Goal: Task Accomplishment & Management: Use online tool/utility

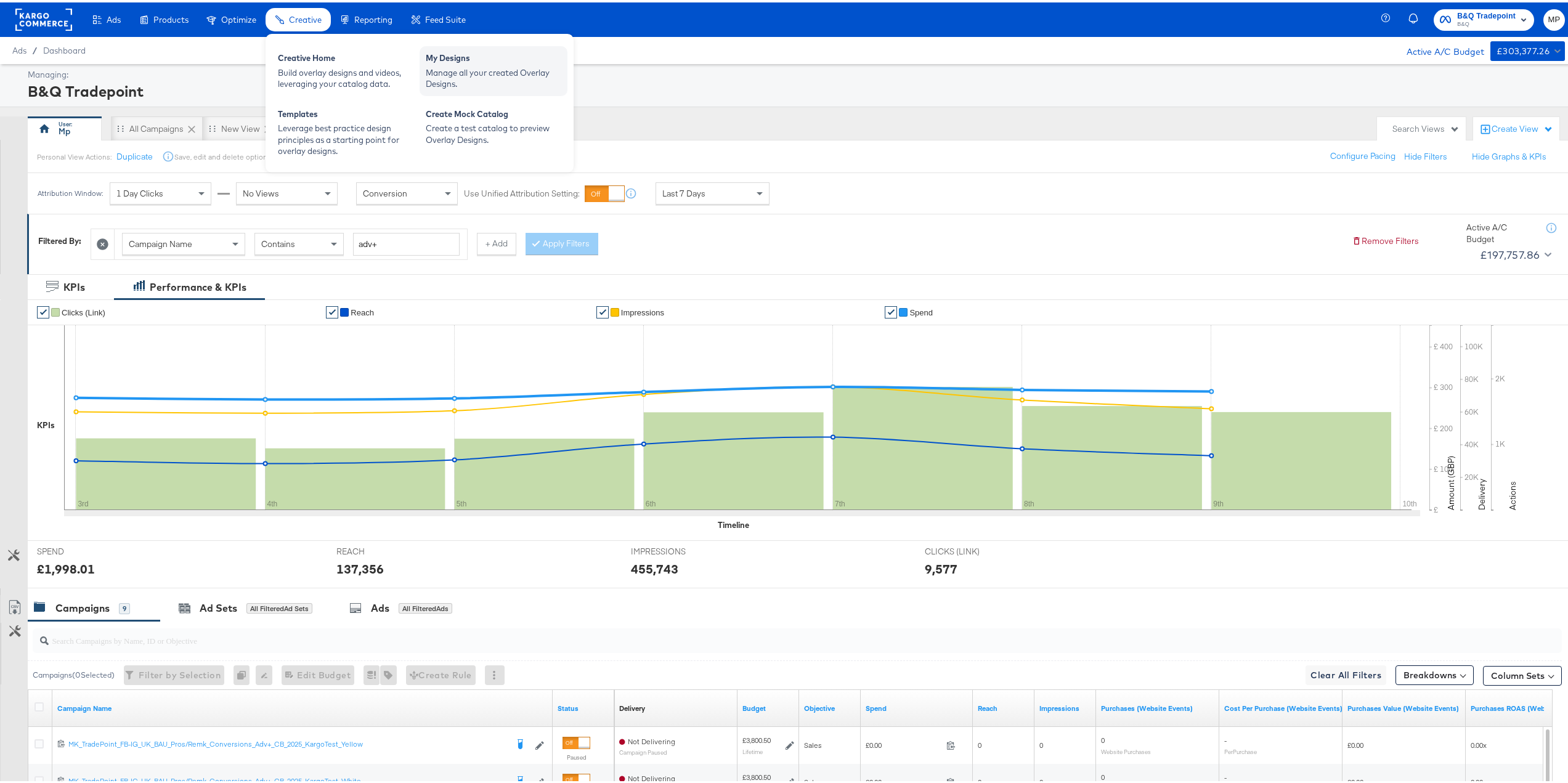
click at [489, 67] on div "Manage all your created Overlay Designs." at bounding box center [494, 77] width 136 height 23
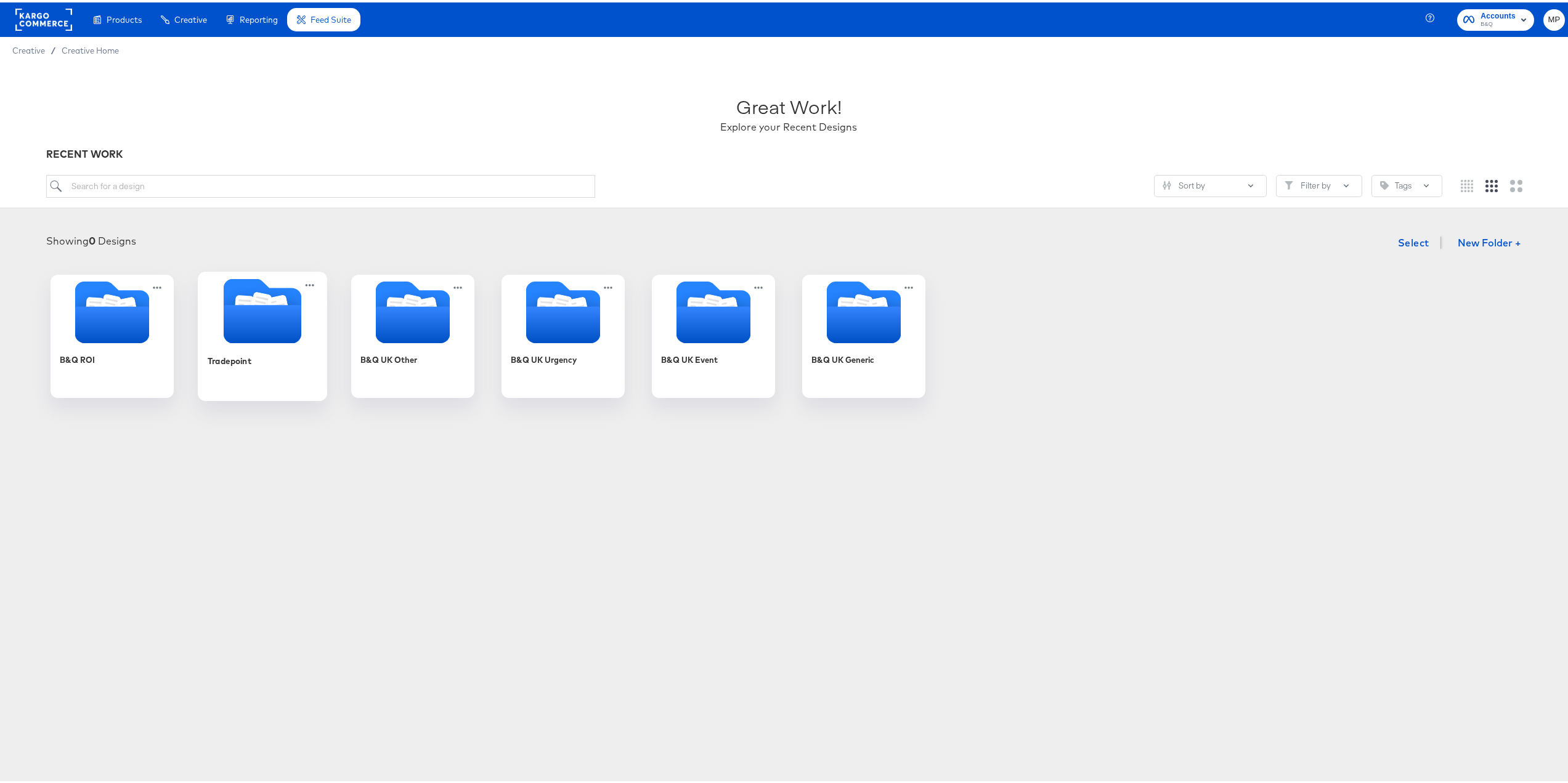
click at [264, 323] on icon "Folder" at bounding box center [262, 322] width 78 height 38
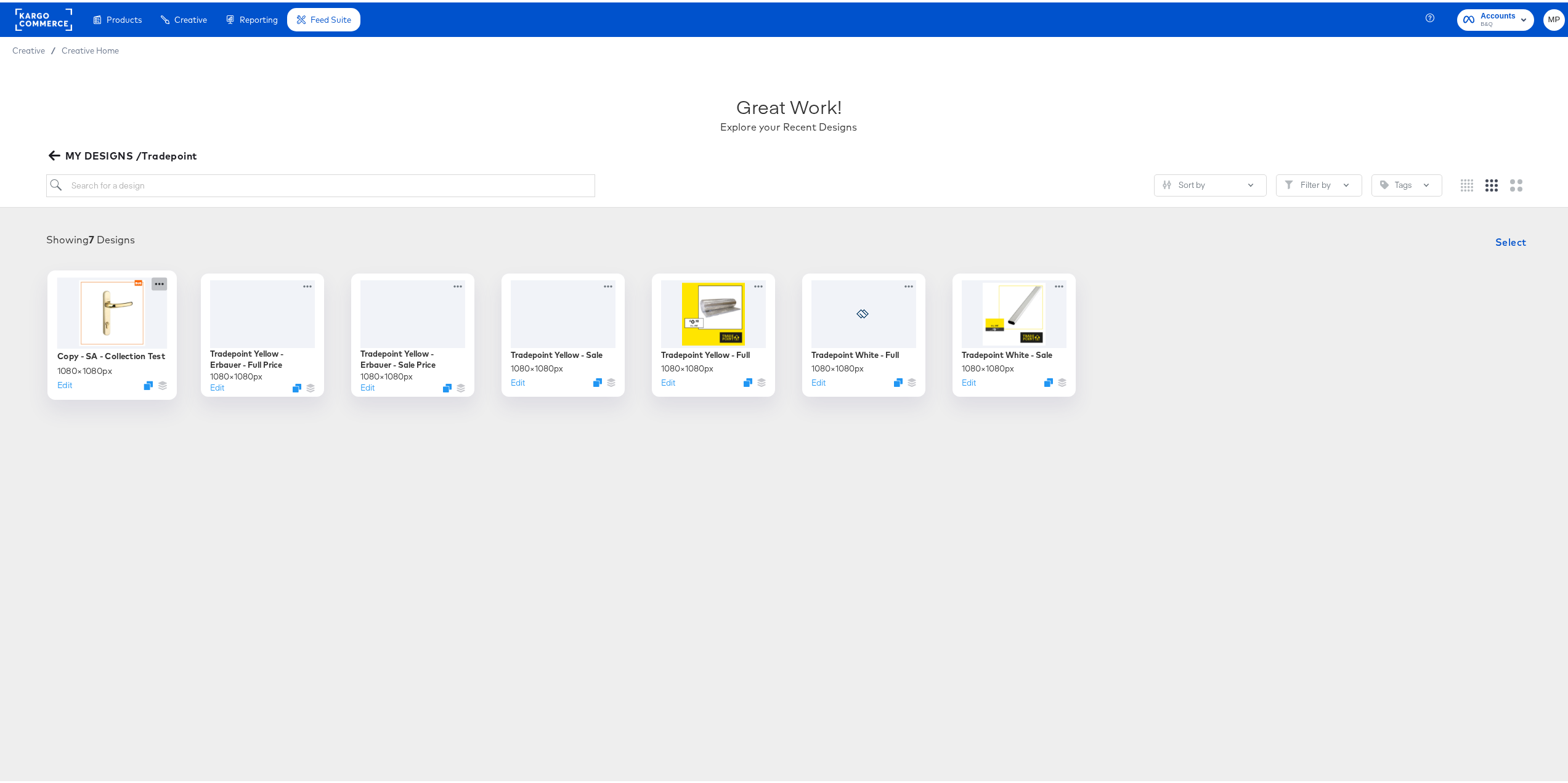
click at [154, 282] on icon at bounding box center [159, 281] width 15 height 13
click at [61, 381] on button "Edit" at bounding box center [64, 382] width 14 height 11
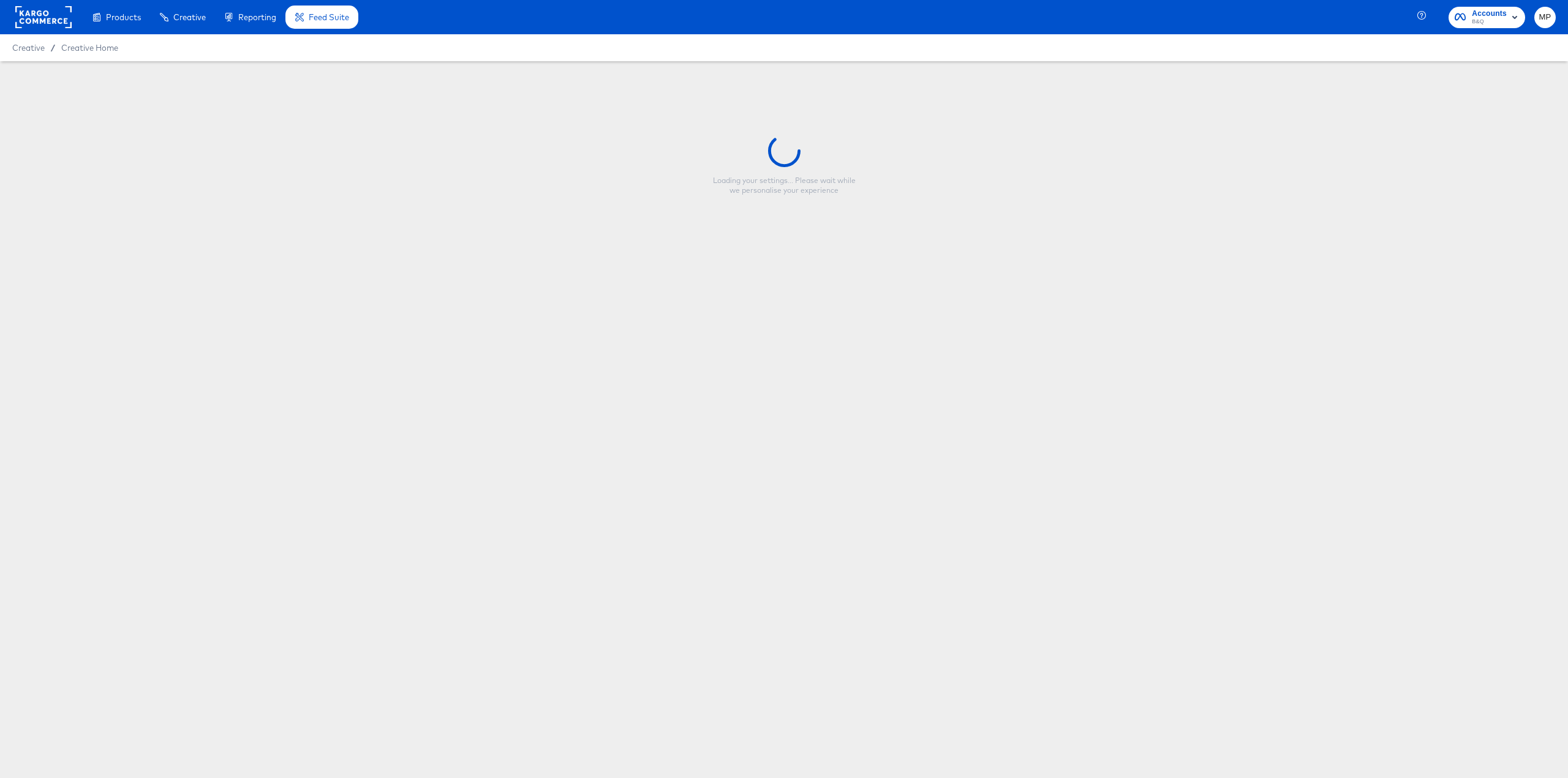
type input "Copy - SA - Collection Test"
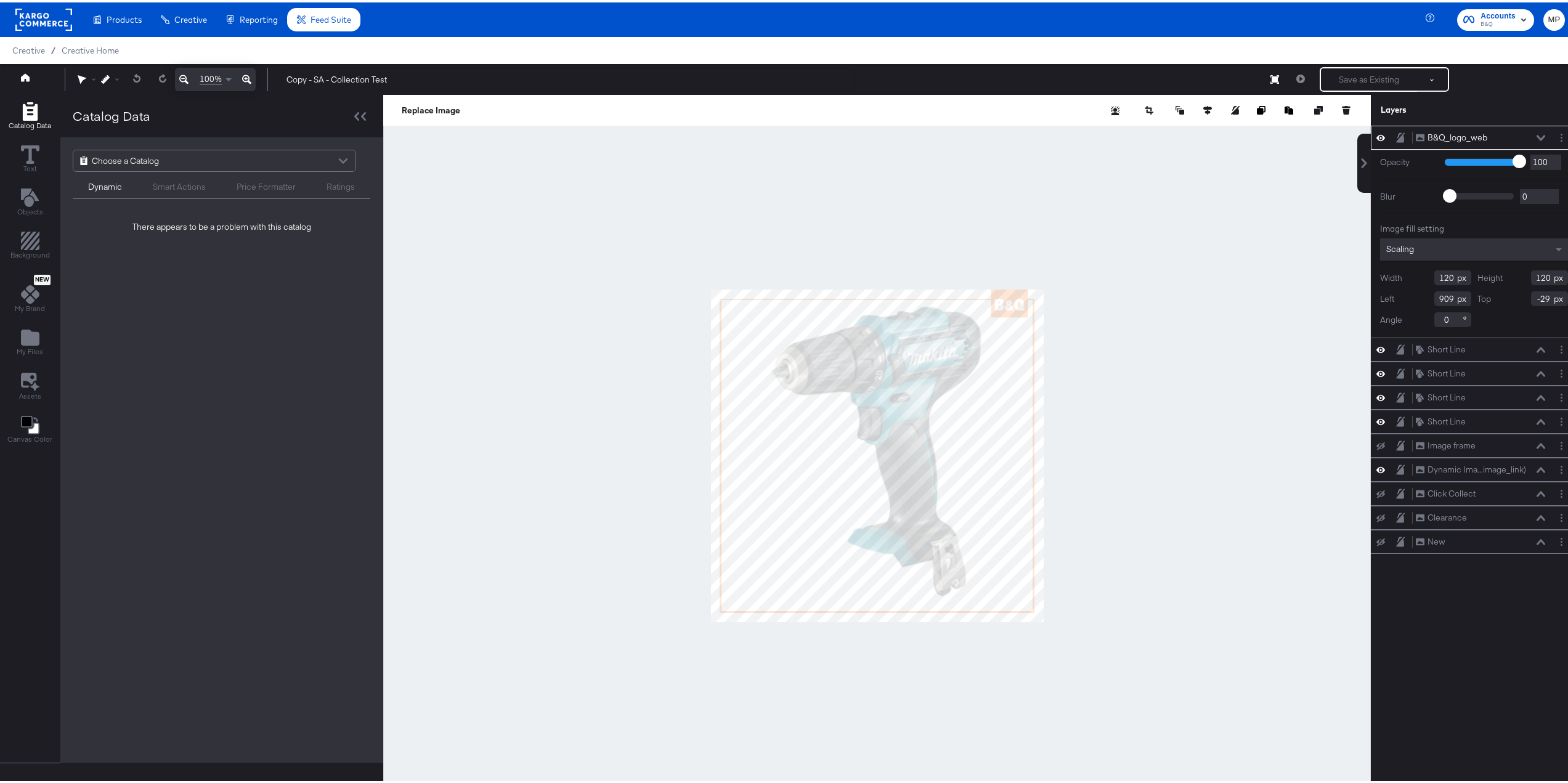
click at [1141, 302] on div at bounding box center [877, 454] width 988 height 722
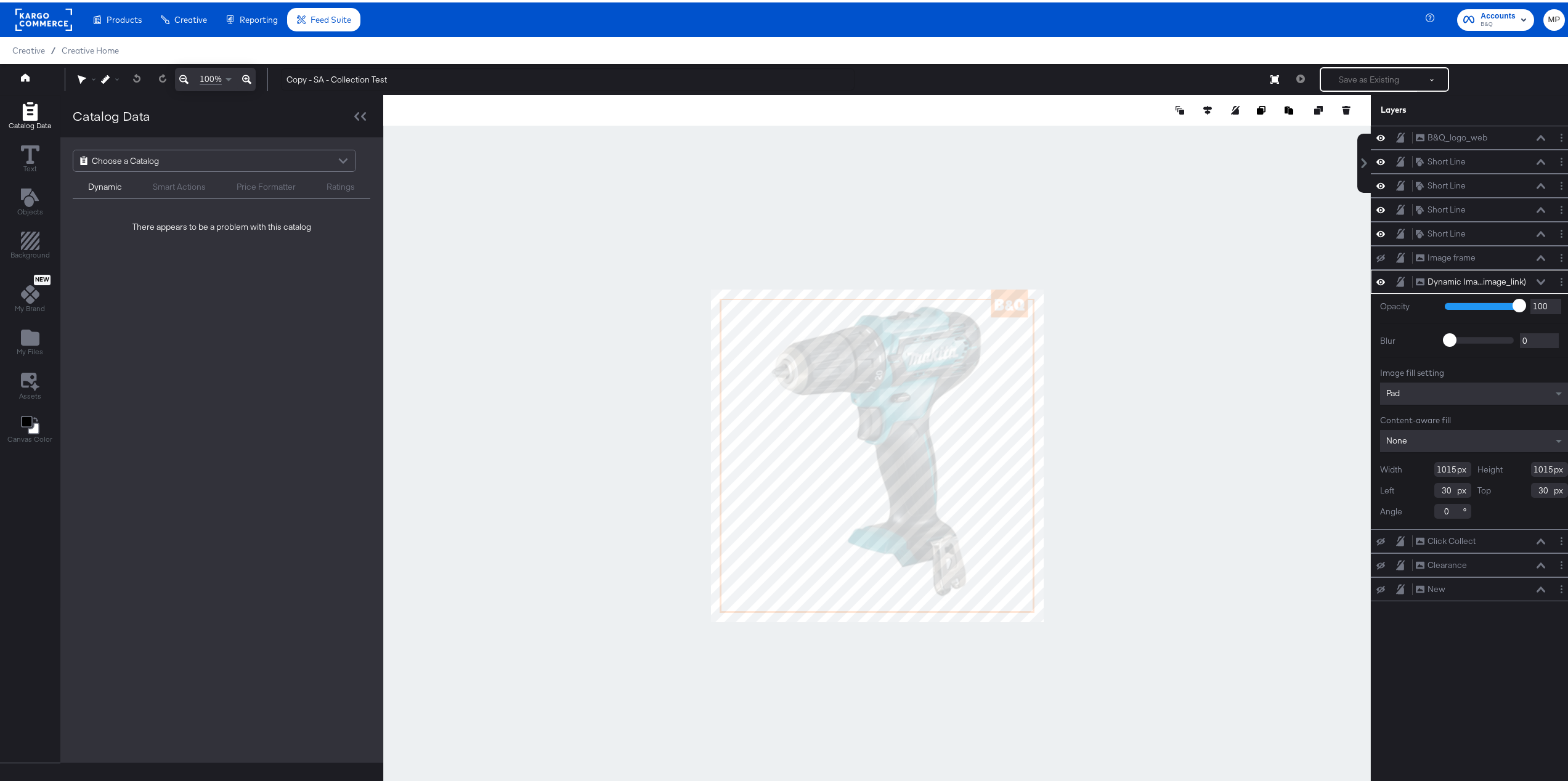
click at [1541, 276] on div "Dynamic Ima...image_link) Dynamic Image (image_link)" at bounding box center [1485, 280] width 138 height 13
click at [1536, 280] on icon at bounding box center [1540, 280] width 9 height 6
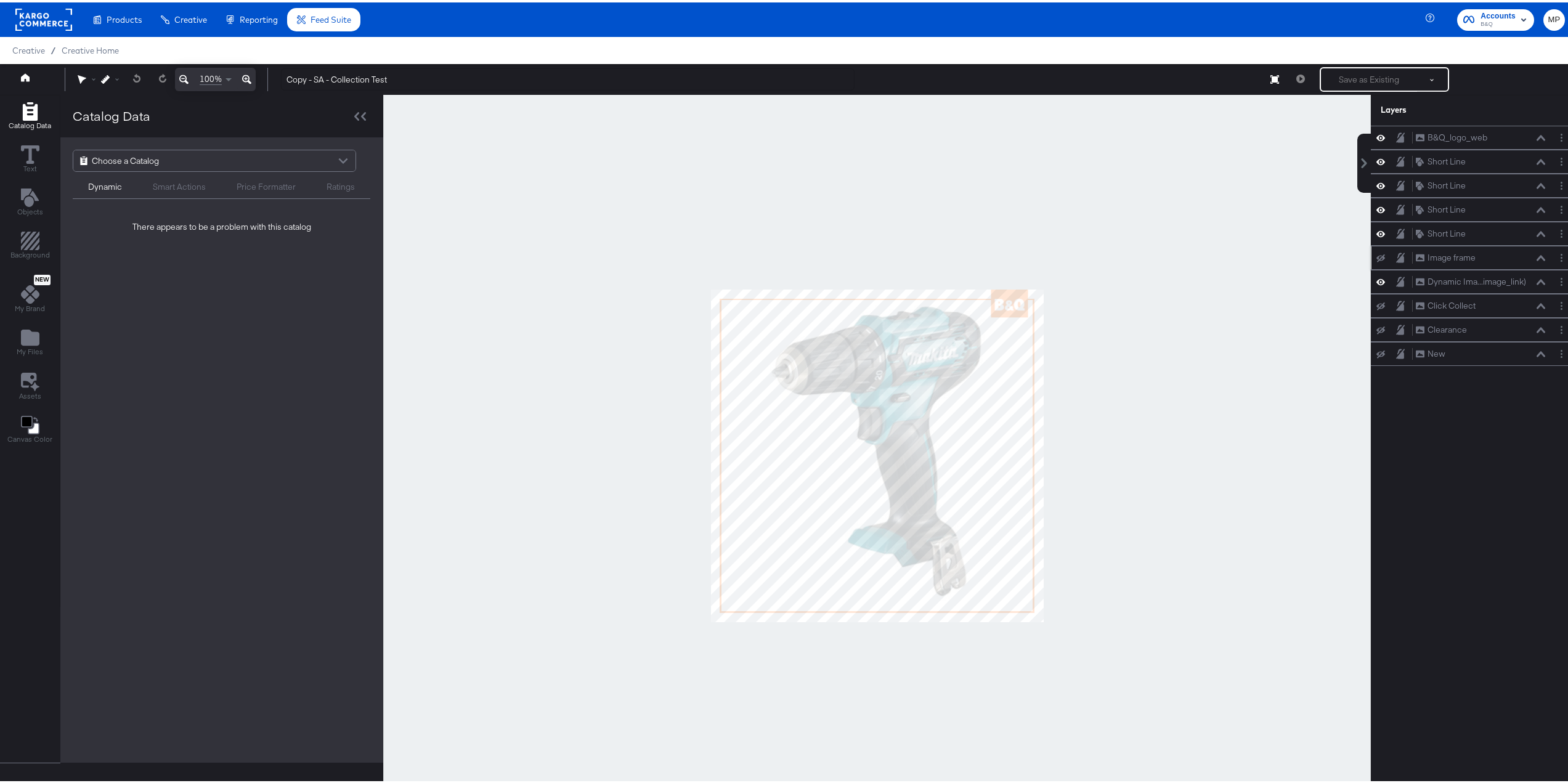
click at [1533, 260] on div "Image frame Image frame" at bounding box center [1481, 256] width 130 height 13
click at [1536, 256] on icon at bounding box center [1540, 256] width 9 height 6
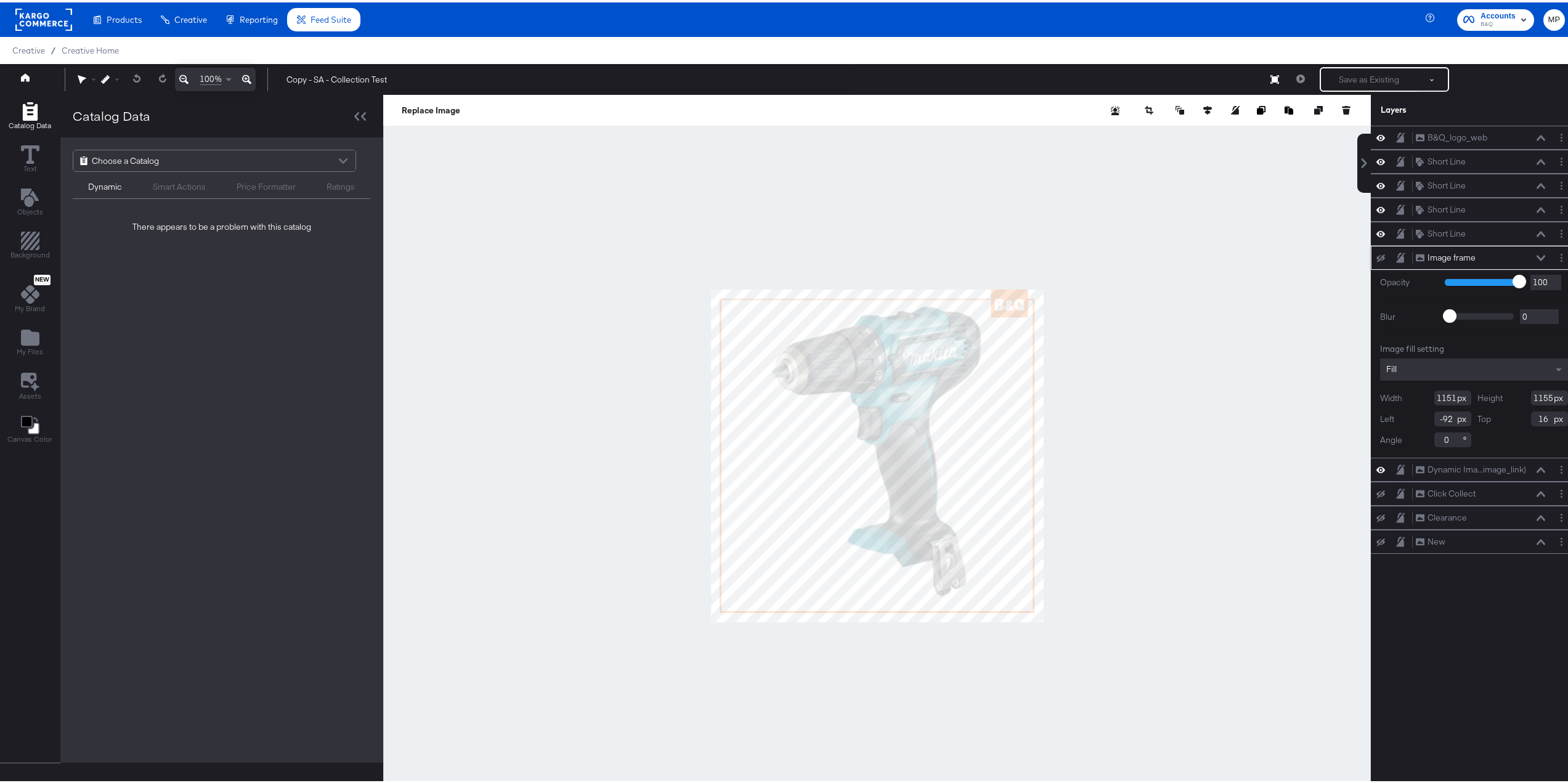
click at [1536, 254] on icon at bounding box center [1540, 256] width 9 height 6
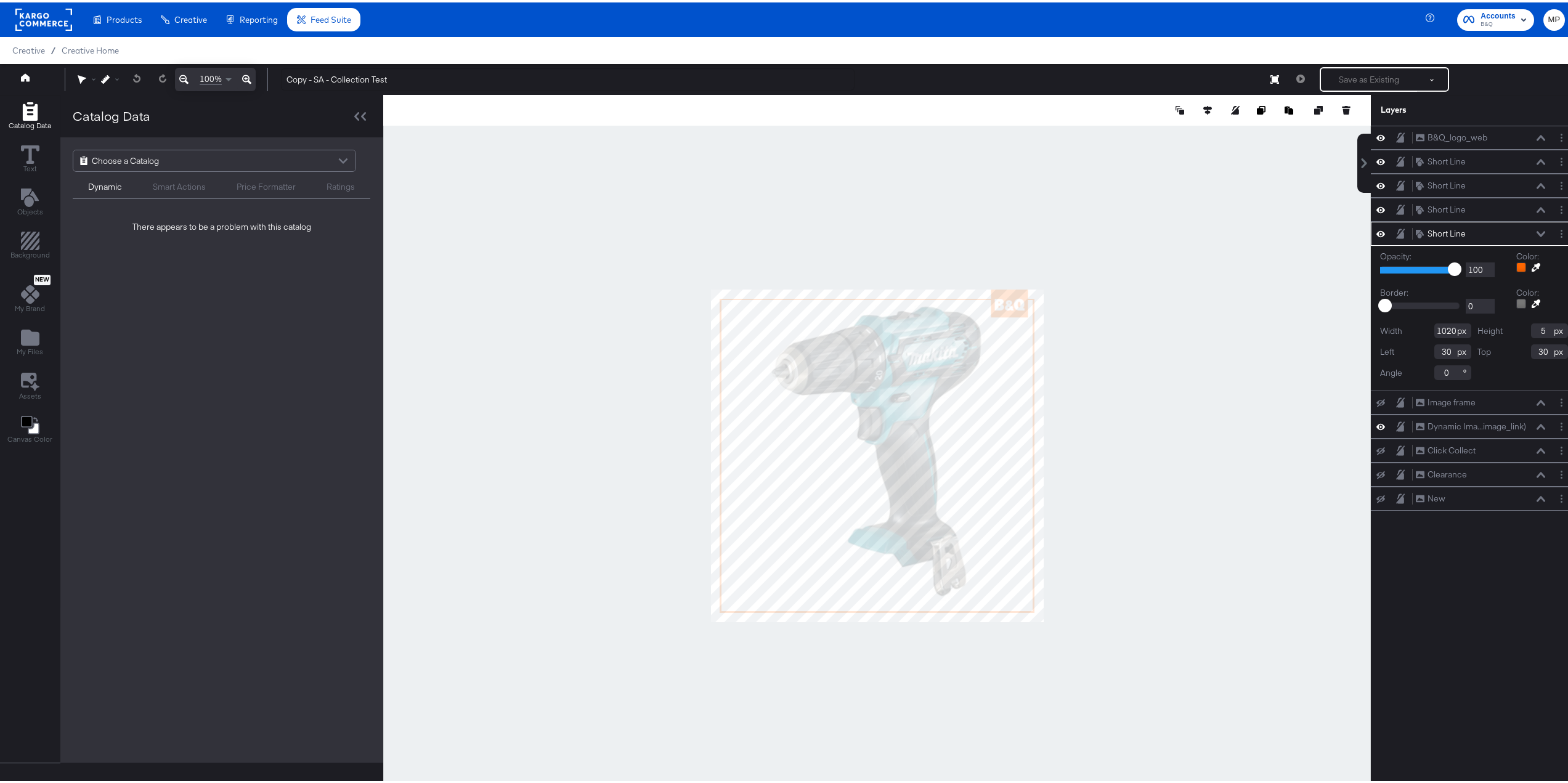
click at [1516, 267] on div at bounding box center [1521, 265] width 10 height 10
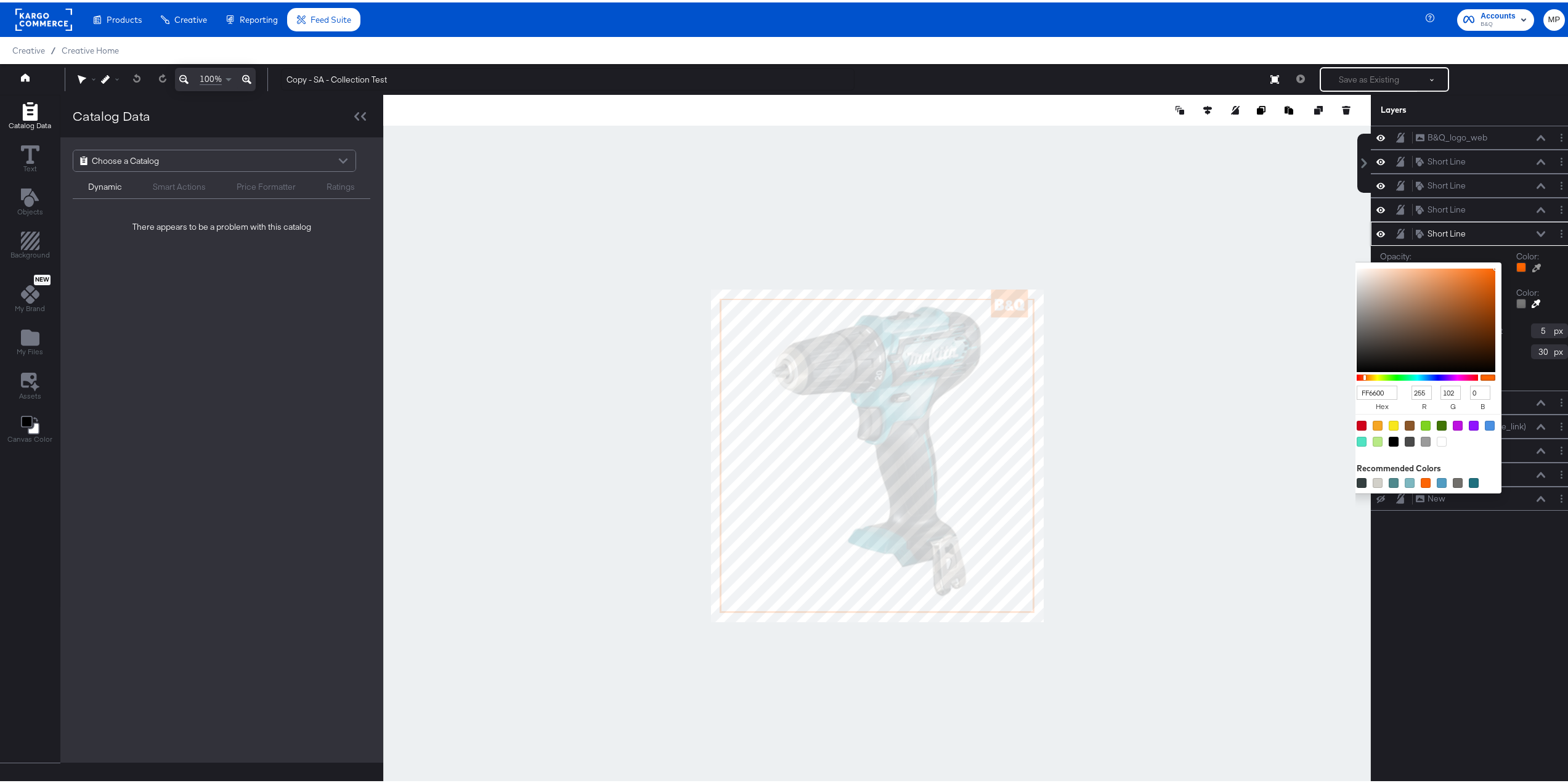
drag, startPoint x: 1361, startPoint y: 392, endPoint x: 1378, endPoint y: 390, distance: 17.1
click at [1378, 390] on input "FF6600" at bounding box center [1377, 390] width 40 height 14
type input "FFE"
type input "255"
type input "238"
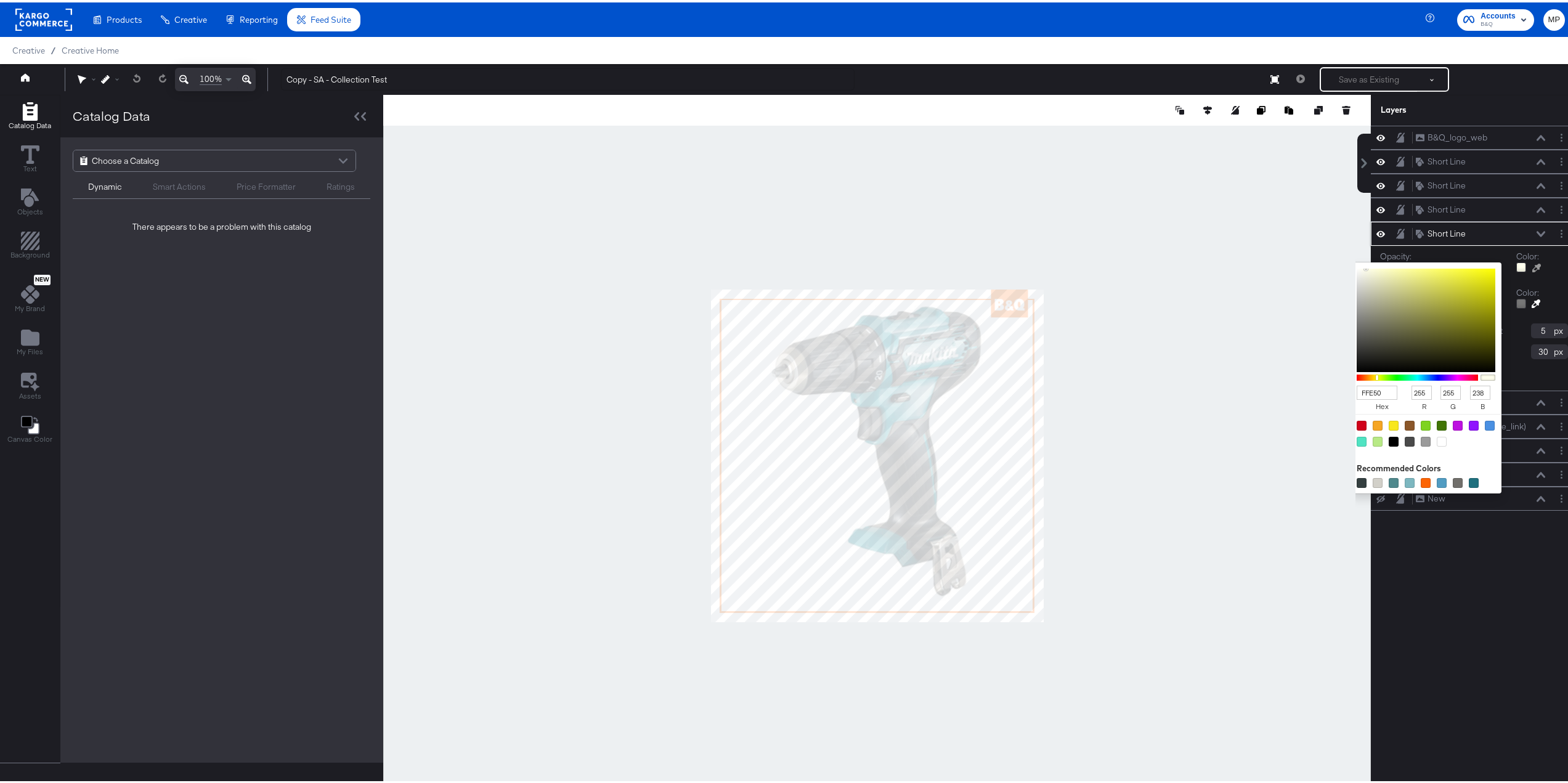
type input "FFE500"
type input "229"
type input "0"
type input "1020"
type input "5"
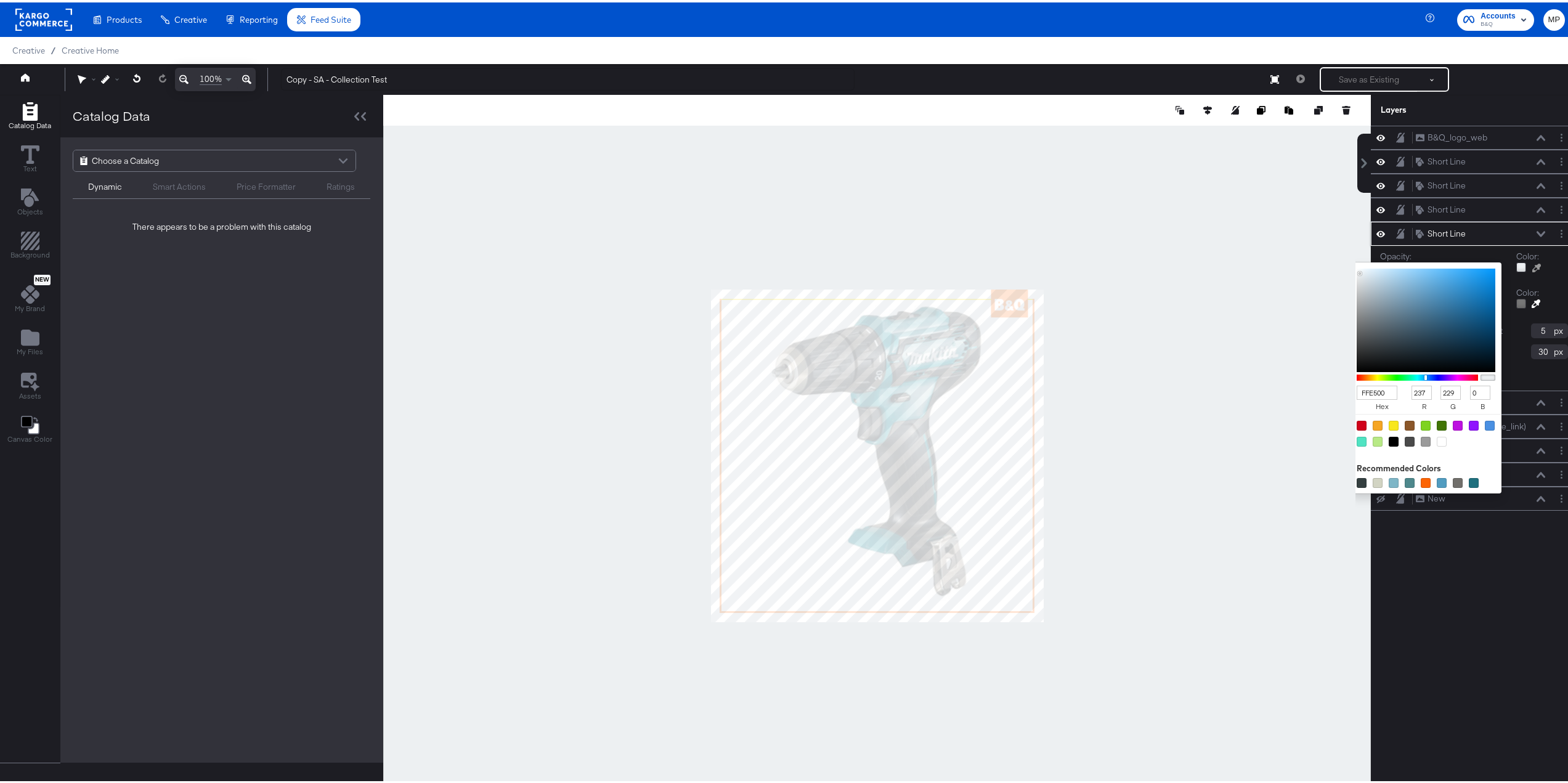
type input "237"
type input "240"
type input "242"
click at [1242, 448] on div at bounding box center [877, 454] width 987 height 722
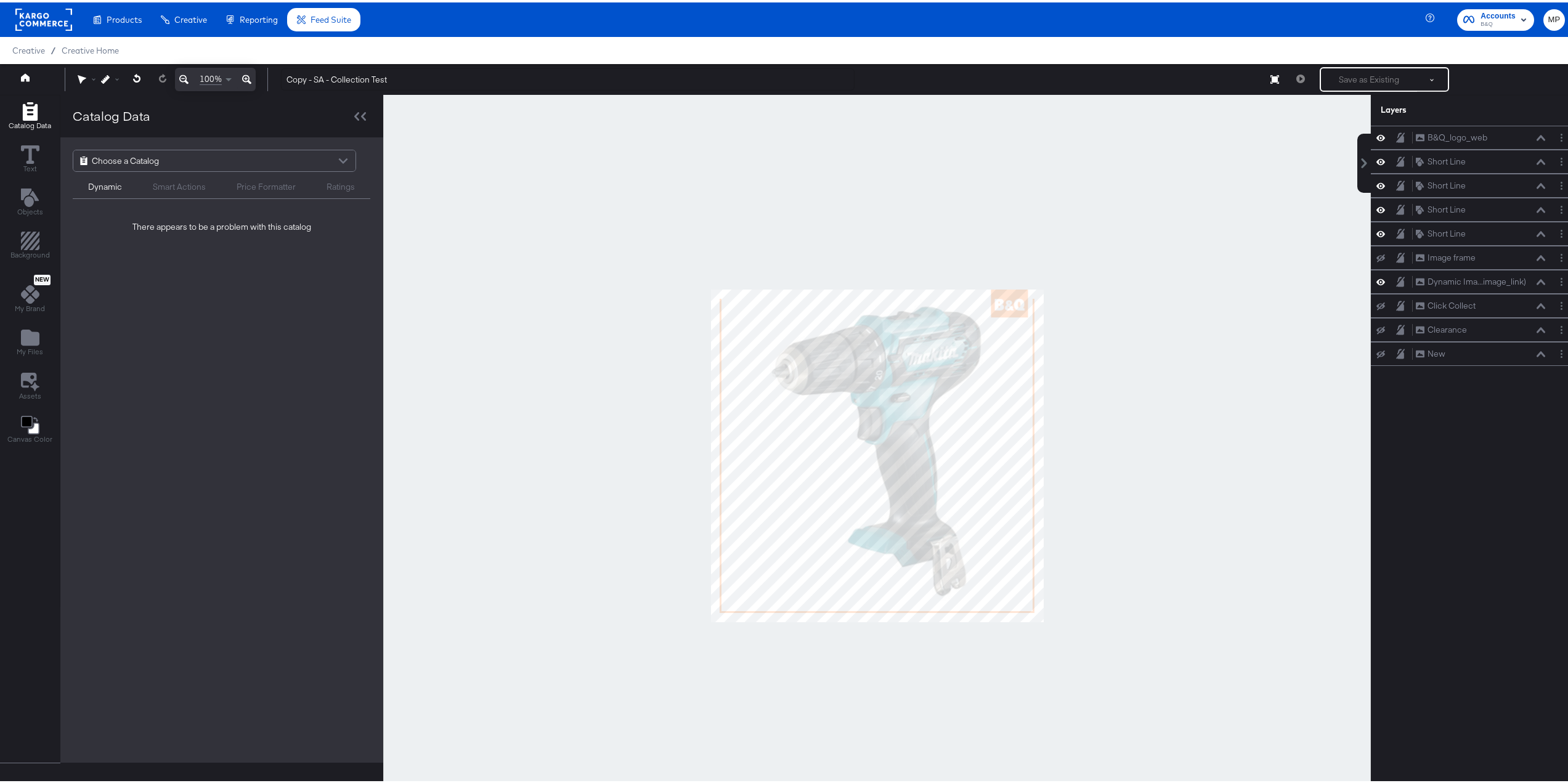
click at [1115, 385] on div at bounding box center [877, 454] width 988 height 722
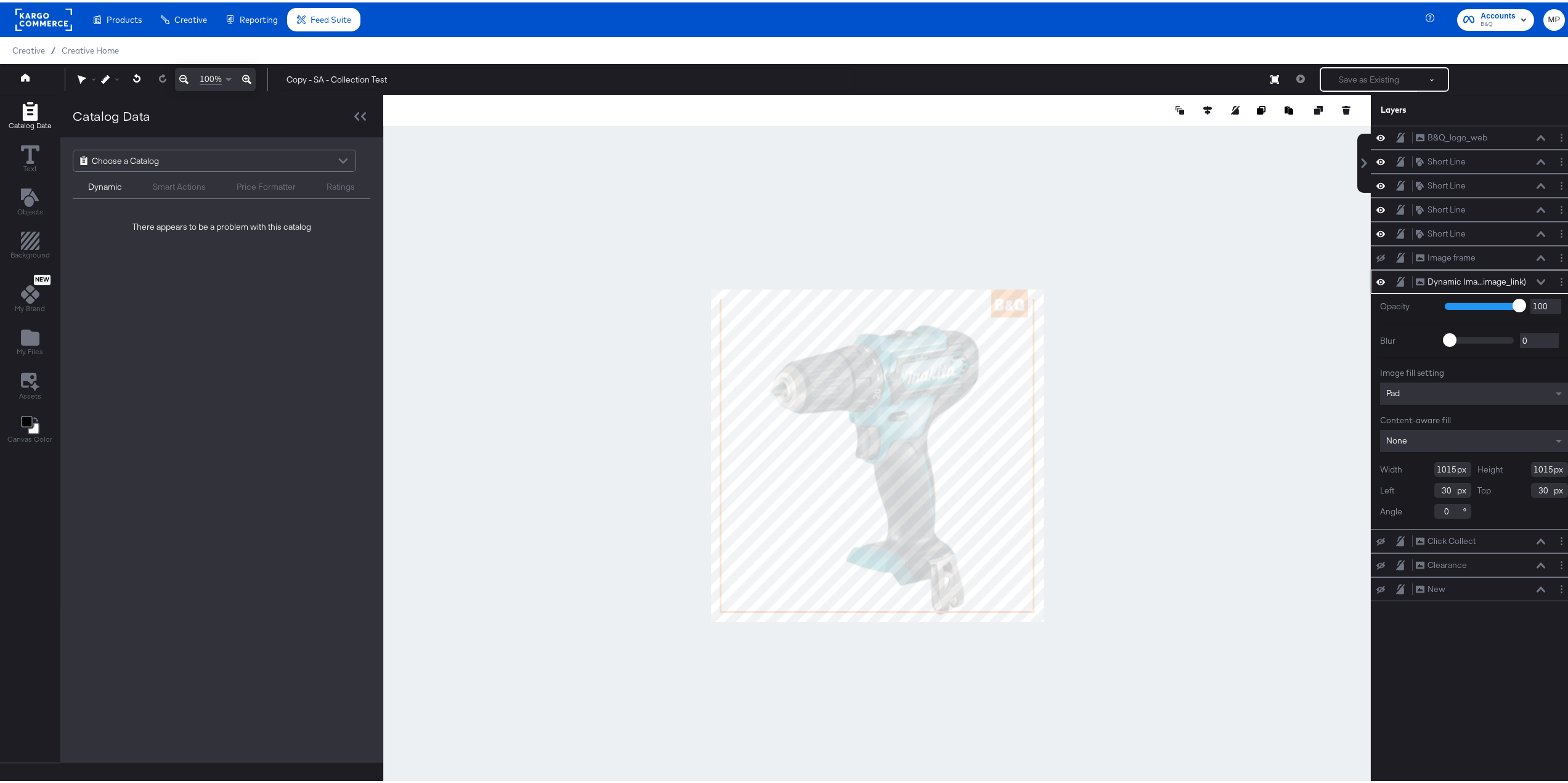
type input "14"
type input "102"
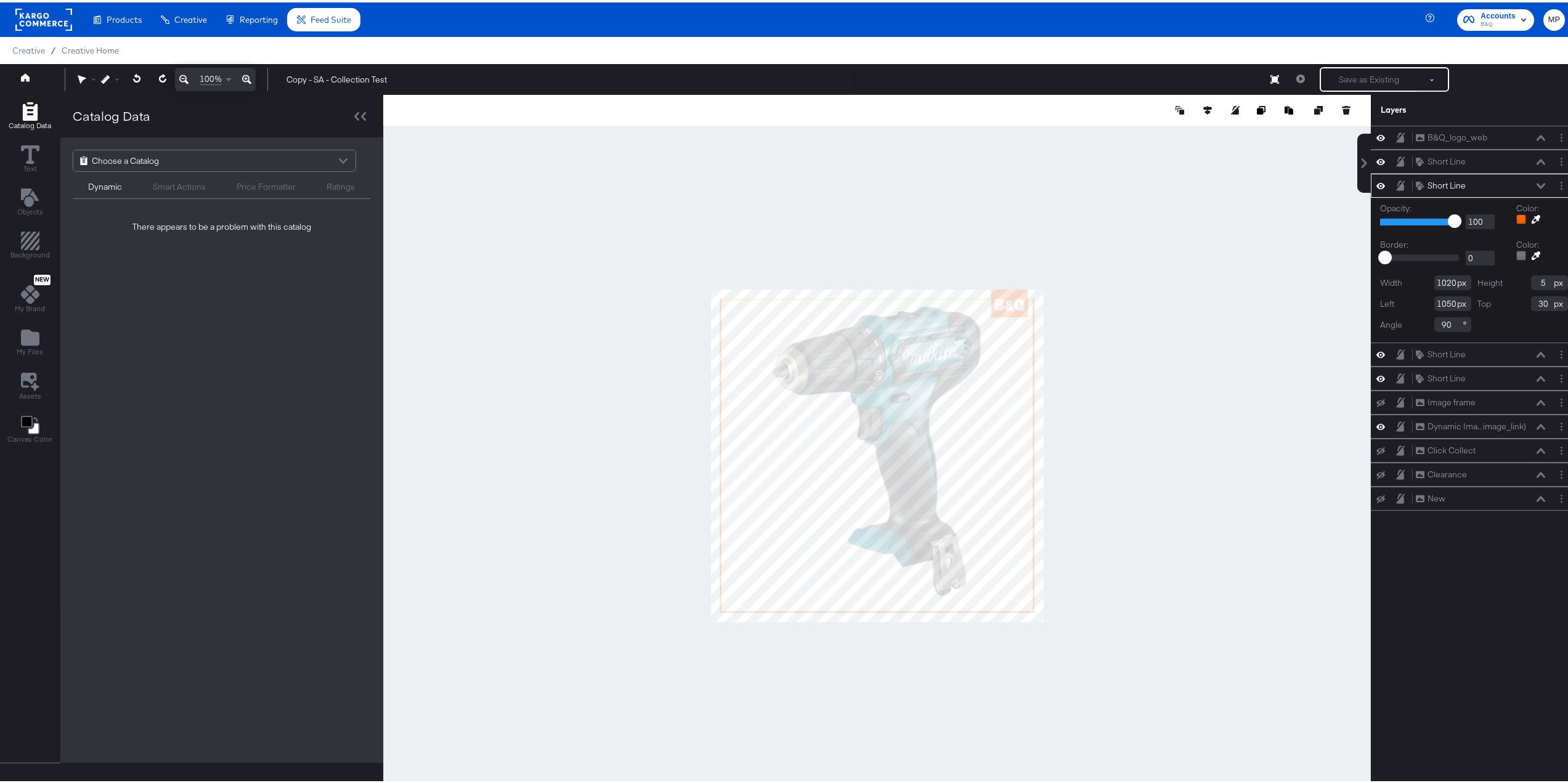
click at [1516, 217] on div at bounding box center [1521, 216] width 10 height 10
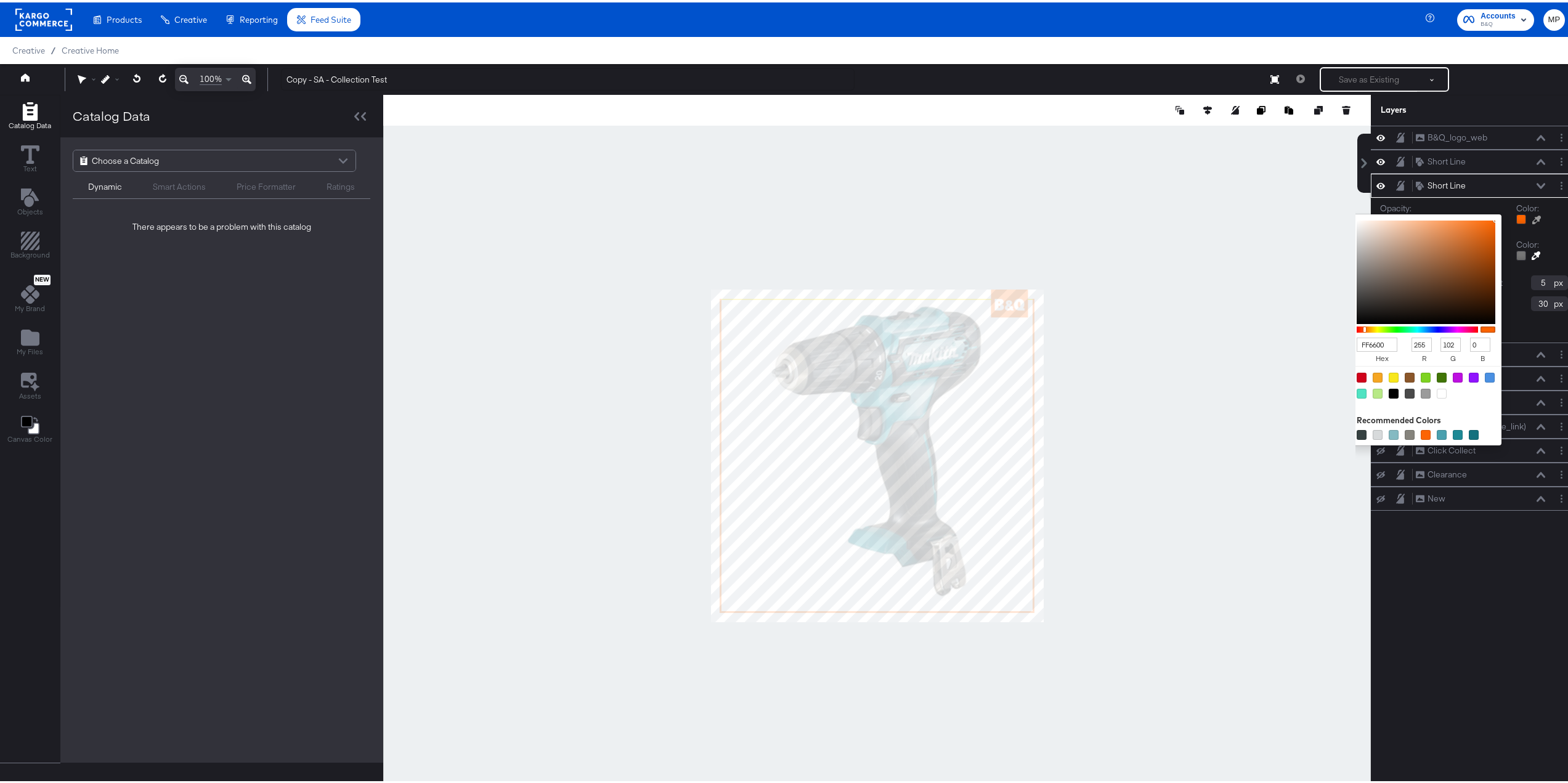
drag, startPoint x: 1359, startPoint y: 345, endPoint x: 1379, endPoint y: 345, distance: 20.0
click at [1379, 345] on input "FF6600" at bounding box center [1377, 342] width 40 height 14
type input "FFE"
type input "255"
type input "238"
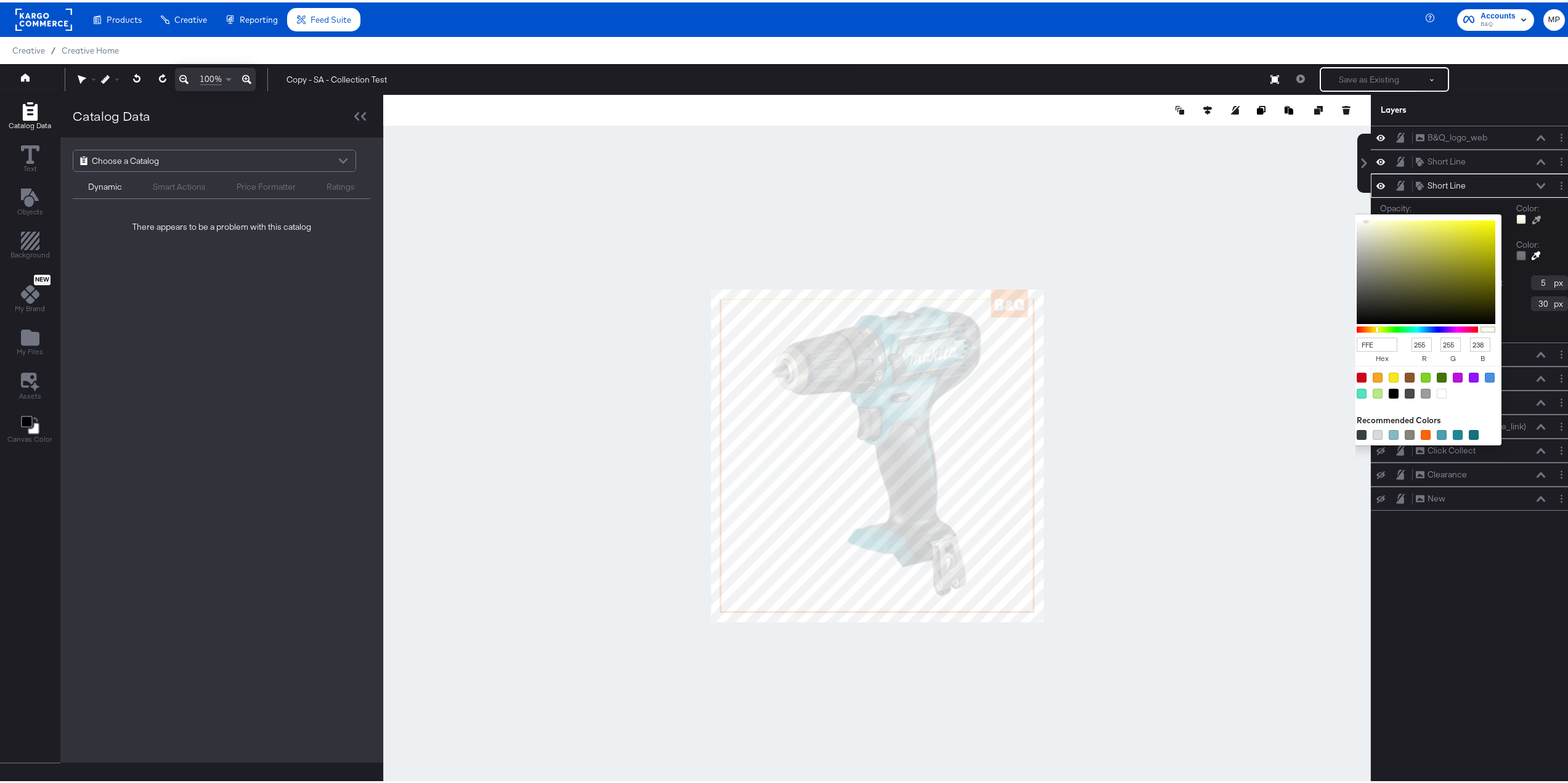
type input "FFE5"
type input "1020"
type input "5"
type input "FFE500"
type input "229"
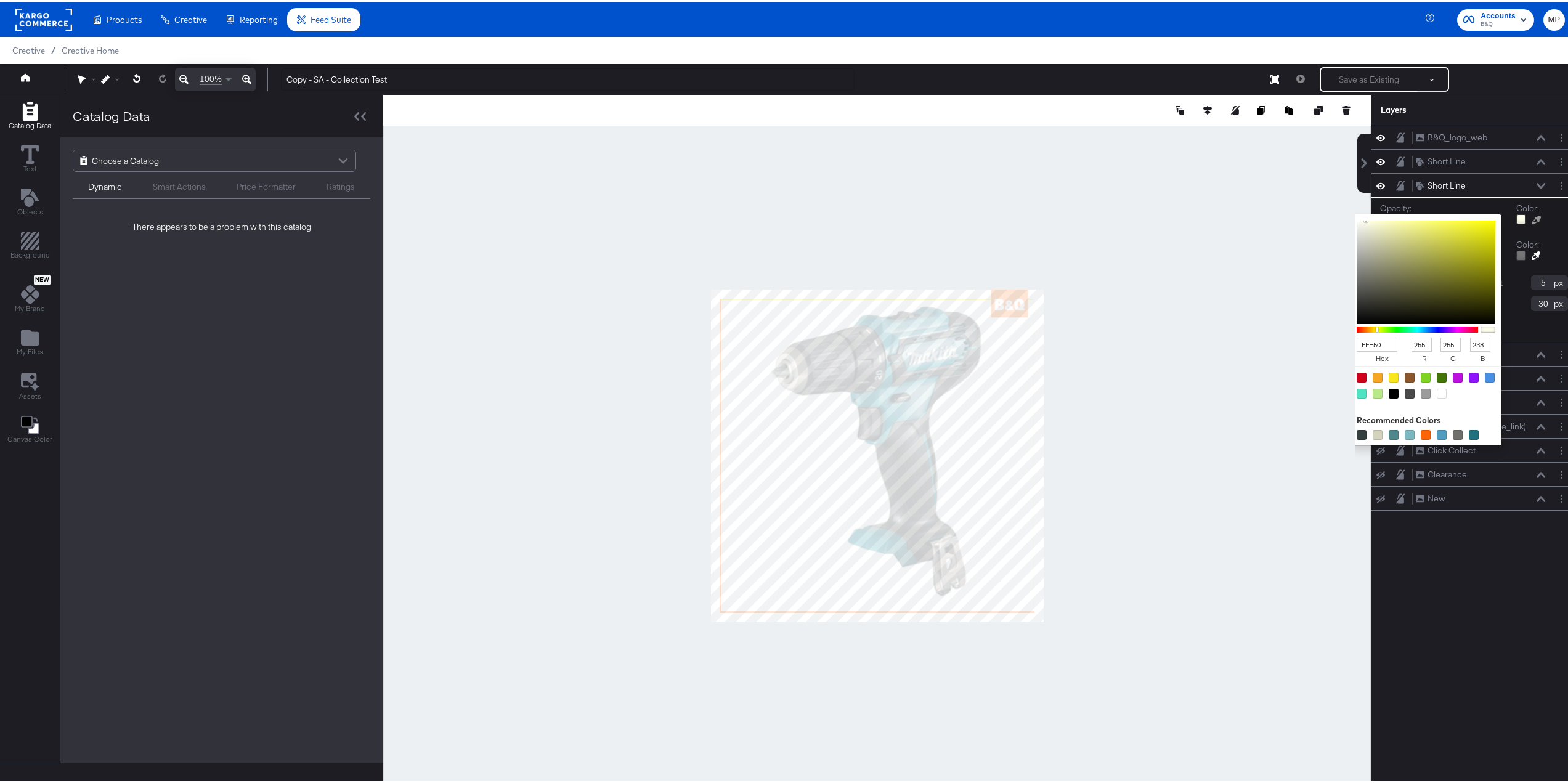
type input "0"
type input "237"
type input "240"
type input "242"
click at [1260, 323] on div at bounding box center [877, 454] width 987 height 722
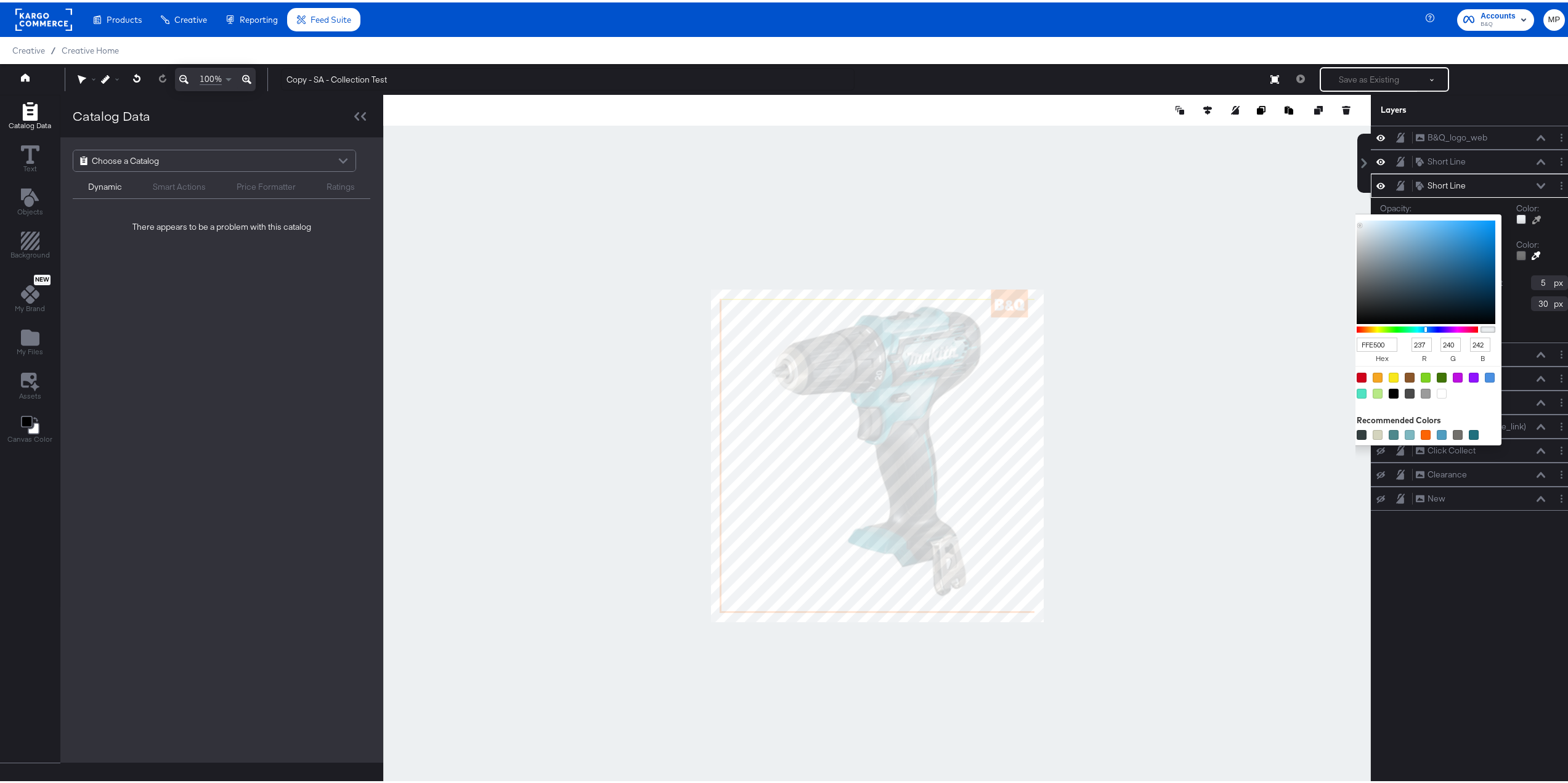
click at [1379, 344] on input "FFE500" at bounding box center [1377, 342] width 40 height 14
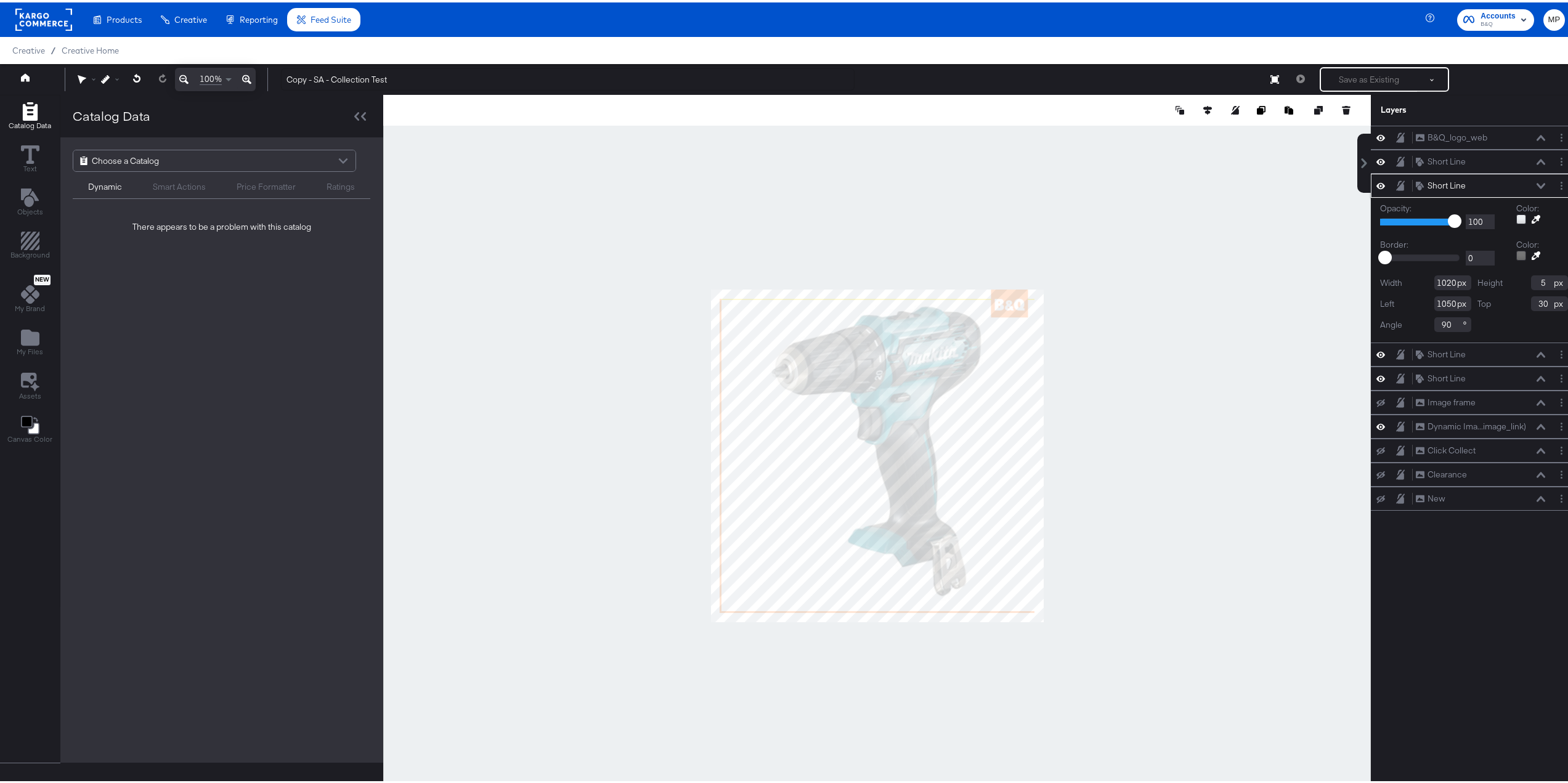
click at [1100, 381] on div at bounding box center [877, 454] width 988 height 722
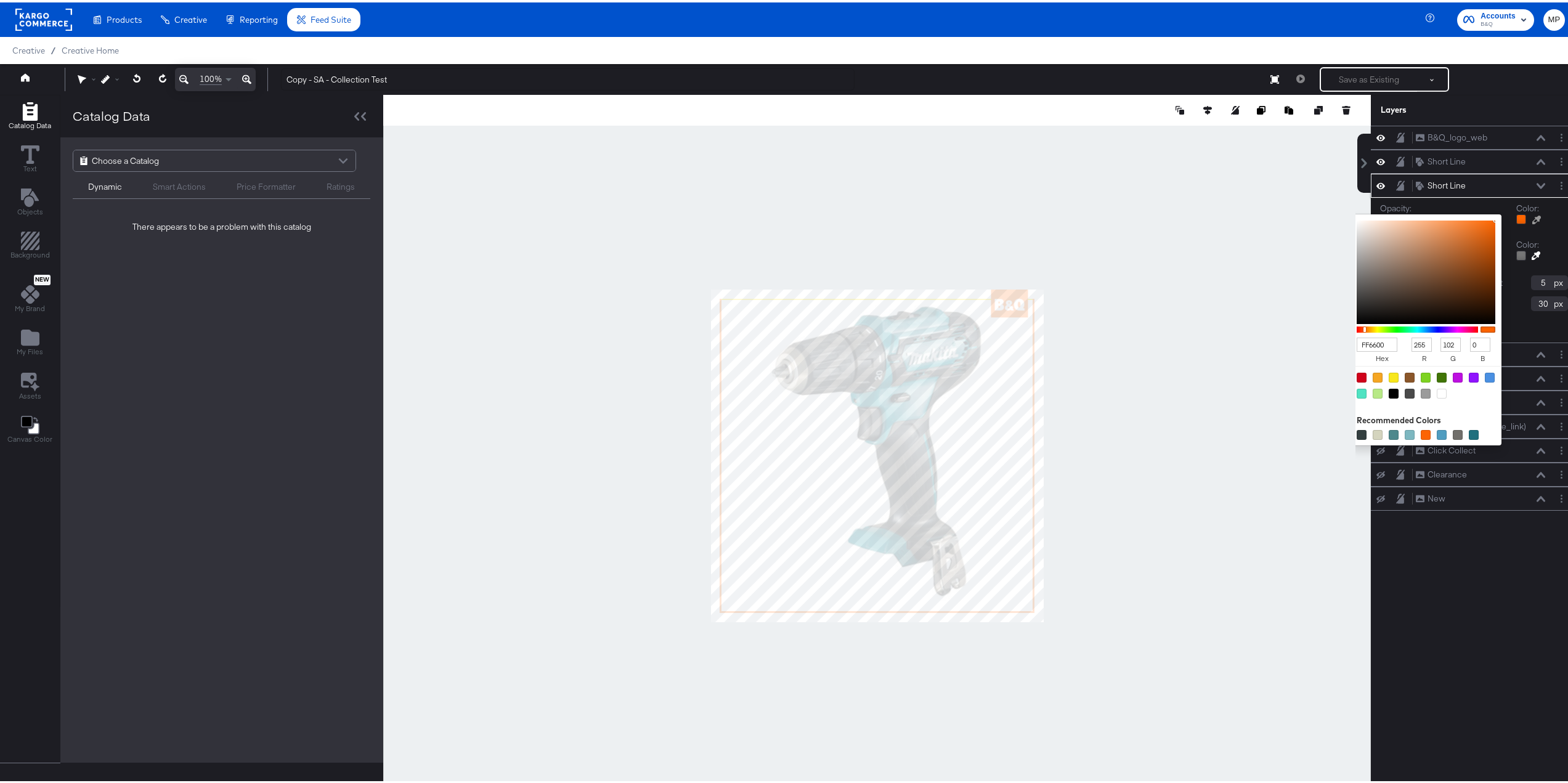
click at [1516, 216] on div at bounding box center [1521, 216] width 10 height 10
drag, startPoint x: 1362, startPoint y: 343, endPoint x: 1399, endPoint y: 338, distance: 37.3
click at [1399, 339] on div "FF6600 hex" at bounding box center [1381, 348] width 51 height 28
type input "FFE"
type input "255"
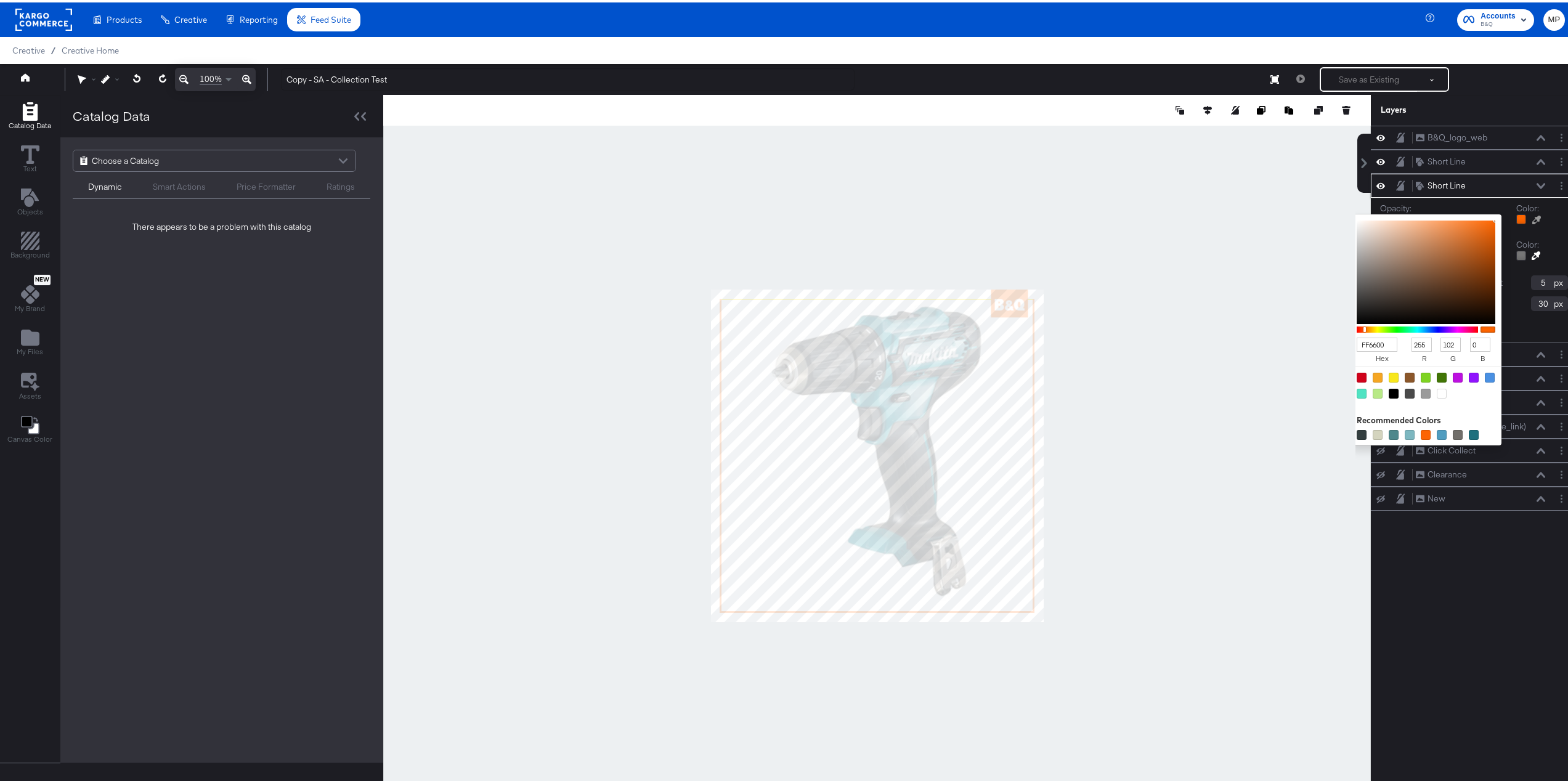
type input "238"
type input "FFE5"
type input "1020"
type input "5"
type input "FFE500"
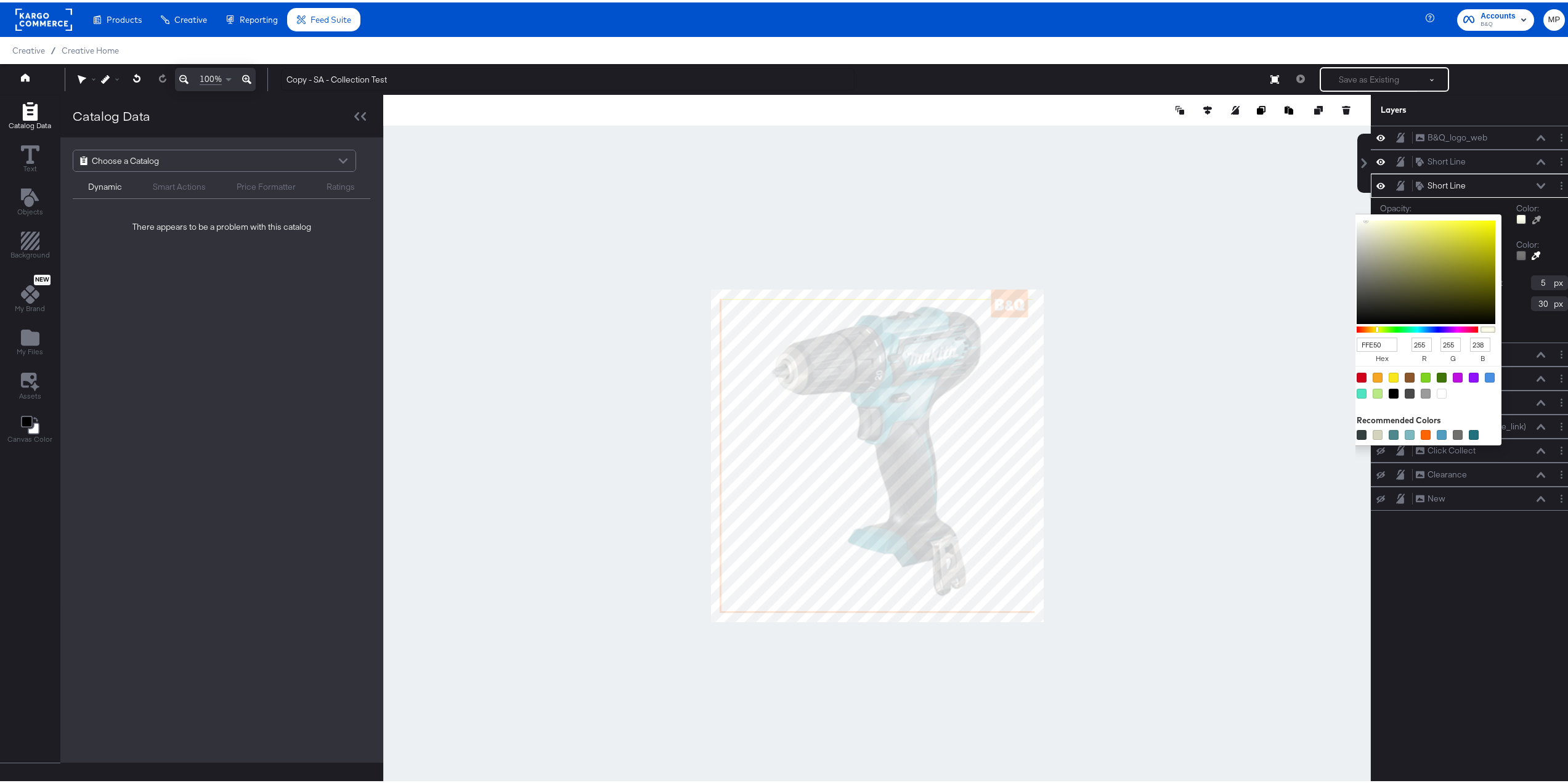
type input "229"
type input "0"
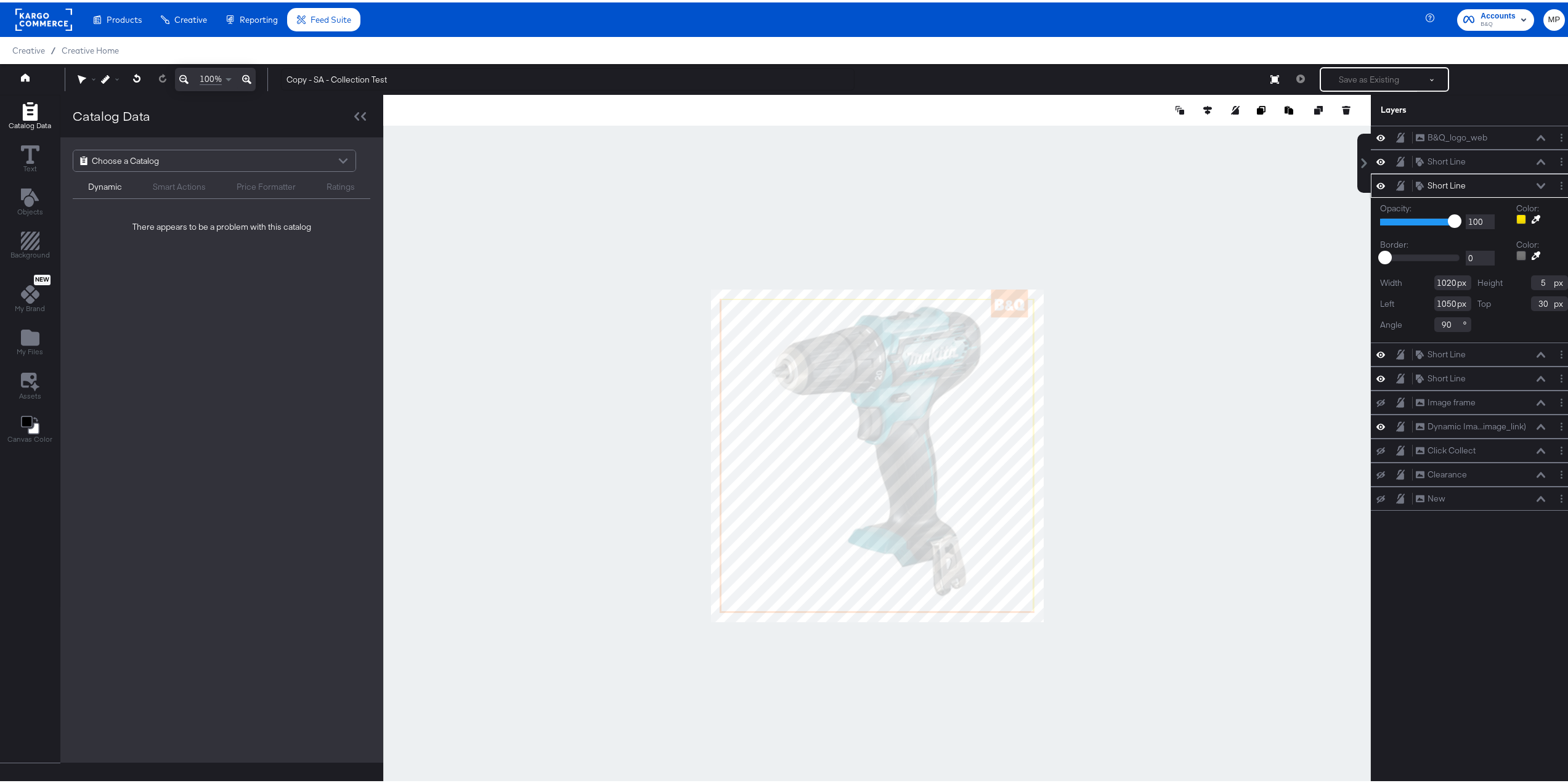
click at [1086, 514] on div at bounding box center [877, 454] width 988 height 722
click at [1516, 240] on div at bounding box center [1521, 241] width 10 height 10
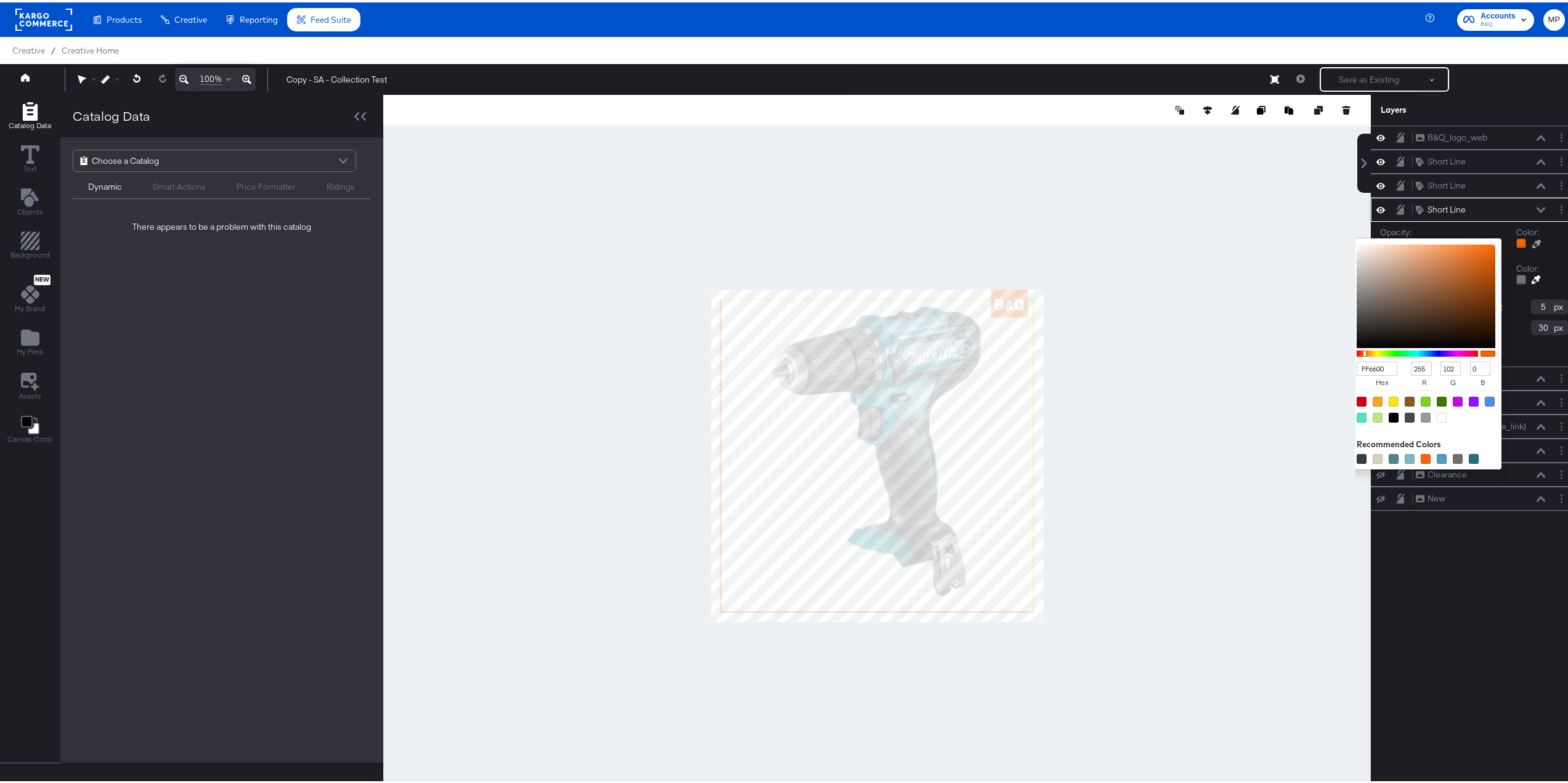
drag, startPoint x: 1361, startPoint y: 366, endPoint x: 1390, endPoint y: 366, distance: 29.0
click at [1390, 366] on div "FF6600 hex" at bounding box center [1381, 372] width 51 height 28
type input "FFE"
type input "255"
type input "238"
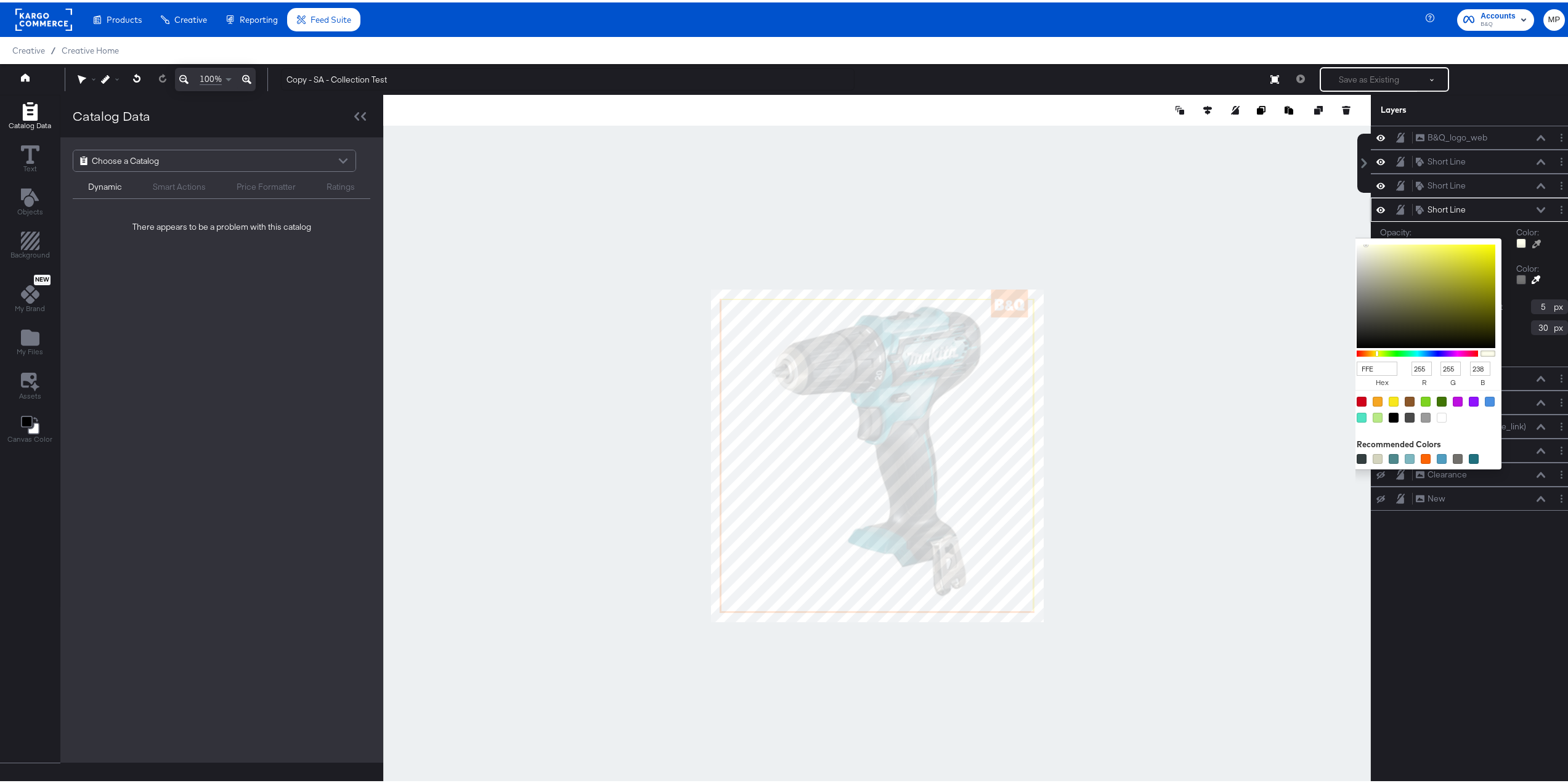
type input "FFE5"
type input "1020"
type input "5"
type input "FFE500"
type input "229"
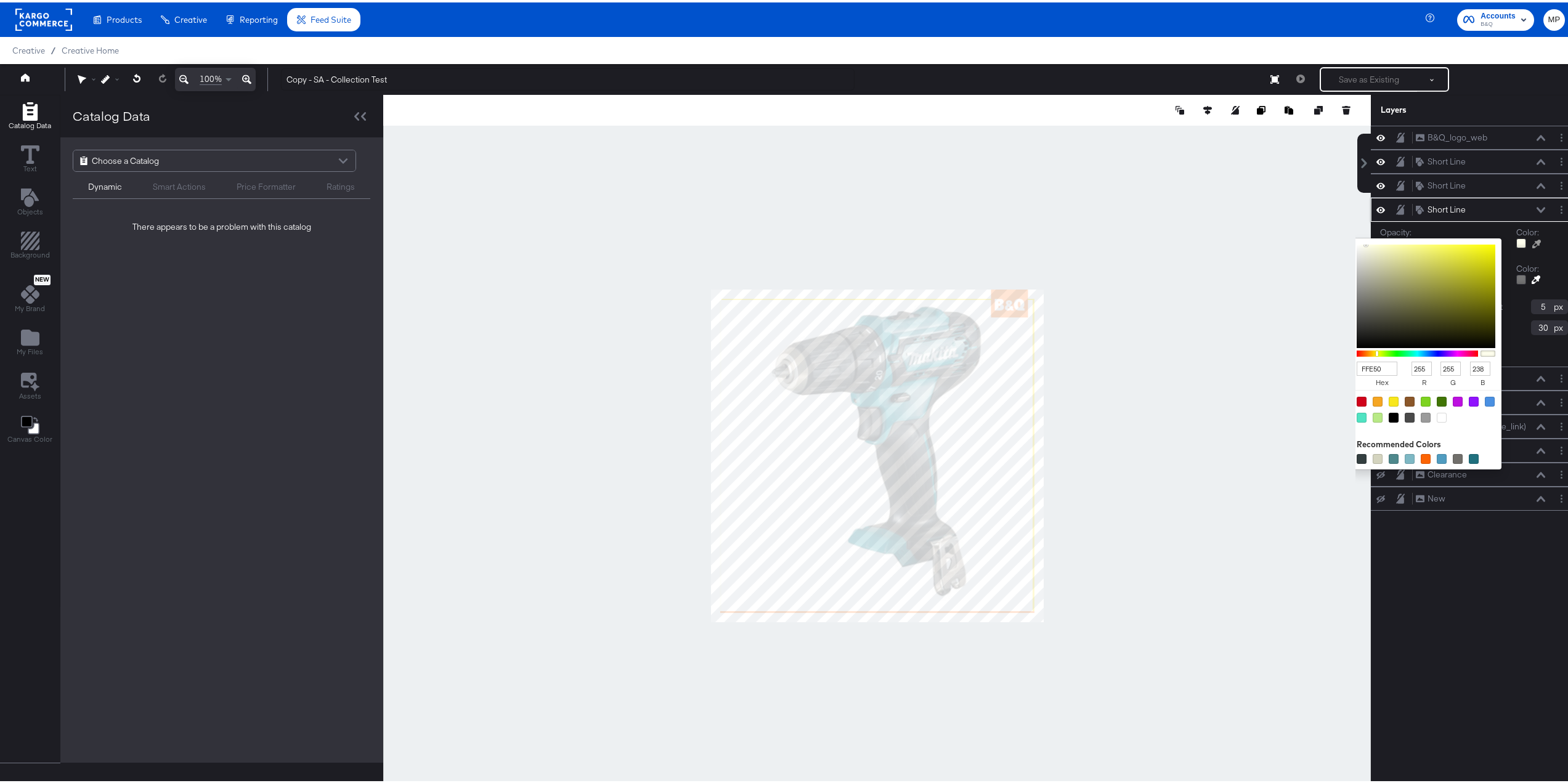
type input "0"
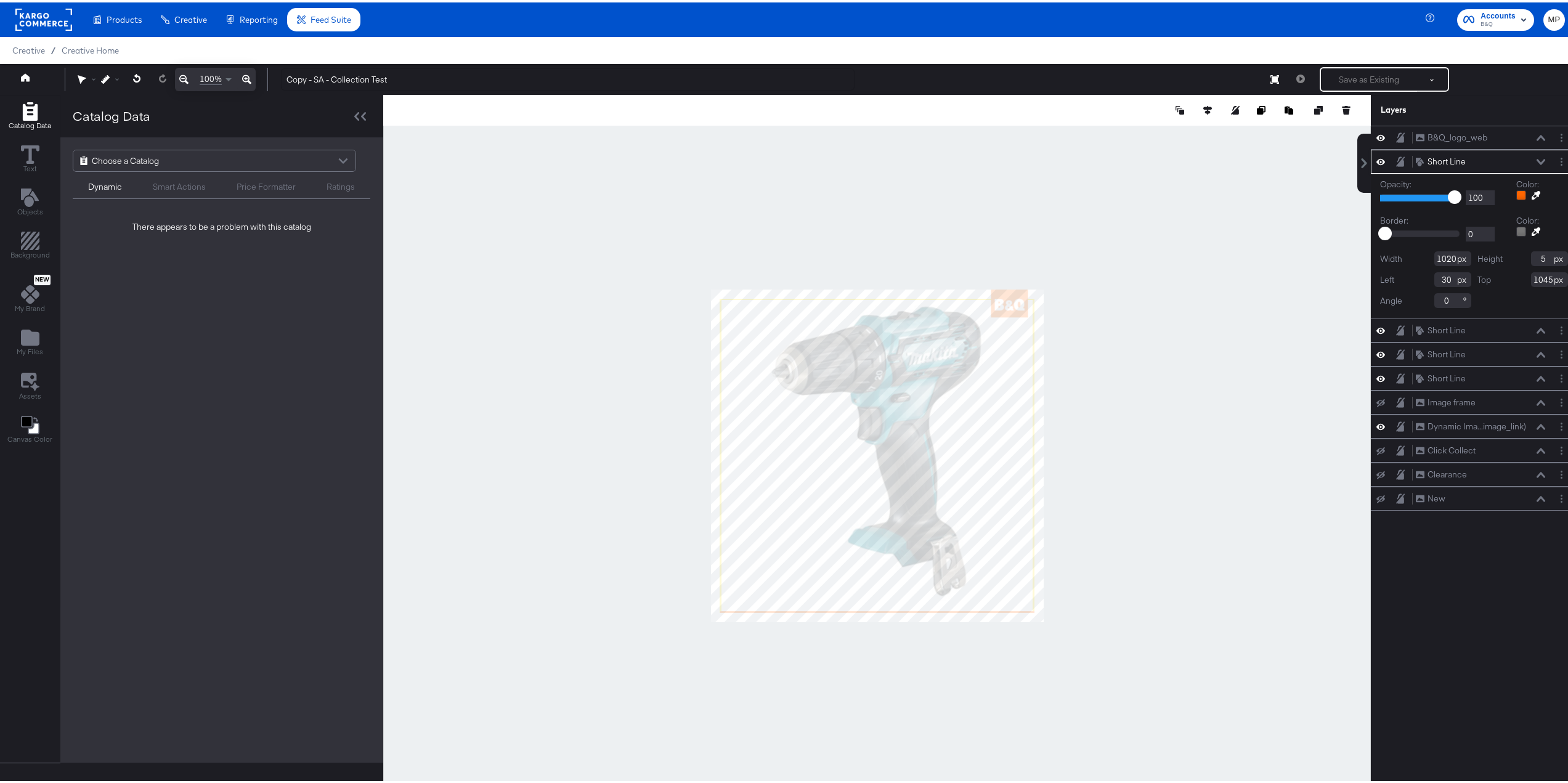
click at [1516, 194] on div at bounding box center [1521, 192] width 10 height 10
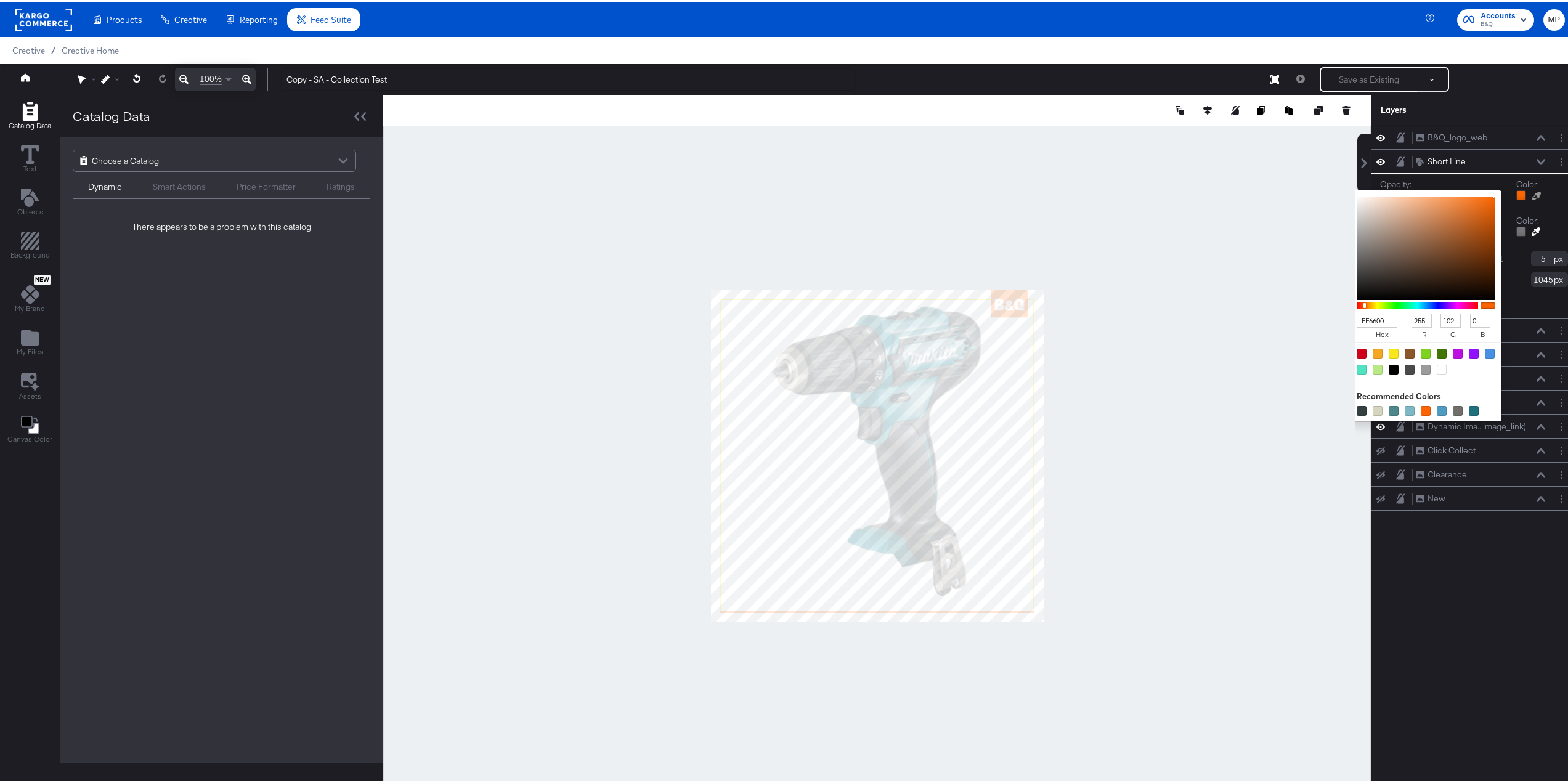
drag, startPoint x: 1362, startPoint y: 320, endPoint x: 1392, endPoint y: 318, distance: 30.1
click at [1392, 318] on div "FF6600 hex" at bounding box center [1381, 324] width 51 height 28
type input "FFE"
type input "255"
type input "238"
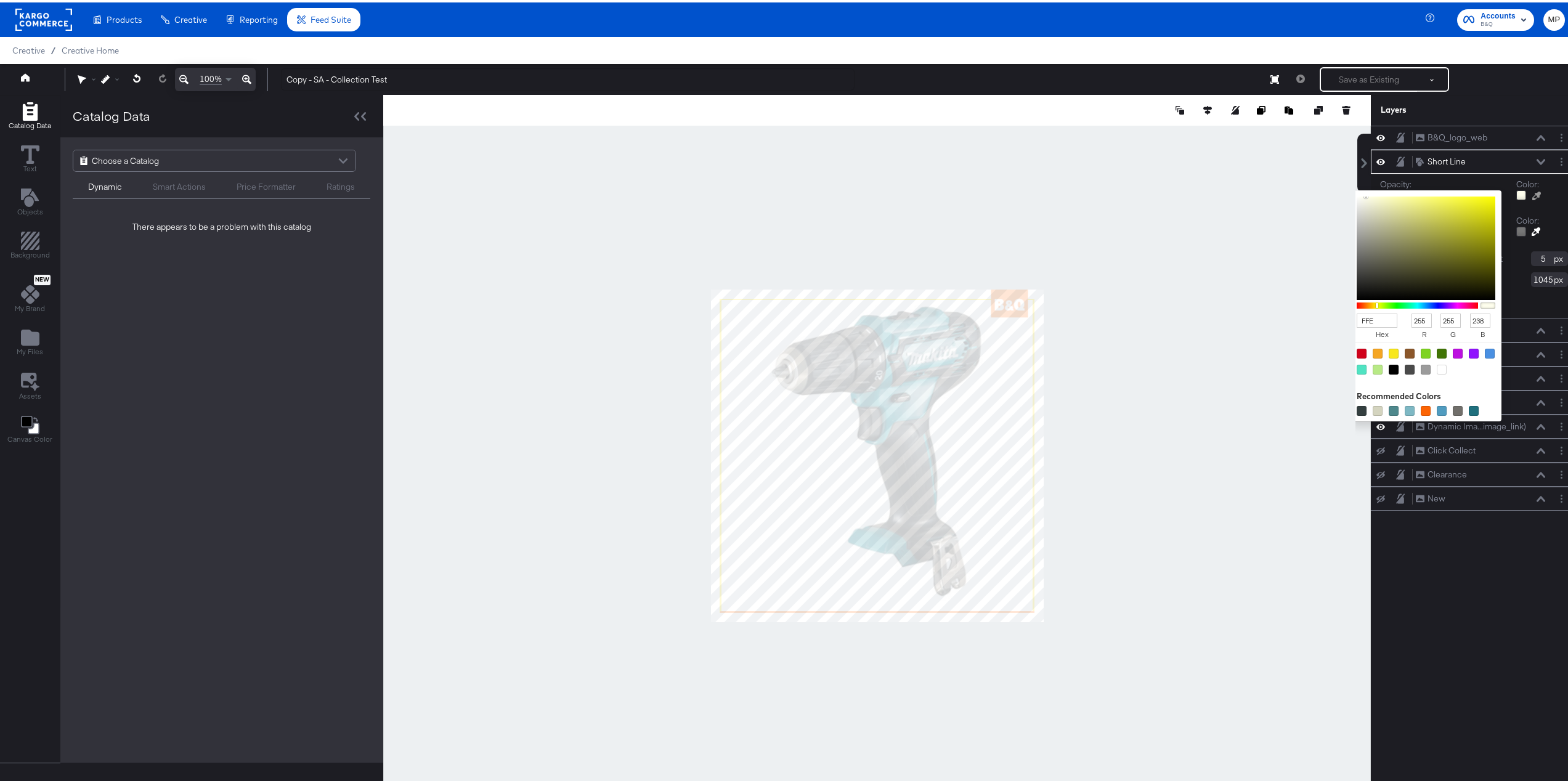
type input "1020"
type input "5"
type input "FFE500"
type input "229"
type input "0"
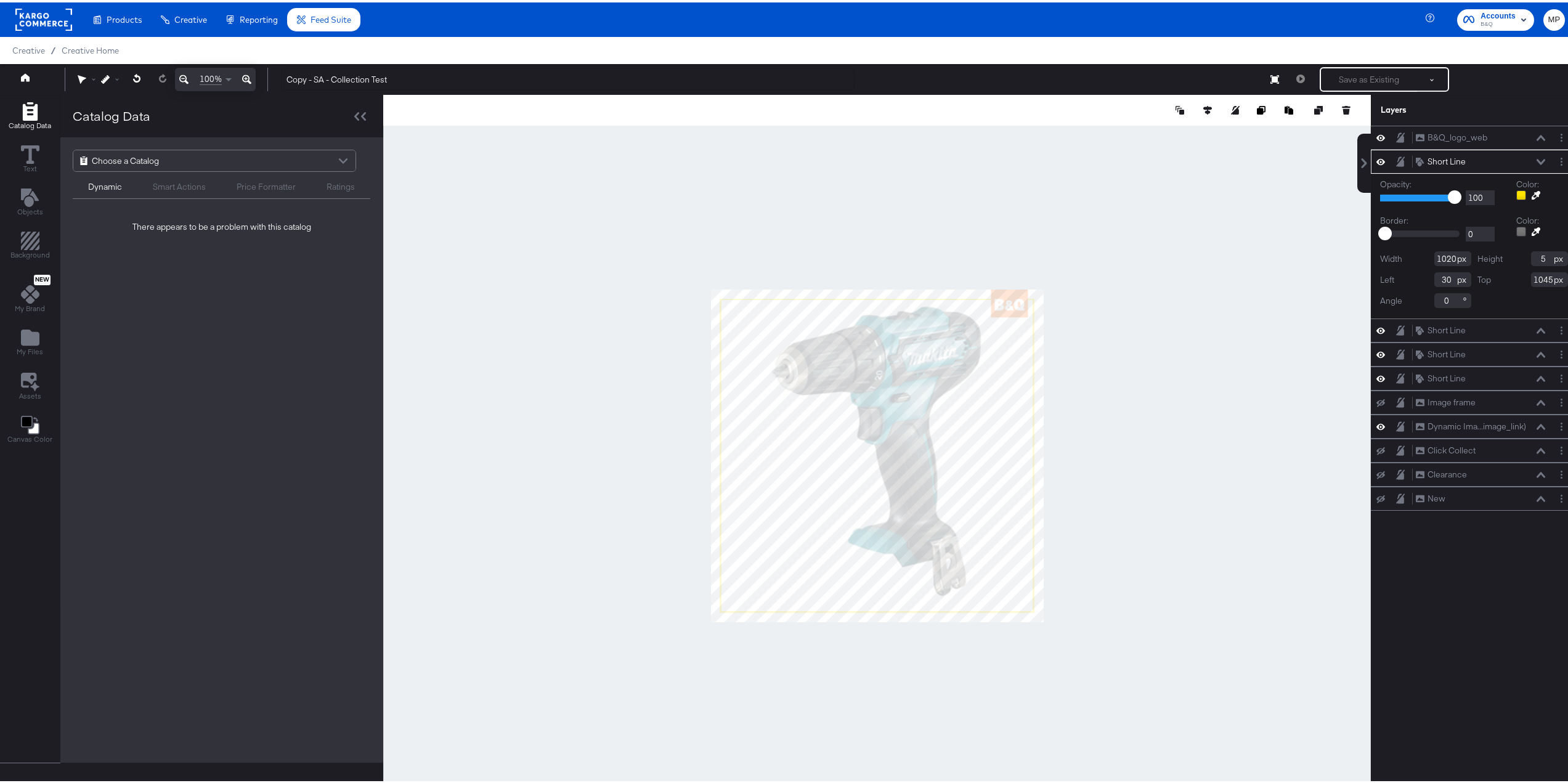
click at [1222, 458] on div at bounding box center [877, 454] width 988 height 722
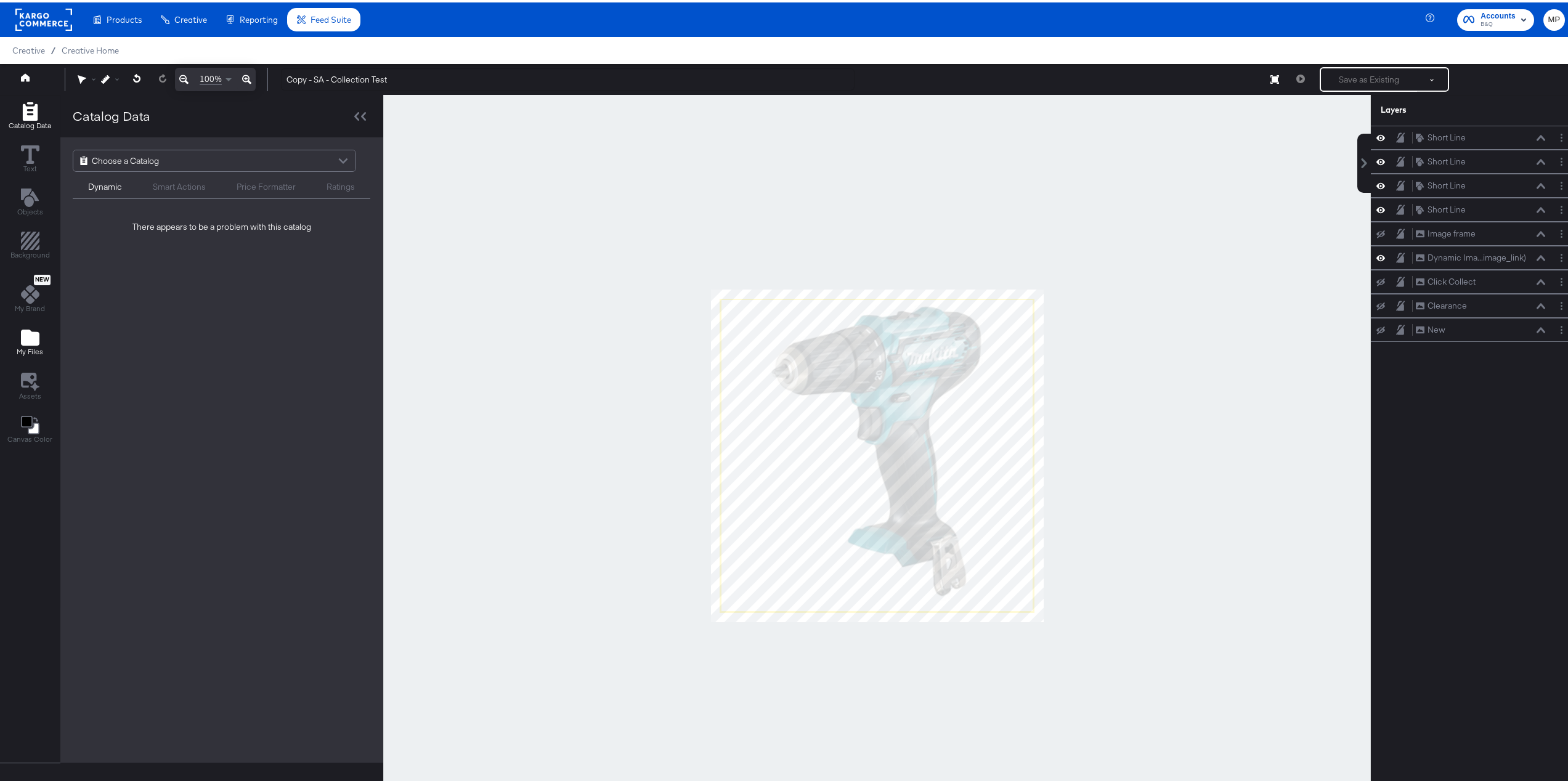
click at [40, 345] on span "My Files" at bounding box center [30, 349] width 27 height 10
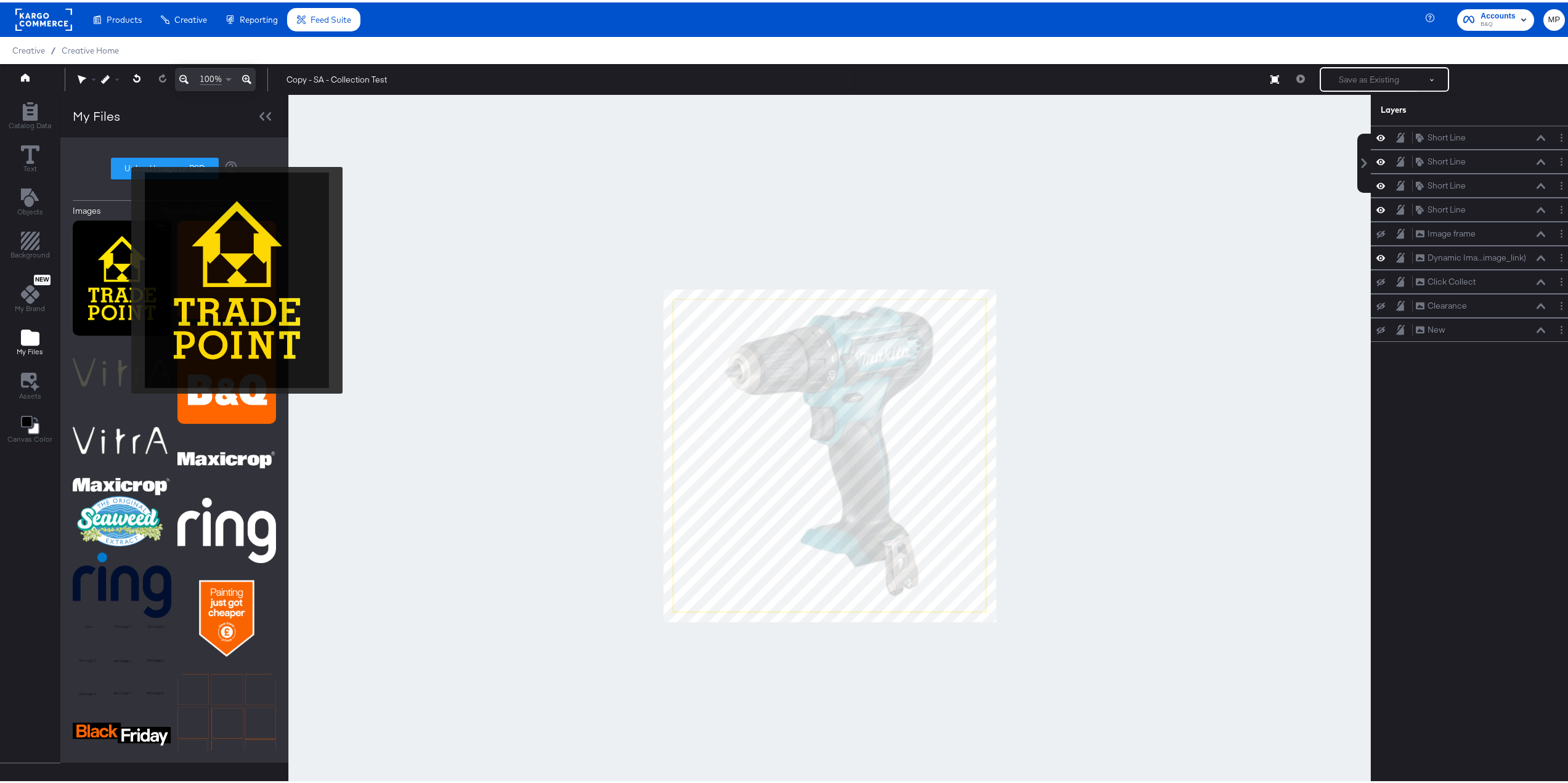
click at [123, 278] on img at bounding box center [122, 276] width 99 height 115
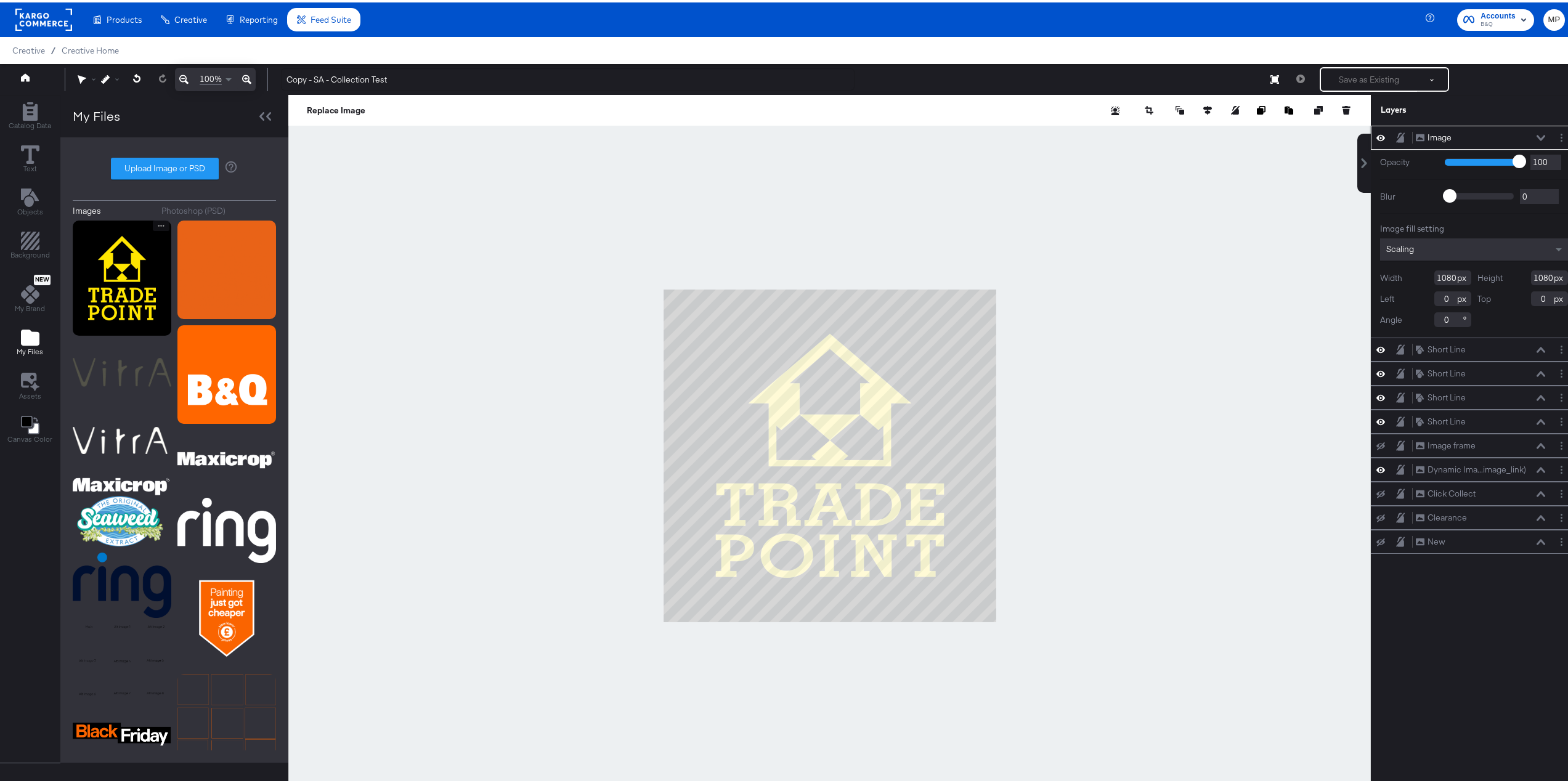
type input "546"
type input "534"
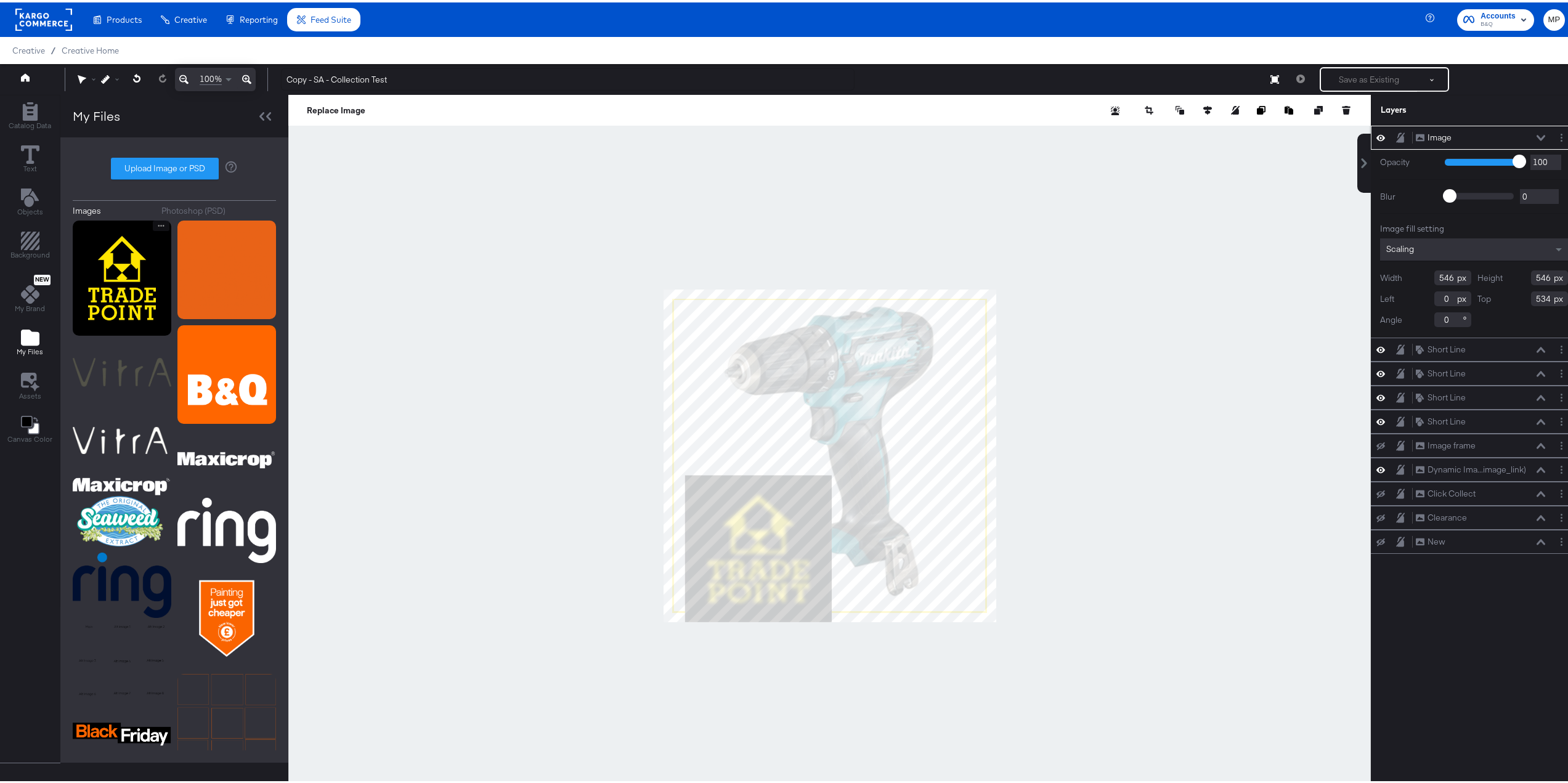
type input "477"
type input "69"
type input "603"
type input "657"
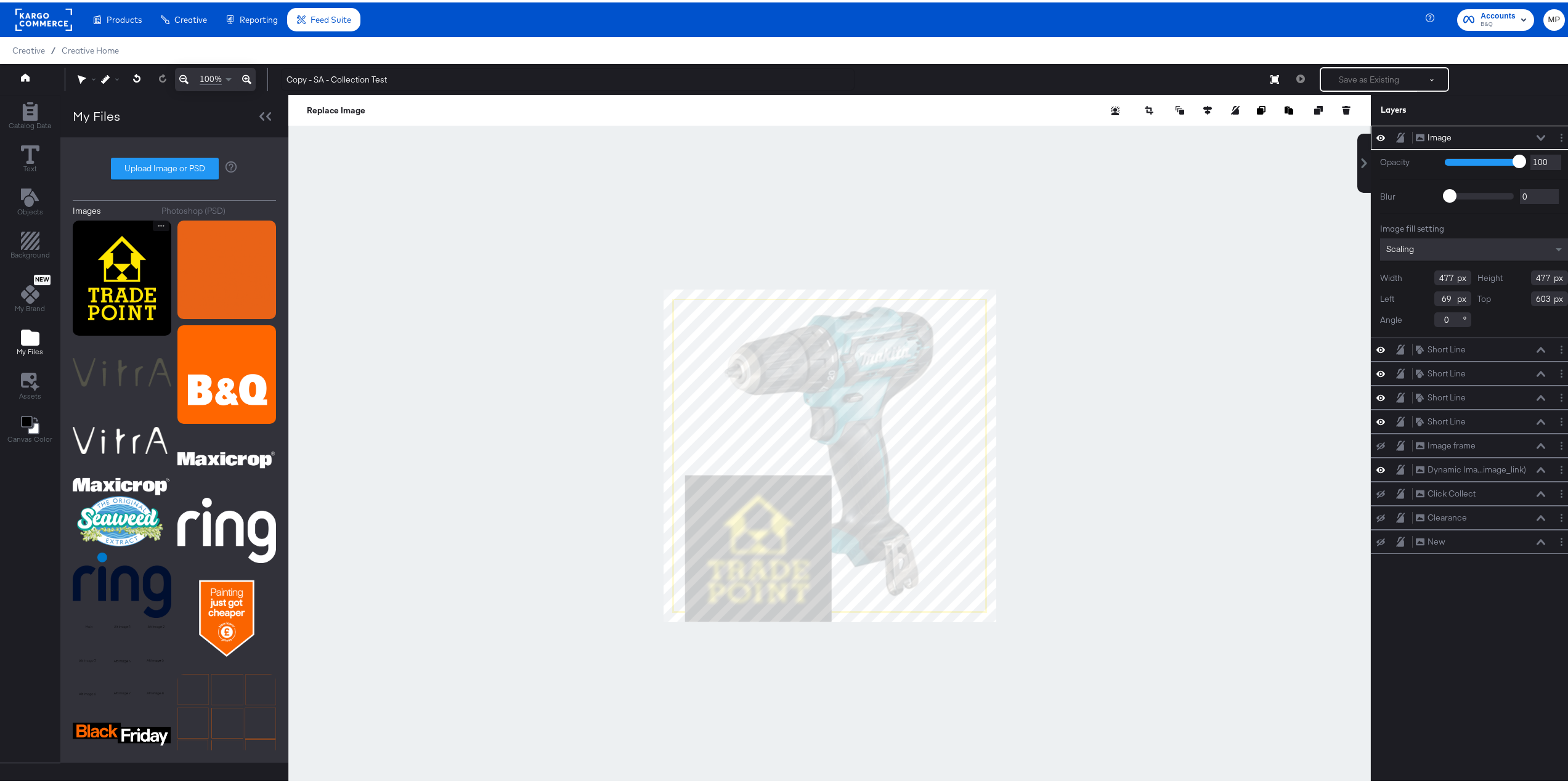
type input "0"
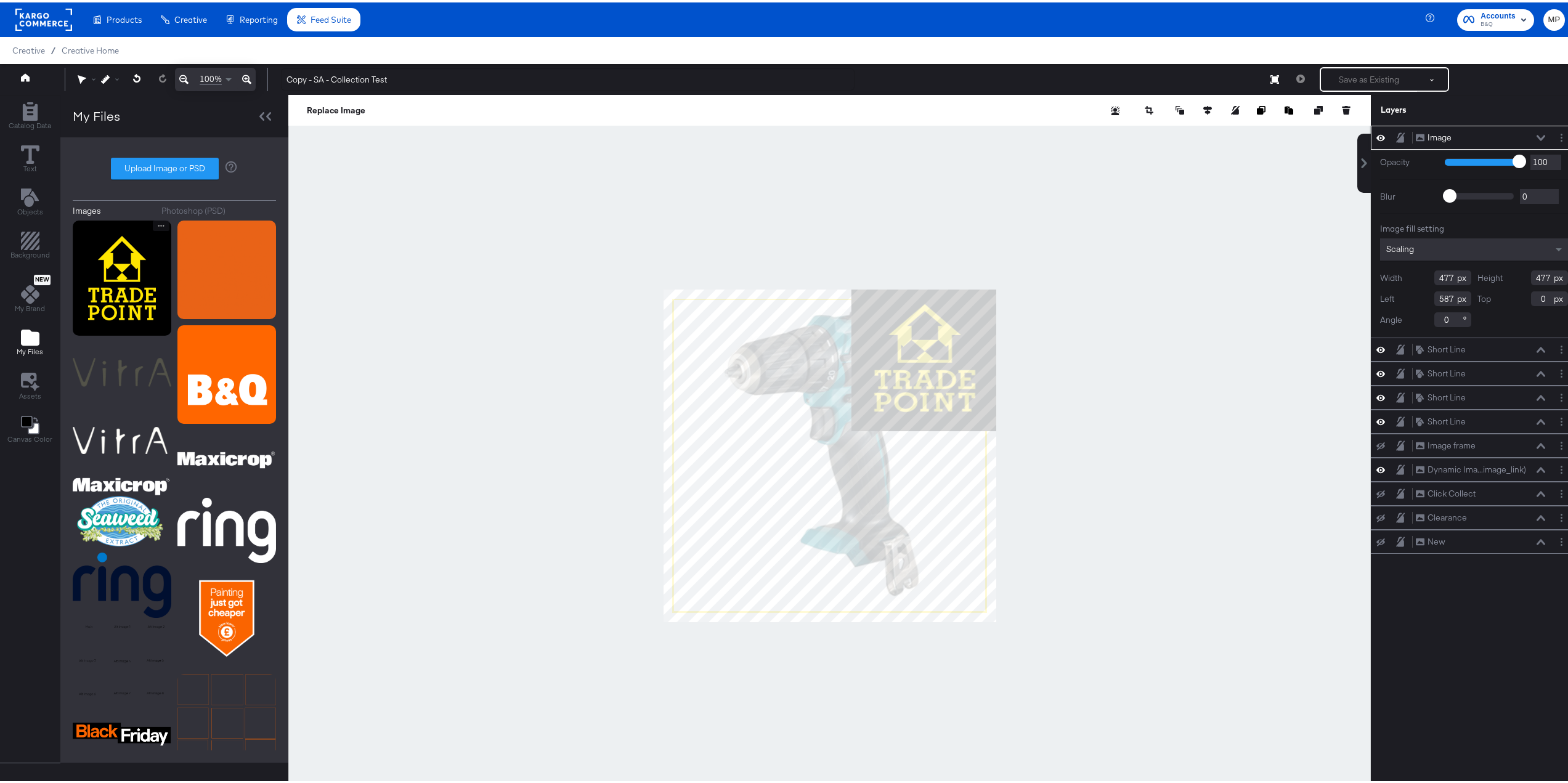
type input "609"
type input "-16"
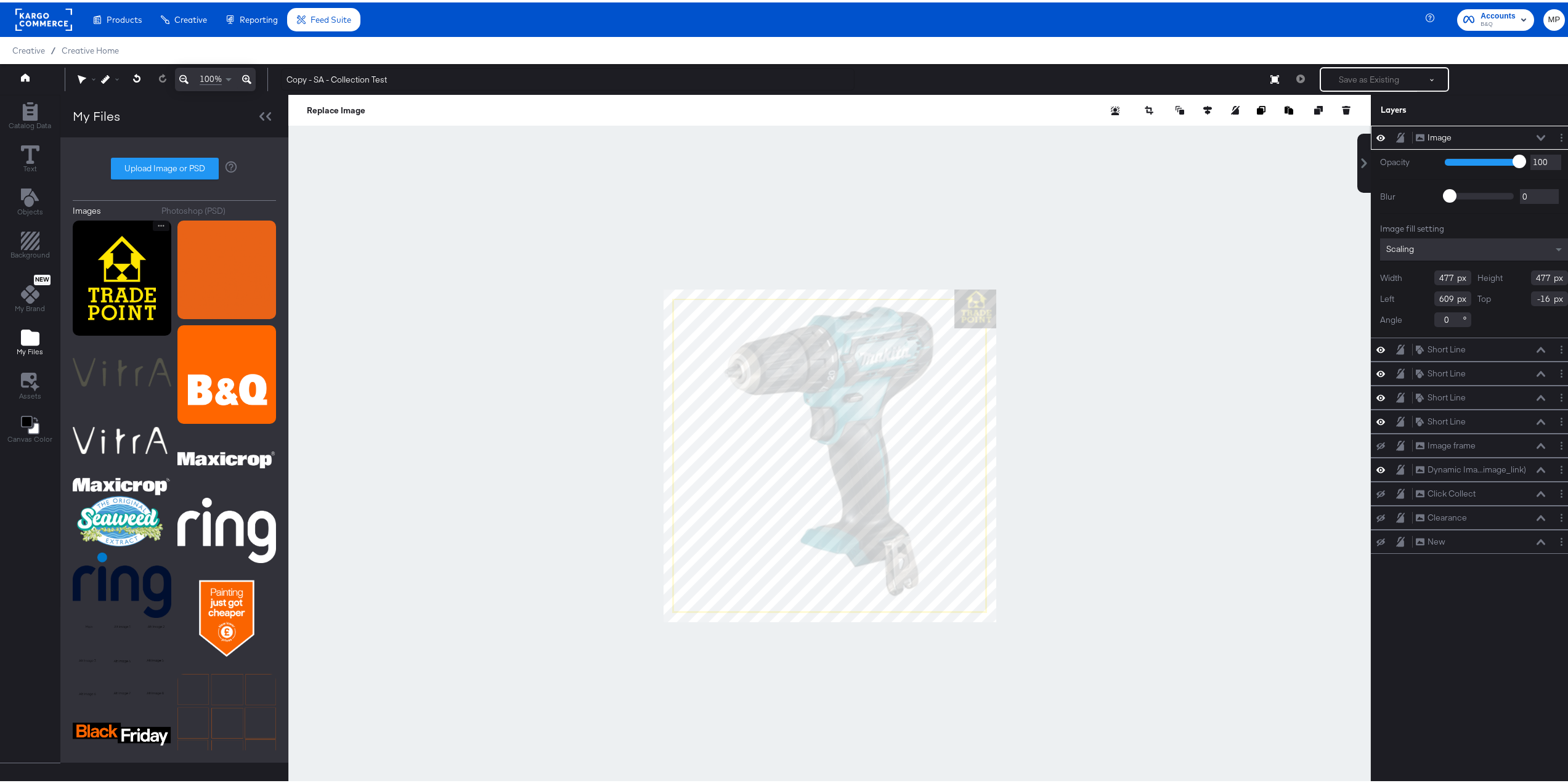
type input "139"
type input "931"
type input "-14"
type input "881"
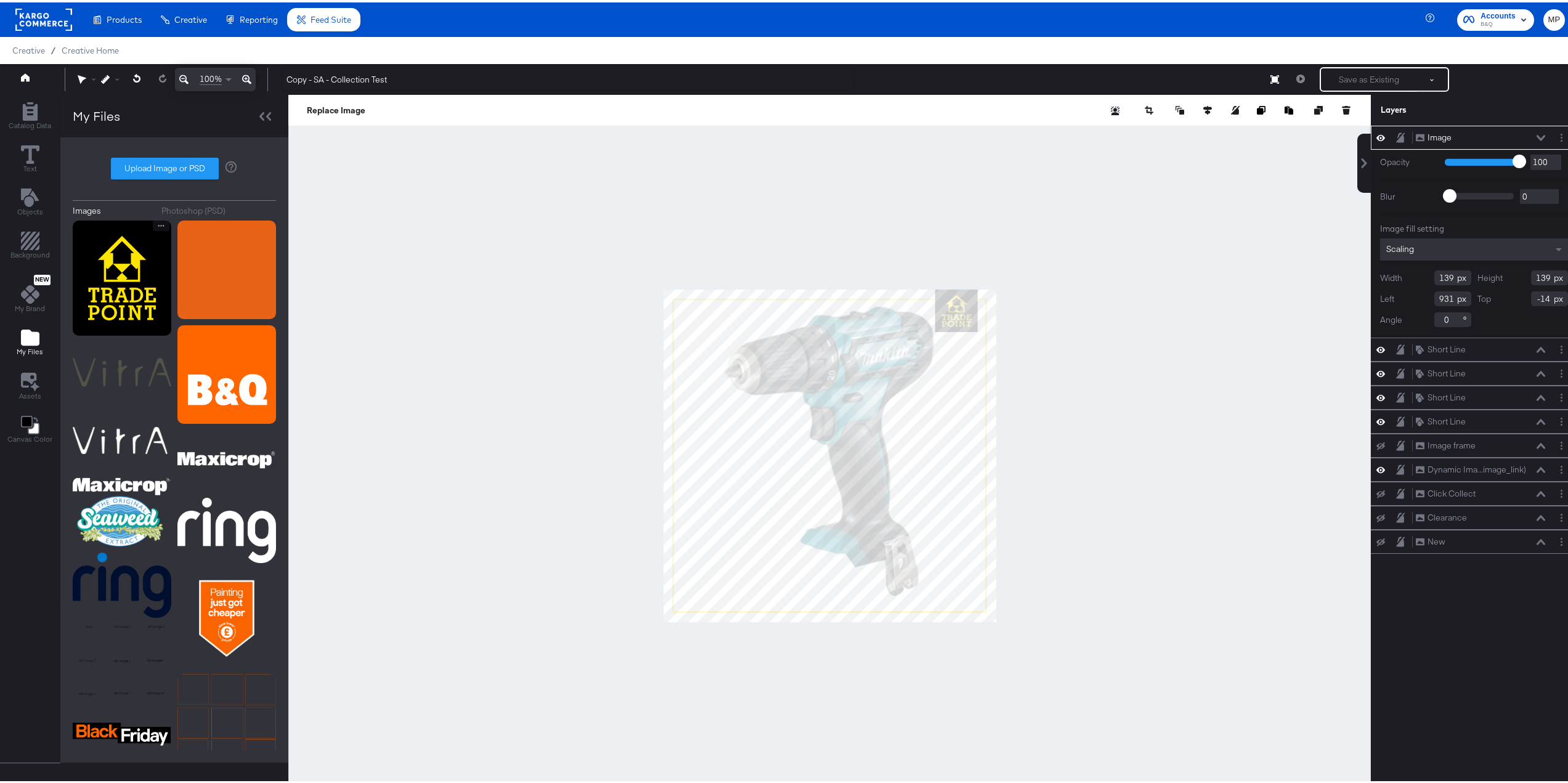
type input "0"
type input "101"
type input "919"
click at [1056, 339] on div at bounding box center [829, 454] width 1083 height 722
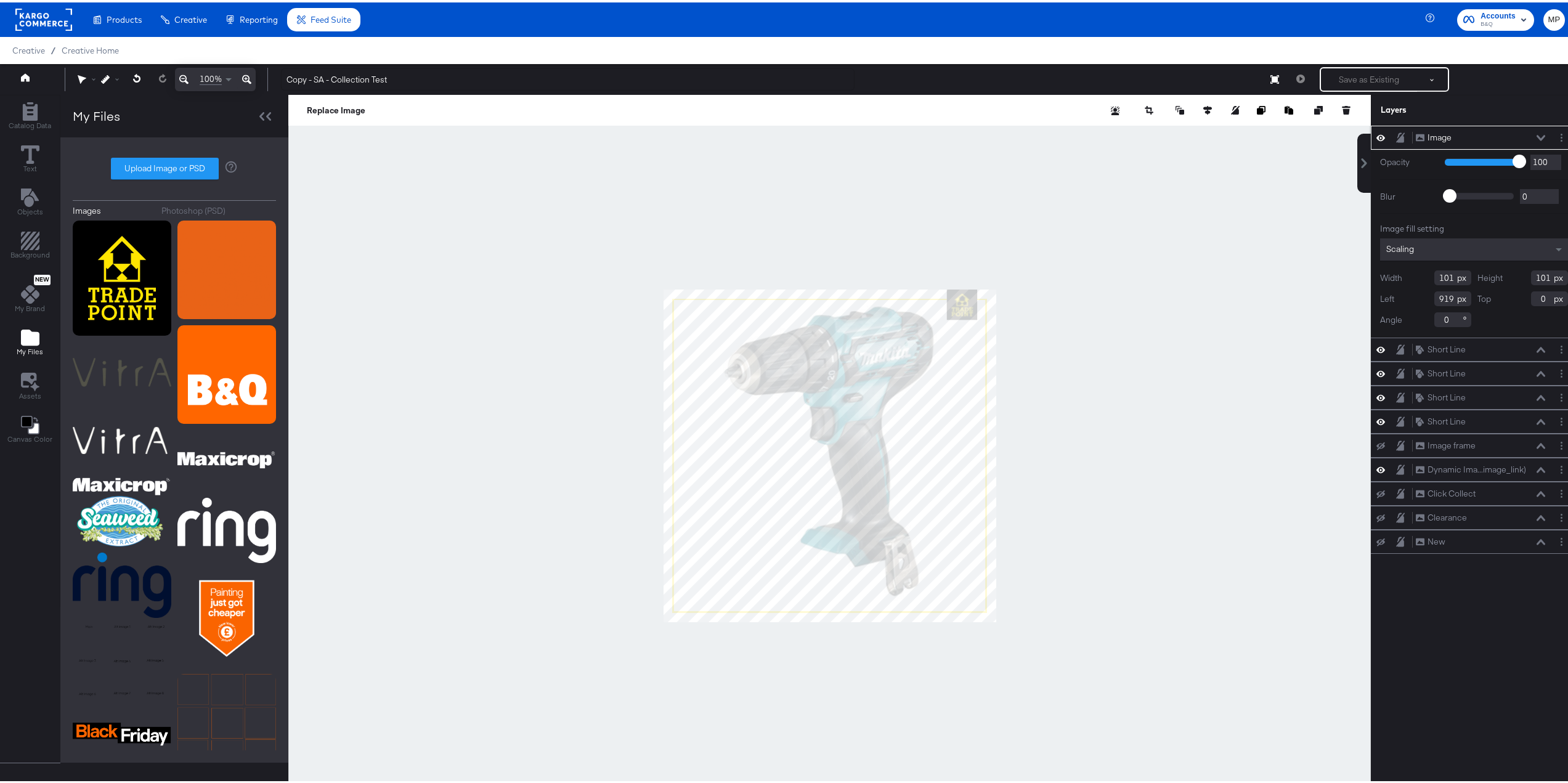
type input "100"
type input "94"
type input "925"
type input "110"
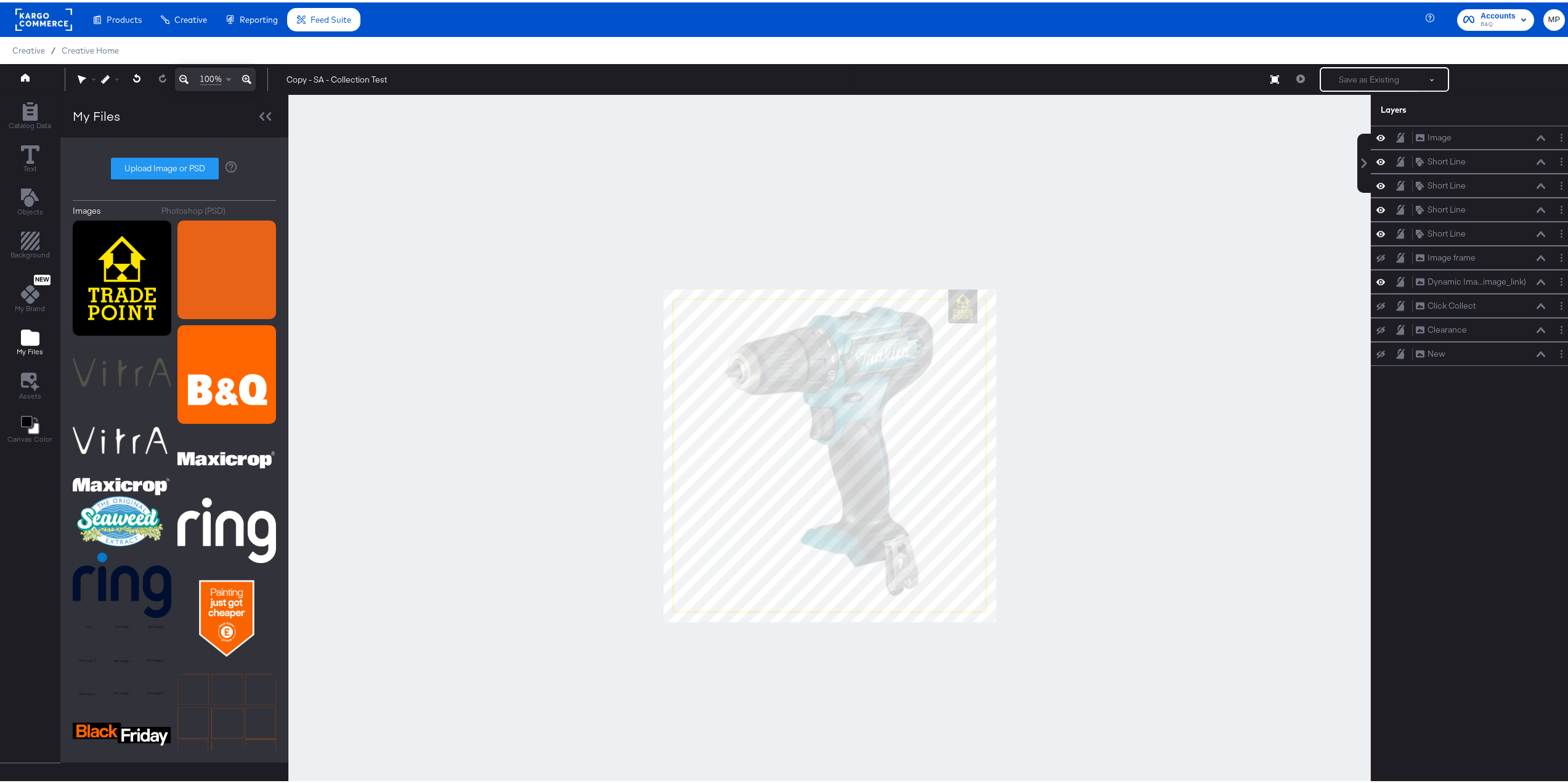
click at [1030, 314] on div at bounding box center [829, 454] width 1083 height 722
drag, startPoint x: 333, startPoint y: 78, endPoint x: 270, endPoint y: 78, distance: 63.0
click at [270, 78] on div "100% Copy - SA - Collection Test Save as Existing See more options Cannot save …" at bounding box center [789, 77] width 1578 height 31
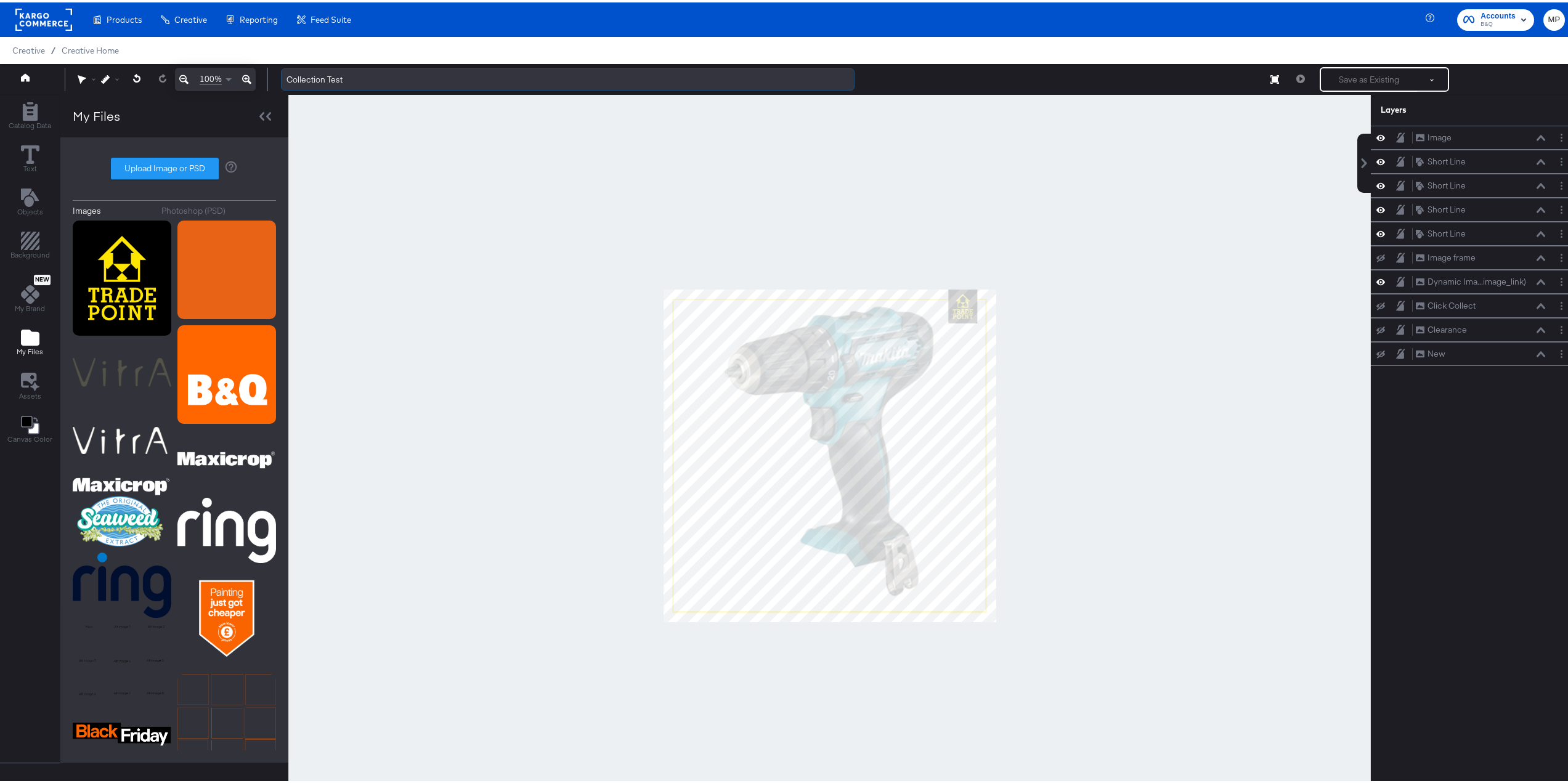
drag, startPoint x: 328, startPoint y: 80, endPoint x: 417, endPoint y: 84, distance: 89.1
click at [417, 84] on input "Collection Test" at bounding box center [568, 78] width 573 height 23
type input "Collection"
click at [346, 72] on input "Collection" at bounding box center [568, 78] width 573 height 23
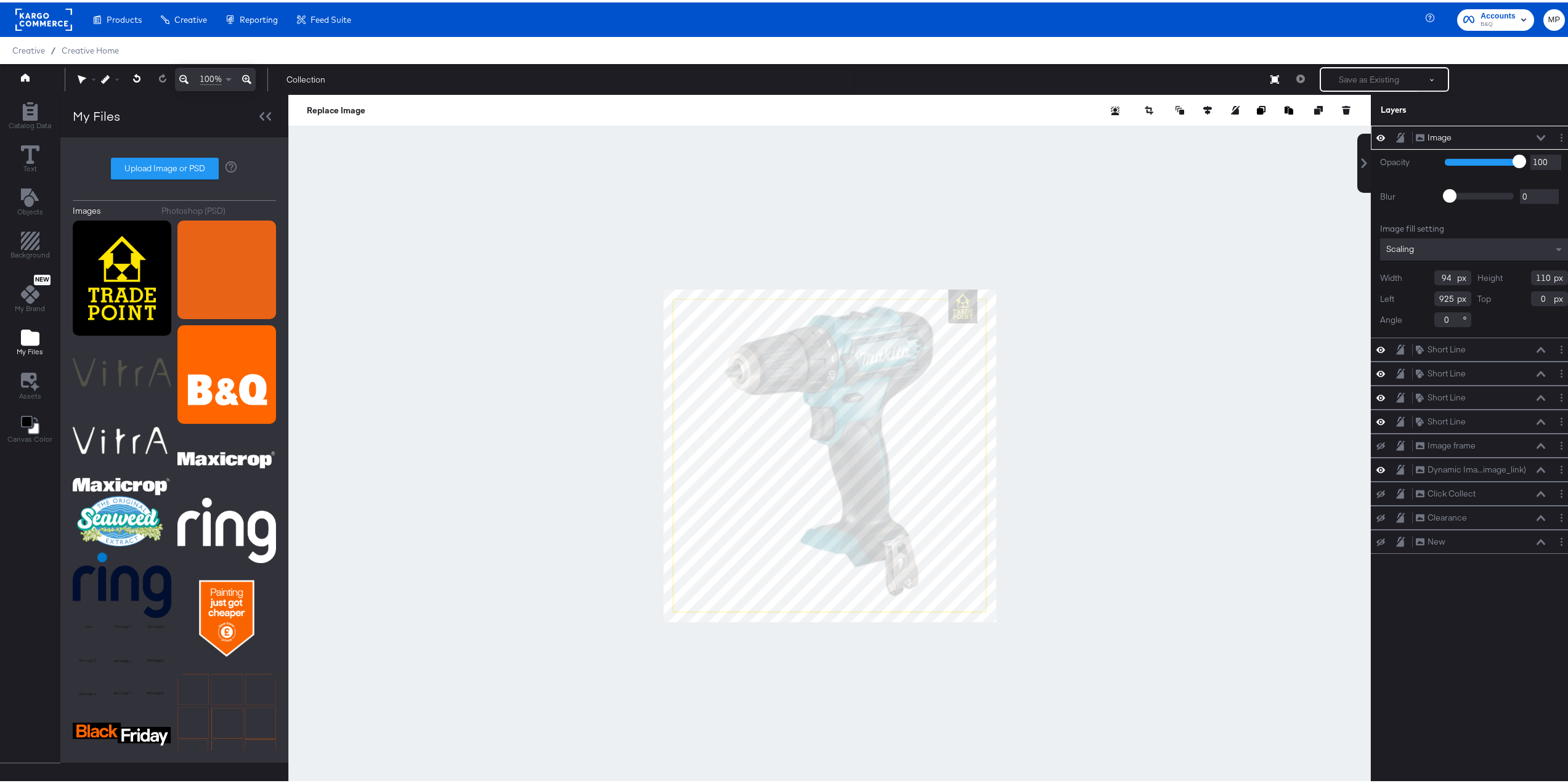
click at [1044, 324] on div at bounding box center [829, 454] width 1083 height 722
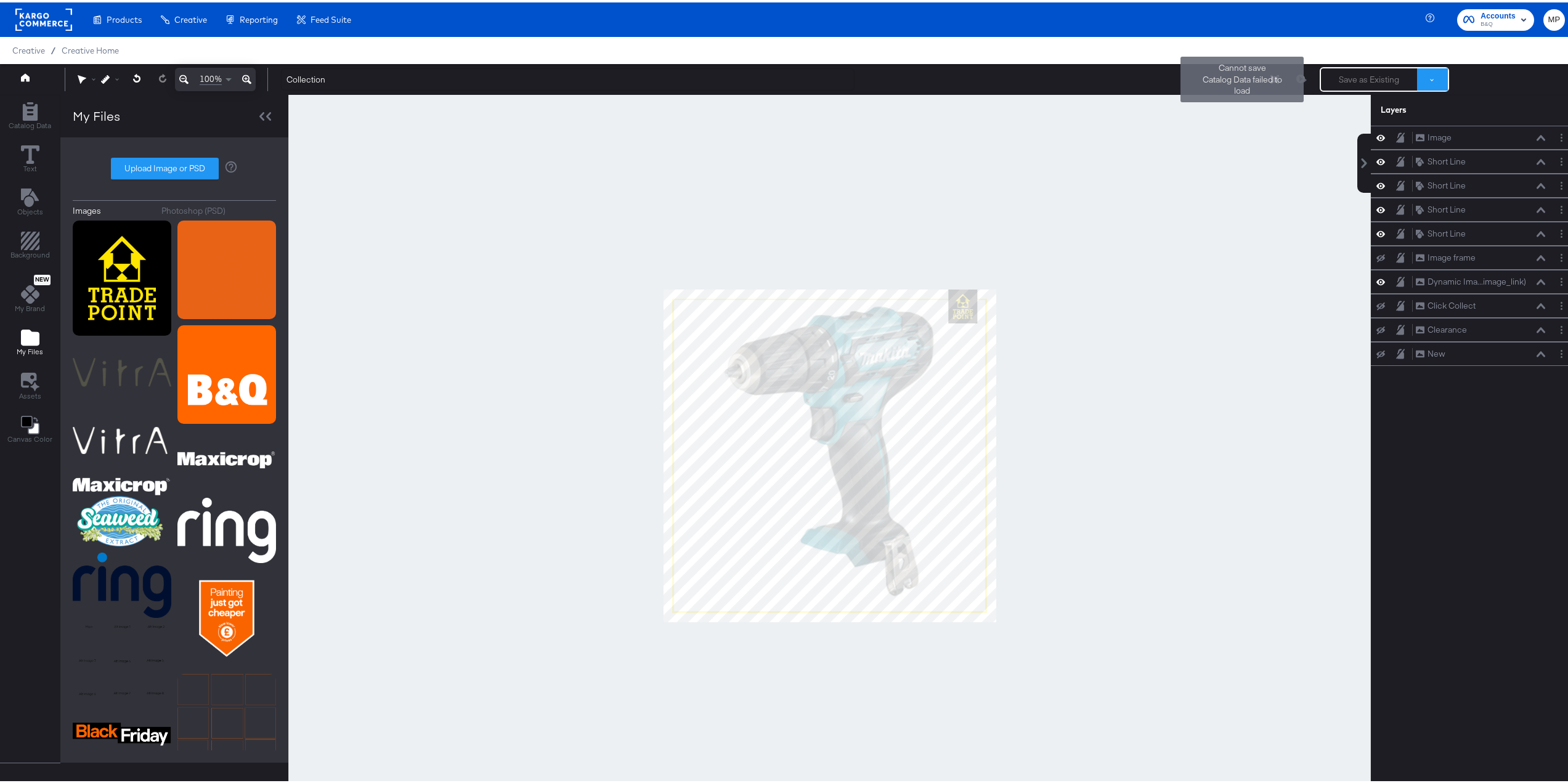
click at [1430, 77] on span at bounding box center [1432, 78] width 4 height 4
click at [1409, 100] on button "Save as Existing" at bounding box center [1392, 99] width 128 height 22
click at [1388, 76] on div "Save as Existing See more options Cannot save Catalog Data failed to load" at bounding box center [1384, 78] width 129 height 25
click at [1403, 80] on div "Save as Existing See more options Cannot save Catalog Data failed to load" at bounding box center [1384, 78] width 129 height 25
click at [1438, 76] on button at bounding box center [1433, 77] width 31 height 22
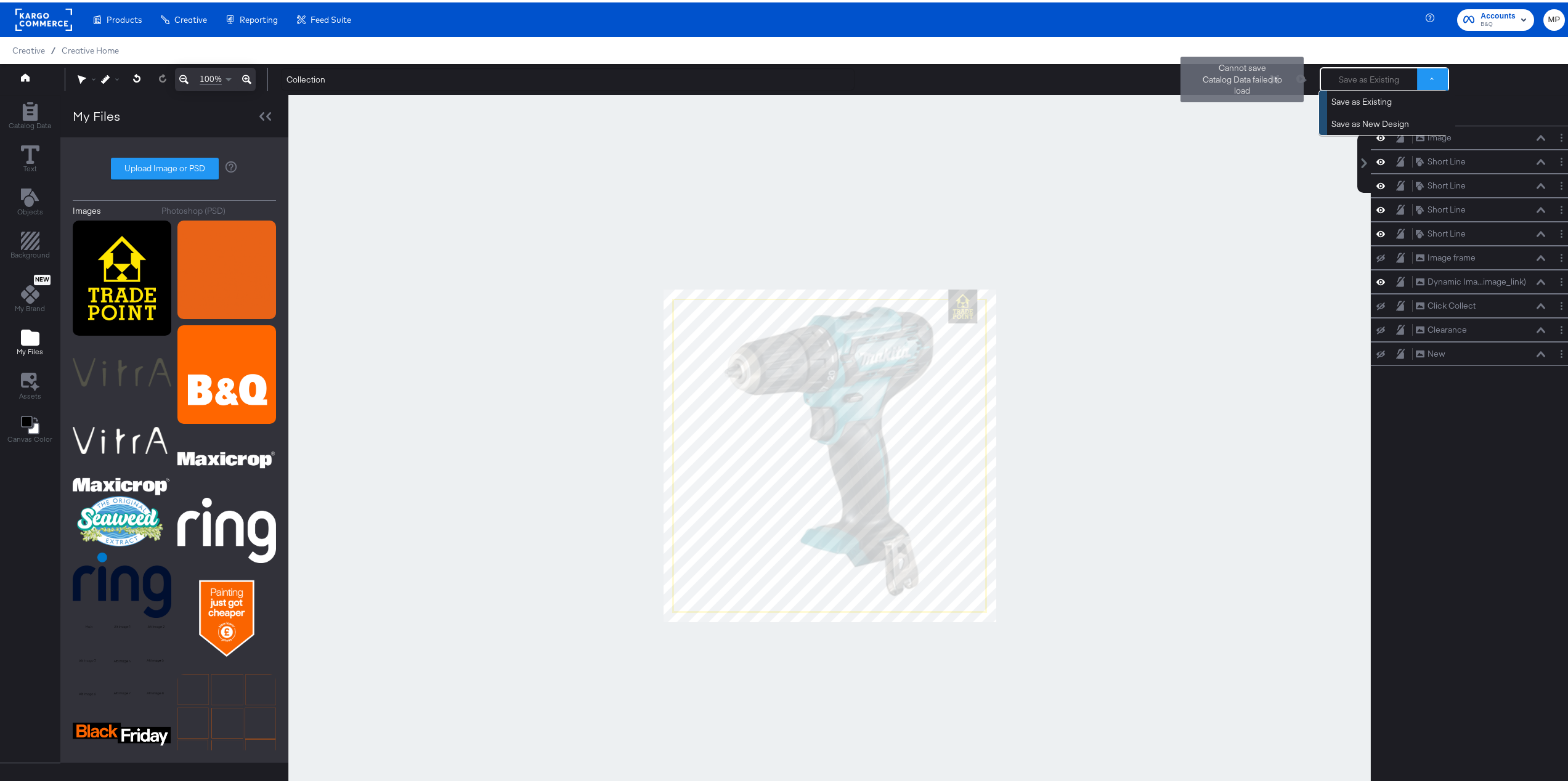
click at [1431, 76] on button at bounding box center [1433, 77] width 31 height 22
click at [1369, 100] on button "Save as Existing" at bounding box center [1392, 99] width 128 height 22
click at [1224, 258] on div at bounding box center [829, 454] width 1083 height 722
drag, startPoint x: 1242, startPoint y: 77, endPoint x: 1279, endPoint y: 78, distance: 37.0
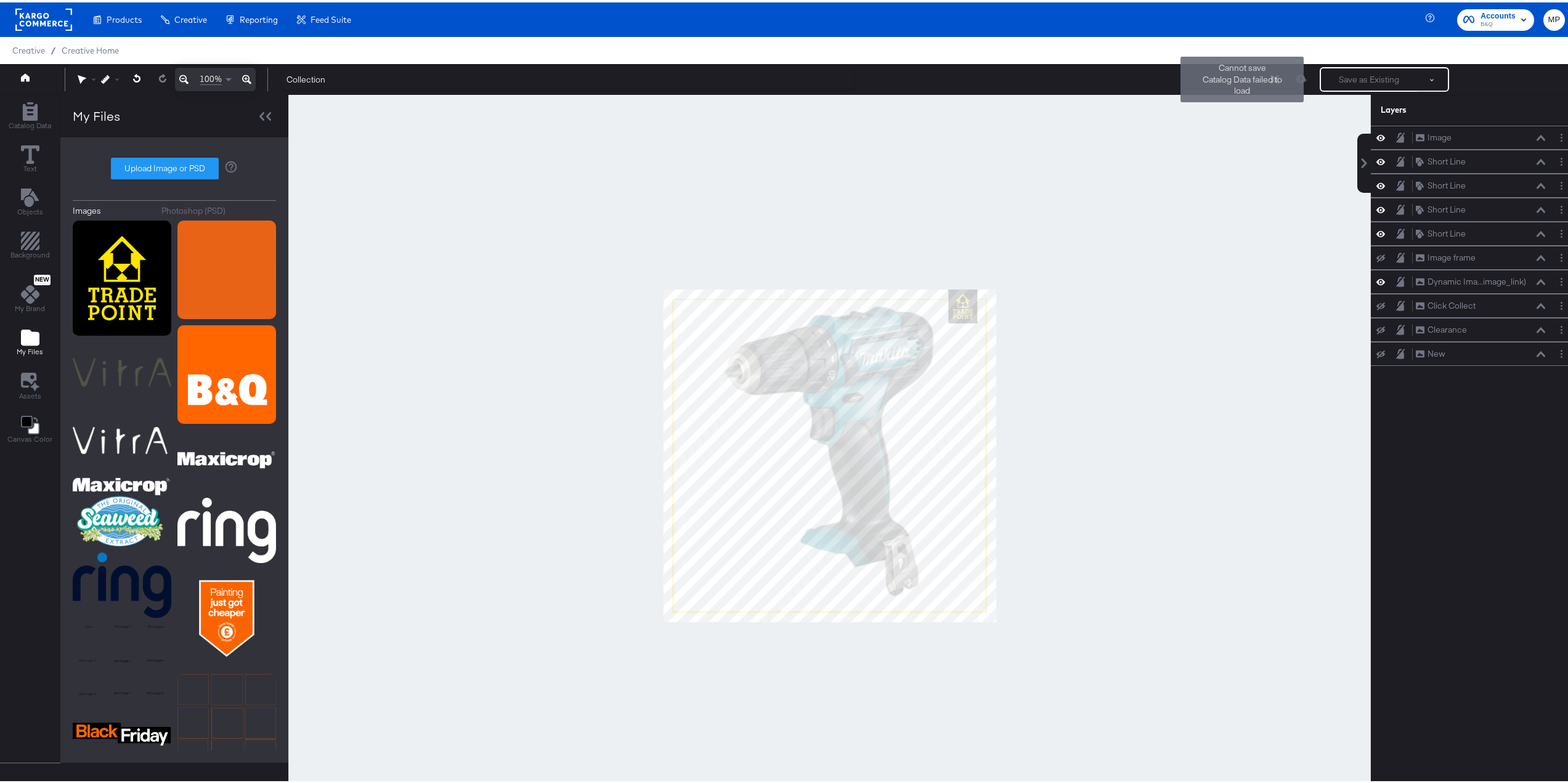
click at [1243, 77] on div "Collection Resize Save as Existing See more options Cannot save Catalog Data fa…" at bounding box center [918, 78] width 1294 height 25
click at [1407, 72] on div "Save as Existing See more options Cannot save Catalog Data failed to load" at bounding box center [1384, 78] width 129 height 25
click at [1426, 73] on button at bounding box center [1433, 77] width 31 height 22
click at [1389, 118] on button "Save as New Design" at bounding box center [1392, 121] width 128 height 22
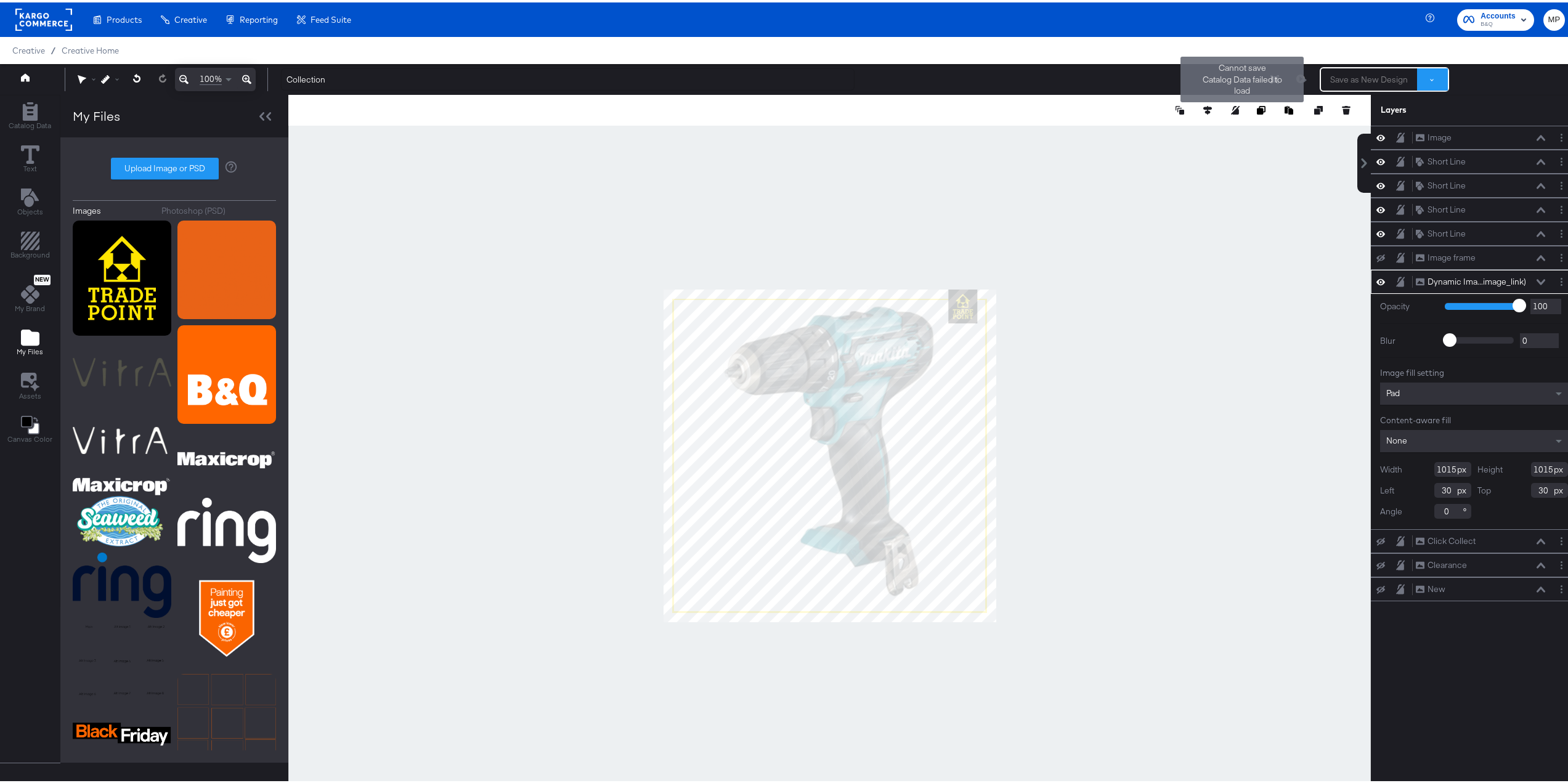
click at [1432, 77] on button at bounding box center [1433, 77] width 31 height 22
click at [1386, 103] on button "Save as Existing" at bounding box center [1392, 99] width 128 height 22
click at [1348, 76] on div "Save as Existing See more options Cannot save Catalog Data failed to load" at bounding box center [1384, 78] width 129 height 25
click at [1341, 69] on div "Save as Existing See more options Cannot save Catalog Data failed to load" at bounding box center [1384, 78] width 129 height 25
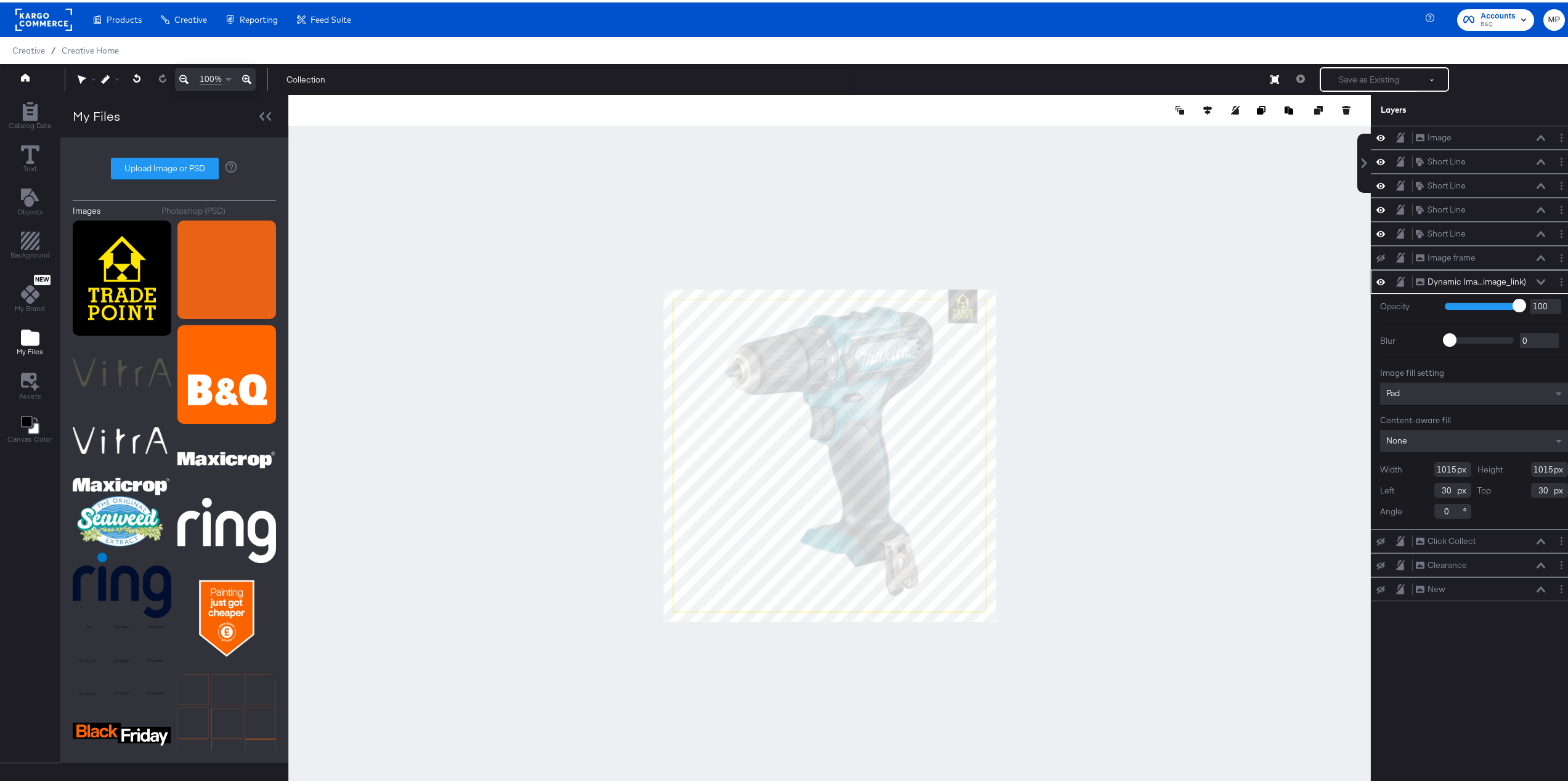
click at [1536, 280] on icon at bounding box center [1540, 280] width 9 height 6
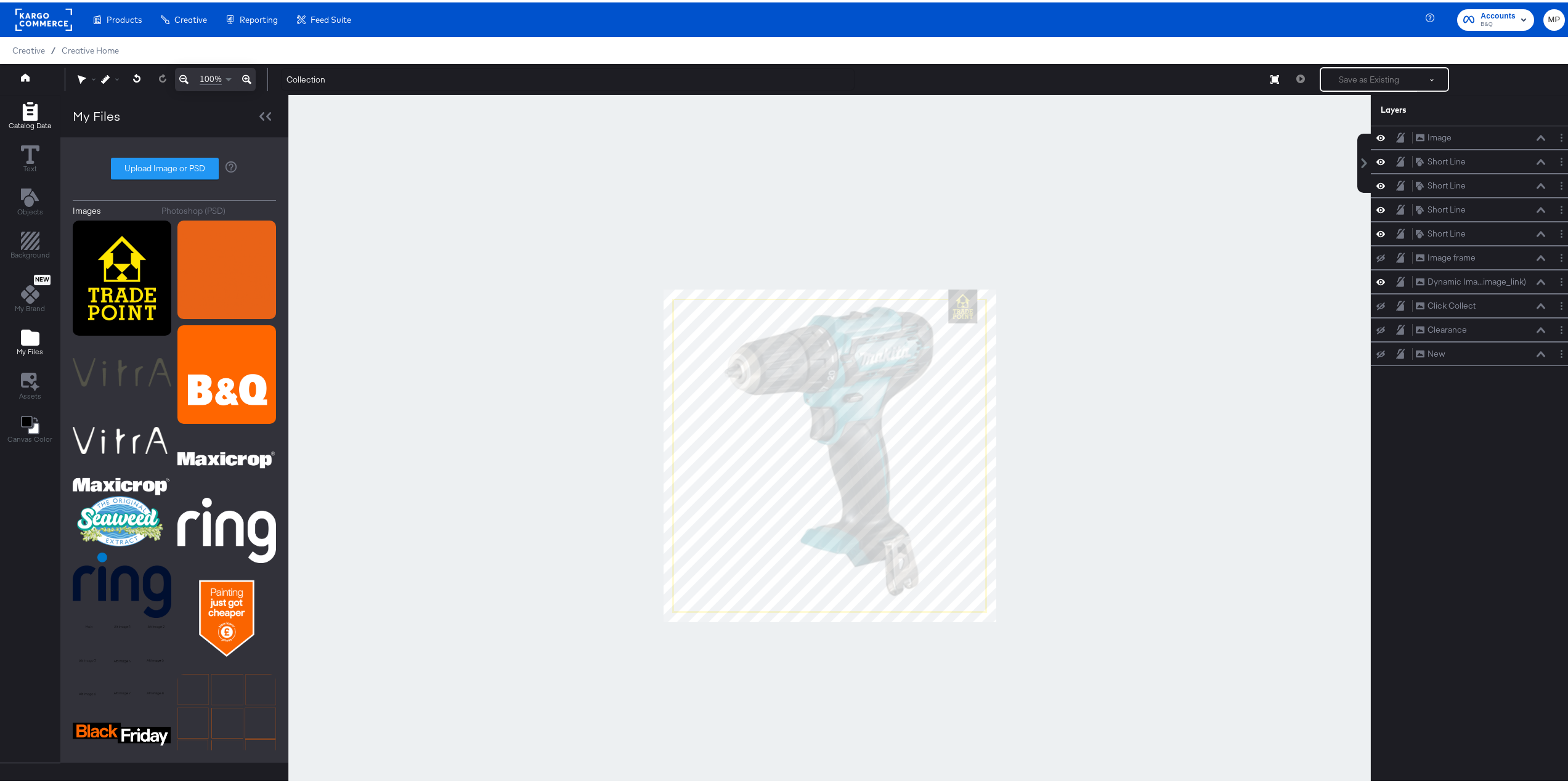
click at [17, 111] on div "Catalog Data" at bounding box center [30, 114] width 42 height 29
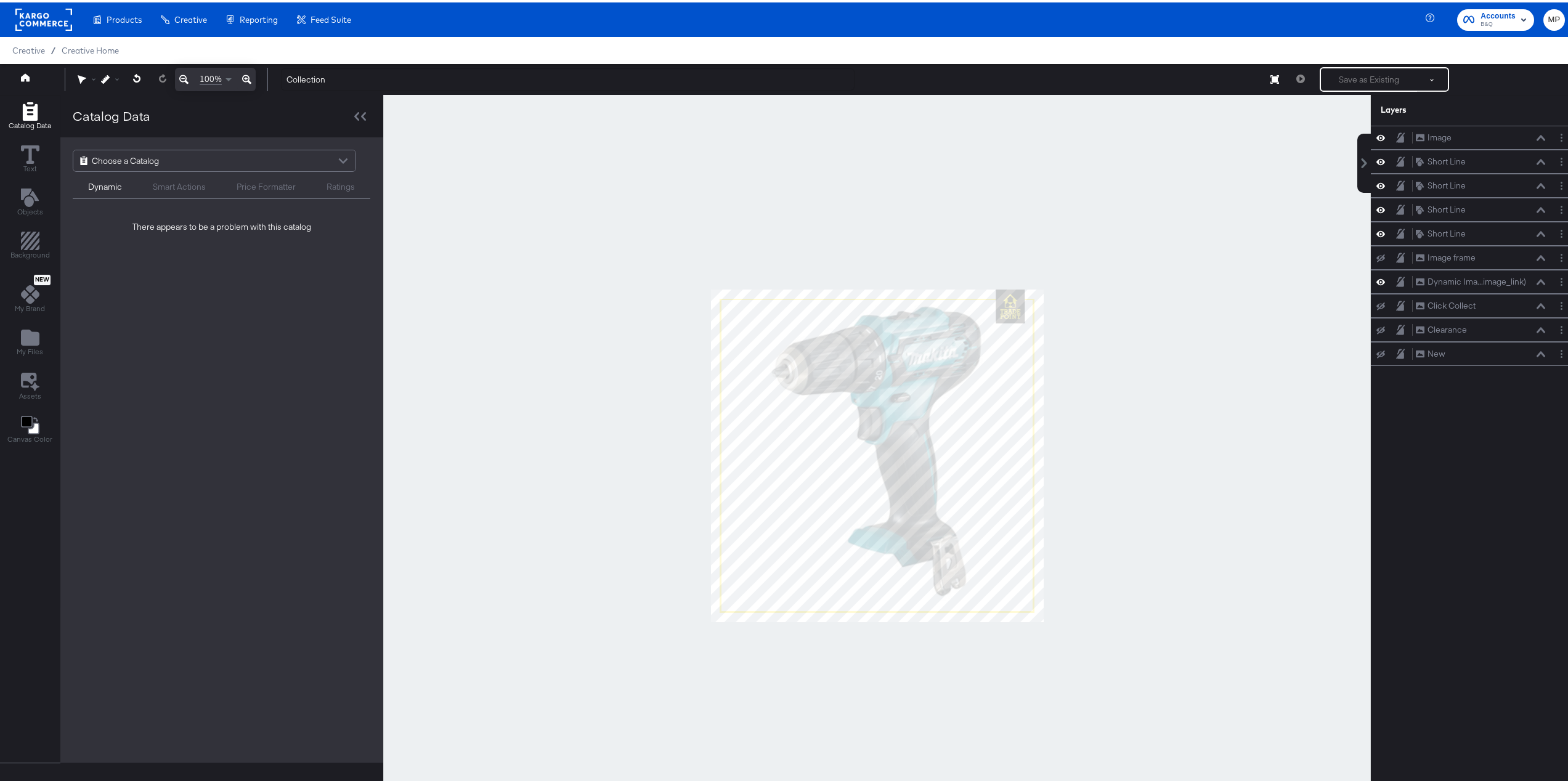
click at [180, 158] on div "Choose a Catalog" at bounding box center [214, 158] width 282 height 21
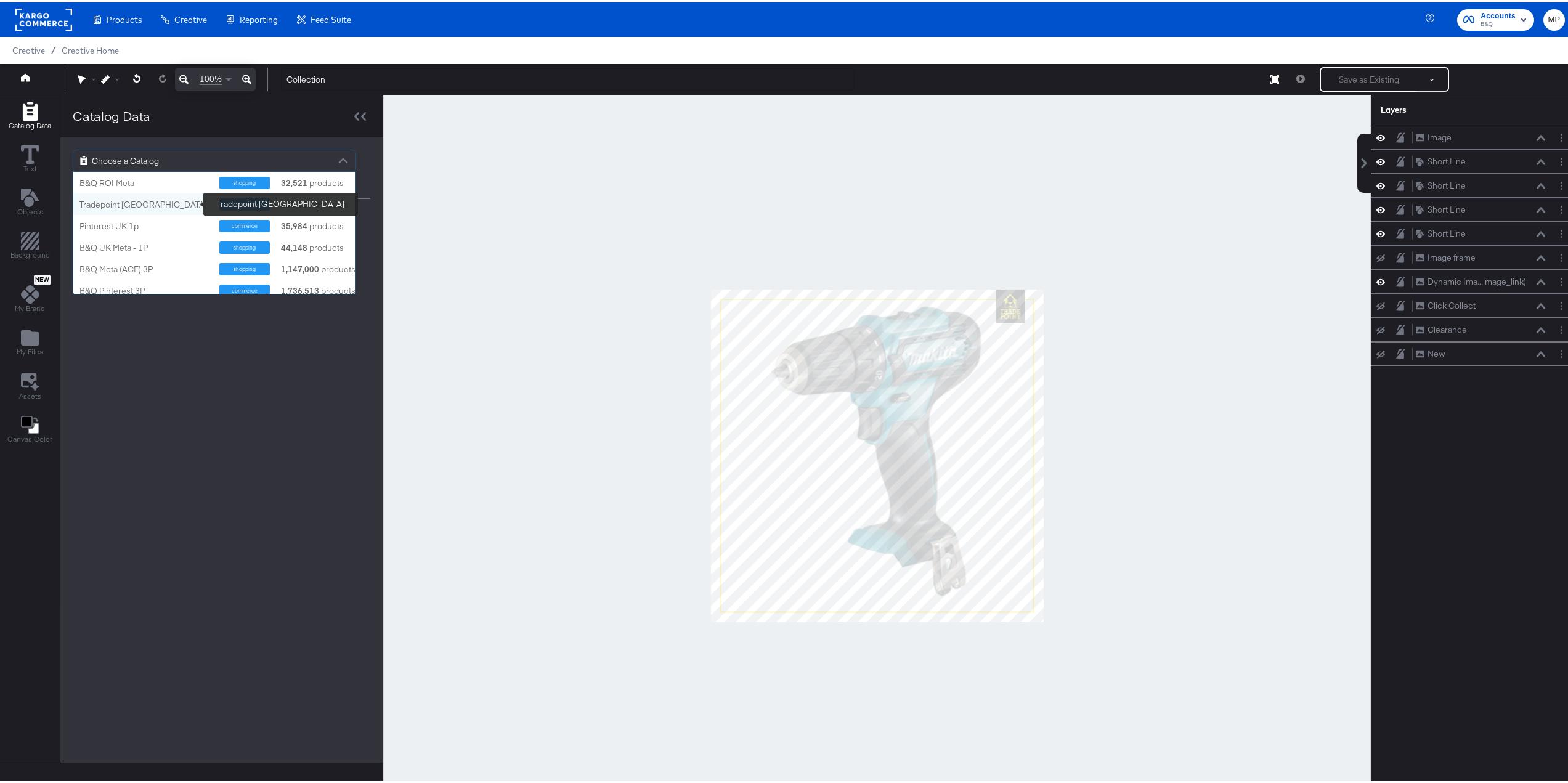
click at [134, 205] on div "Tradepoint [GEOGRAPHIC_DATA]" at bounding box center [145, 202] width 130 height 11
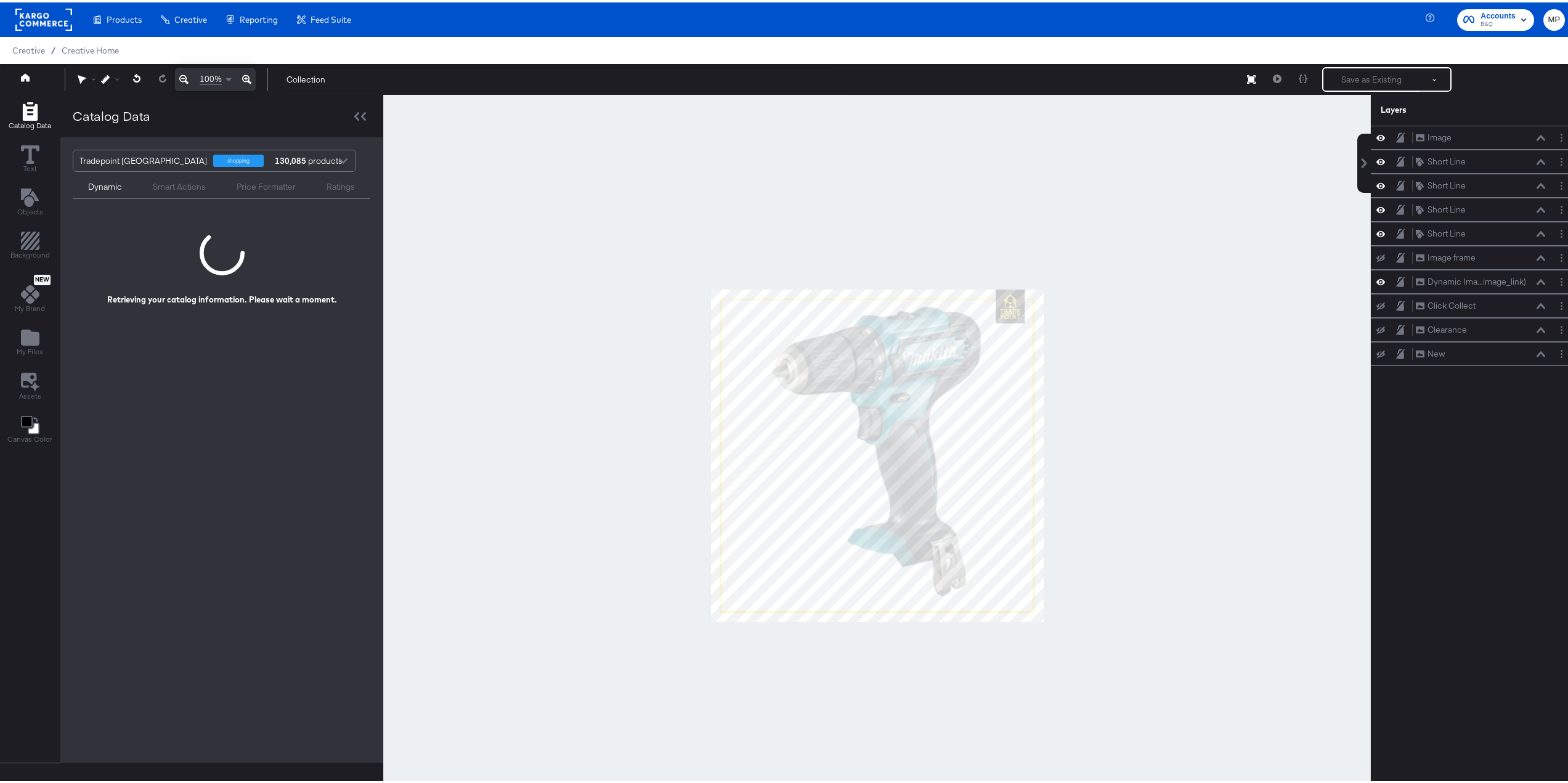
click at [449, 184] on div at bounding box center [877, 454] width 988 height 722
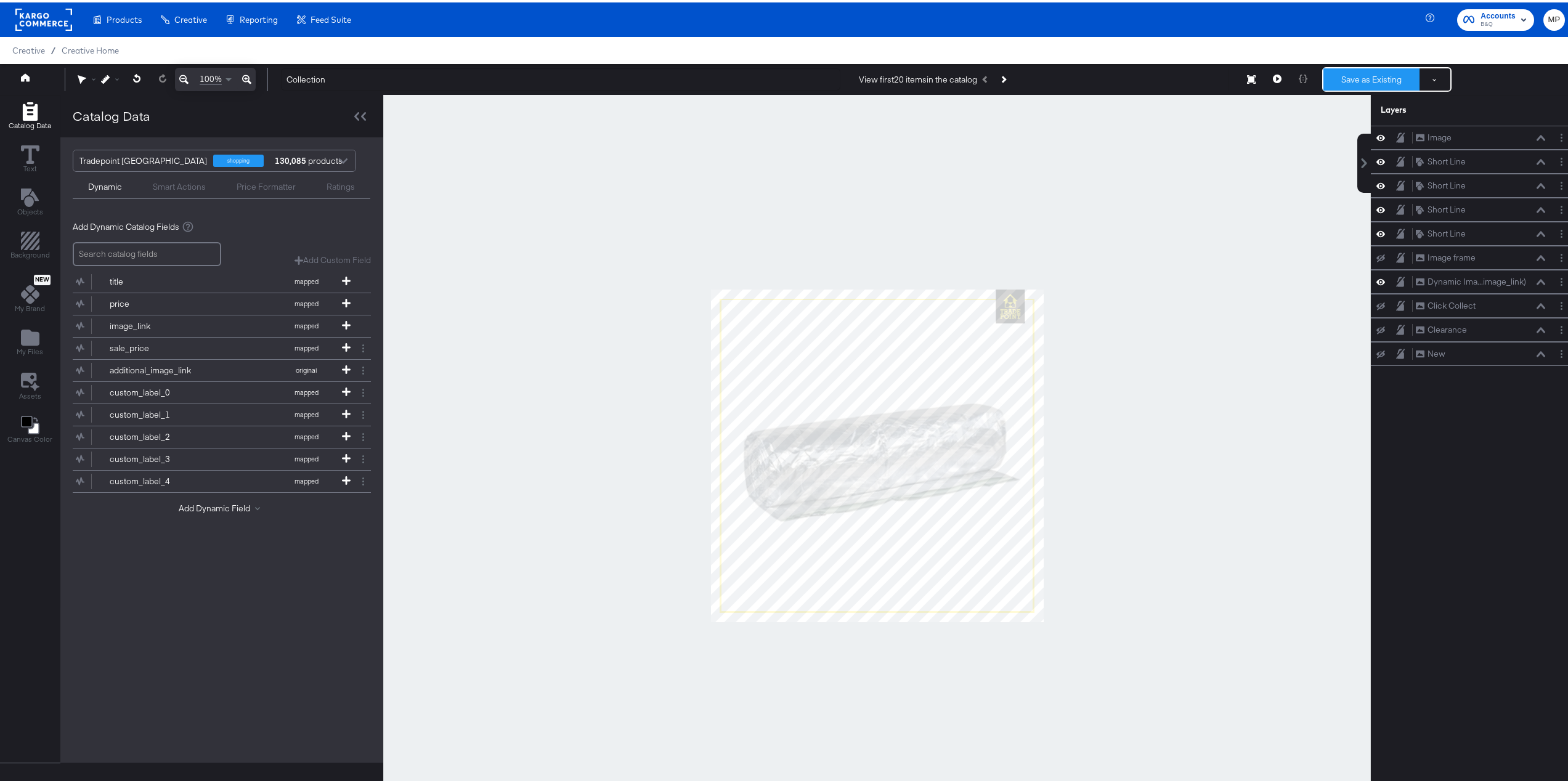
click at [1388, 78] on button "Save as Existing" at bounding box center [1372, 77] width 96 height 22
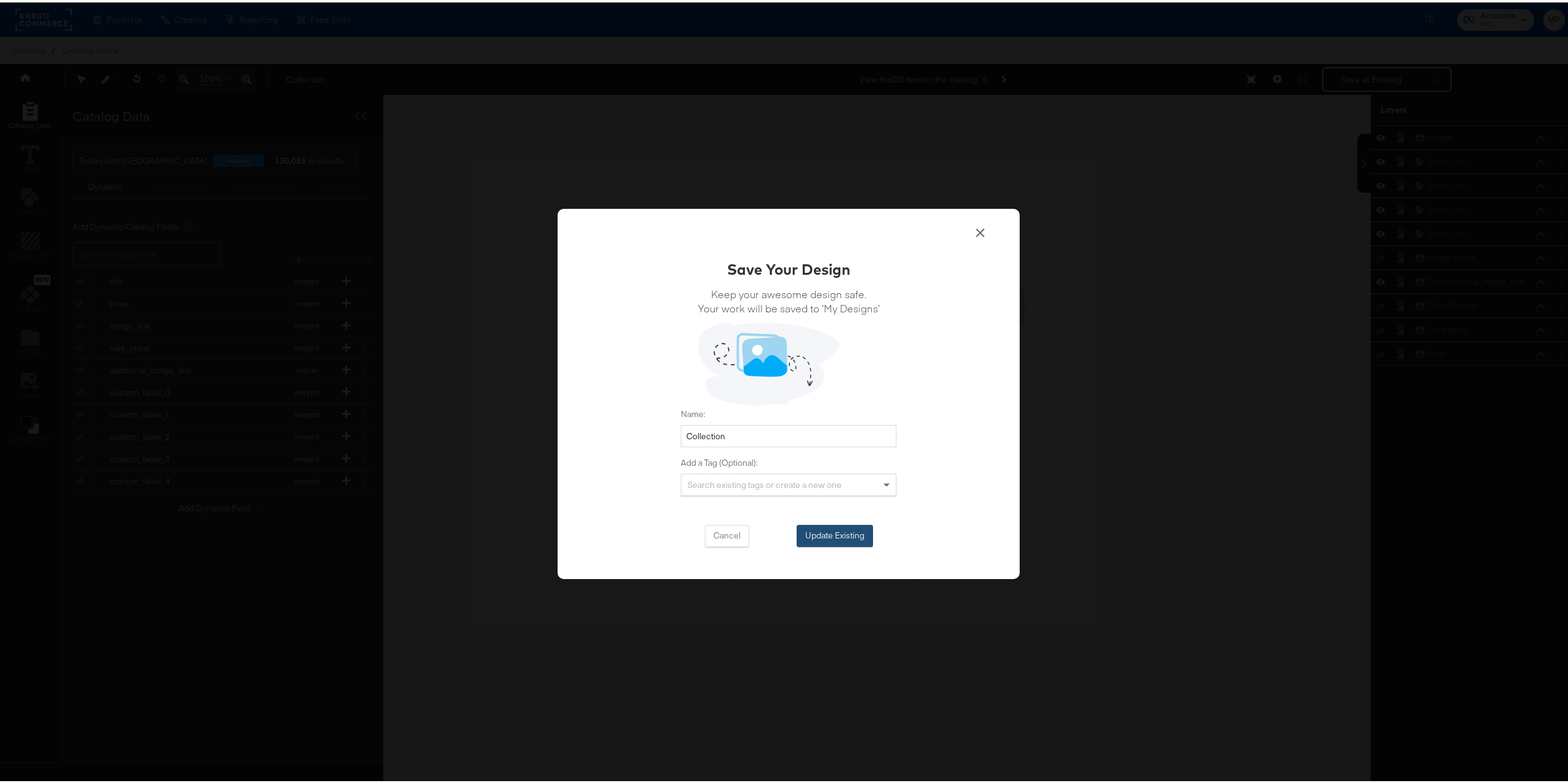
click at [824, 533] on button "Update Existing" at bounding box center [835, 533] width 77 height 22
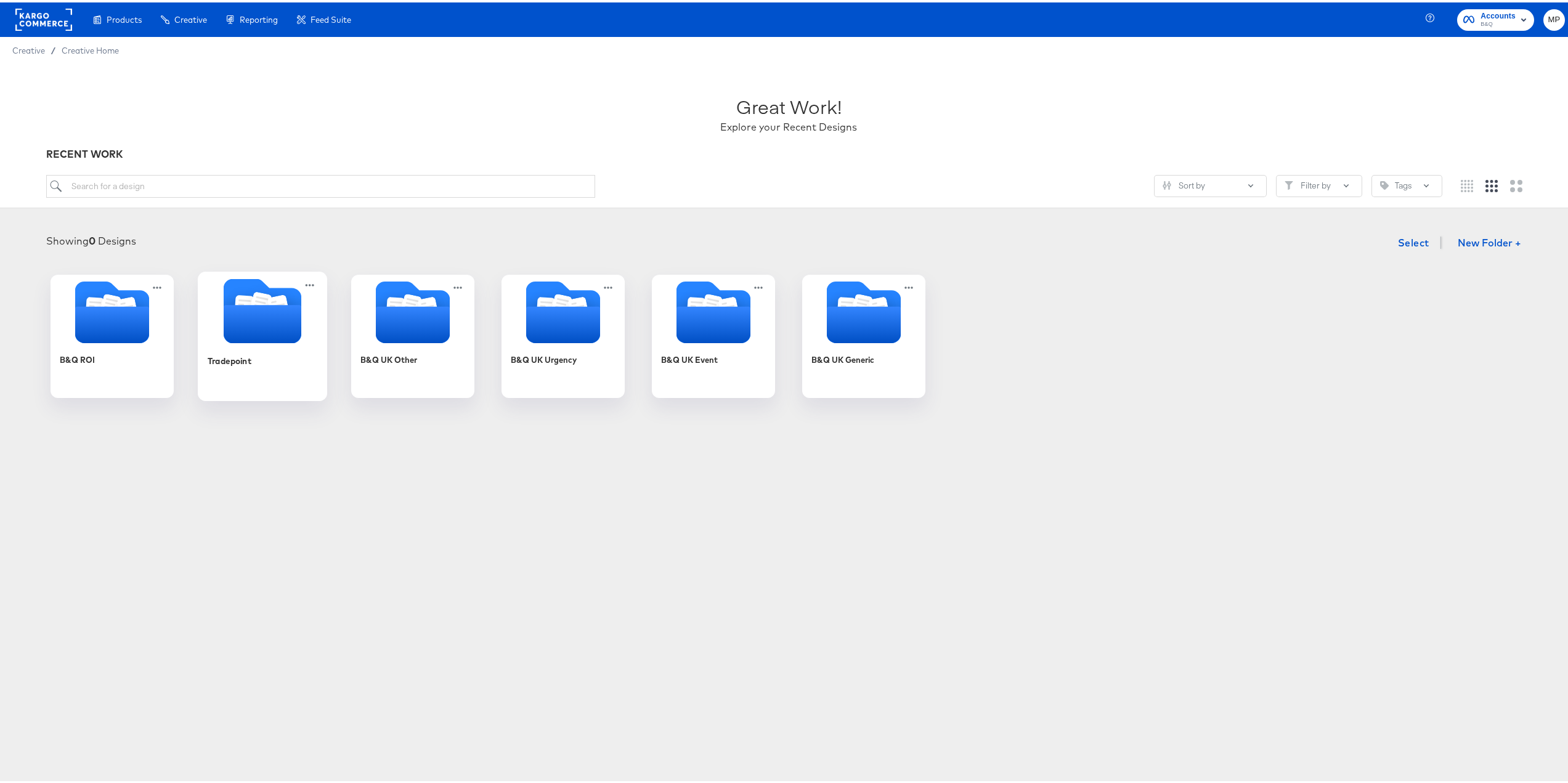
click at [281, 333] on icon "Folder" at bounding box center [262, 322] width 78 height 38
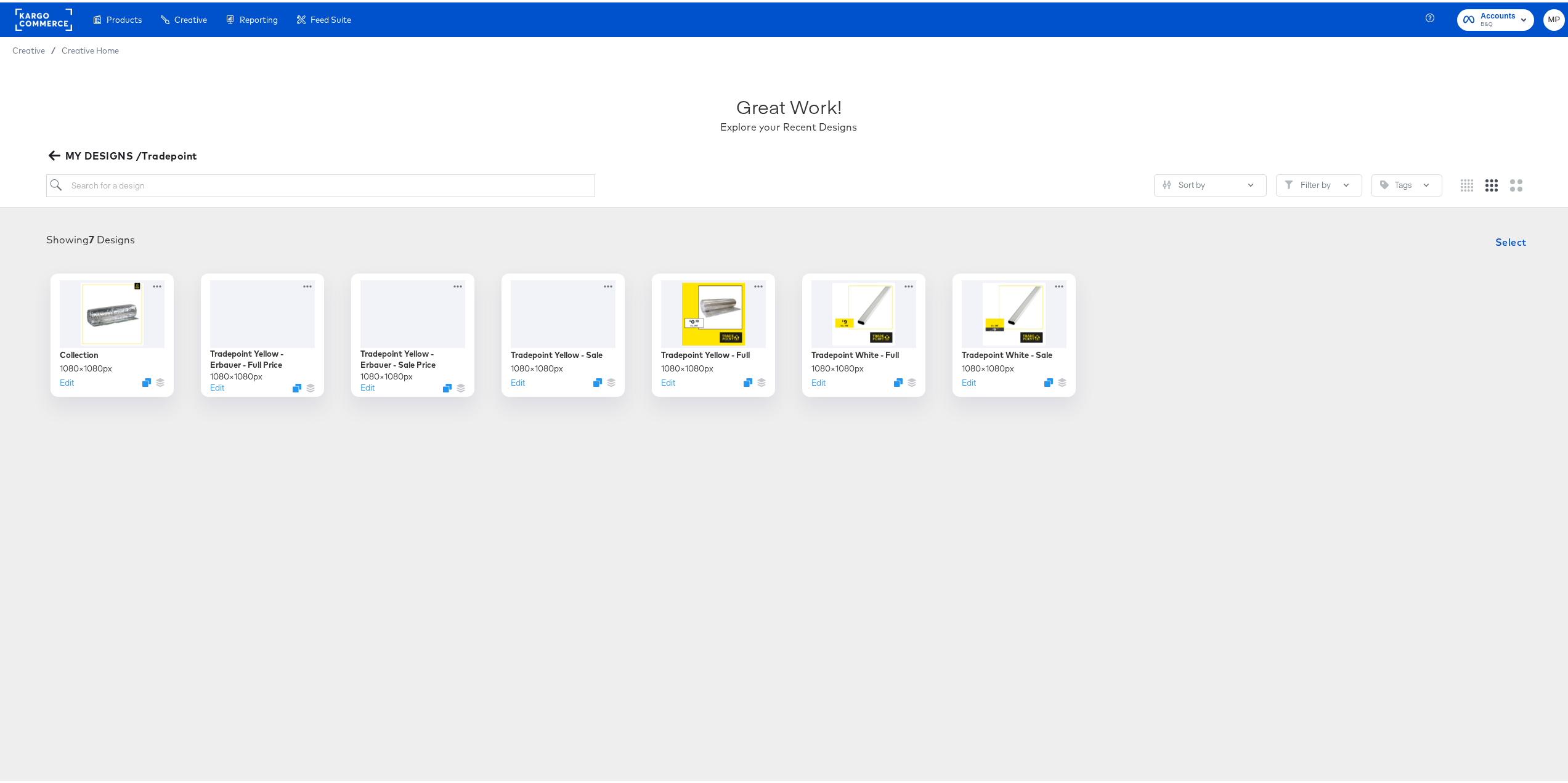
click at [55, 154] on icon "button" at bounding box center [54, 153] width 11 height 10
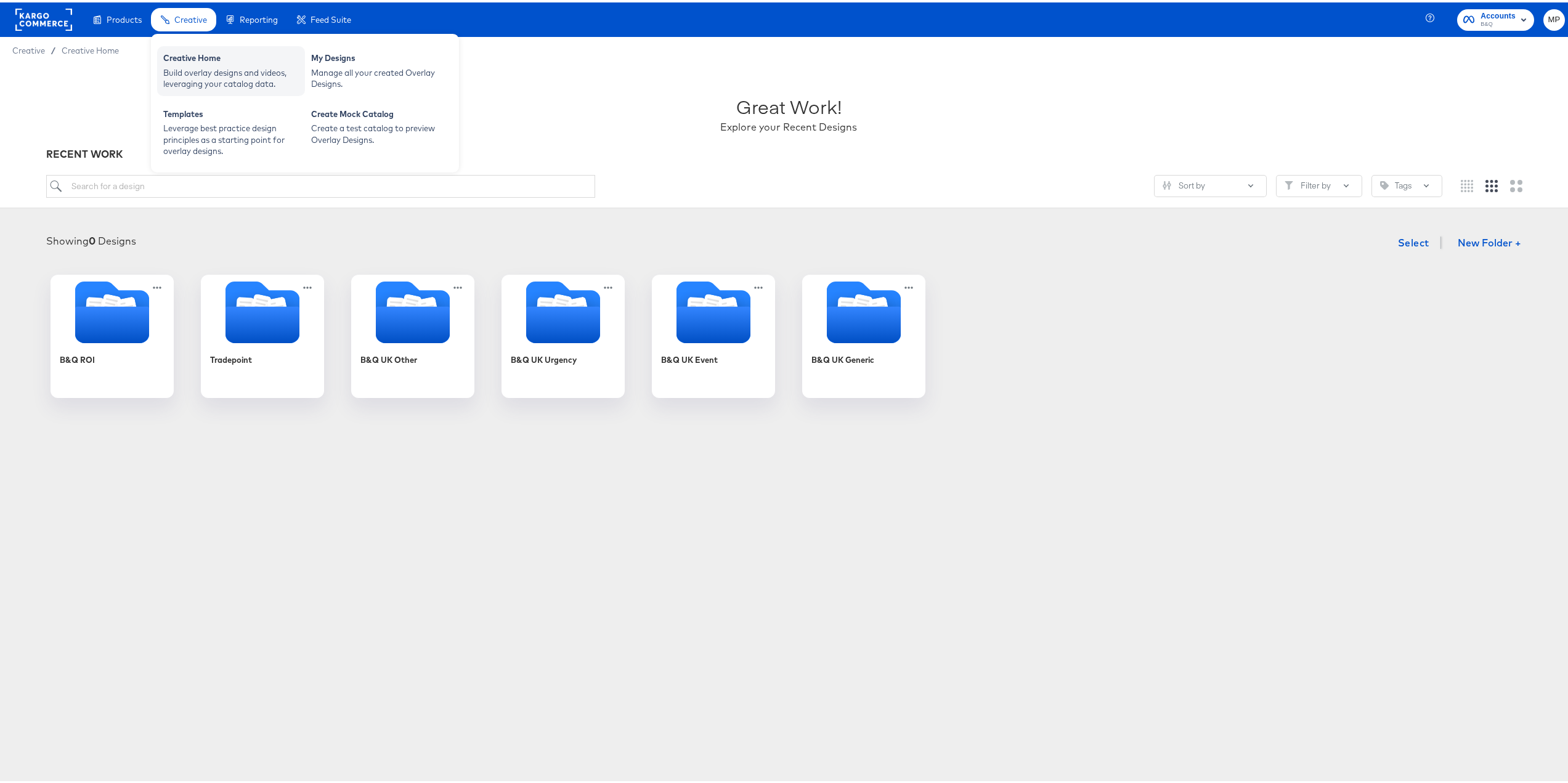
click at [178, 77] on div "Build overlay designs and videos, leveraging your catalog data." at bounding box center [232, 77] width 136 height 23
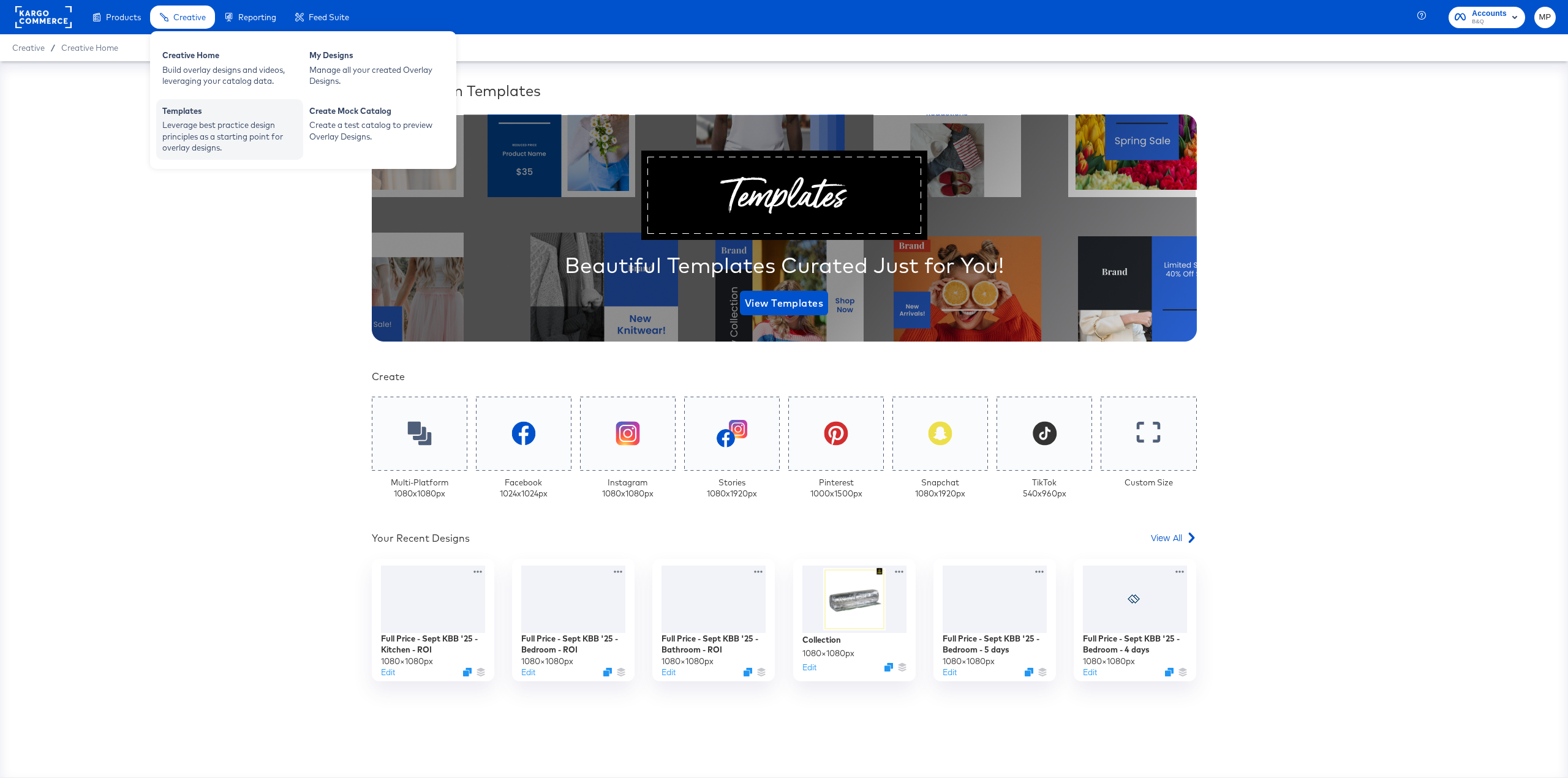
click at [240, 144] on div "Leverage best practice design principles as a starting point for overlay design…" at bounding box center [230, 137] width 135 height 34
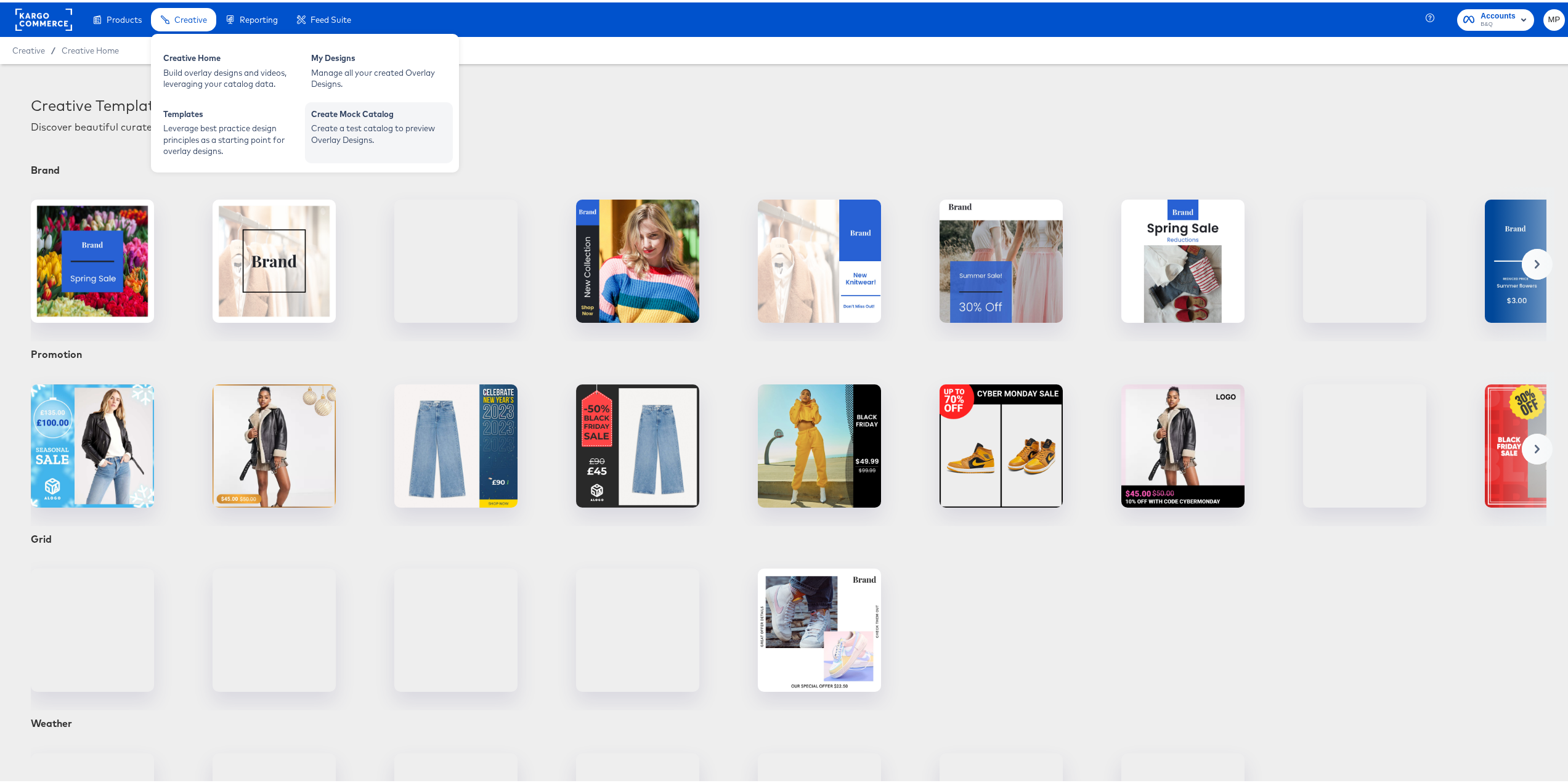
click at [318, 118] on div "Create Mock Catalog" at bounding box center [379, 113] width 136 height 14
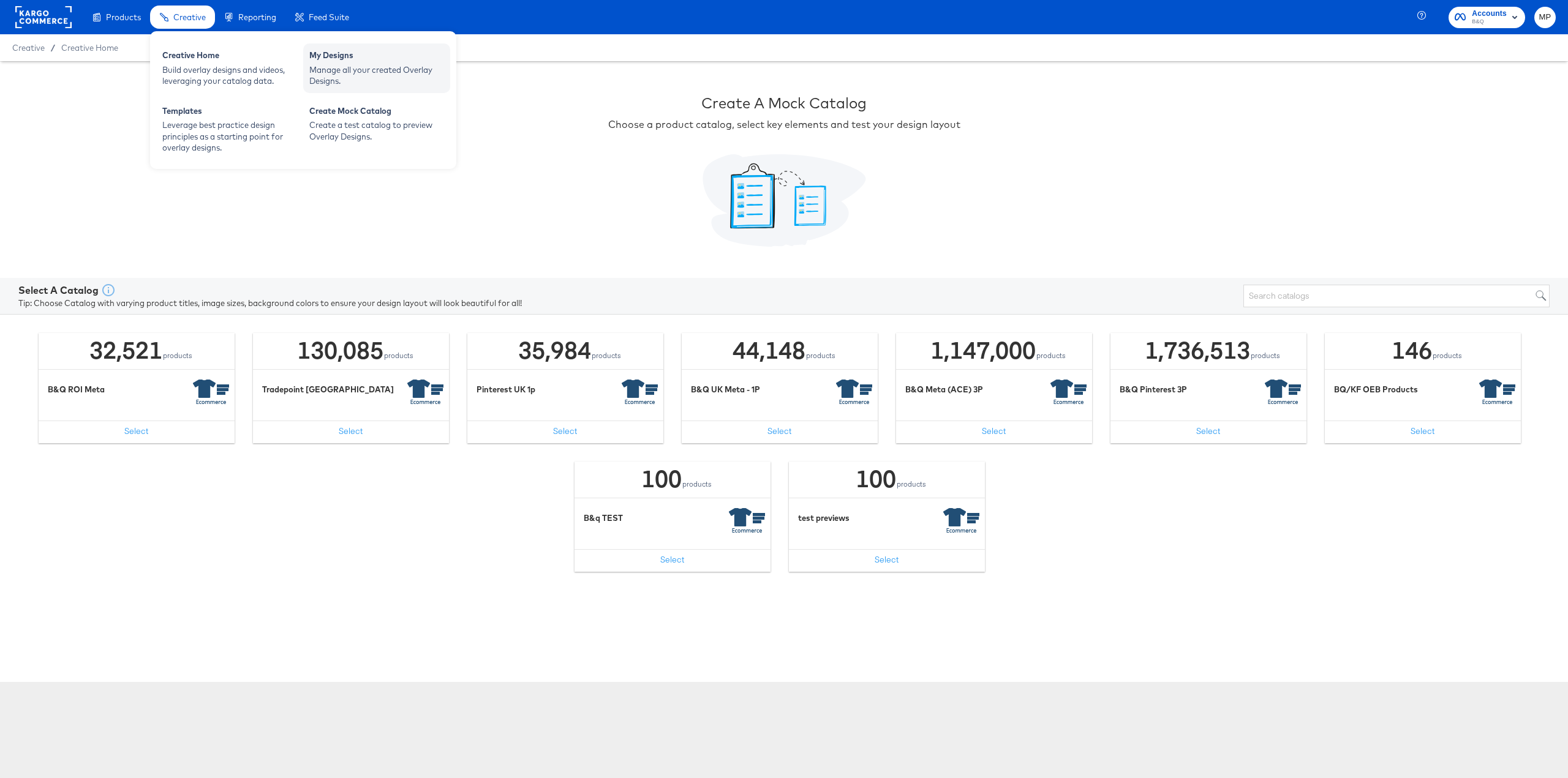
click at [354, 75] on div "Manage all your created Overlay Designs." at bounding box center [377, 76] width 135 height 23
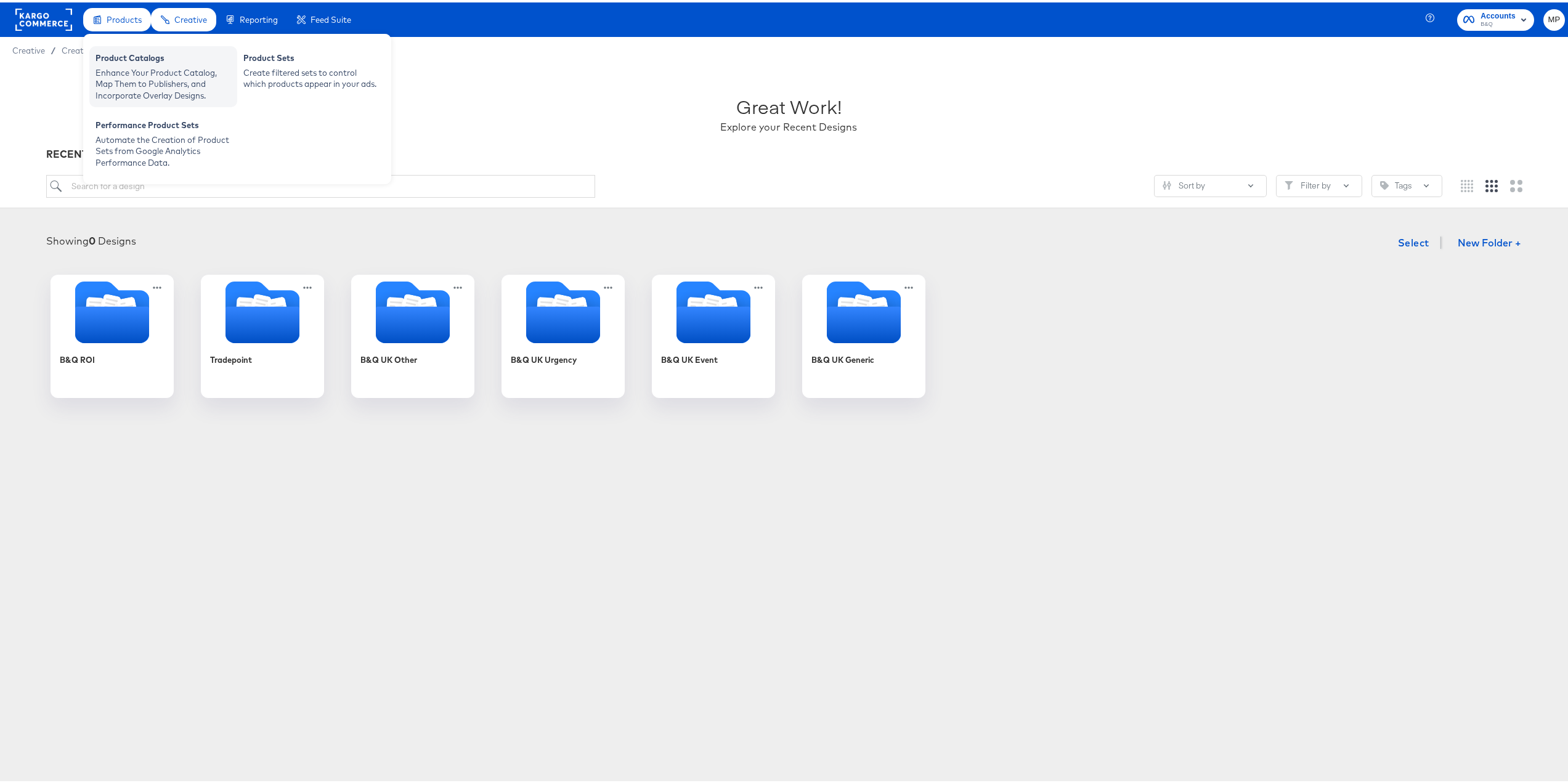
click at [144, 72] on div "Enhance Your Product Catalog, Map Them to Publishers, and Incorporate Overlay D…" at bounding box center [164, 82] width 136 height 34
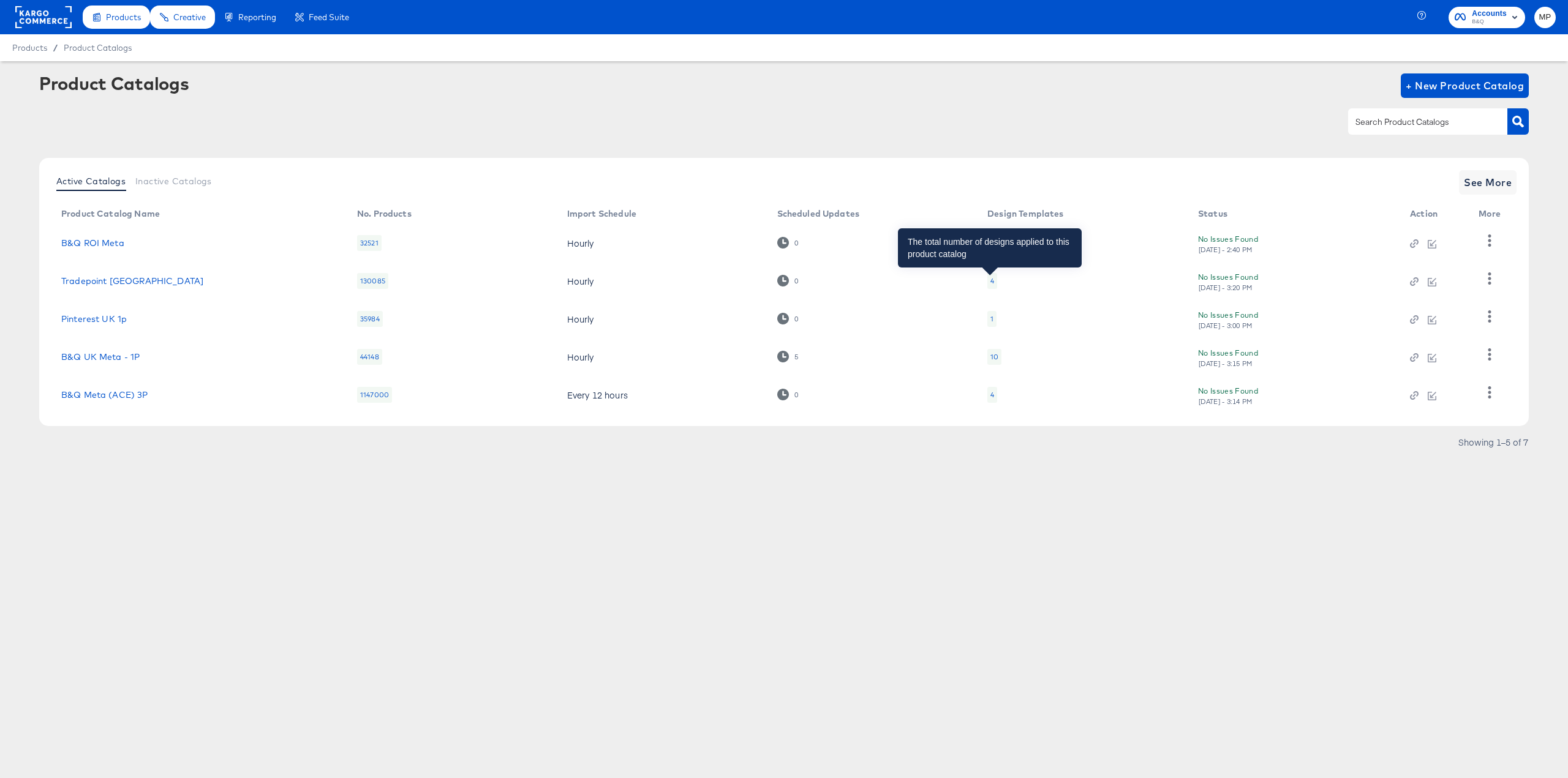
click at [991, 279] on div "4" at bounding box center [992, 281] width 4 height 10
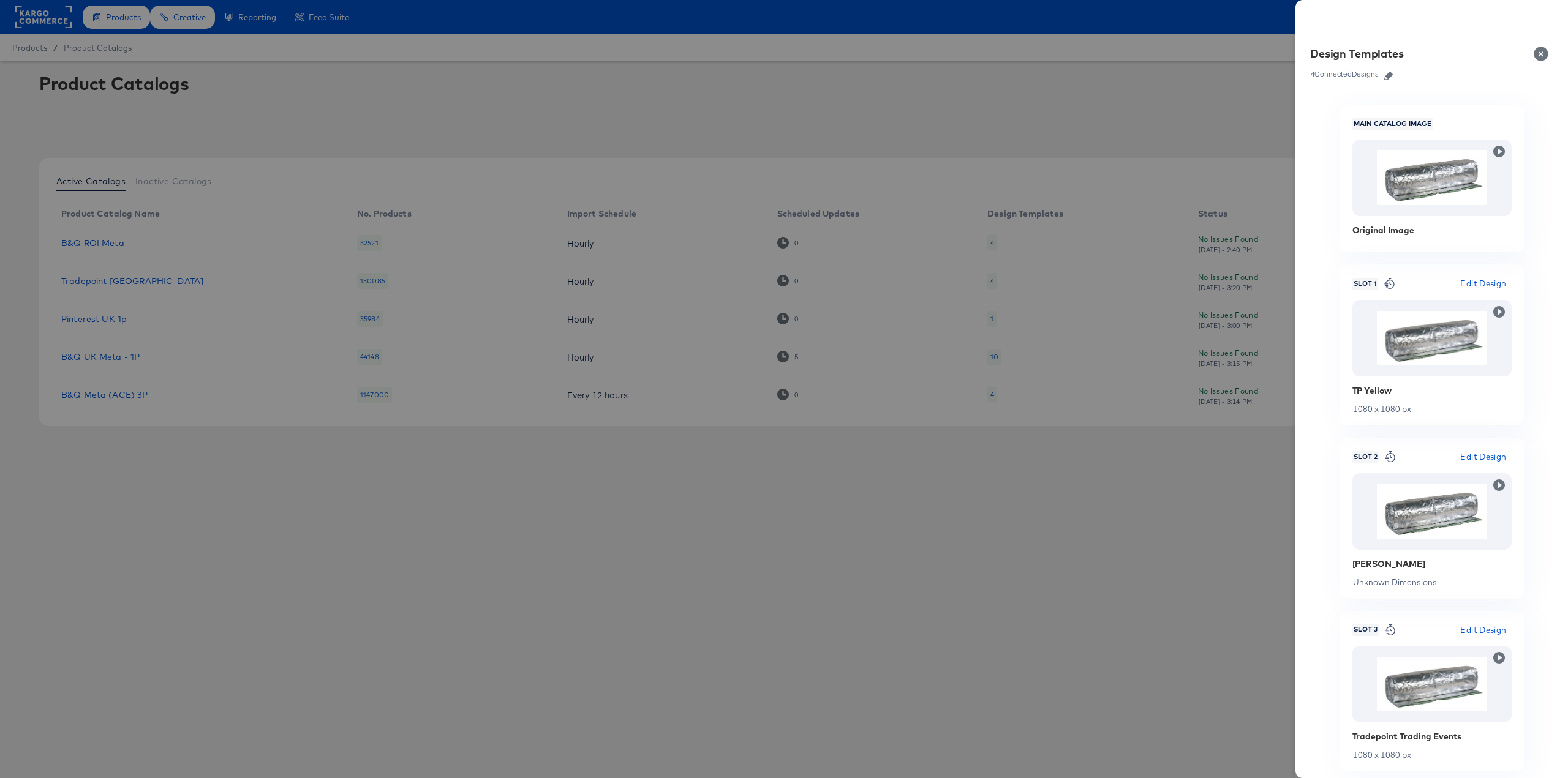
click at [1393, 76] on icon "button" at bounding box center [1388, 75] width 9 height 9
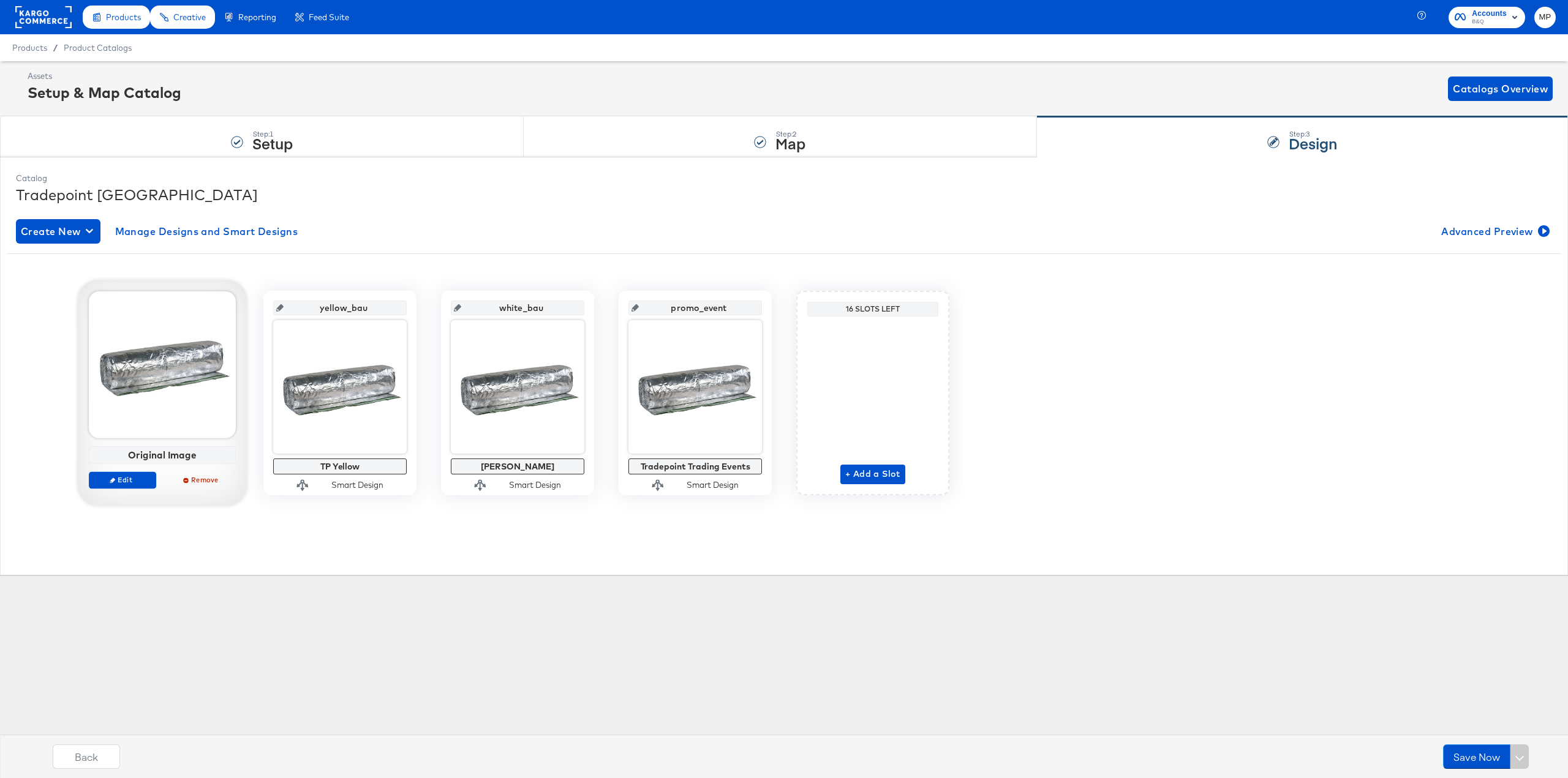
click at [159, 399] on div at bounding box center [162, 364] width 147 height 146
click at [139, 480] on span "Edit" at bounding box center [122, 480] width 56 height 10
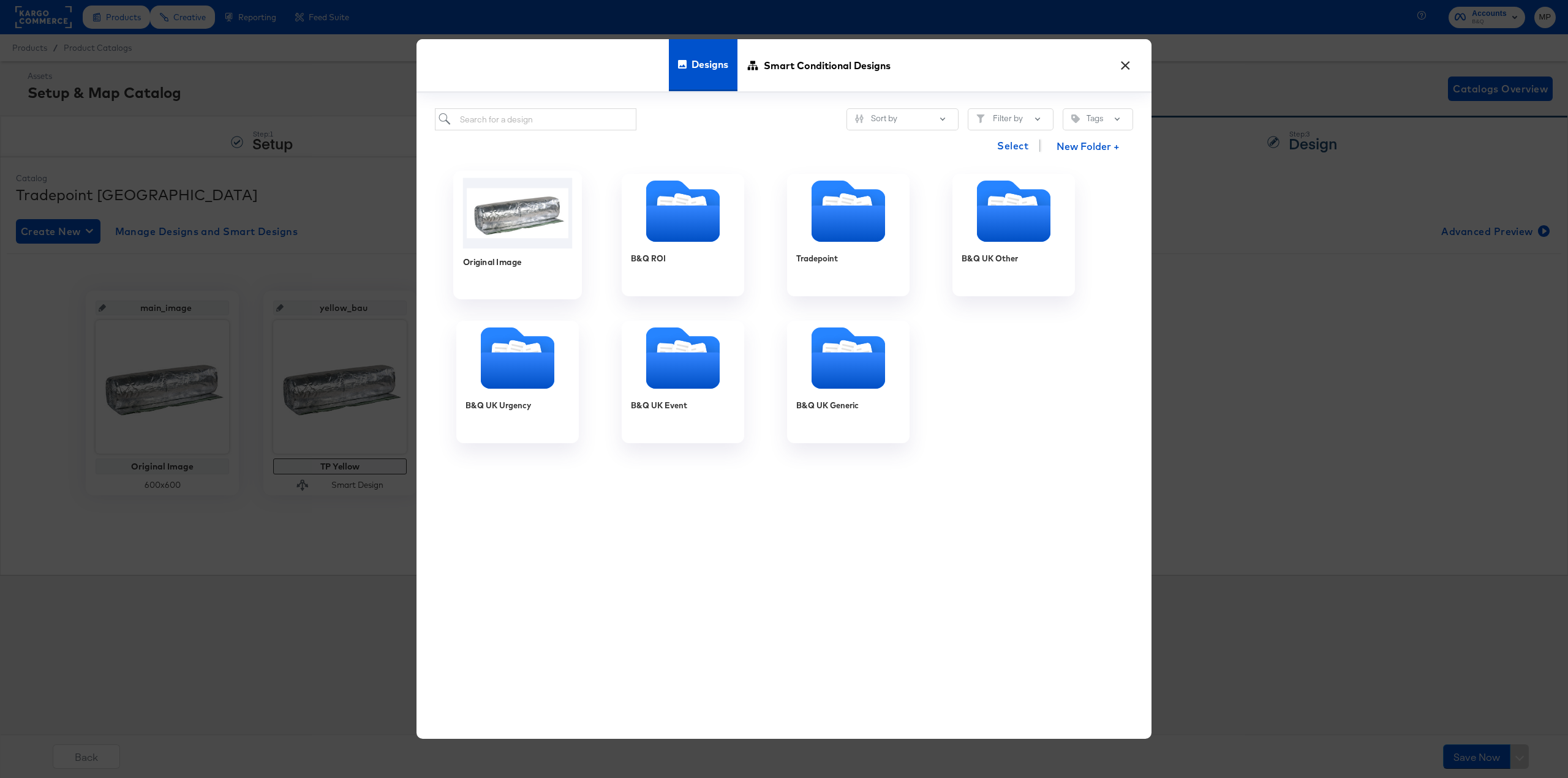
click at [539, 210] on img at bounding box center [518, 213] width 109 height 70
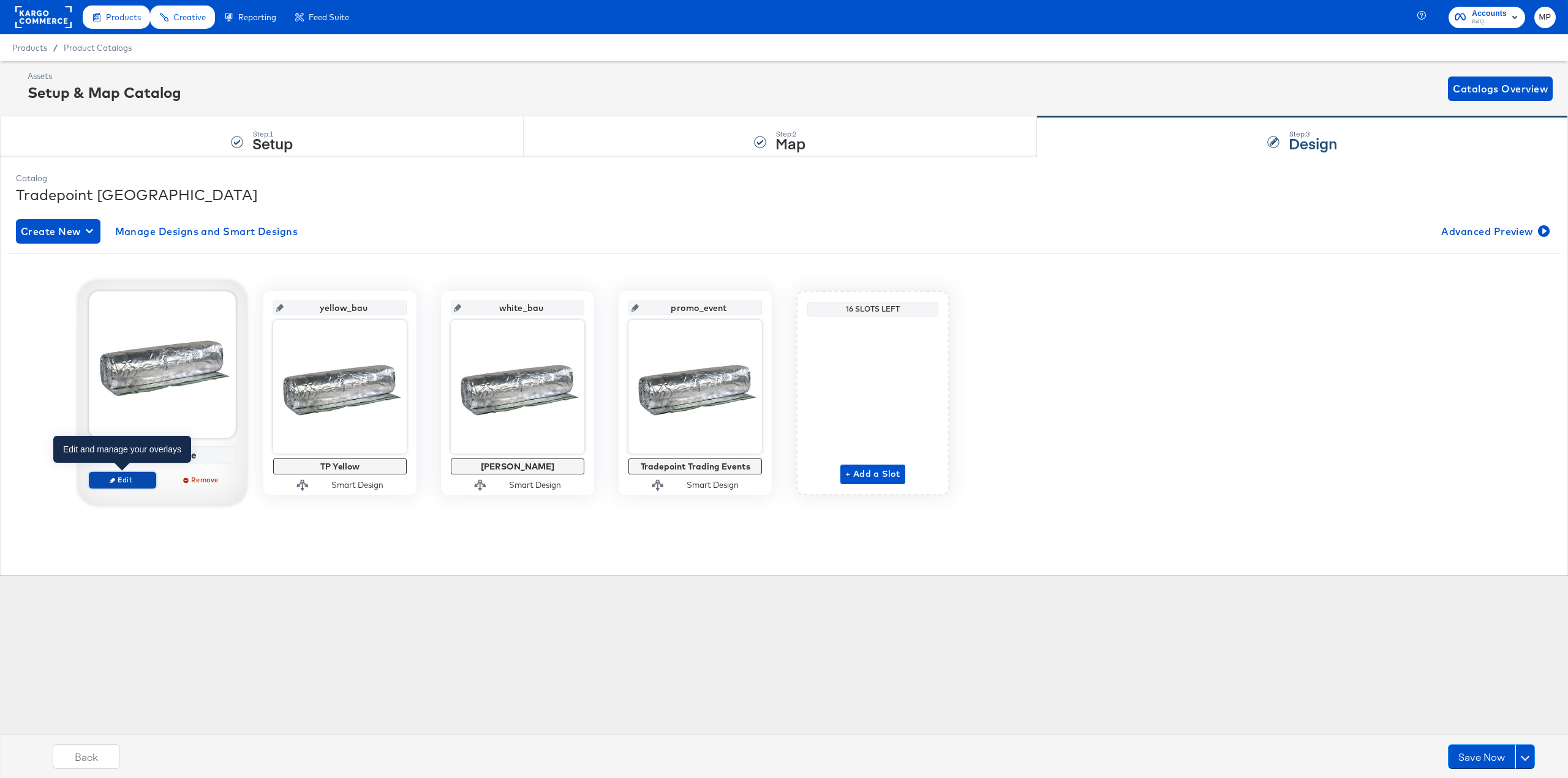
click at [127, 478] on span "Edit" at bounding box center [122, 480] width 56 height 10
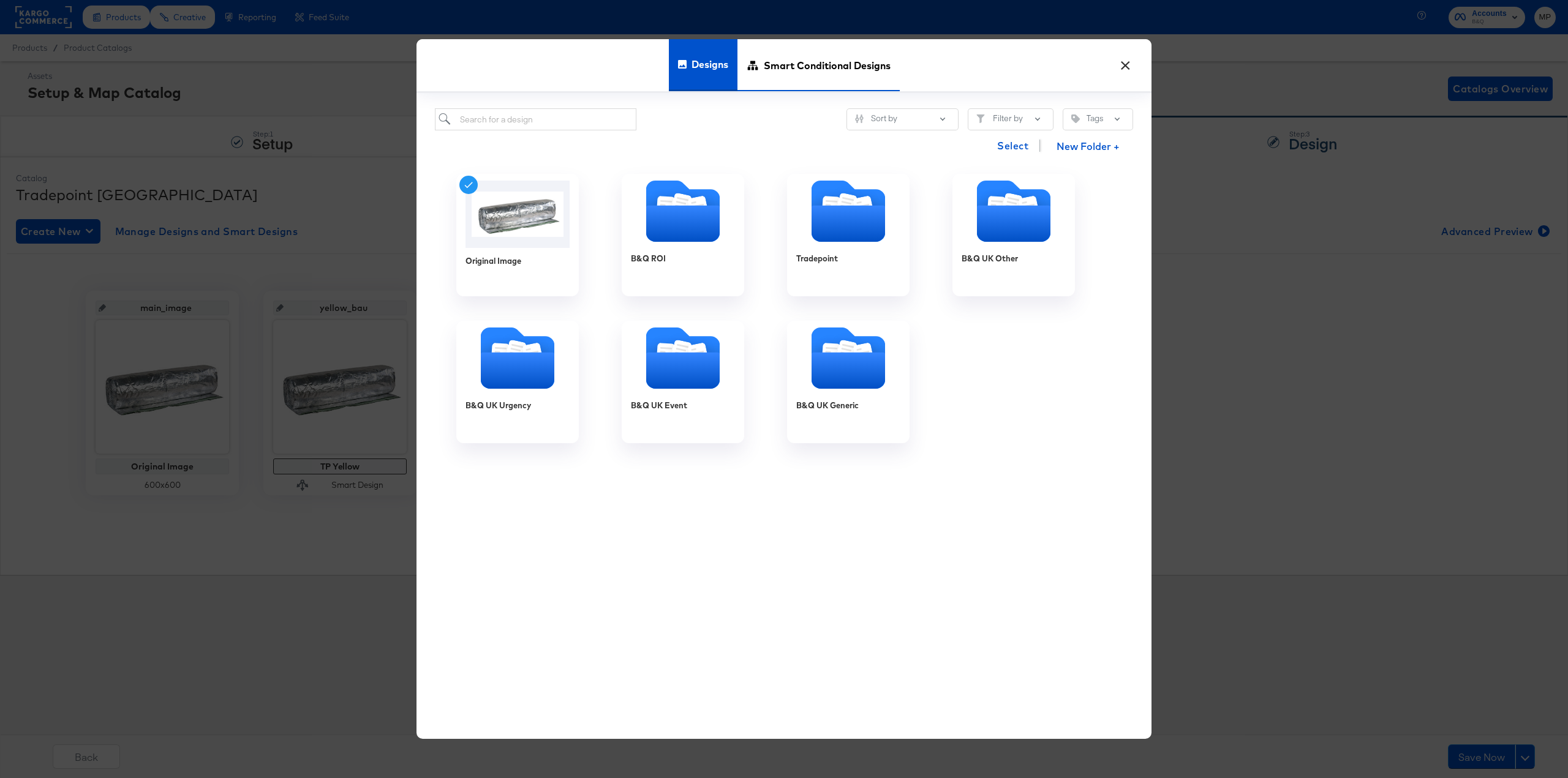
click at [834, 53] on span "Smart Conditional Designs" at bounding box center [827, 65] width 127 height 54
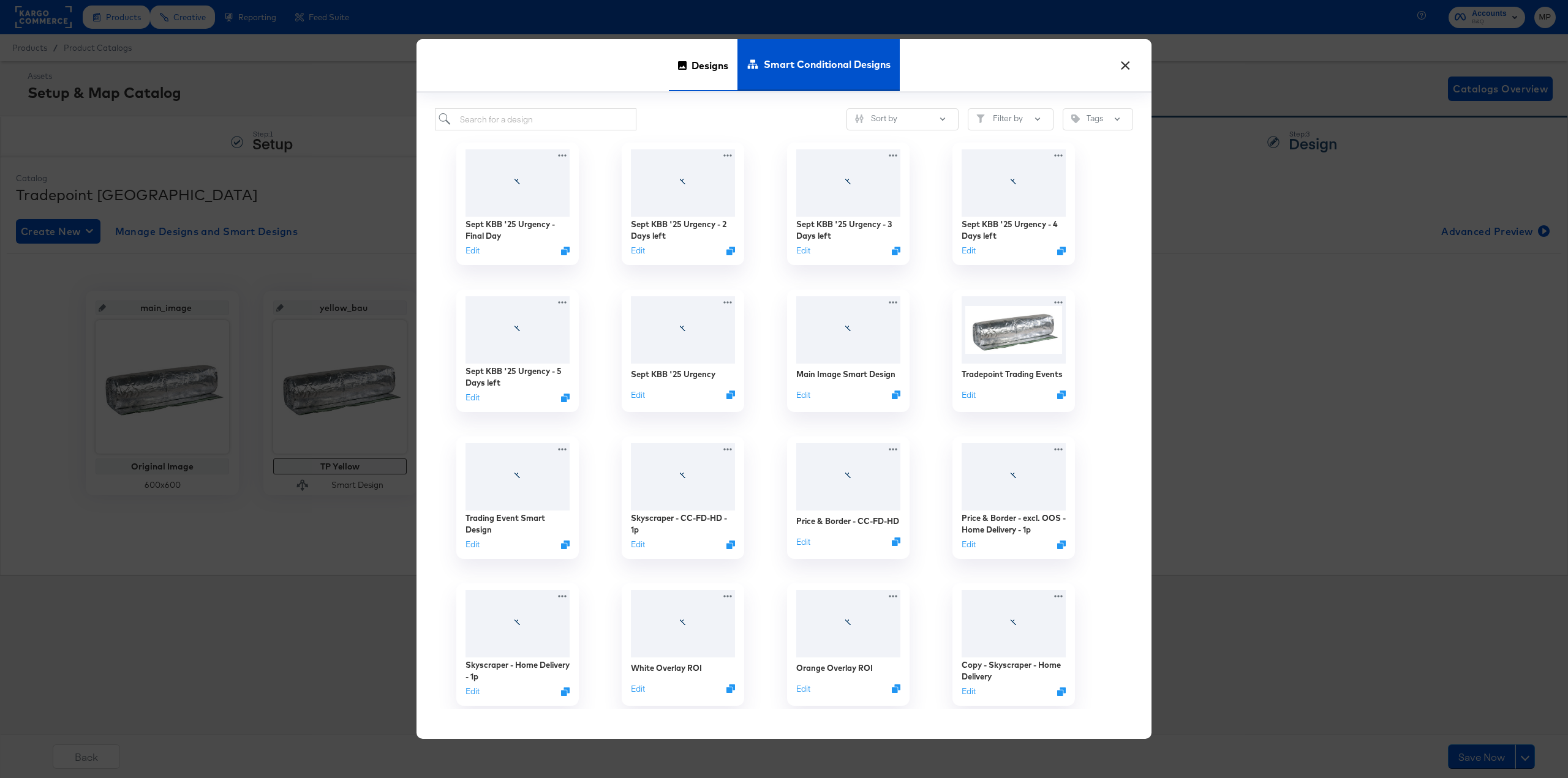
click at [721, 59] on span "Designs" at bounding box center [710, 65] width 37 height 54
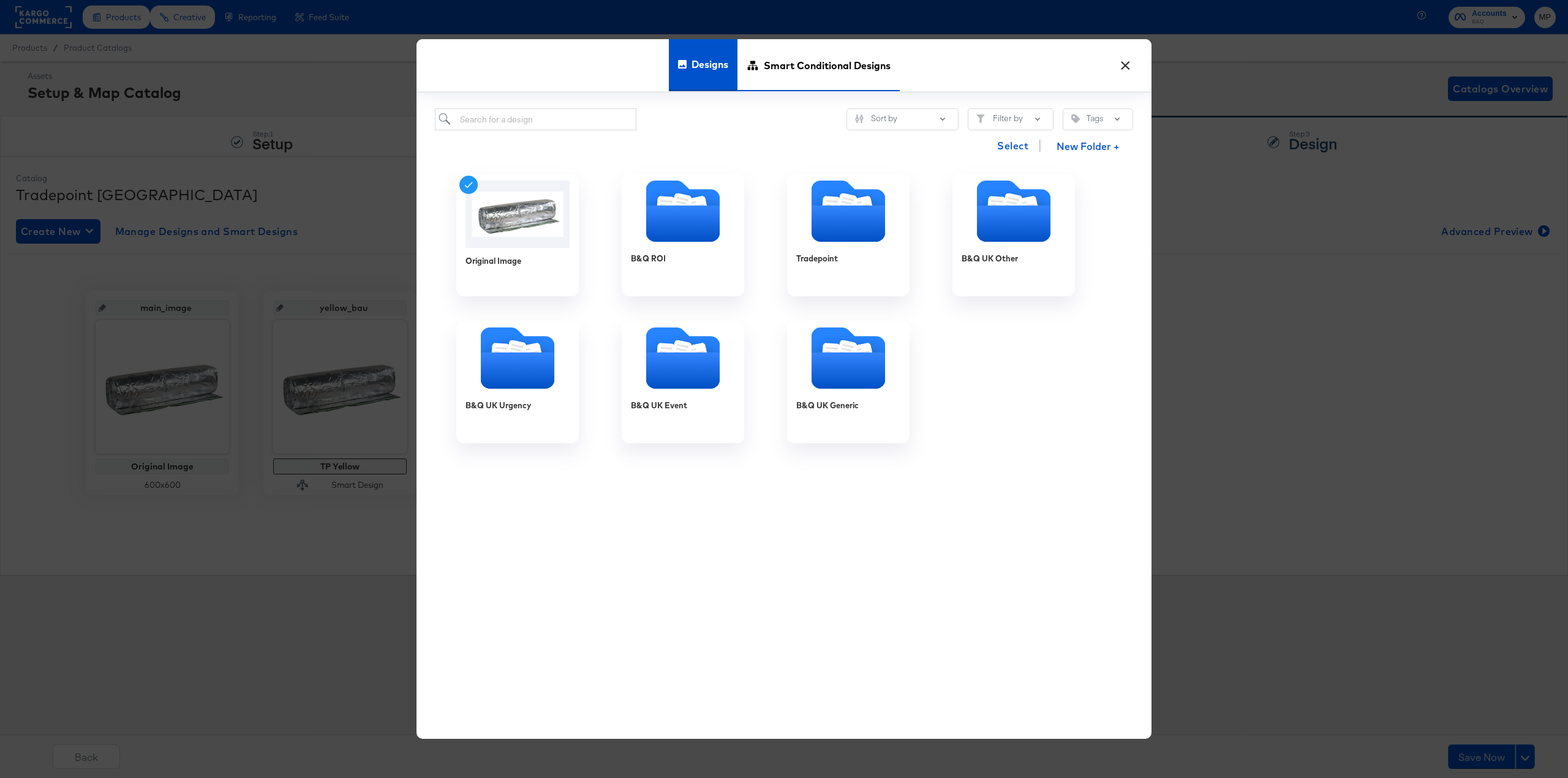
click at [814, 62] on span "Smart Conditional Designs" at bounding box center [827, 65] width 127 height 54
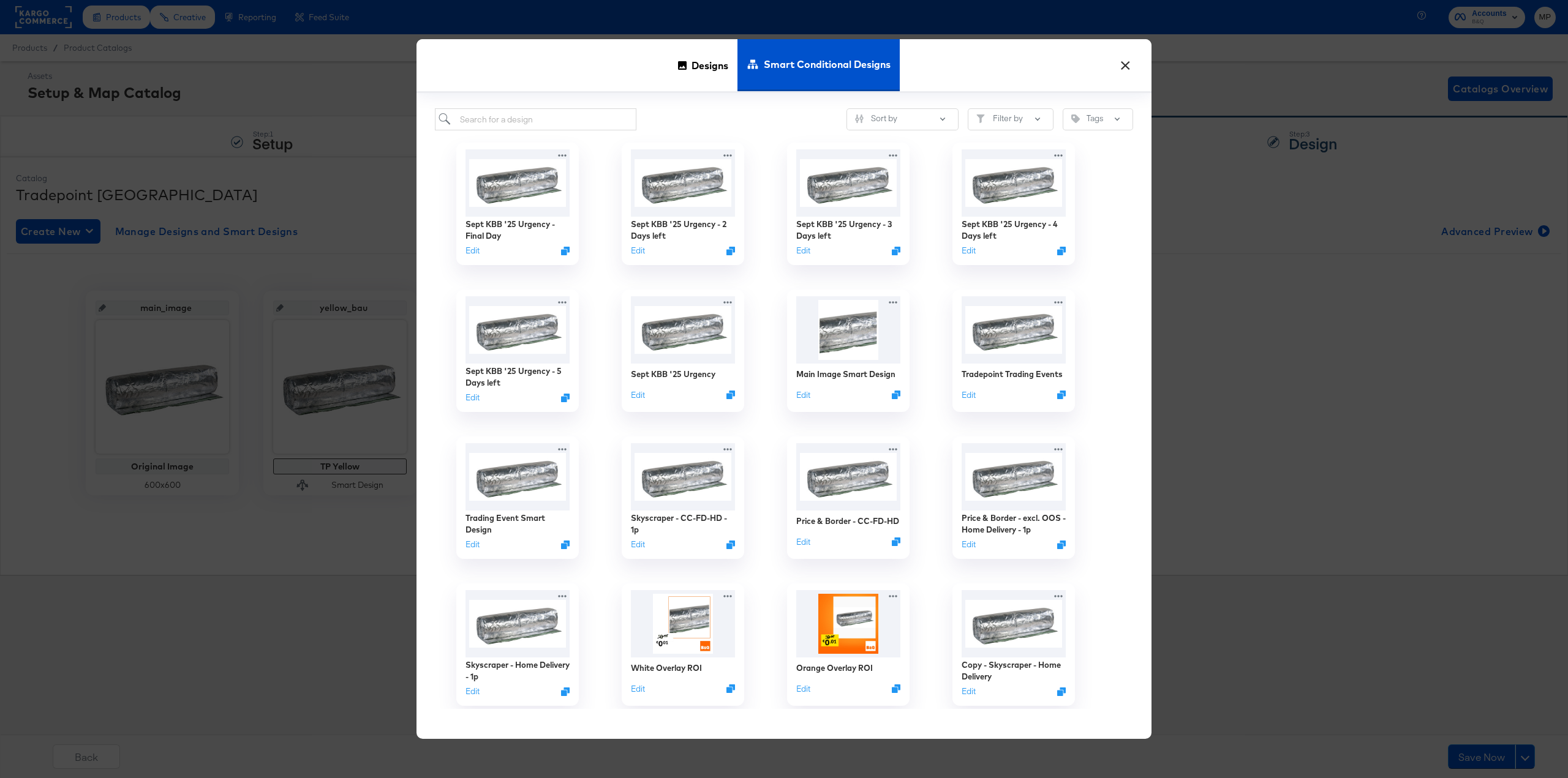
click at [1126, 65] on button "×" at bounding box center [1125, 62] width 22 height 22
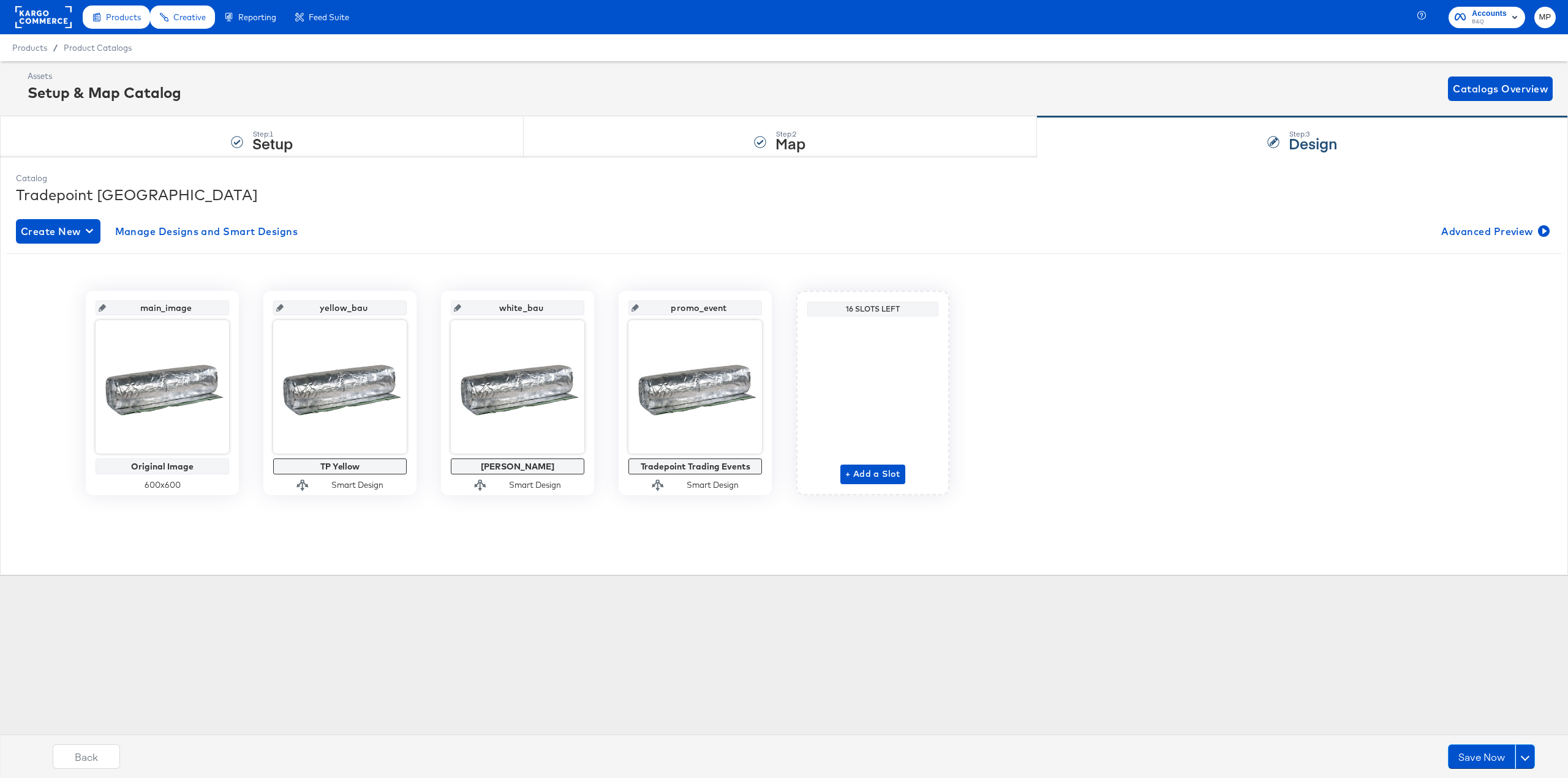
click at [104, 306] on icon at bounding box center [103, 308] width 8 height 8
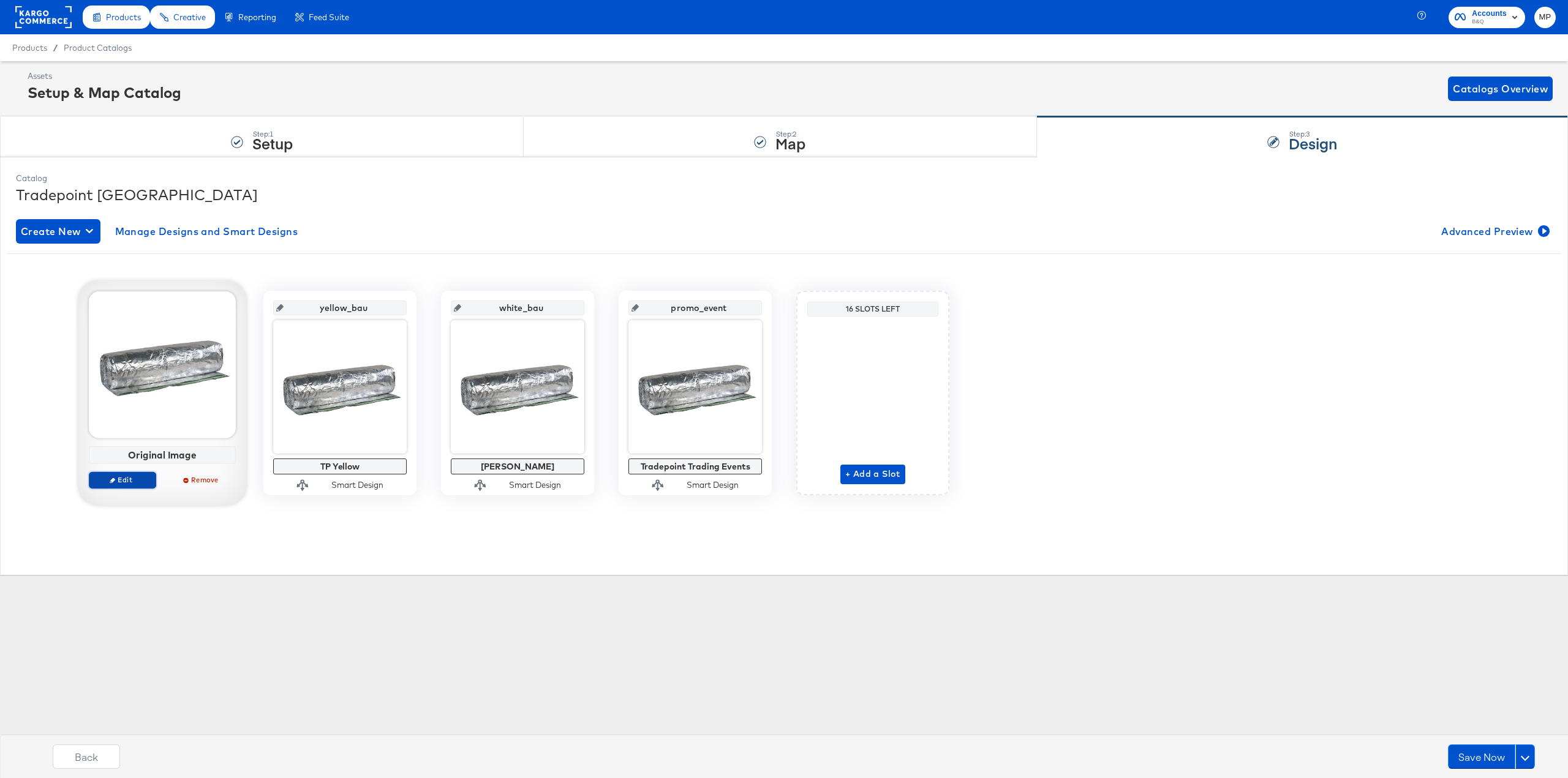
click at [128, 477] on span "Edit" at bounding box center [122, 480] width 56 height 10
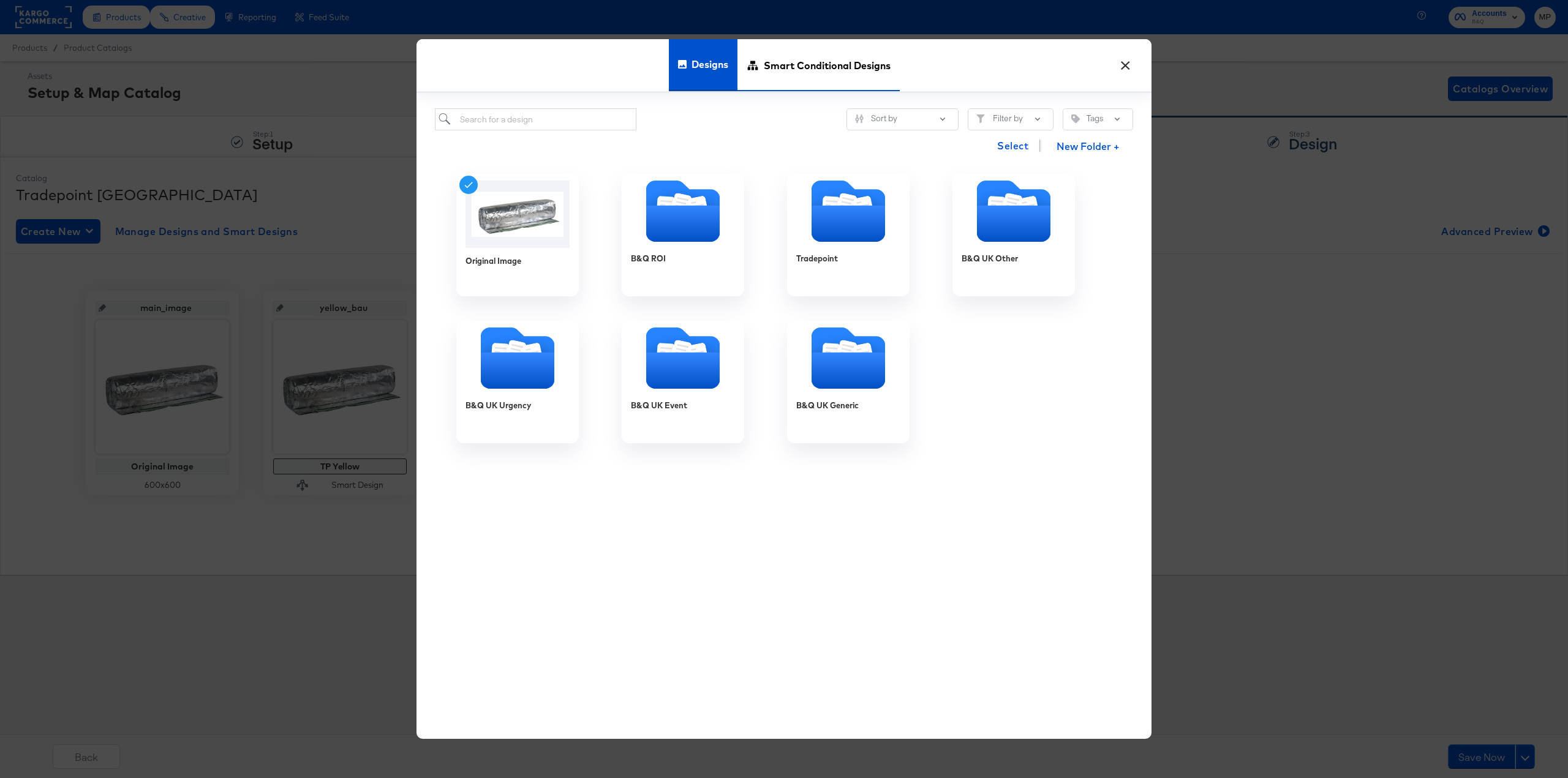
click at [823, 76] on span "Smart Conditional Designs" at bounding box center [827, 65] width 127 height 54
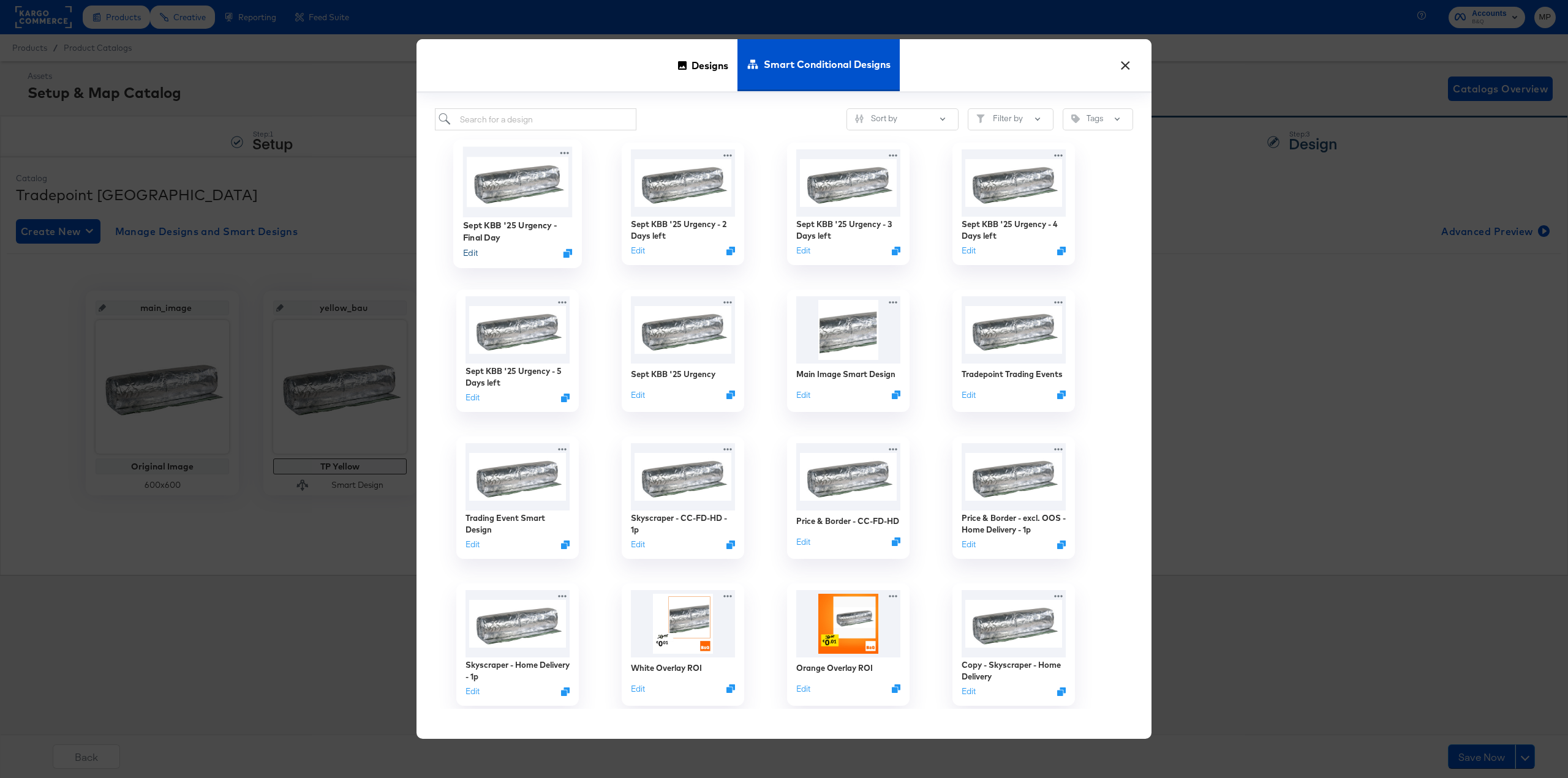
click at [468, 254] on button "Edit" at bounding box center [470, 253] width 14 height 11
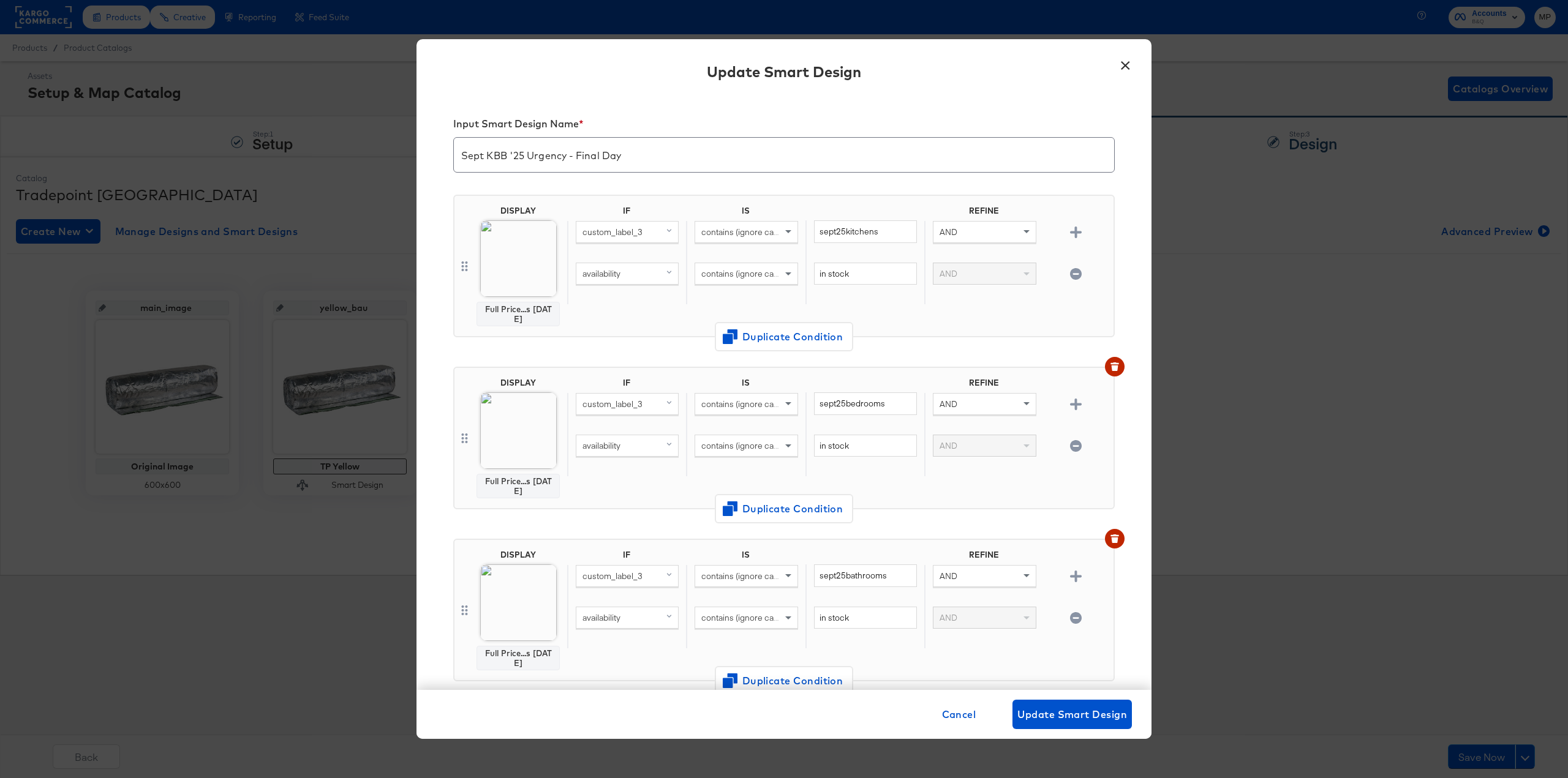
click at [1127, 65] on button "×" at bounding box center [1125, 62] width 22 height 22
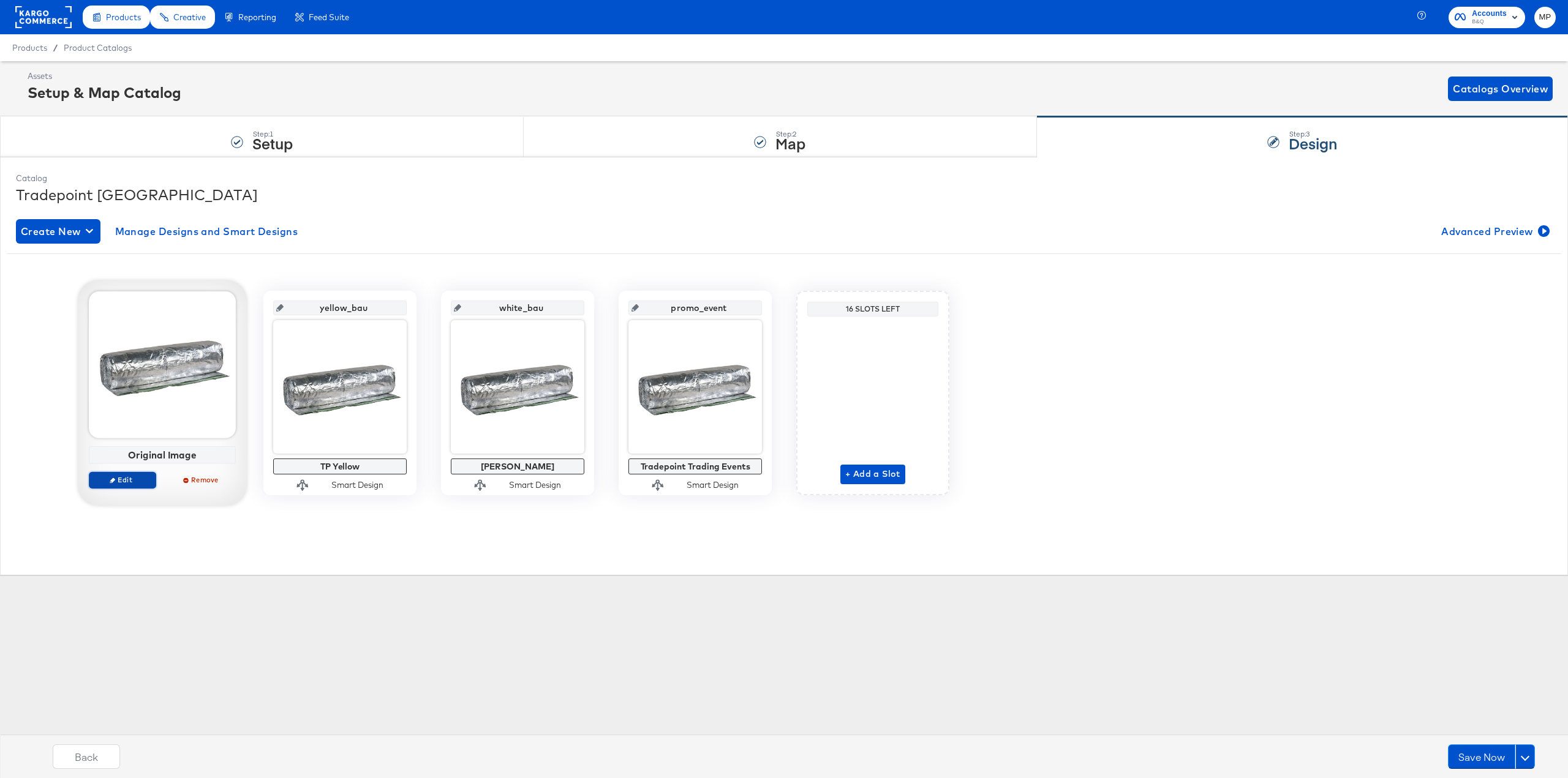
click at [121, 479] on span "Edit" at bounding box center [122, 480] width 56 height 10
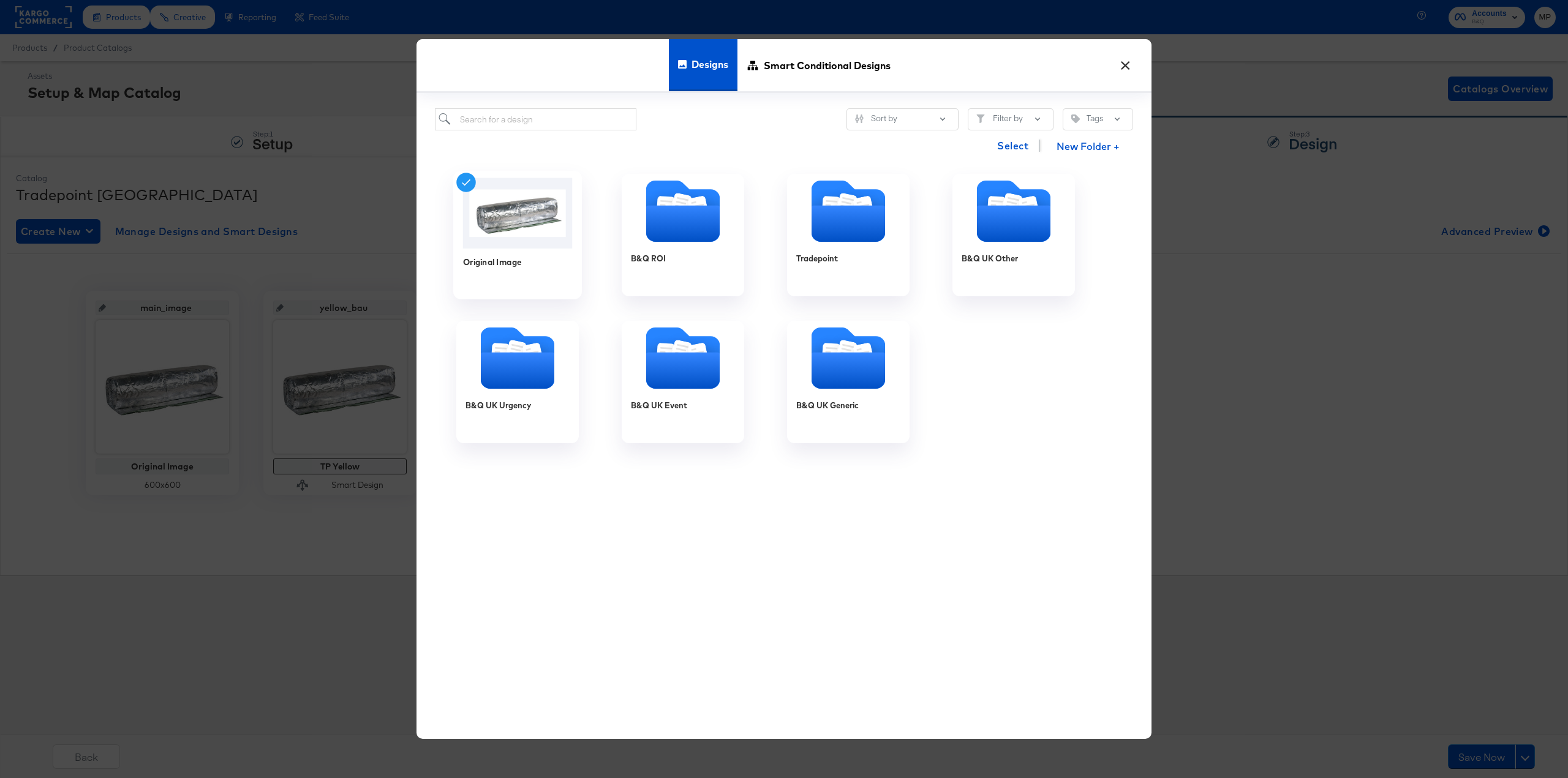
click at [507, 210] on img at bounding box center [518, 213] width 109 height 70
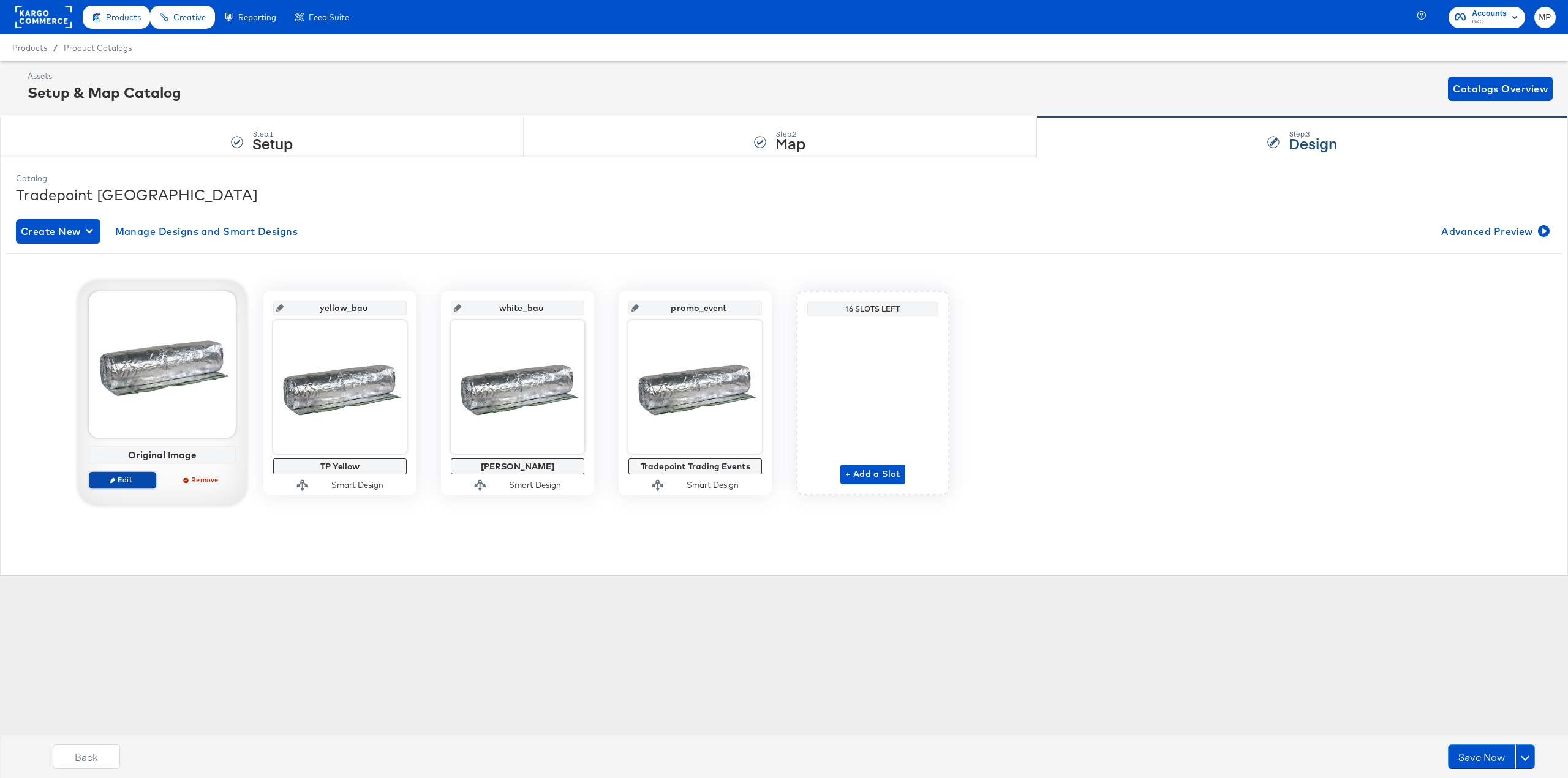
click at [128, 480] on span "Edit" at bounding box center [122, 480] width 56 height 10
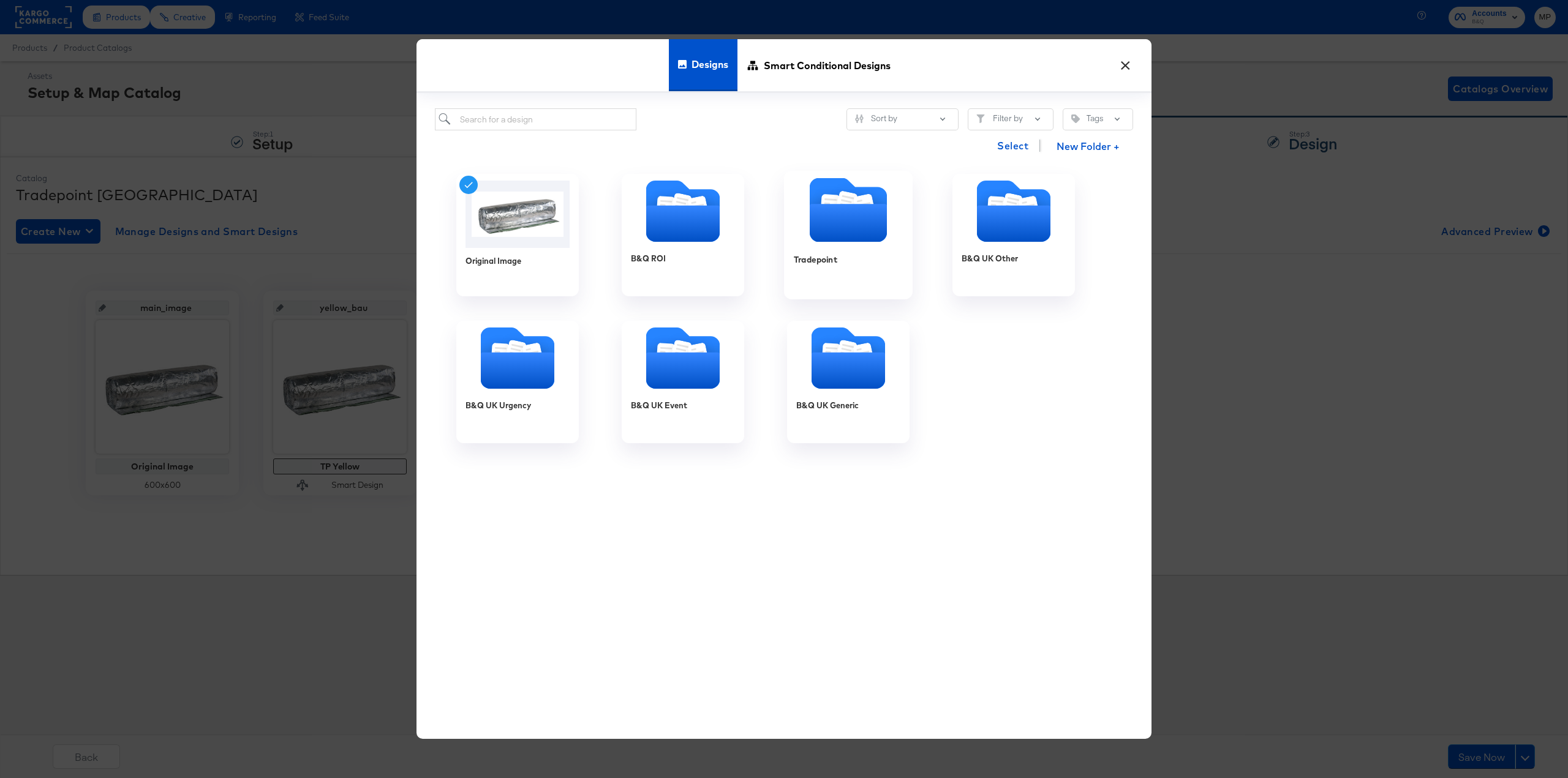
click at [871, 216] on icon "Folder" at bounding box center [848, 223] width 77 height 38
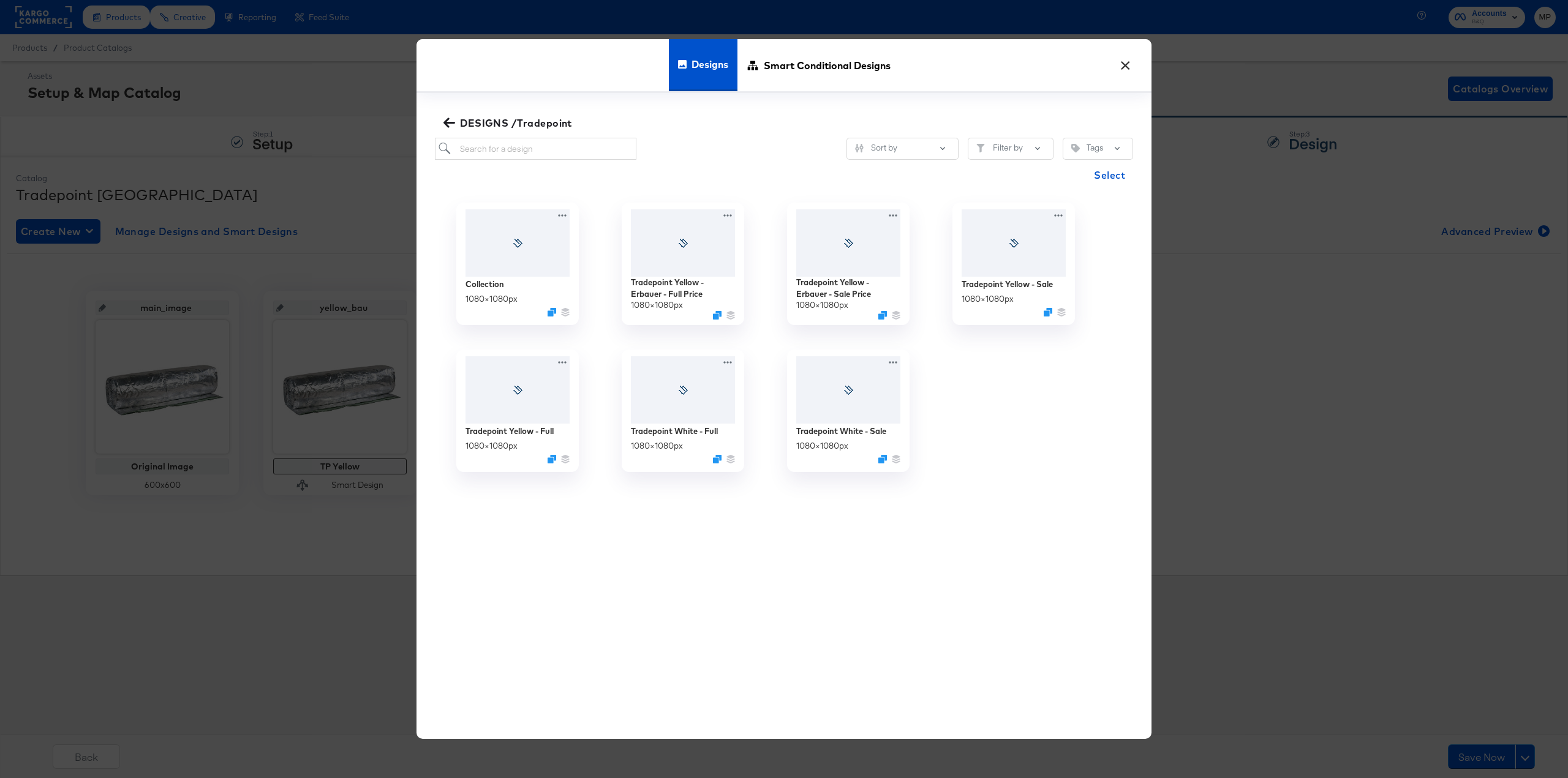
click at [446, 124] on icon "button" at bounding box center [449, 123] width 11 height 10
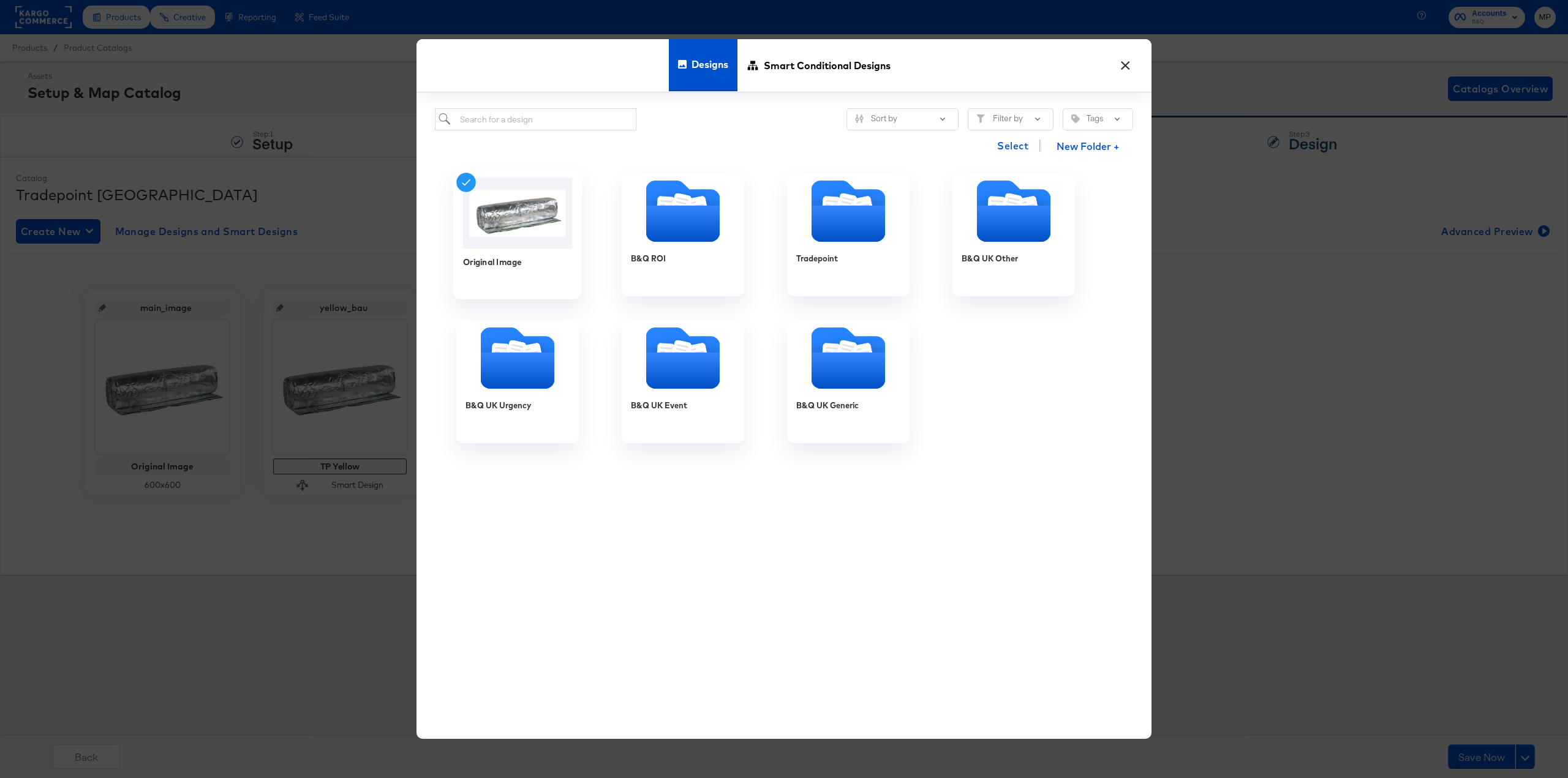
click at [501, 246] on img at bounding box center [518, 213] width 109 height 70
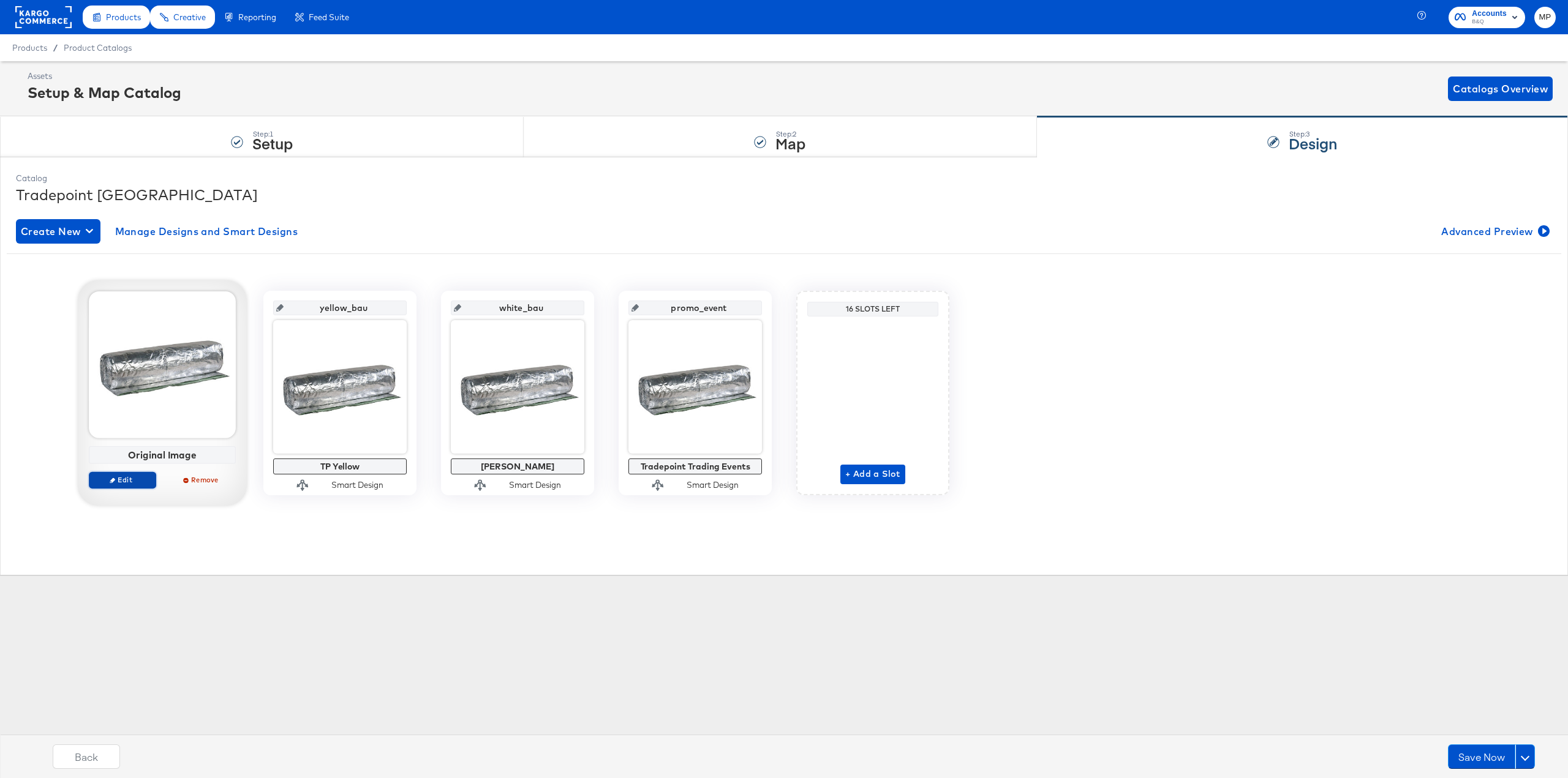
click at [132, 480] on span "Edit" at bounding box center [122, 480] width 56 height 10
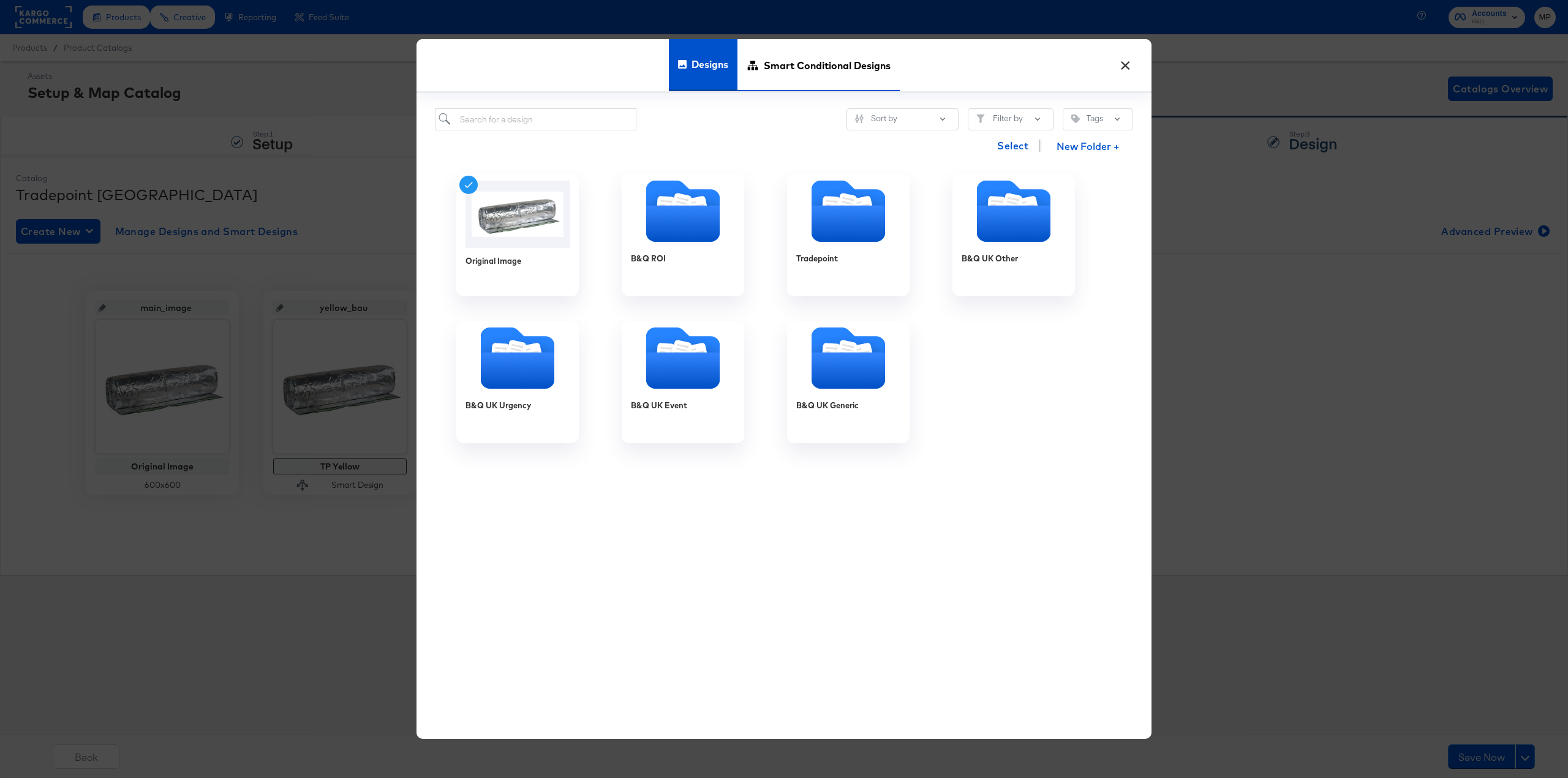
click at [791, 76] on span "Smart Conditional Designs" at bounding box center [827, 65] width 127 height 54
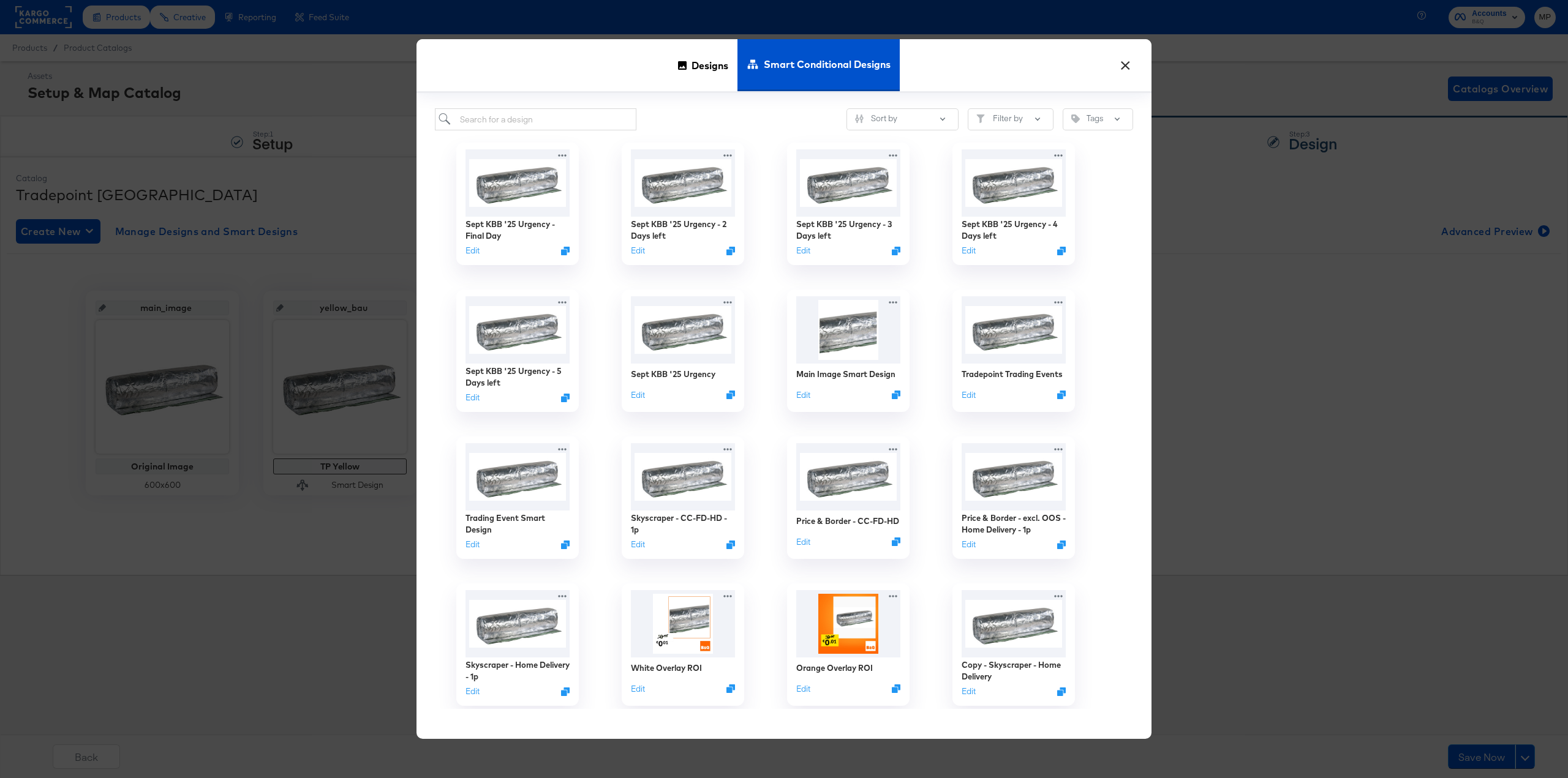
click at [1128, 67] on button "×" at bounding box center [1125, 62] width 22 height 22
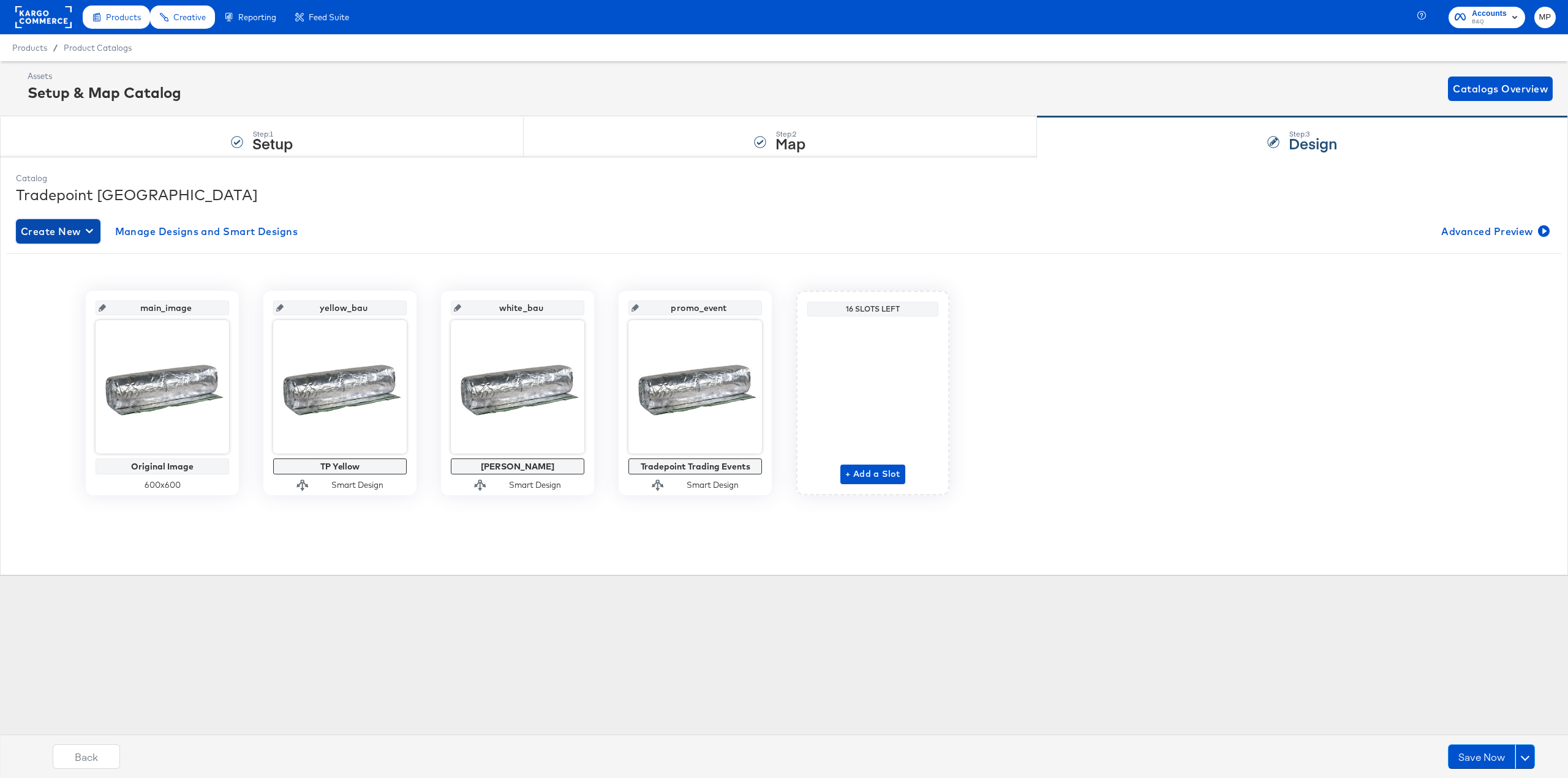
click at [88, 231] on icon "button" at bounding box center [89, 231] width 8 height 5
click at [85, 280] on div "Create New Smart Design" at bounding box center [81, 281] width 116 height 10
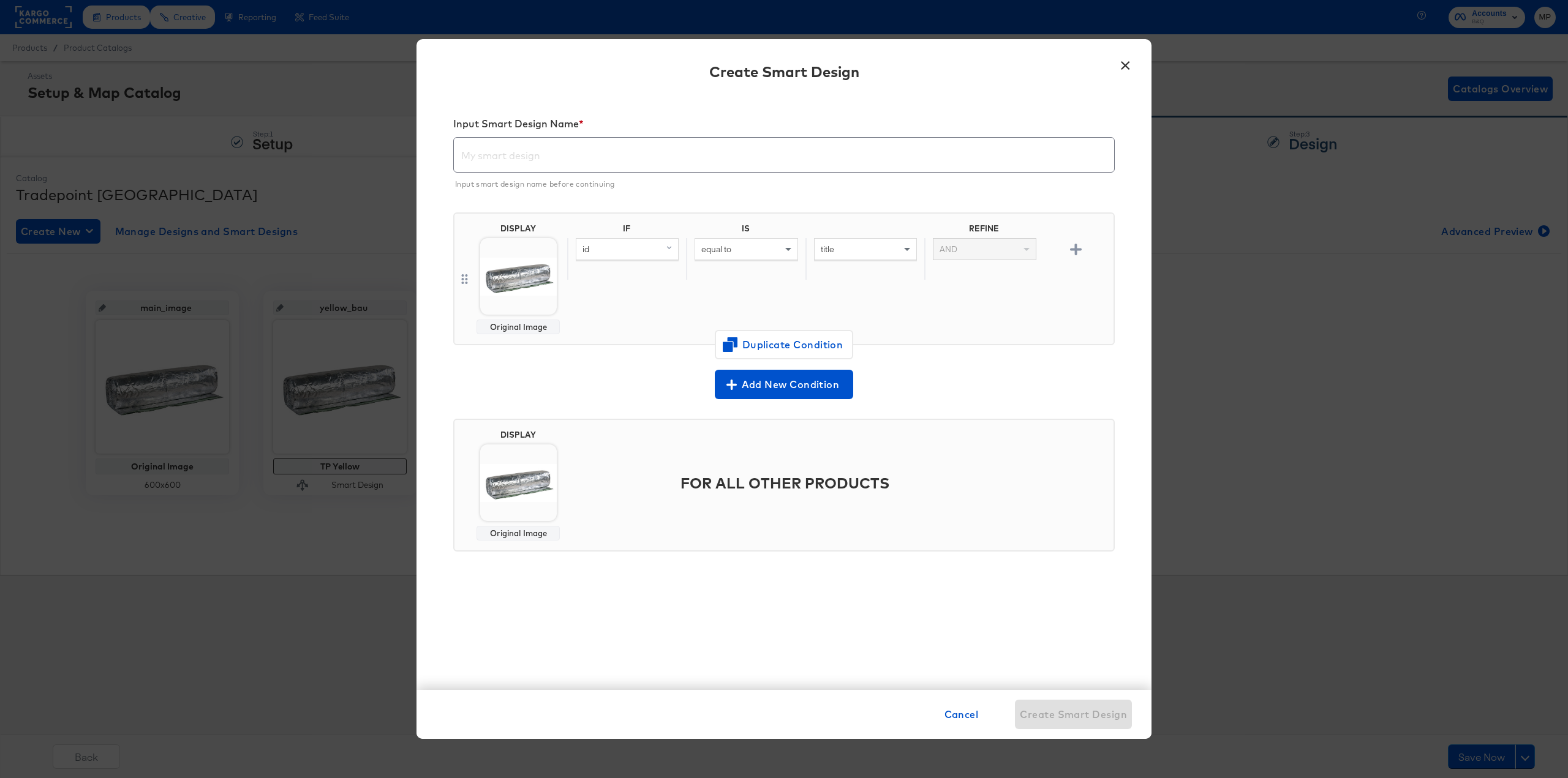
click at [607, 145] on input "text" at bounding box center [784, 150] width 660 height 34
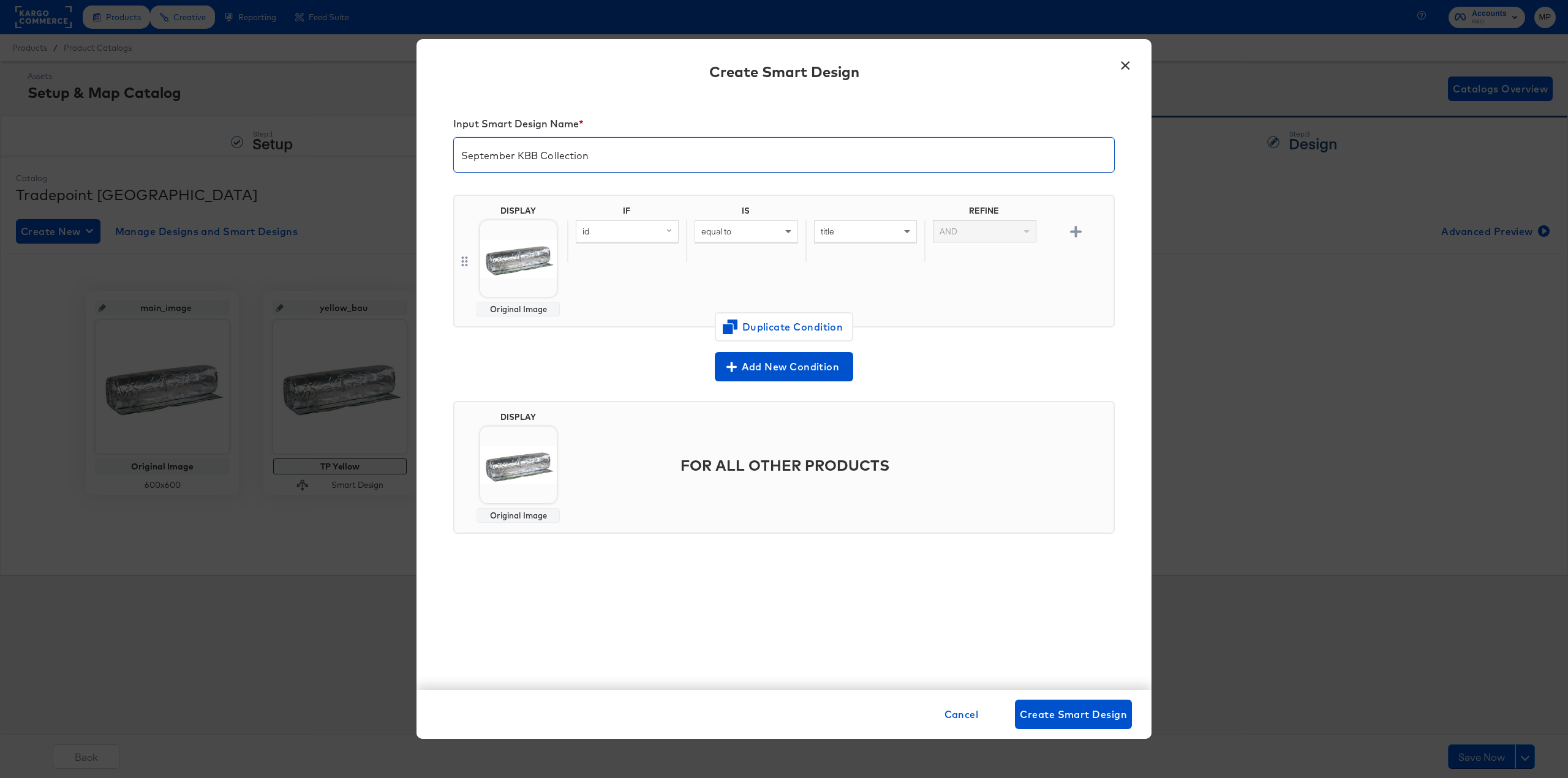
click at [539, 157] on input "September KBB Collection" at bounding box center [784, 150] width 660 height 34
click at [663, 159] on input "September KBB 25 - Collection" at bounding box center [784, 150] width 660 height 34
type input "September KBB 25 - Collection"
click at [780, 238] on div "equal to" at bounding box center [746, 231] width 102 height 21
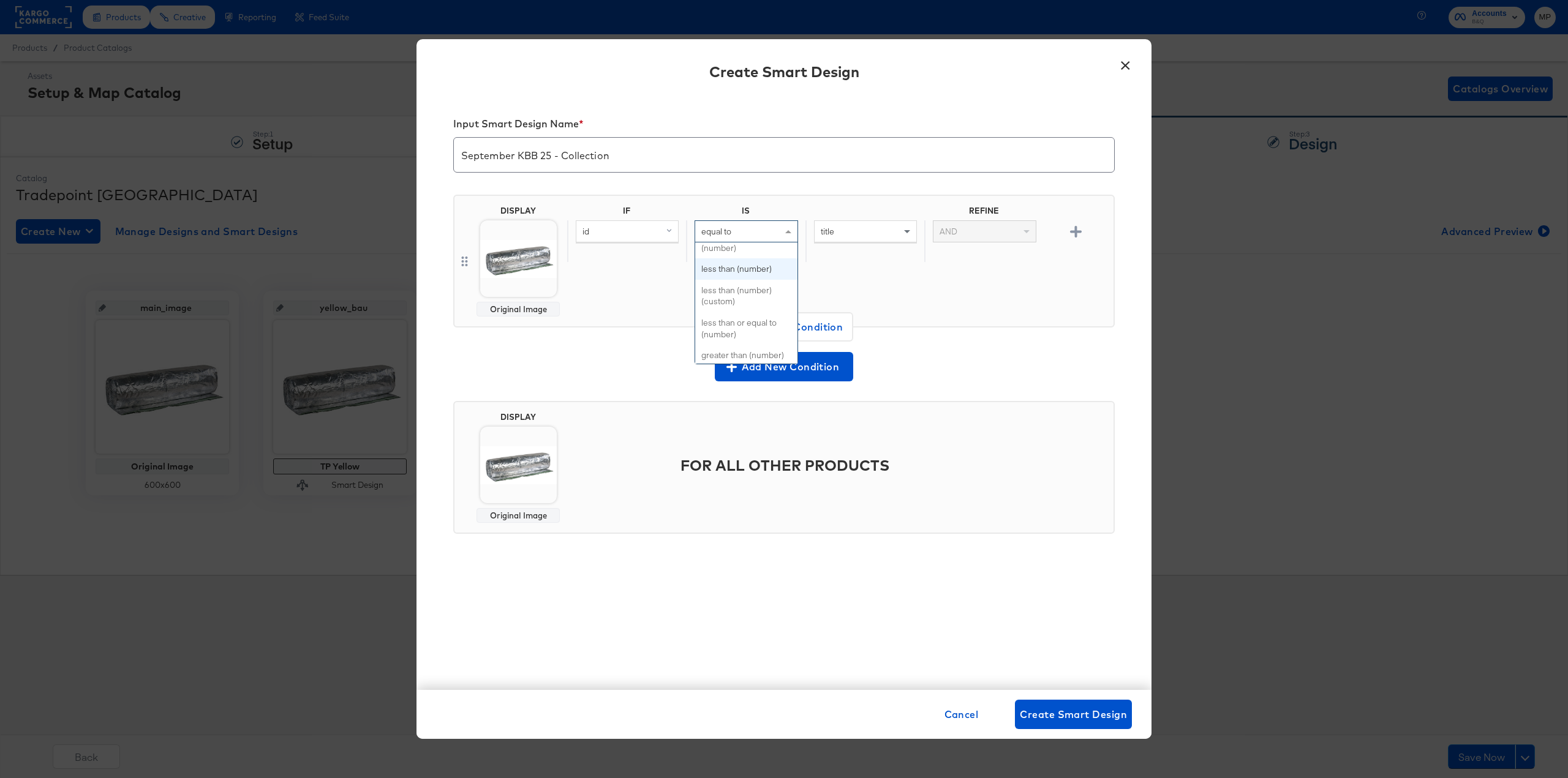
click at [632, 226] on div "id" at bounding box center [627, 231] width 102 height 21
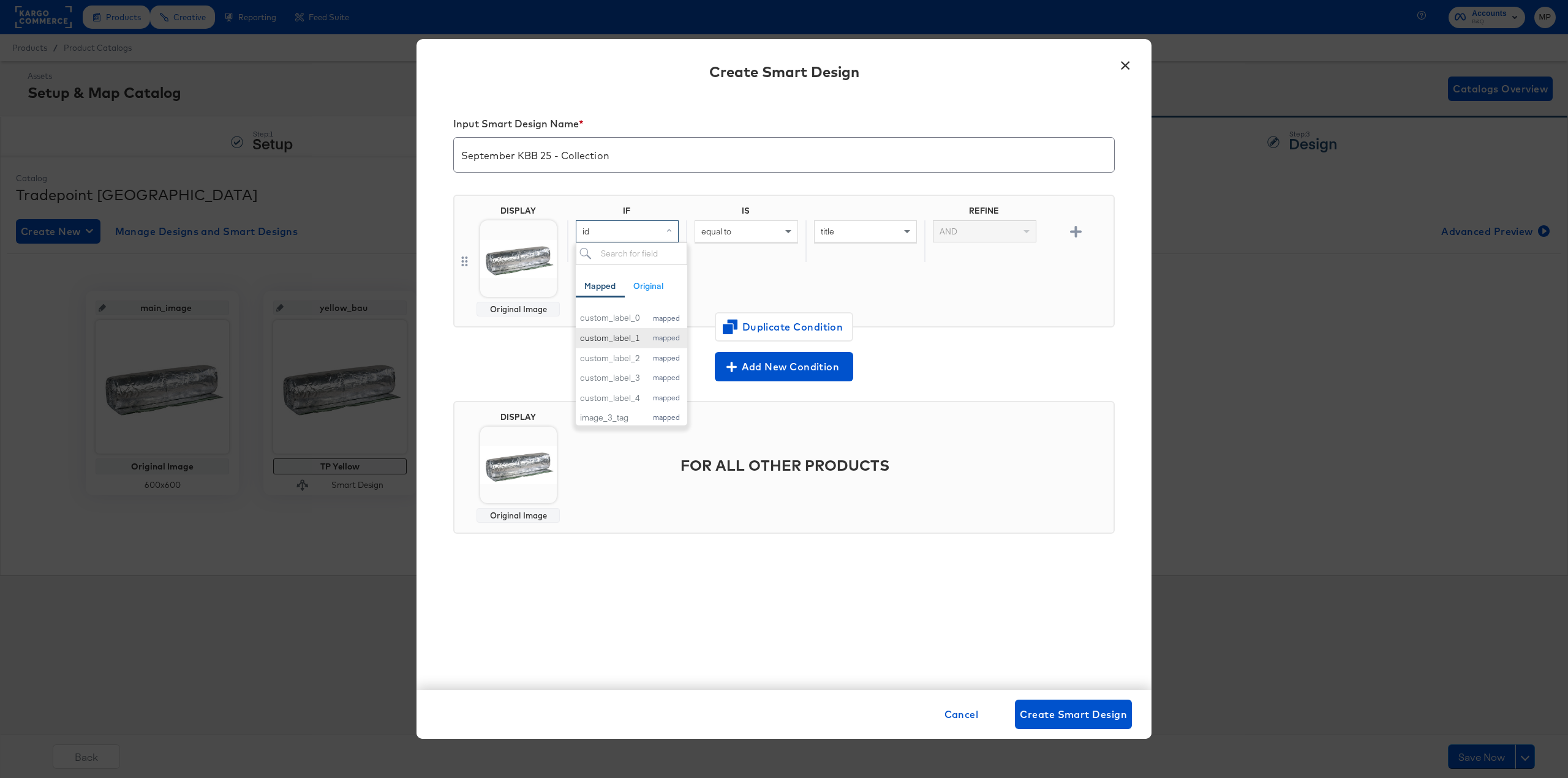
scroll to position [244, 0]
click at [647, 353] on div "custom_label_4 mapped" at bounding box center [632, 353] width 103 height 11
click at [738, 236] on div "equal to" at bounding box center [746, 231] width 102 height 21
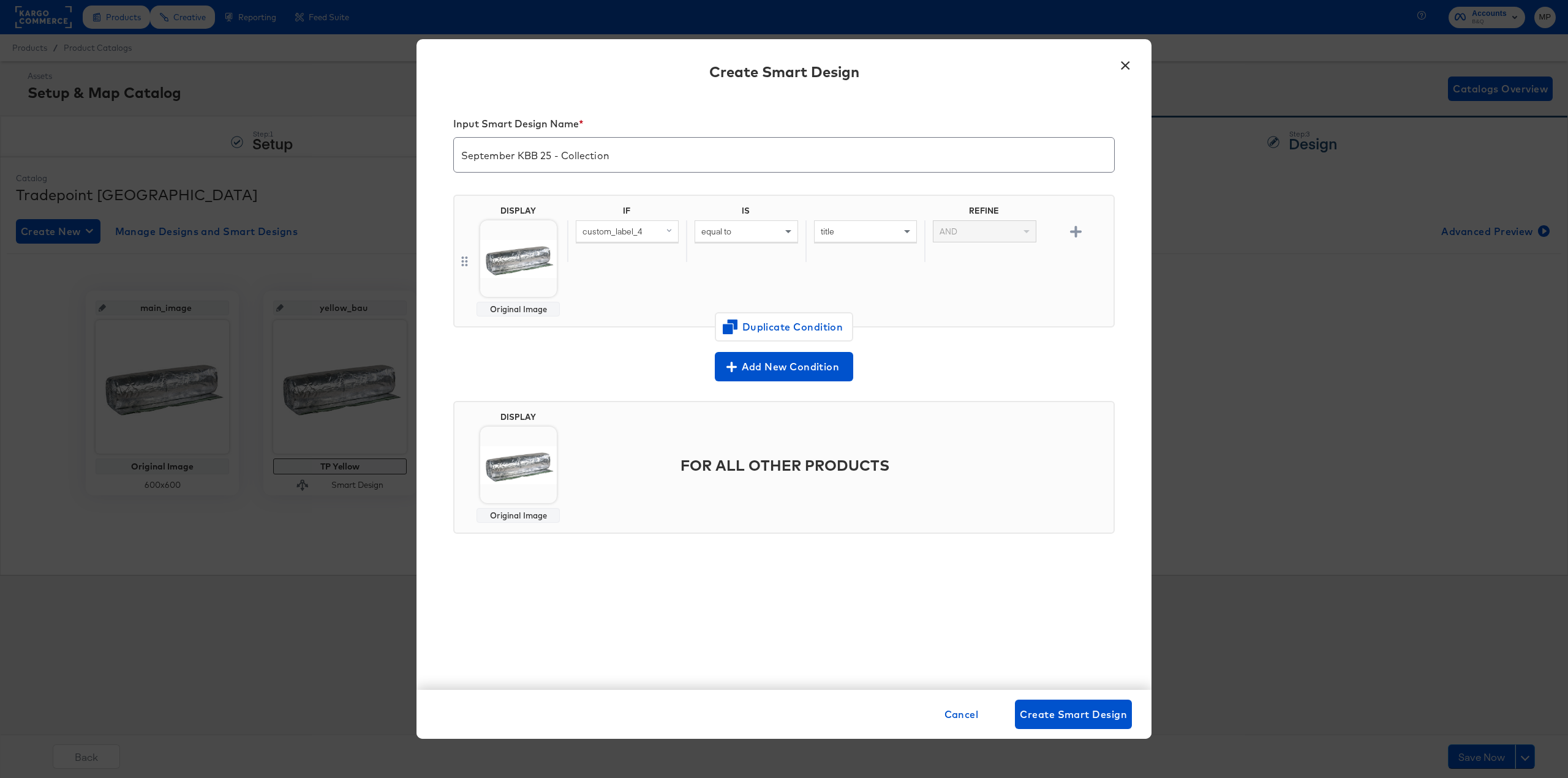
click at [859, 244] on div "title" at bounding box center [865, 242] width 119 height 42
click at [876, 226] on div "title" at bounding box center [865, 231] width 102 height 21
click at [842, 227] on div "title" at bounding box center [865, 231] width 102 height 21
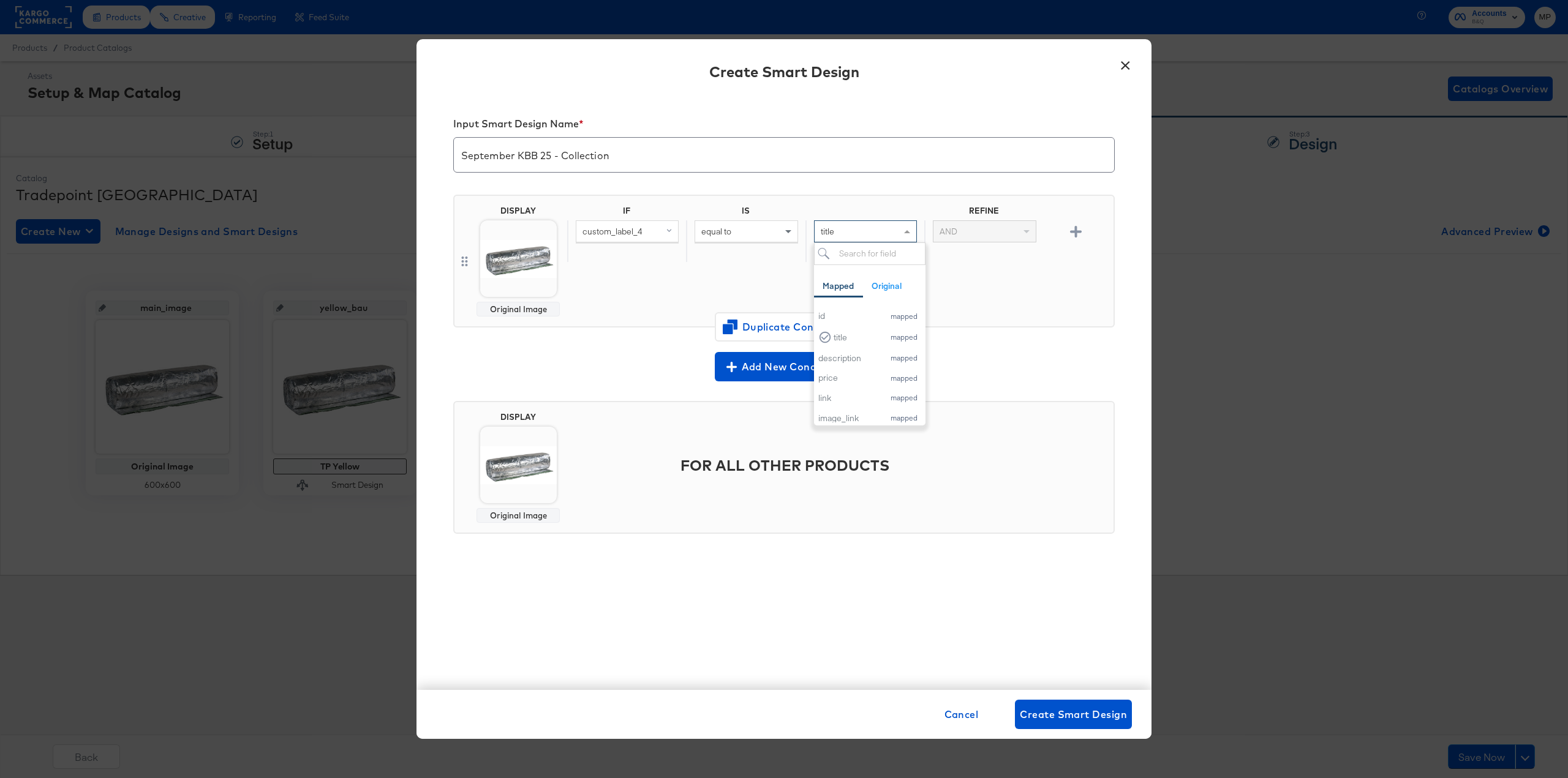
click at [979, 285] on div "IF IS REFINE custom_label_4 equal to title Mapped Original Add a field from you…" at bounding box center [837, 261] width 541 height 111
click at [993, 230] on div "AND" at bounding box center [984, 231] width 102 height 21
click at [849, 228] on div "title" at bounding box center [865, 231] width 102 height 21
click at [866, 257] on input "search" at bounding box center [870, 254] width 111 height 23
click at [862, 250] on input "search" at bounding box center [870, 254] width 111 height 23
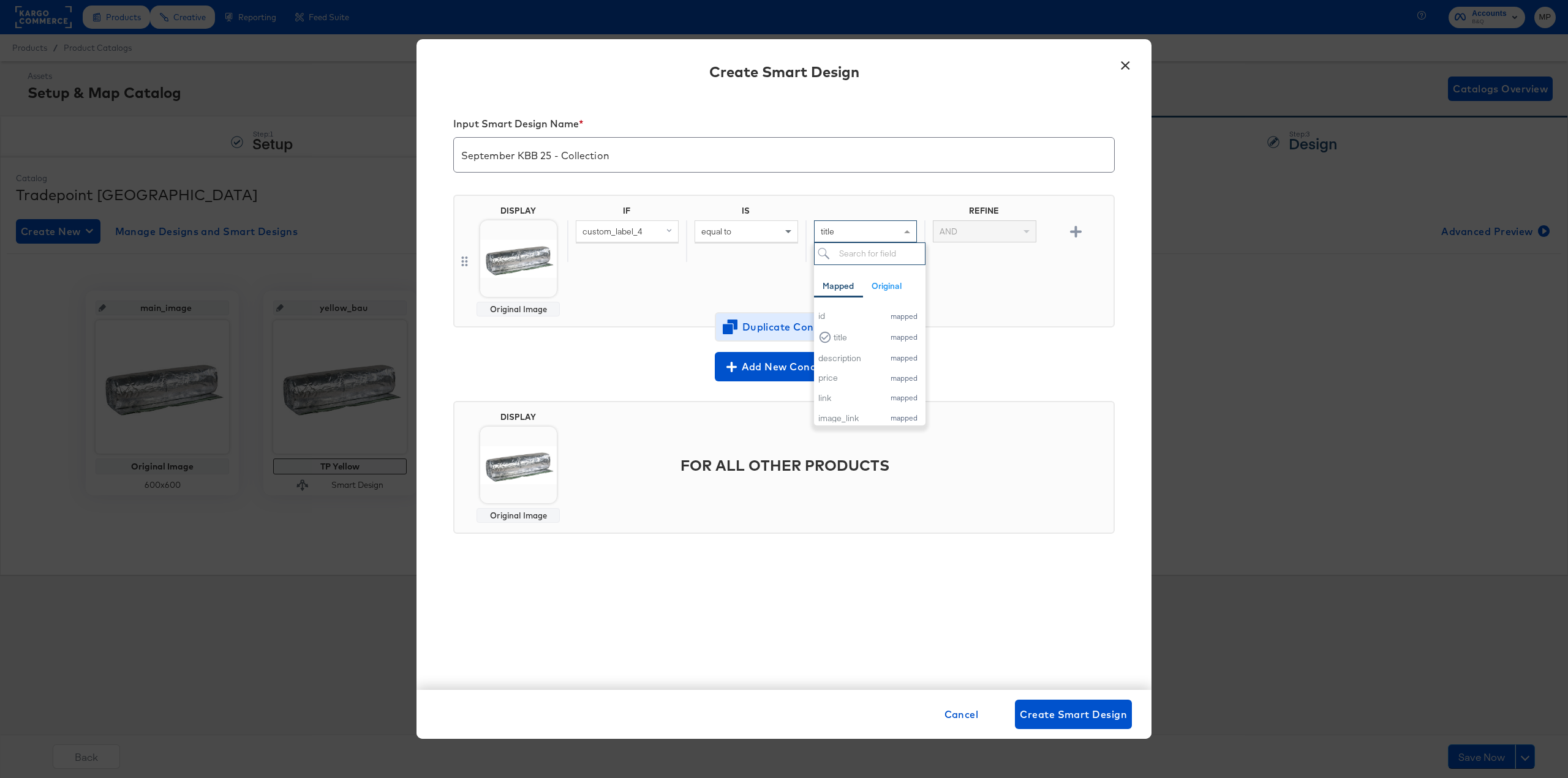
paste input "SEPT25BATHROOMS"
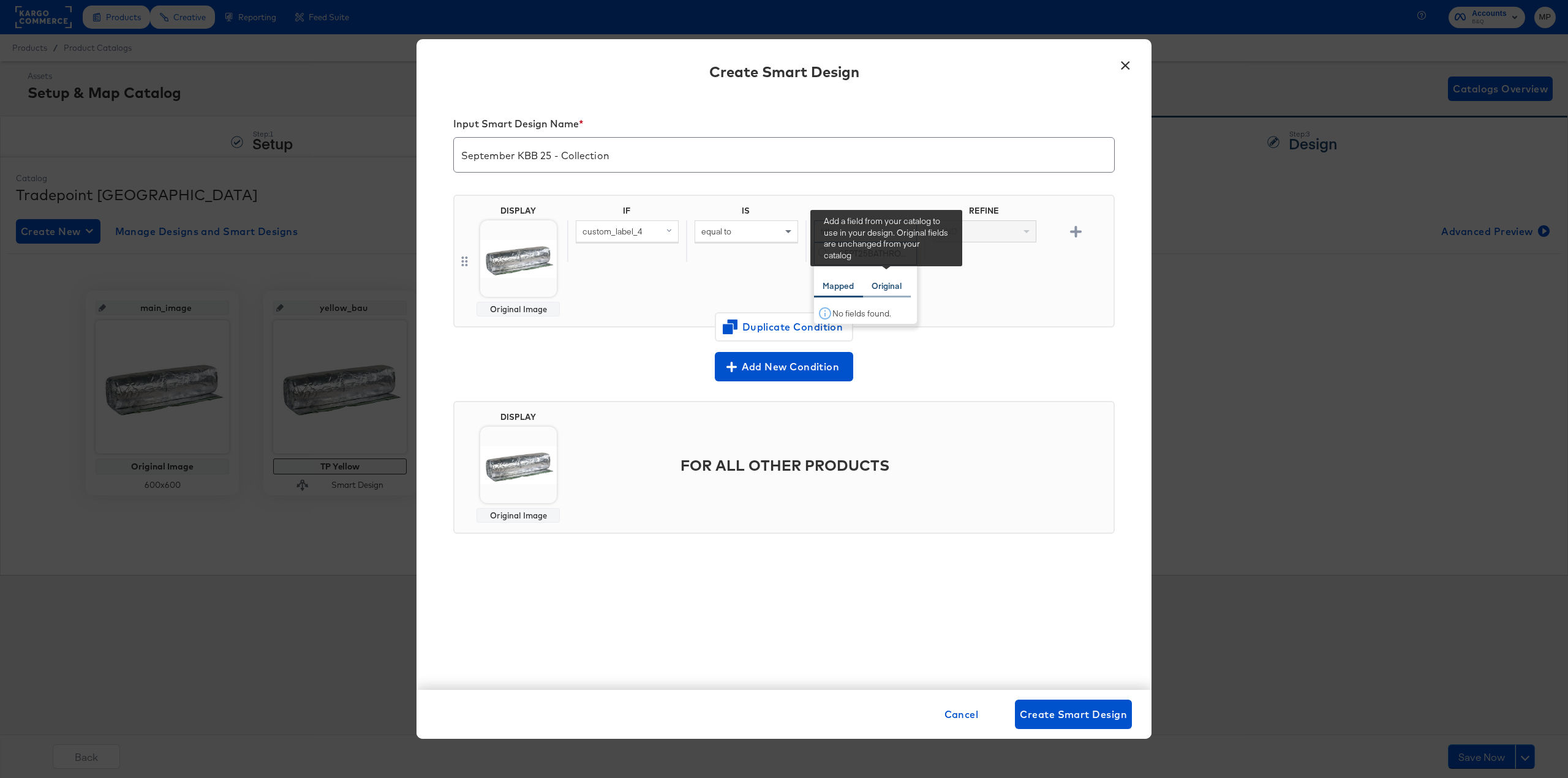
type input "SEPT25BATHROOMS"
click at [890, 282] on div "Original" at bounding box center [887, 286] width 30 height 11
click at [874, 255] on input "SEPT25BATHROOMS" at bounding box center [866, 254] width 103 height 23
click at [971, 252] on div "AND" at bounding box center [983, 242] width 119 height 42
click at [976, 224] on div "AND" at bounding box center [984, 231] width 102 height 21
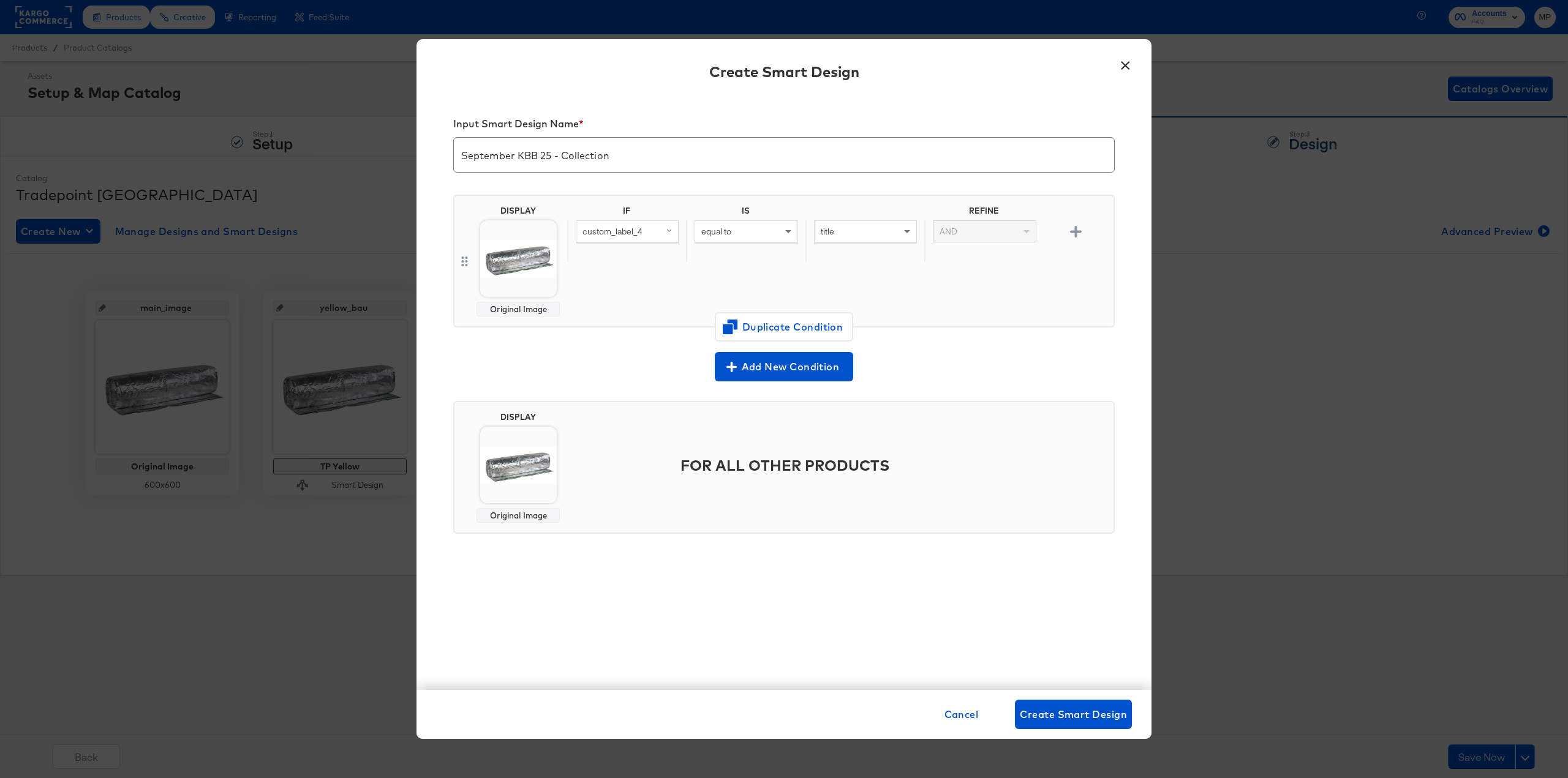
click at [773, 231] on div "equal to" at bounding box center [746, 231] width 102 height 21
click at [854, 207] on div at bounding box center [865, 212] width 119 height 14
click at [861, 236] on div "title" at bounding box center [865, 231] width 102 height 21
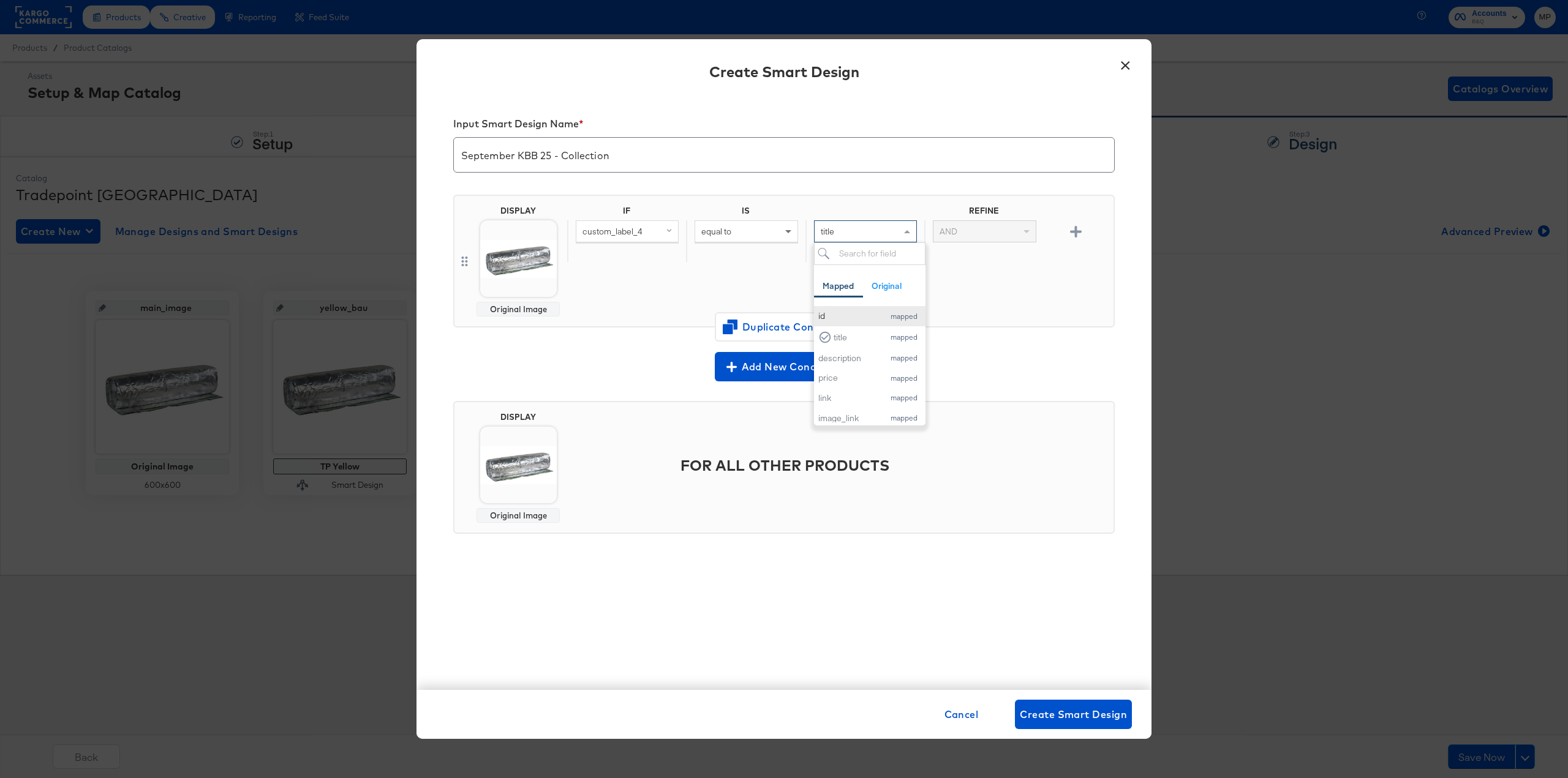
click at [856, 316] on div "id" at bounding box center [848, 316] width 60 height 11
click at [861, 233] on div "id" at bounding box center [865, 231] width 102 height 21
click at [896, 337] on div "mapped" at bounding box center [904, 338] width 33 height 9
click at [1049, 294] on div "IF IS REFINE custom_label_4 equal to title AND" at bounding box center [837, 261] width 541 height 111
click at [904, 234] on span at bounding box center [909, 231] width 15 height 21
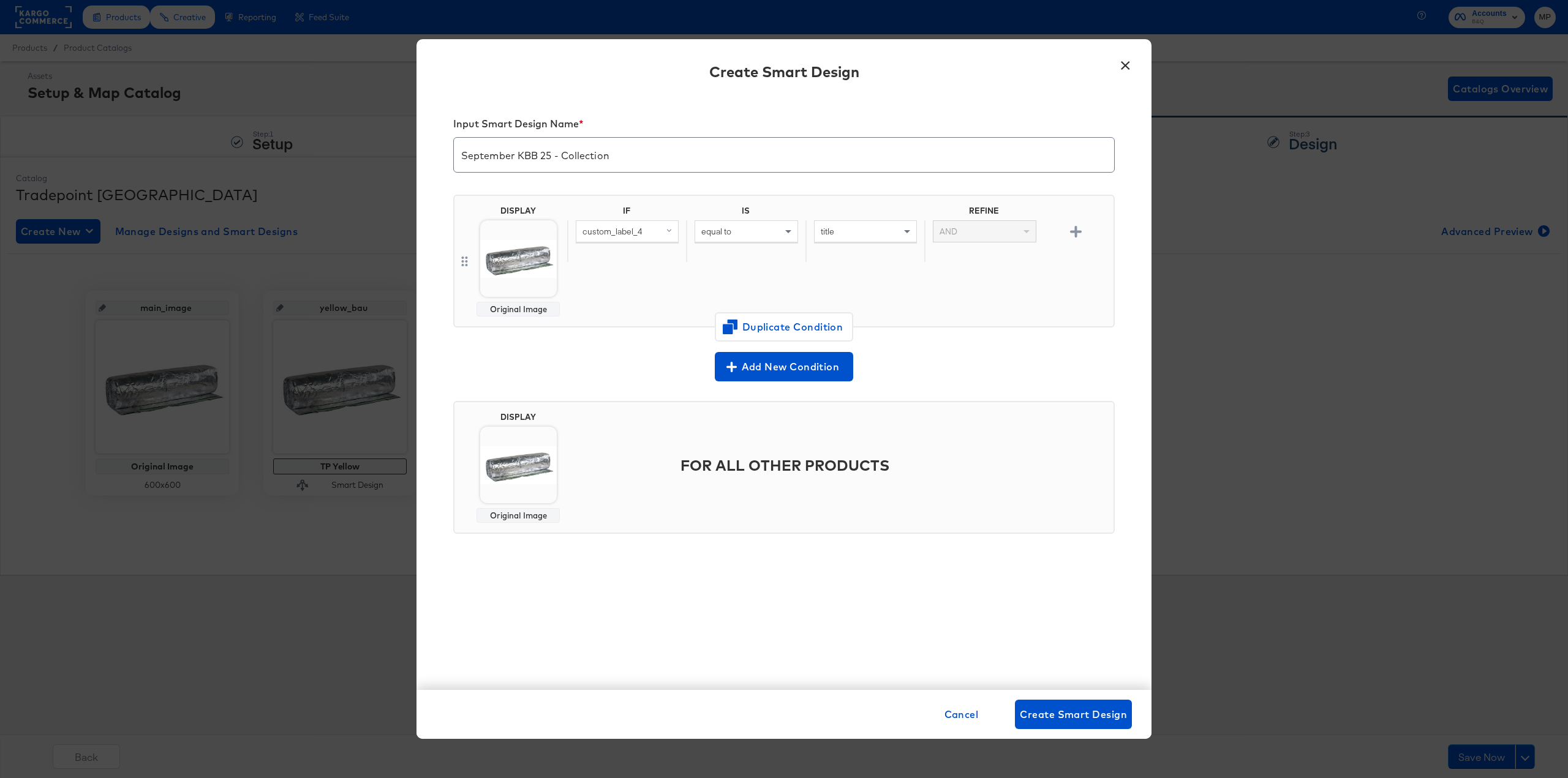
click at [986, 286] on div "IF IS REFINE custom_label_4 equal to title AND" at bounding box center [837, 261] width 541 height 111
click at [853, 234] on div "title" at bounding box center [865, 231] width 102 height 21
click at [872, 261] on input "search" at bounding box center [870, 254] width 111 height 23
click at [1009, 301] on div "IF IS REFINE custom_label_4 equal to title AND" at bounding box center [837, 261] width 541 height 111
click at [898, 207] on div at bounding box center [865, 212] width 119 height 14
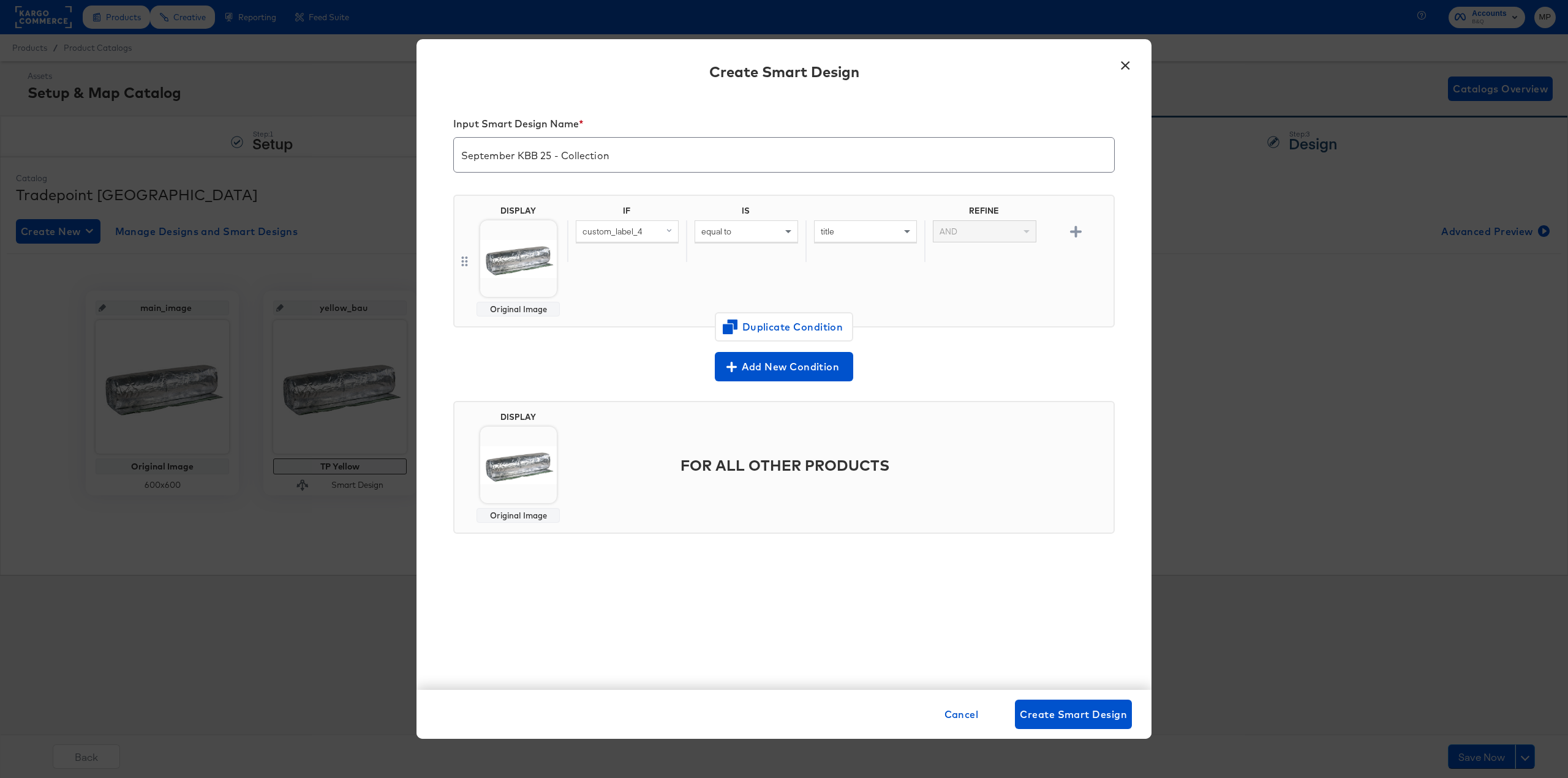
click at [1077, 233] on icon "button" at bounding box center [1076, 232] width 11 height 11
click at [998, 231] on div "AND" at bounding box center [984, 231] width 102 height 21
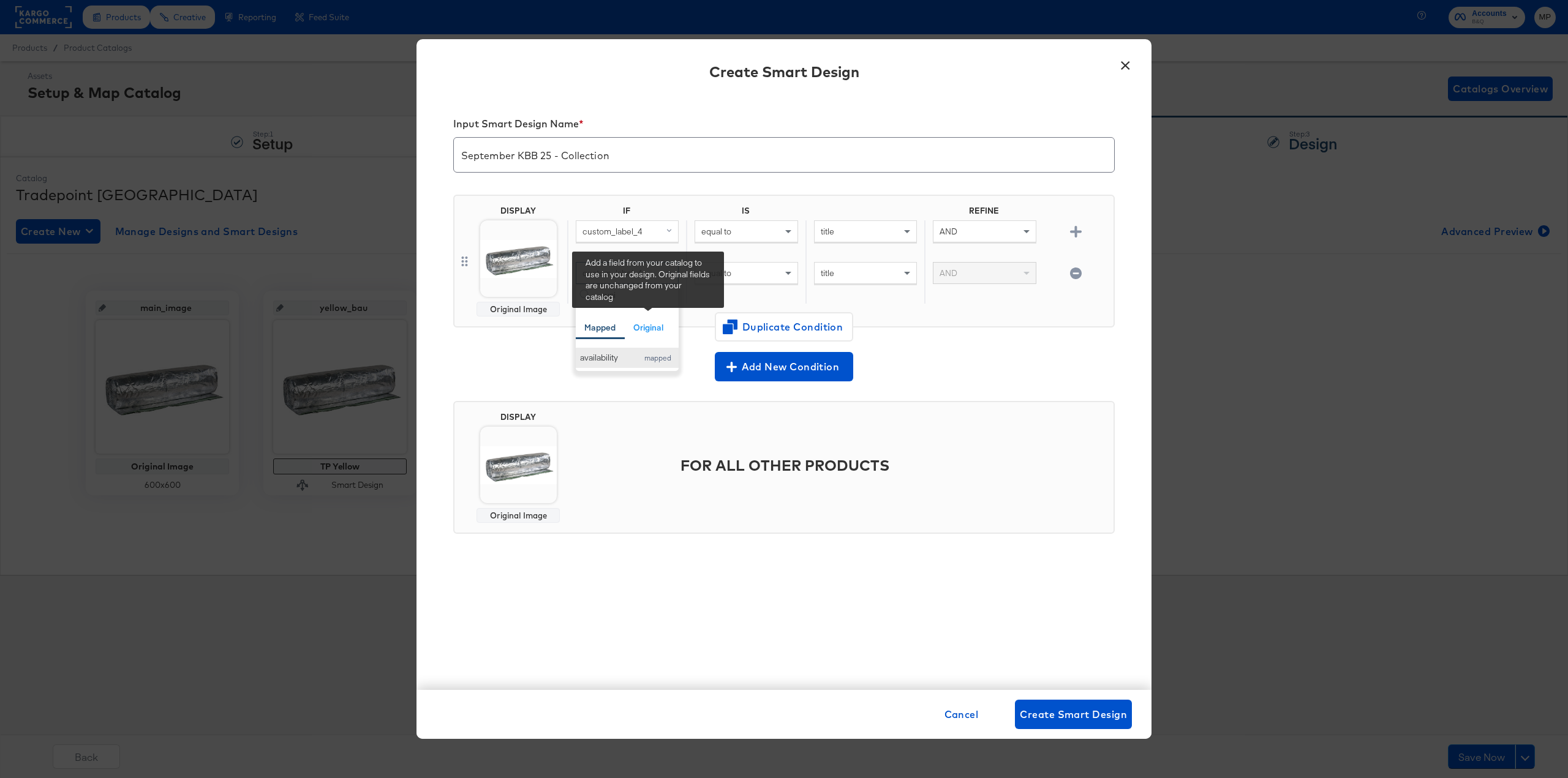
type input "avai"
click at [627, 360] on div "availability mapped" at bounding box center [627, 358] width 94 height 11
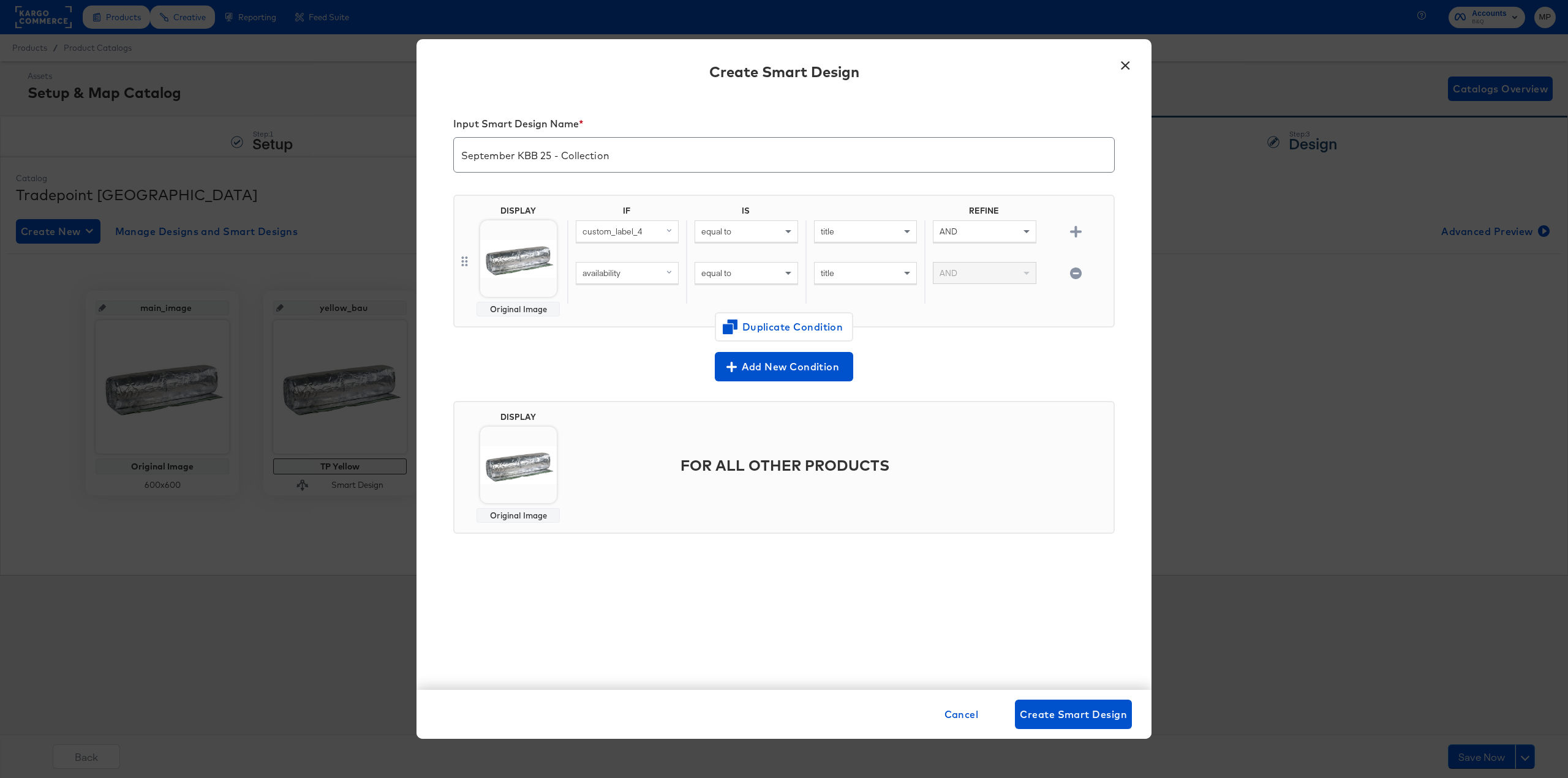
click at [860, 275] on div "title" at bounding box center [865, 273] width 102 height 21
click at [745, 266] on div "equal to" at bounding box center [746, 273] width 102 height 21
type input "con"
click at [865, 282] on input "text" at bounding box center [866, 274] width 103 height 23
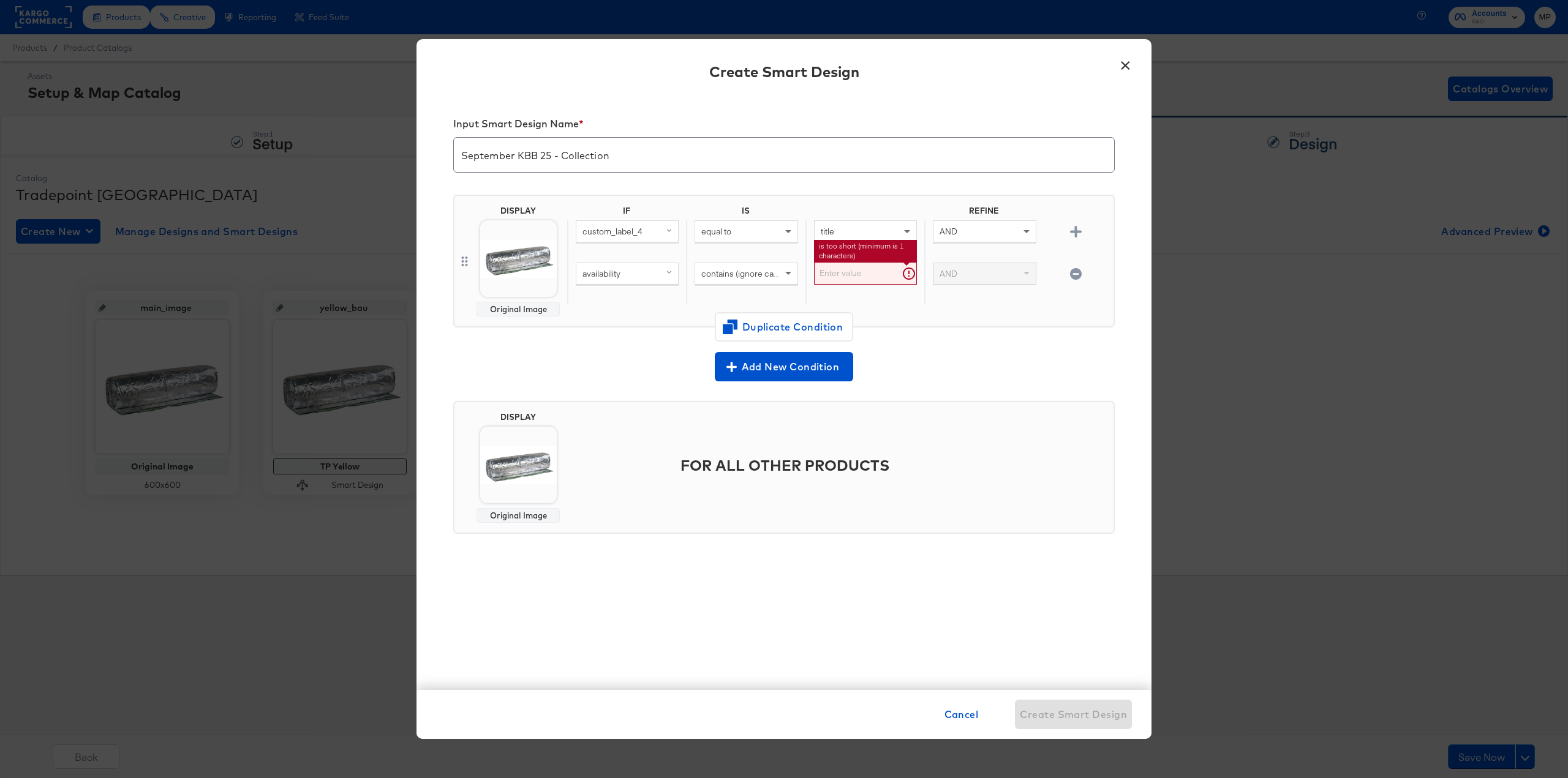
paste input "SEPT25BATHROOMS"
type input "SEPT25BATHROOMS"
click at [919, 314] on div "IF IS REFINE custom_label_4 equal to title AND availability contains (ignore ca…" at bounding box center [837, 261] width 541 height 111
click at [974, 364] on div "Add New Condition" at bounding box center [783, 366] width 661 height 29
click at [759, 236] on div "equal to" at bounding box center [746, 231] width 102 height 21
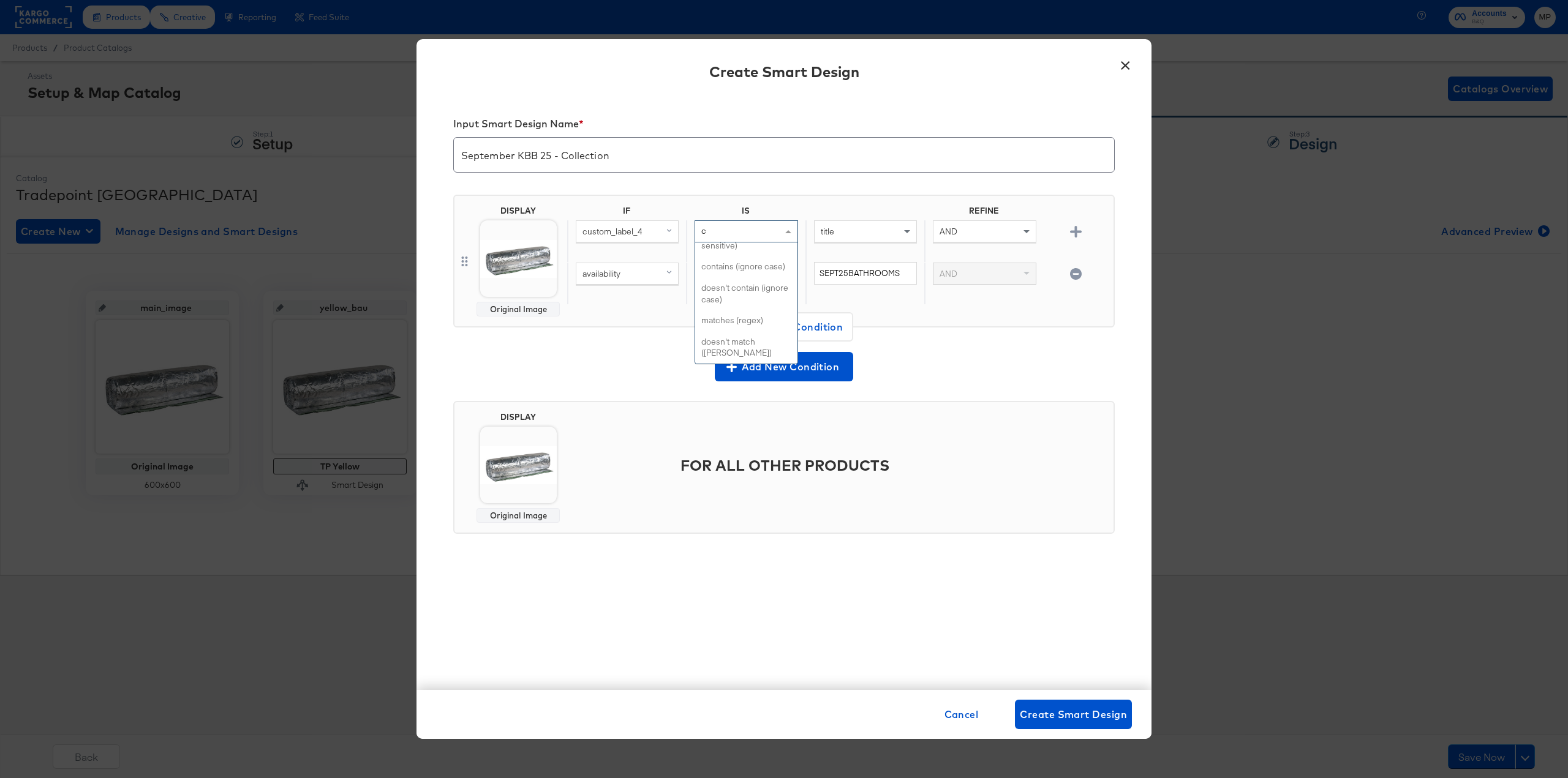
scroll to position [10, 0]
type input "cont"
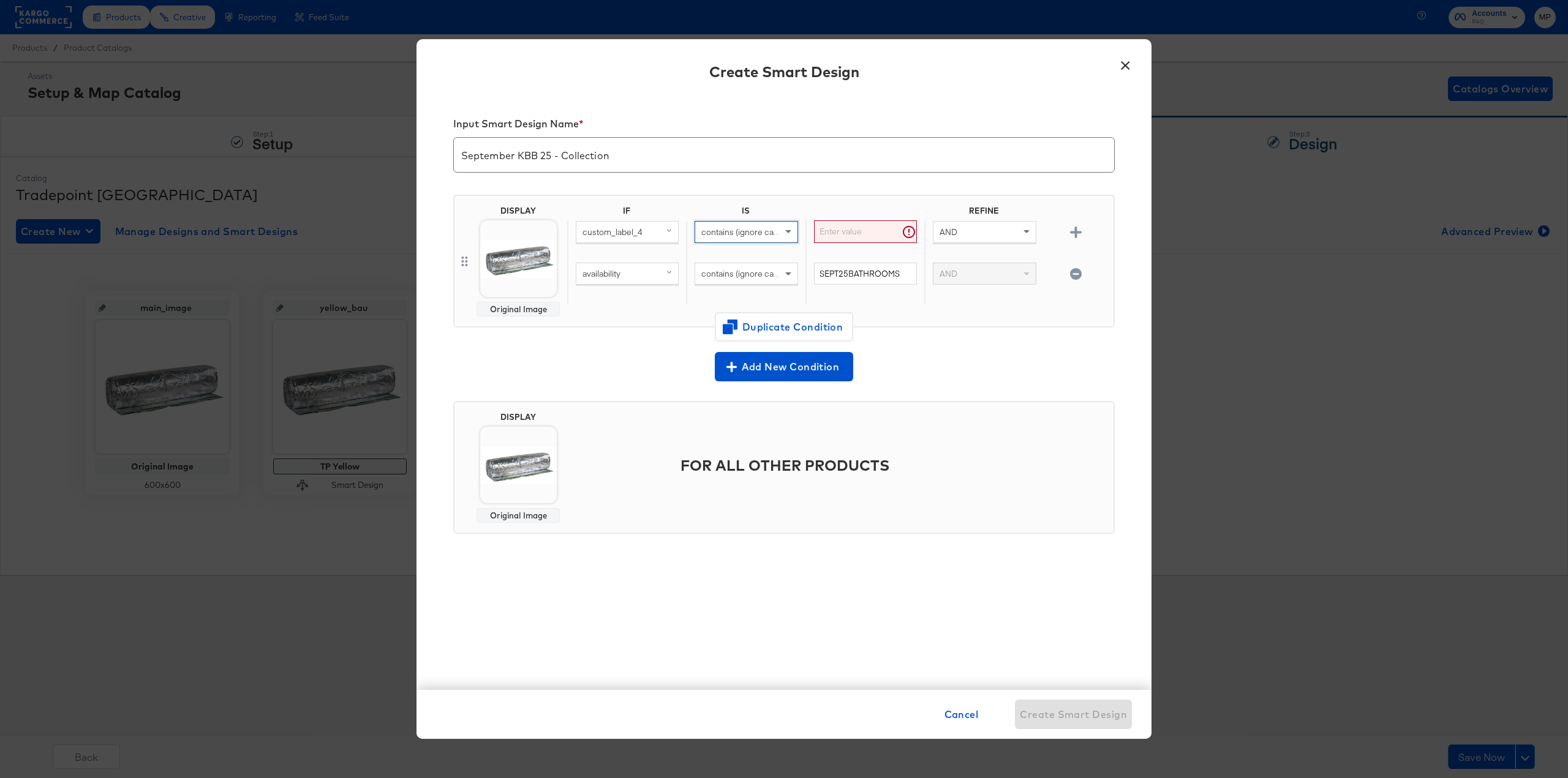
click at [868, 231] on input "text" at bounding box center [866, 232] width 103 height 23
click at [862, 270] on input "SEPT25BATHROOMS" at bounding box center [866, 274] width 103 height 23
click at [863, 277] on input "SEPT25BATHROOMS" at bounding box center [866, 274] width 103 height 23
drag, startPoint x: 901, startPoint y: 274, endPoint x: 785, endPoint y: 275, distance: 116.0
click at [785, 276] on div "availability contains (ignore case) SEPT25BATHROOMS AND" at bounding box center [837, 283] width 541 height 42
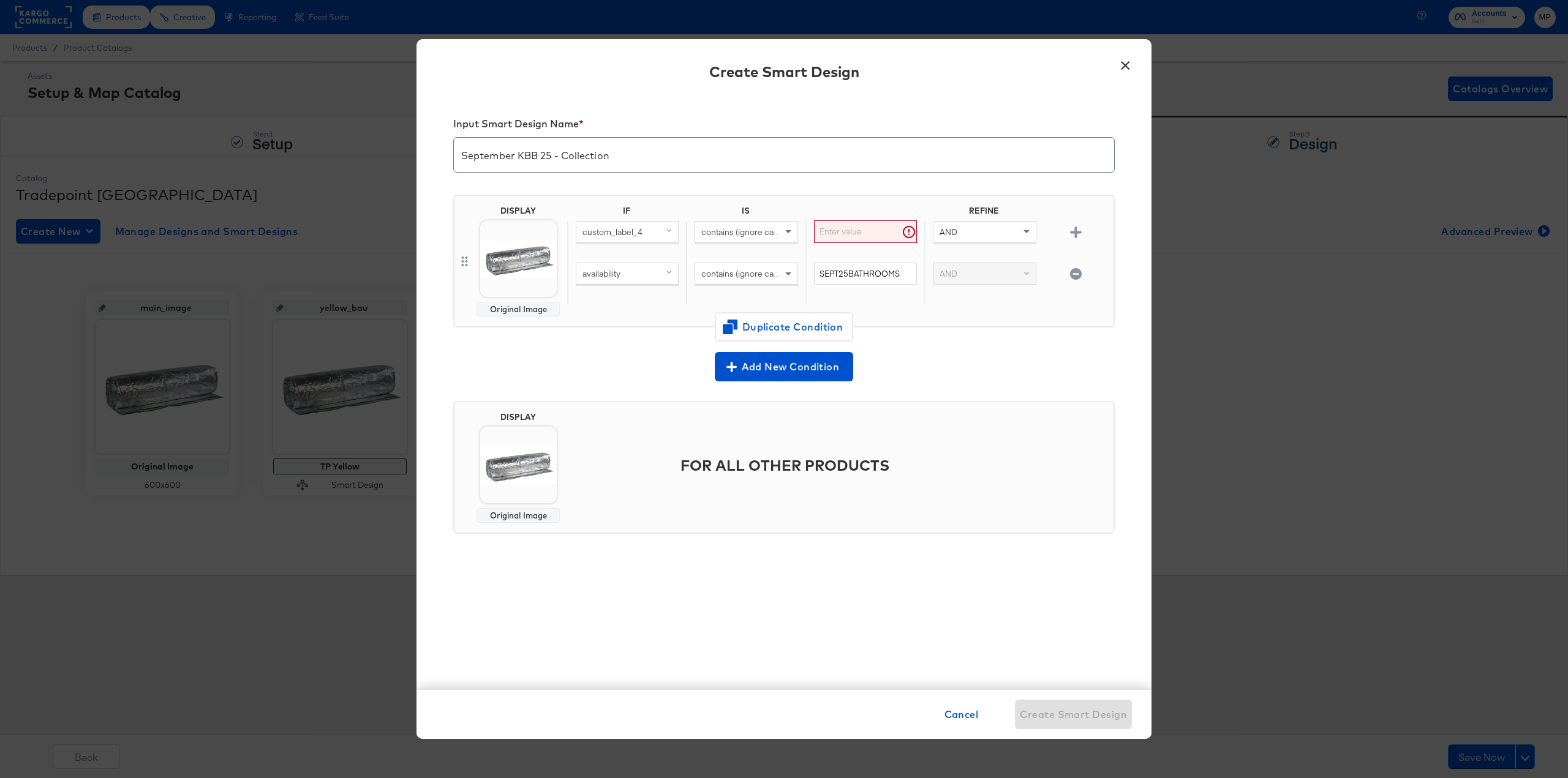
click at [835, 228] on input "text" at bounding box center [866, 232] width 103 height 23
paste input "SEPT25BATHROOMS"
type input "SEPT25BATHROOMS"
click at [866, 283] on input "SEPT25BATHROOMS" at bounding box center [866, 274] width 103 height 23
drag, startPoint x: 905, startPoint y: 272, endPoint x: 770, endPoint y: 272, distance: 135.0
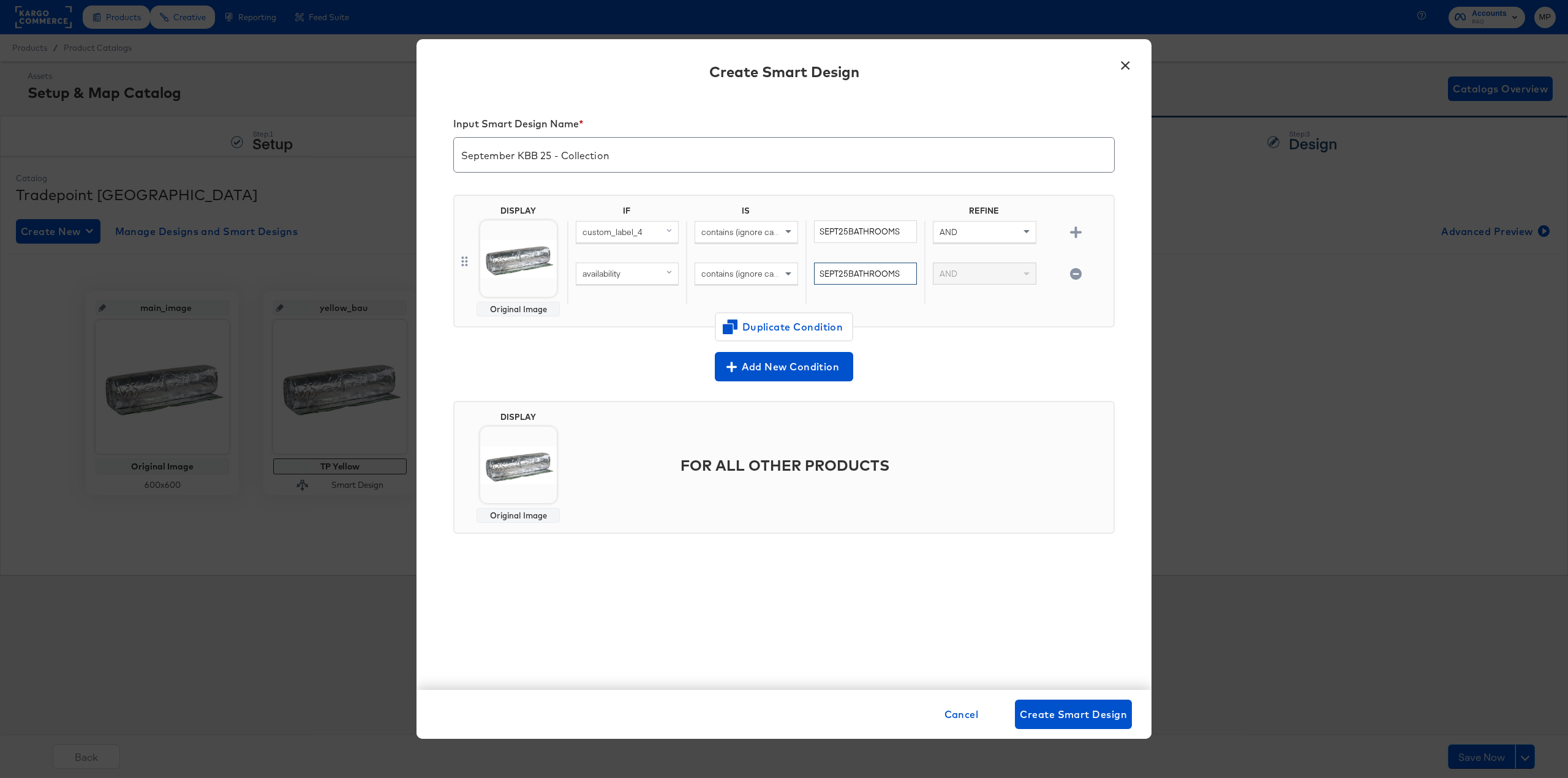
click at [770, 272] on div "availability contains (ignore case) SEPT25BATHROOMS AND" at bounding box center [837, 283] width 541 height 42
type input "i"
click at [950, 316] on div "IF IS REFINE custom_label_4 contains (ignore case) SEPT25BATHROOMS AND availabi…" at bounding box center [837, 261] width 541 height 111
click at [860, 273] on input "text" at bounding box center [866, 274] width 103 height 23
type input "in"
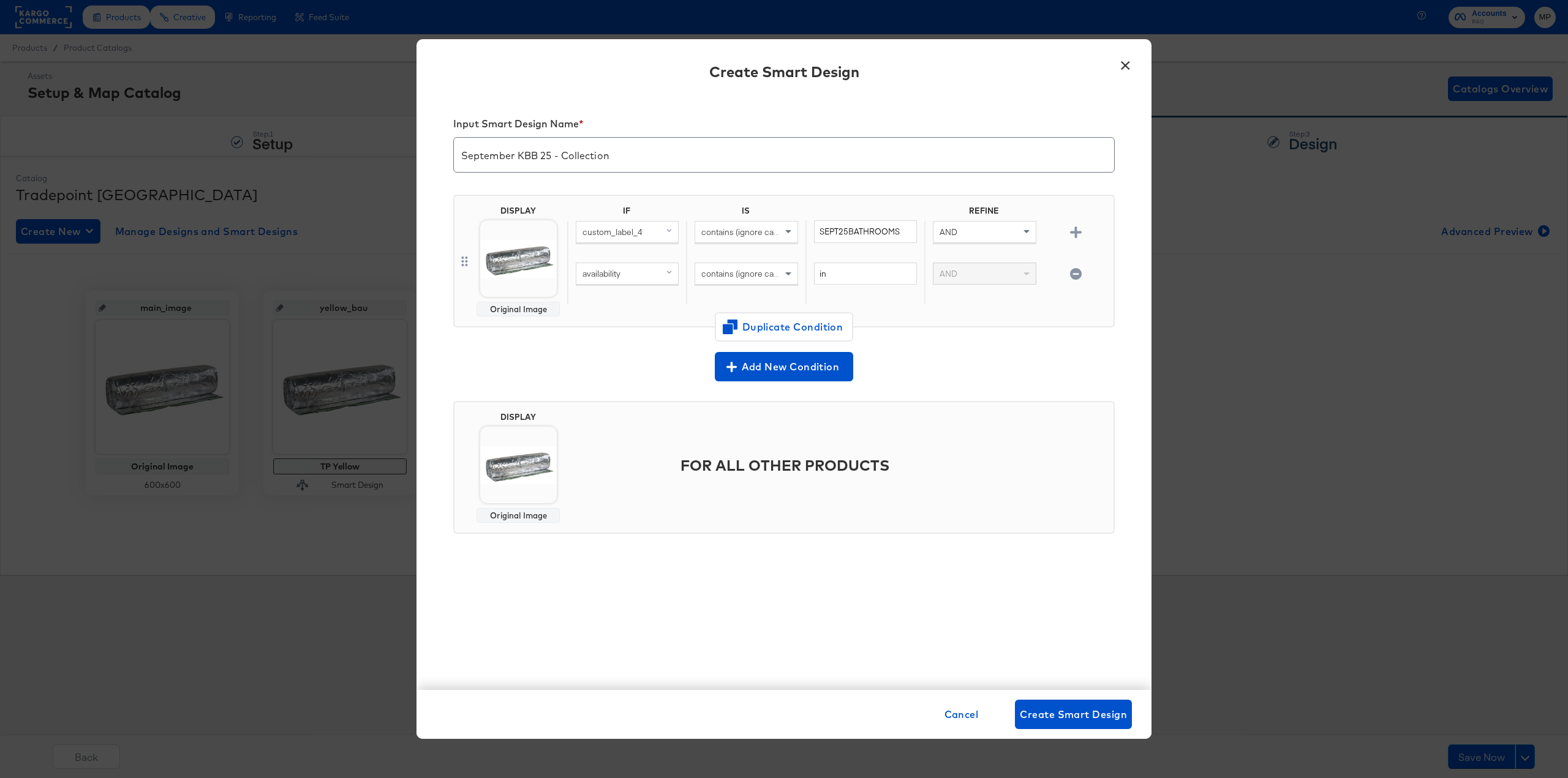
click at [961, 351] on div "Add New Condition" at bounding box center [783, 364] width 661 height 35
click at [524, 308] on div "Original Image" at bounding box center [519, 309] width 72 height 10
click at [519, 276] on img at bounding box center [519, 259] width 76 height 76
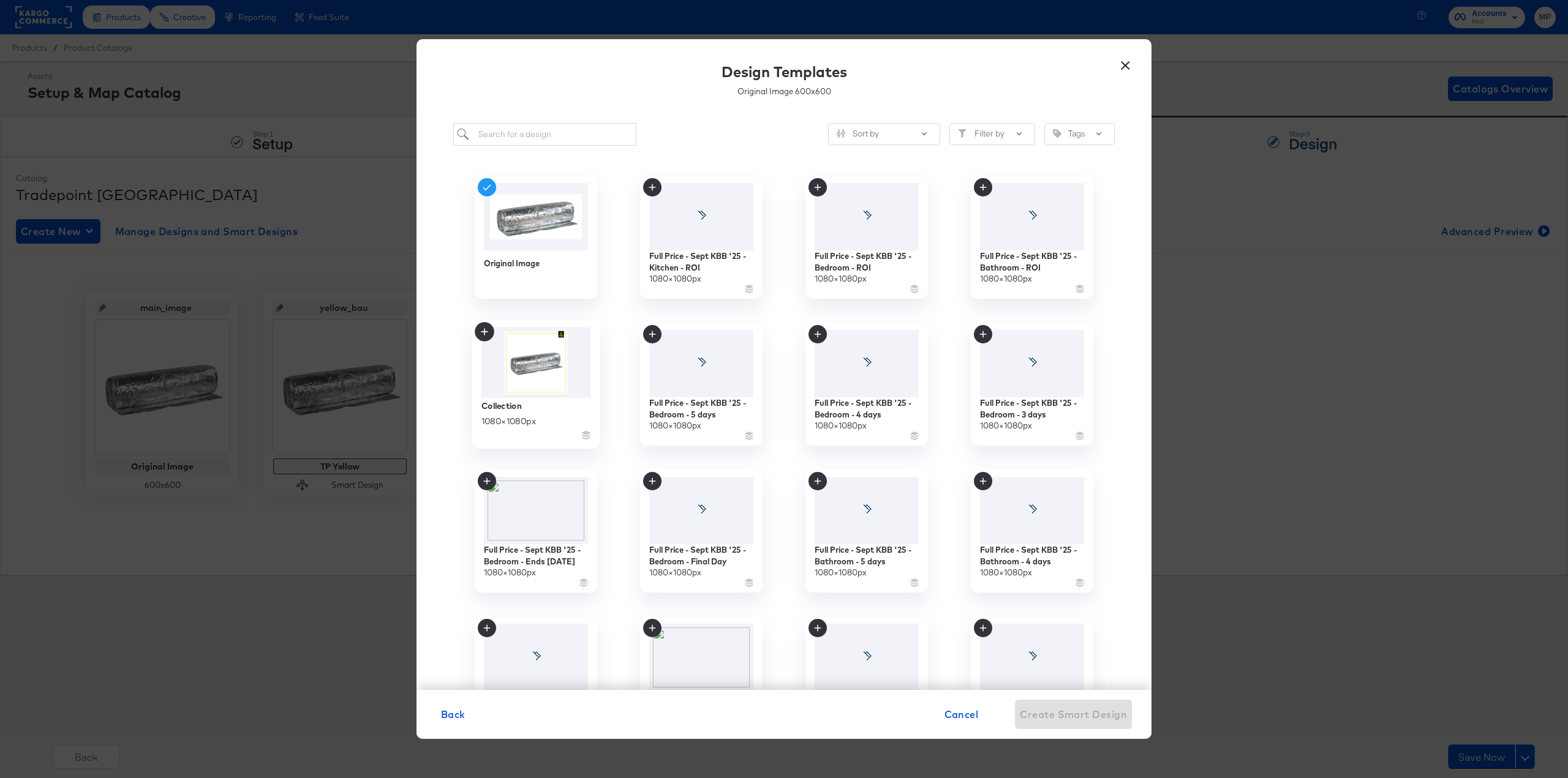
click at [540, 367] on img at bounding box center [536, 362] width 109 height 71
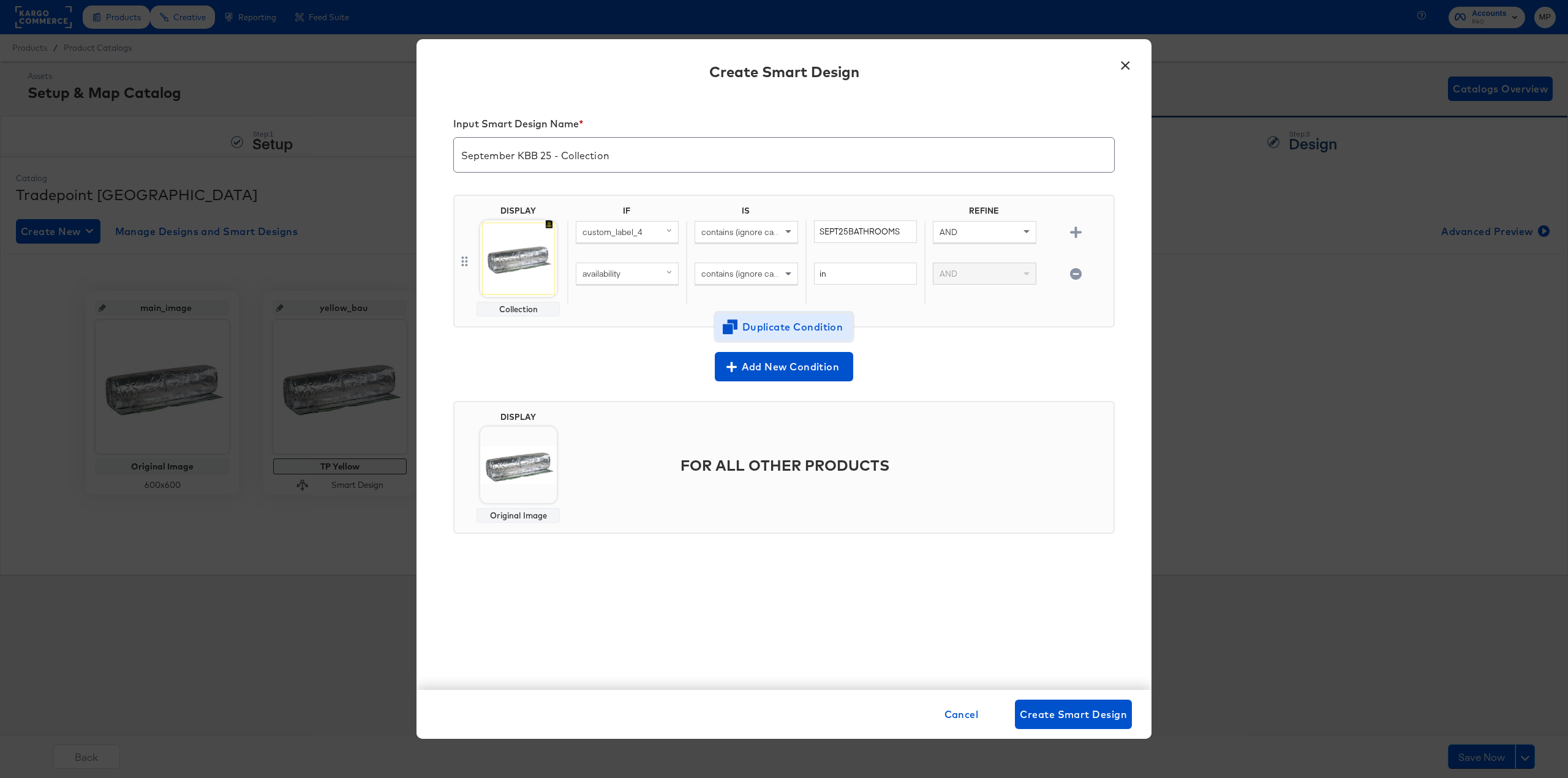
click at [821, 333] on span "Duplicate Condition" at bounding box center [784, 327] width 119 height 17
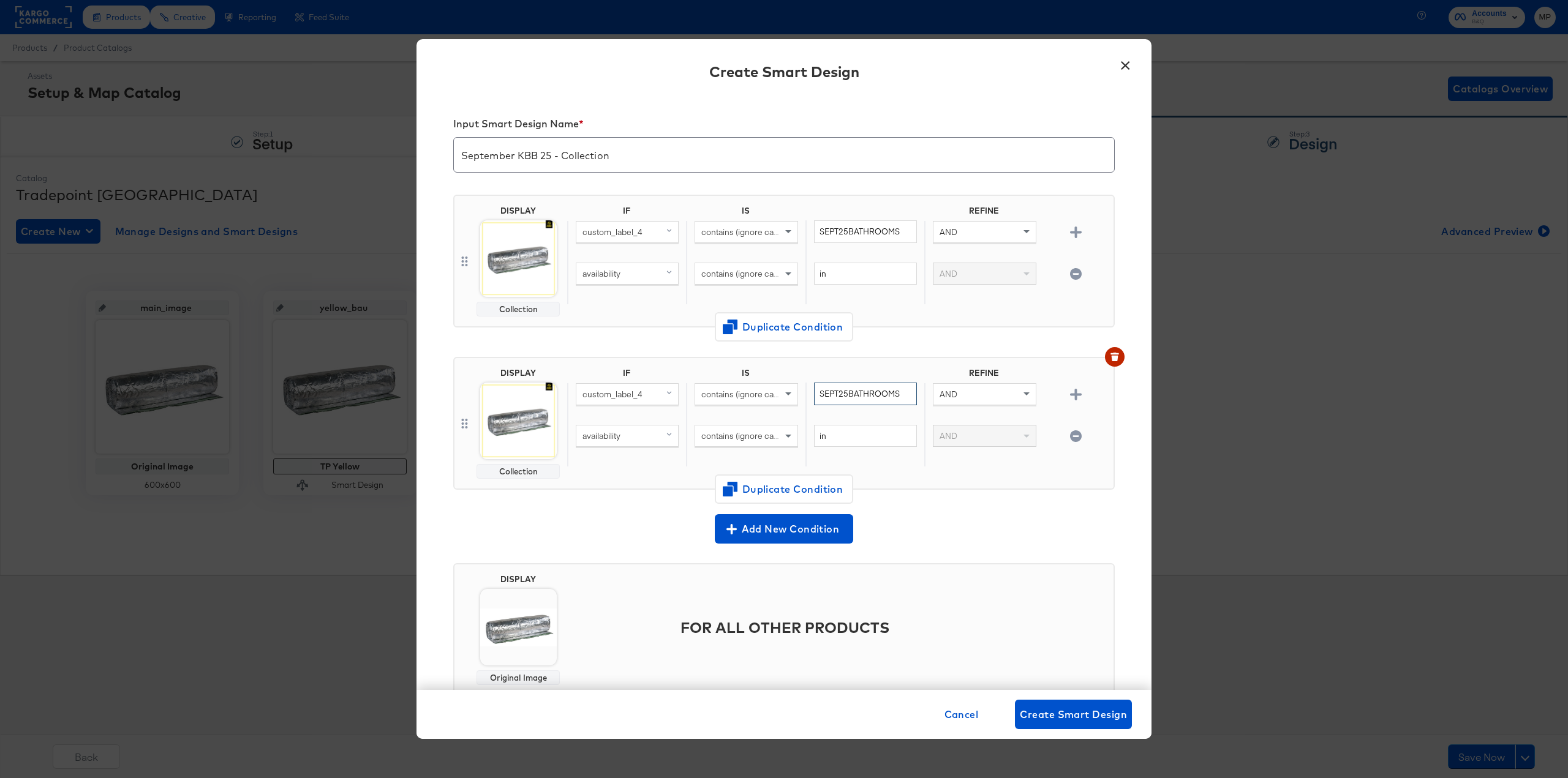
drag, startPoint x: 904, startPoint y: 389, endPoint x: 876, endPoint y: 396, distance: 28.9
click at [876, 396] on input "SEPT25BATHROOMS" at bounding box center [866, 394] width 103 height 23
click at [896, 396] on input "SEPT25BATHROOMS" at bounding box center [866, 394] width 103 height 23
click at [853, 263] on input "in" at bounding box center [866, 274] width 103 height 23
click at [868, 402] on input "SEPT25BATHROOMS" at bounding box center [866, 394] width 103 height 23
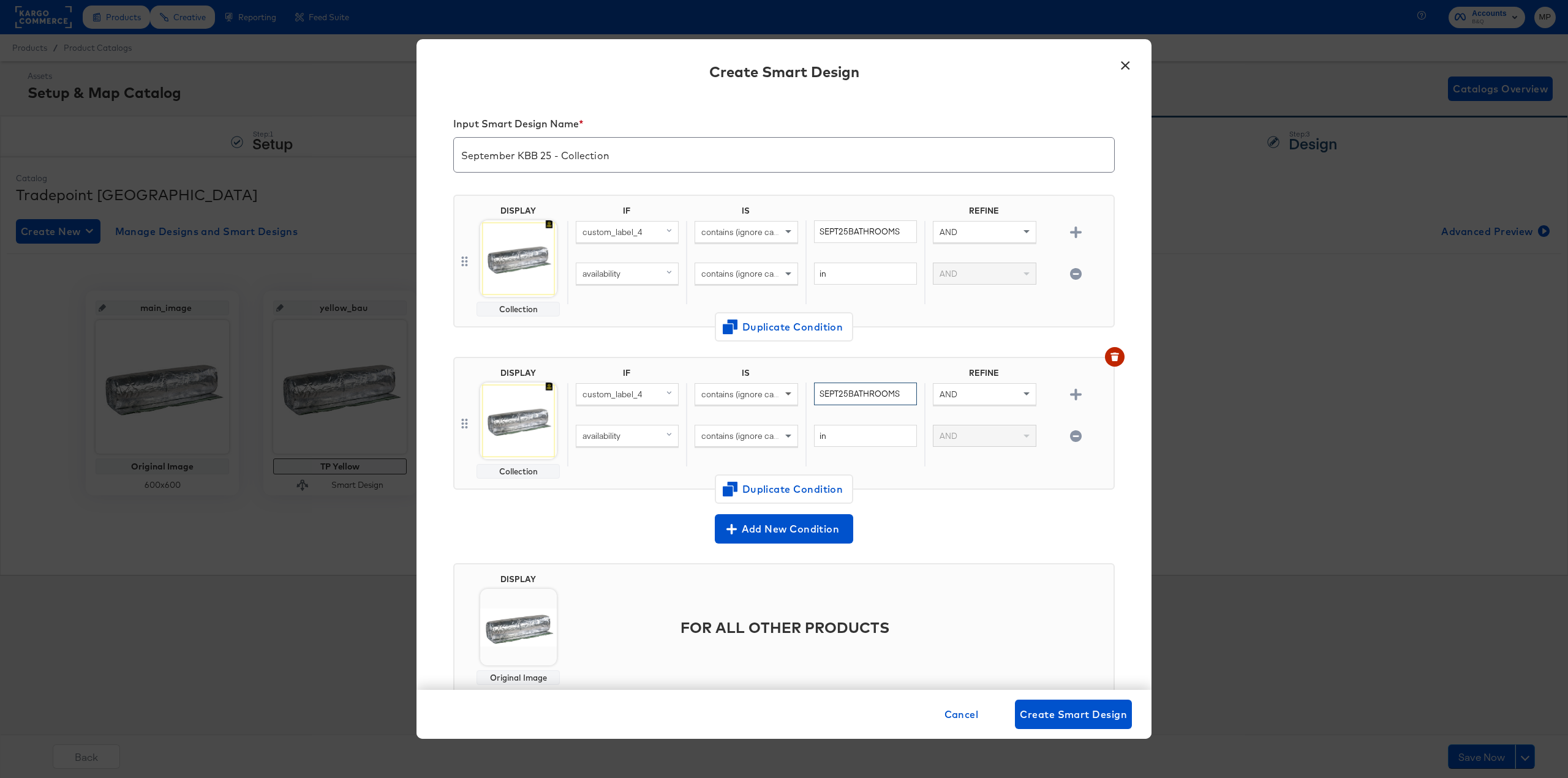
drag, startPoint x: 894, startPoint y: 389, endPoint x: 790, endPoint y: 388, distance: 104.0
click at [790, 389] on div "custom_label_4 contains (ignore case) SEPT25BATHROOMS AND" at bounding box center [837, 403] width 541 height 42
paste input "KITCHEN"
type input "SEPT25KITCHENS"
click at [958, 529] on div "Add New Condition" at bounding box center [783, 529] width 661 height 29
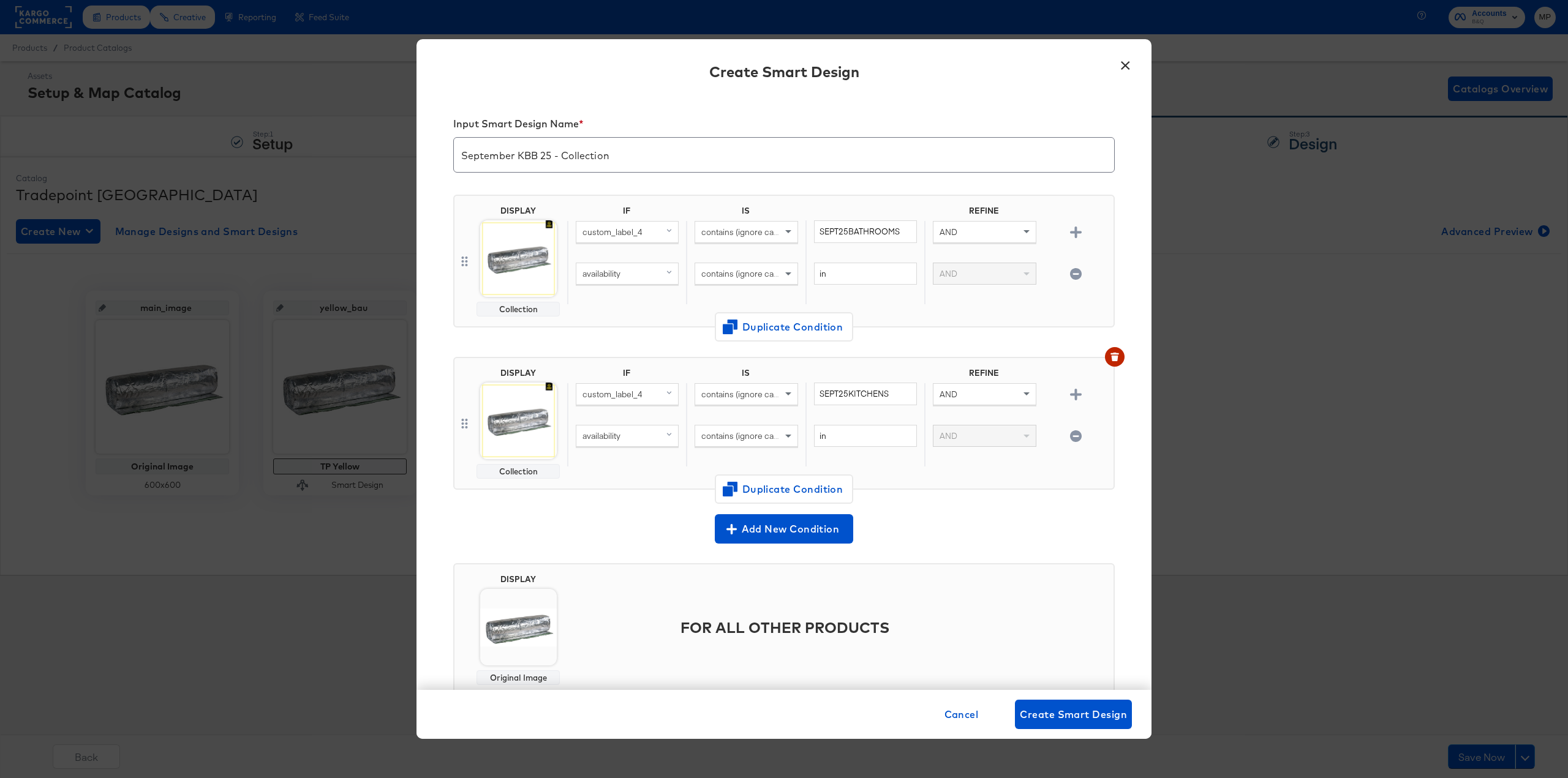
scroll to position [38, 0]
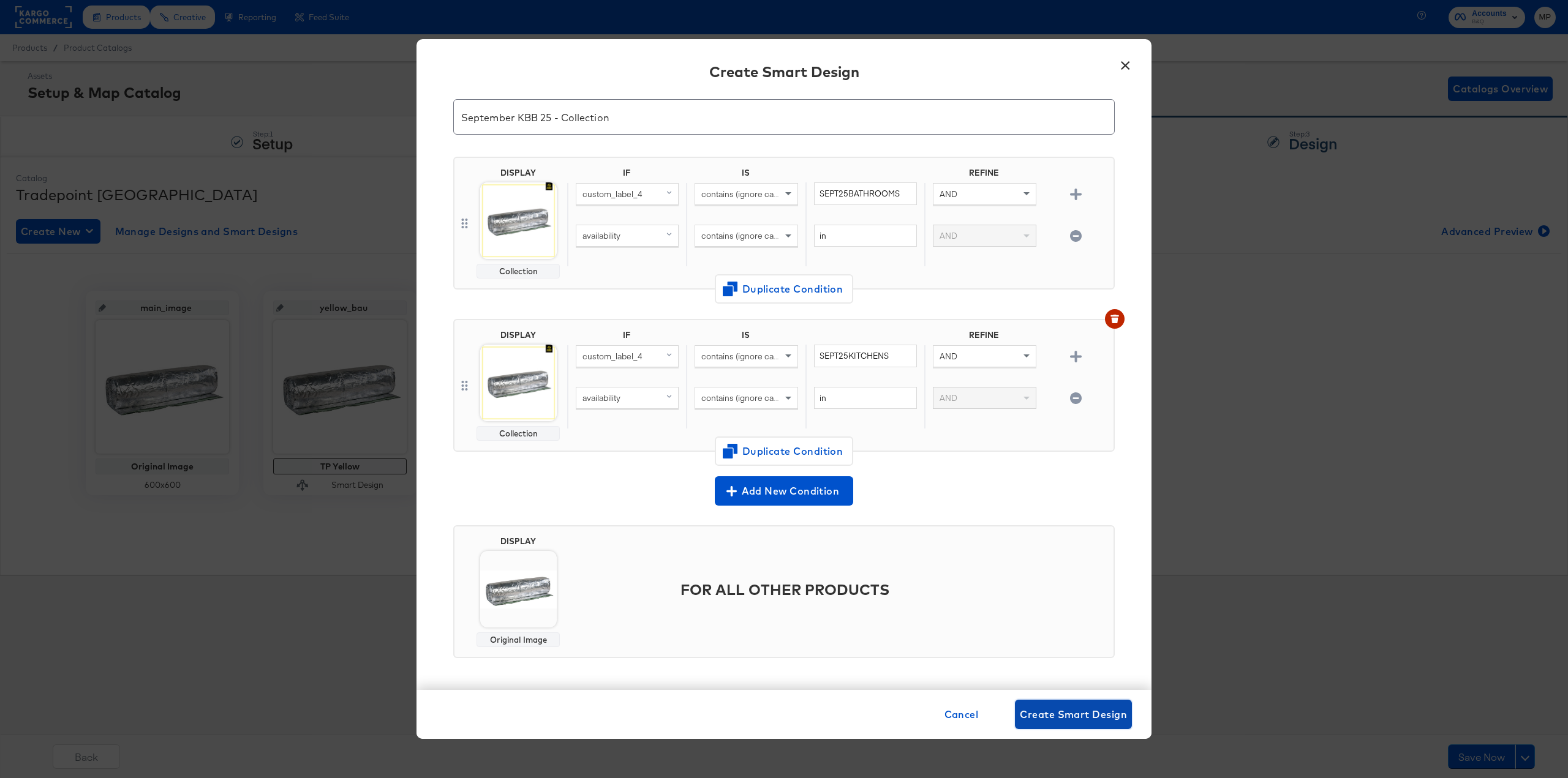
drag, startPoint x: 1080, startPoint y: 713, endPoint x: 1073, endPoint y: 706, distance: 9.9
click at [1077, 708] on span "Create Smart Design" at bounding box center [1073, 714] width 108 height 17
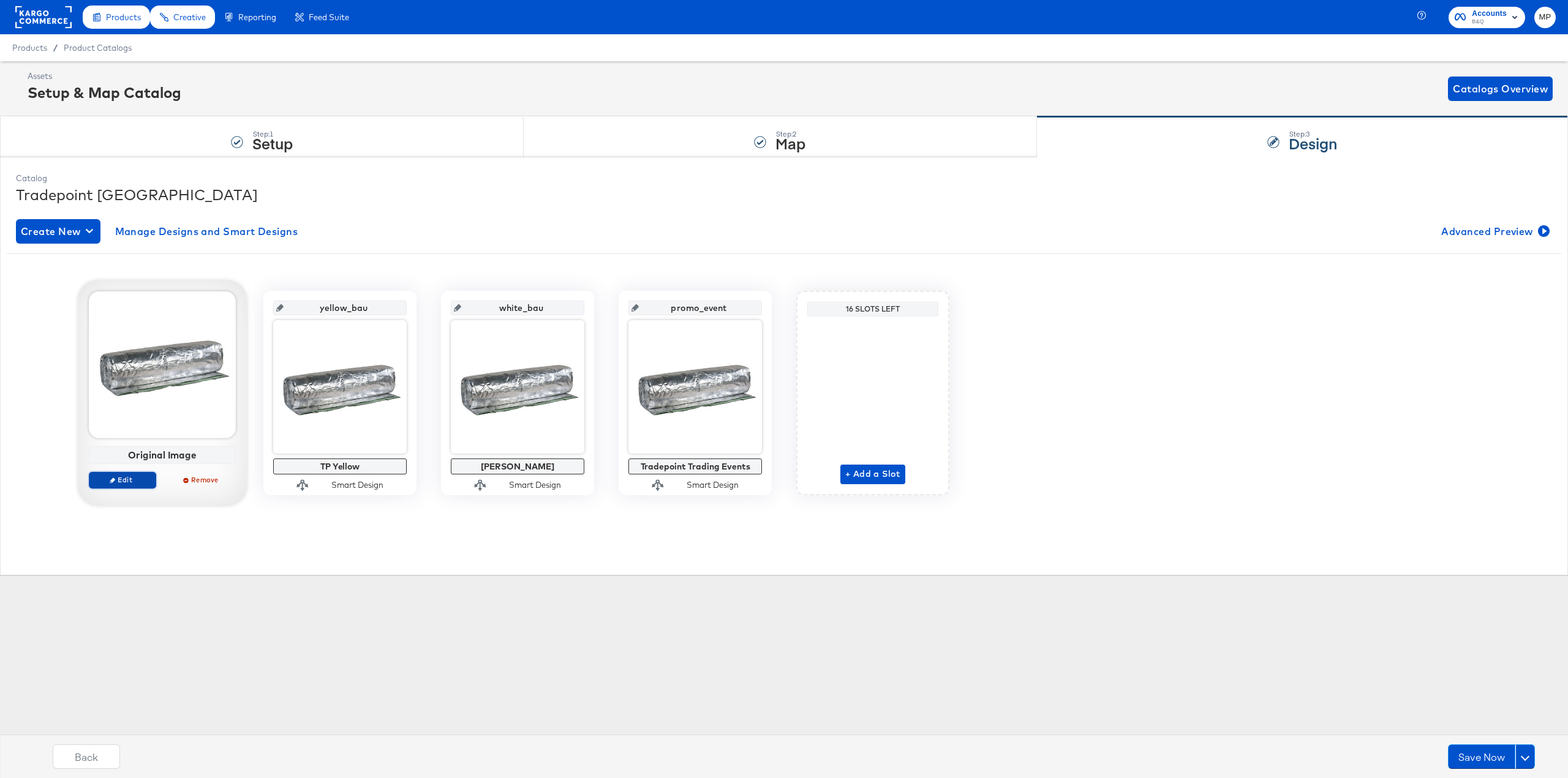
click at [123, 480] on span "Edit" at bounding box center [122, 480] width 56 height 10
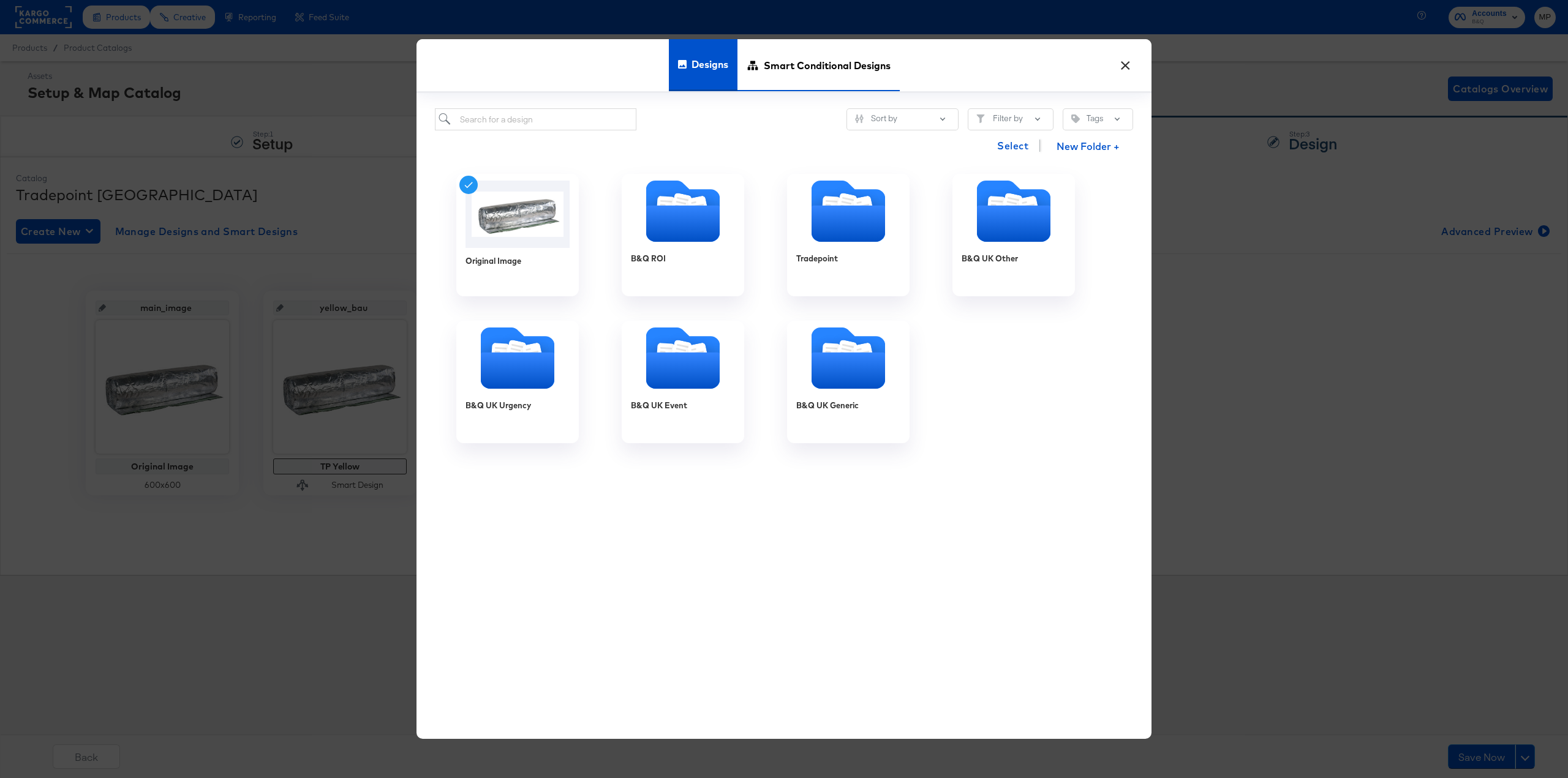
click at [824, 67] on span "Smart Conditional Designs" at bounding box center [827, 65] width 127 height 54
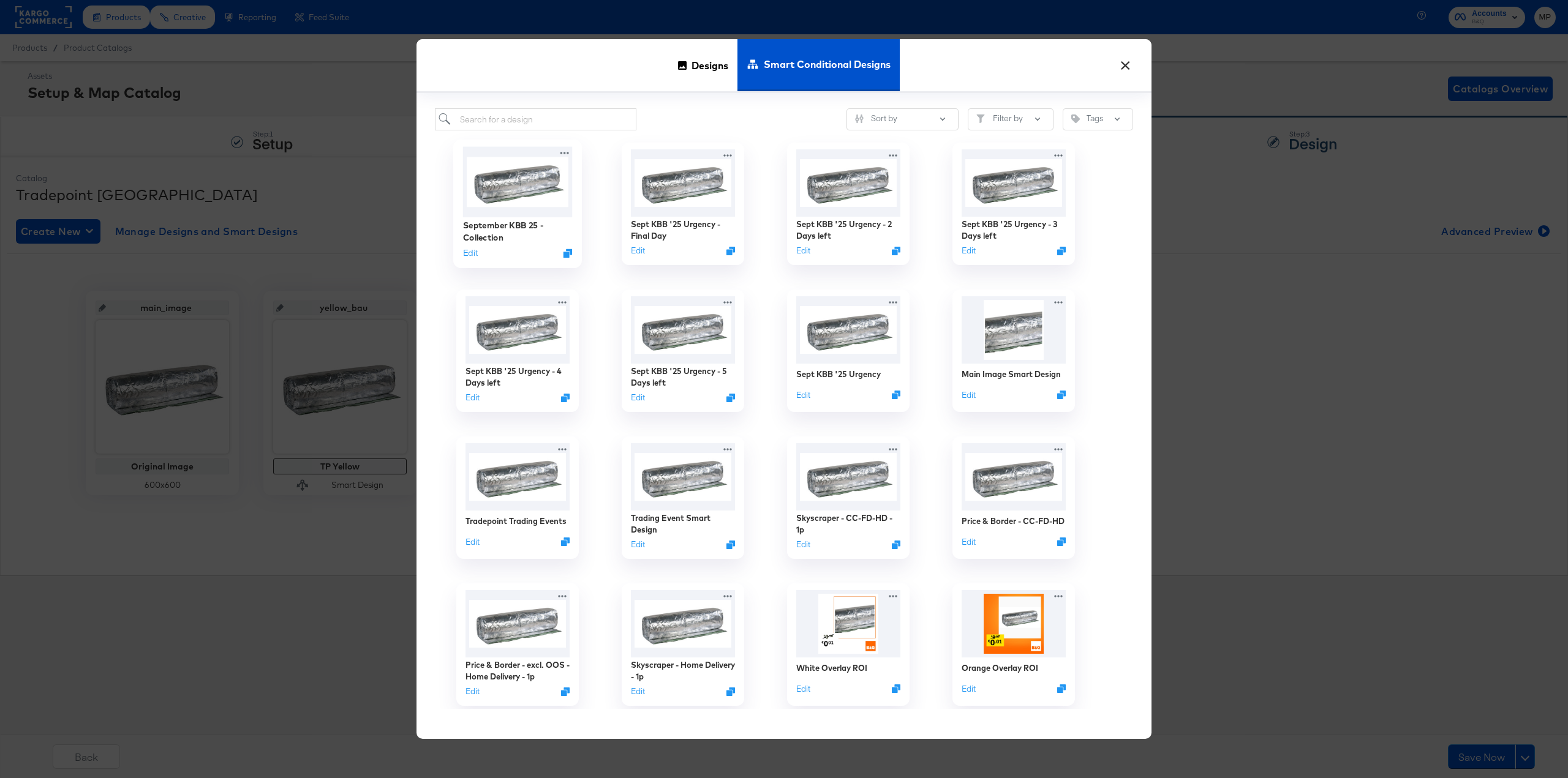
click at [511, 178] on img at bounding box center [518, 182] width 109 height 70
